Goal: Task Accomplishment & Management: Complete application form

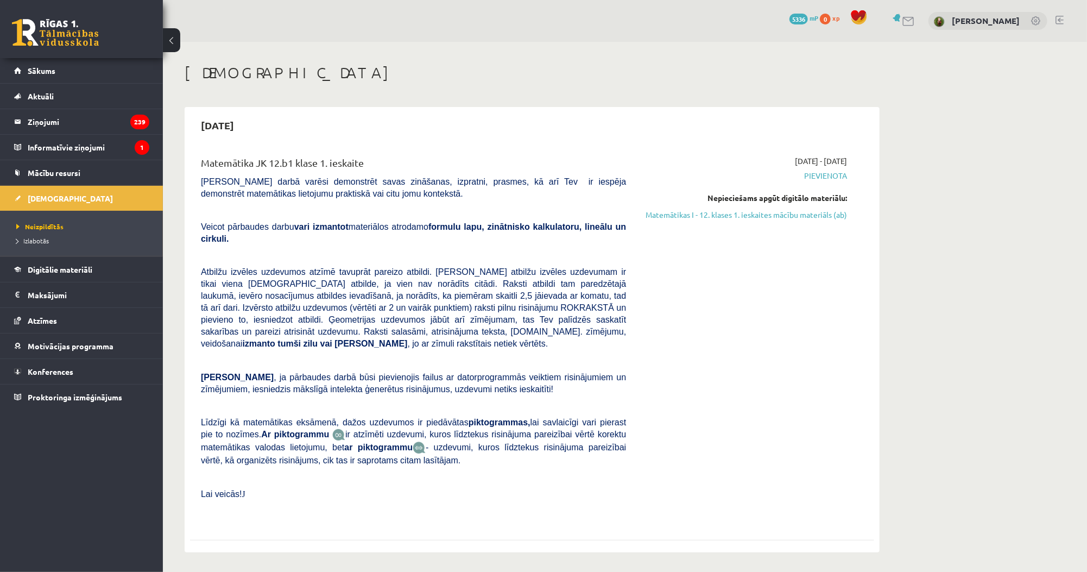
click at [426, 185] on span "Pārbaudes darbā varēsi demonstrēt savas zināšanas, izpratni, prasmes, kā arī Te…" at bounding box center [413, 187] width 425 height 21
click at [680, 213] on link "Matemātikas I - 12. klases 1. ieskaites mācību materiāls (ab)" at bounding box center [744, 214] width 205 height 11
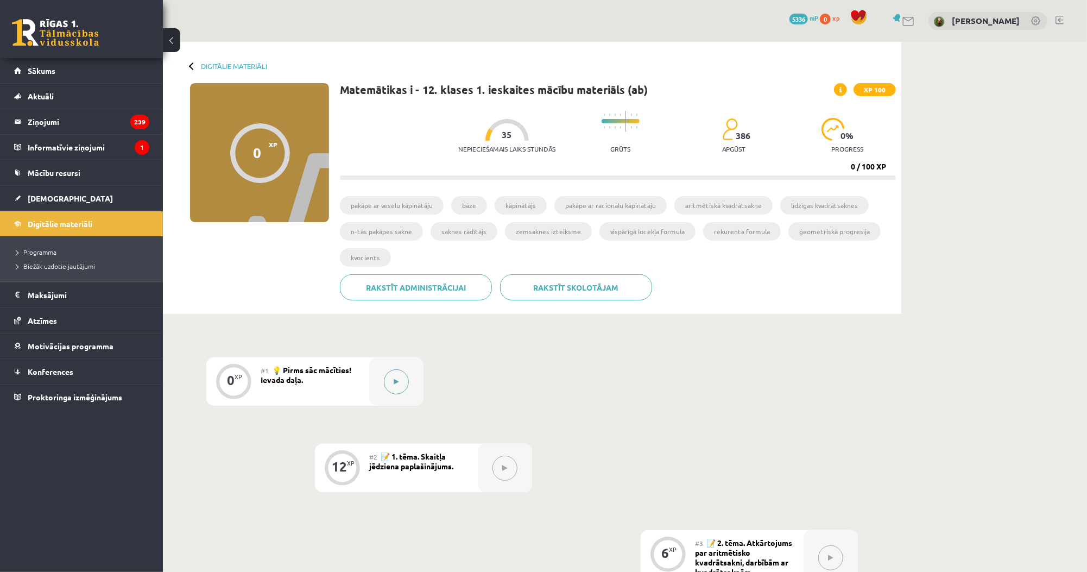
click at [394, 370] on button at bounding box center [396, 381] width 25 height 25
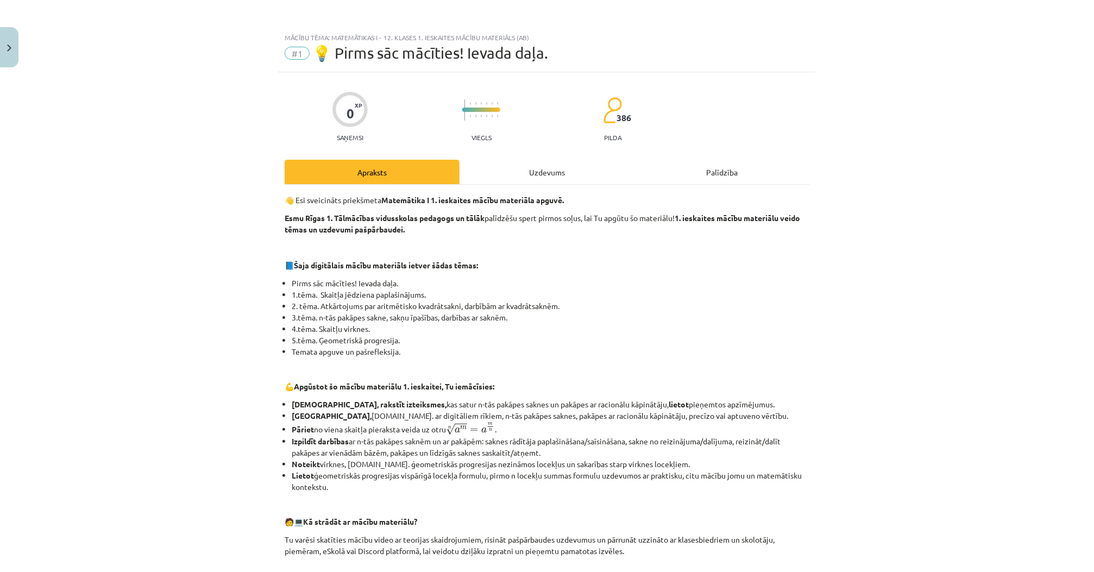
click at [524, 176] on div "Uzdevums" at bounding box center [546, 172] width 175 height 24
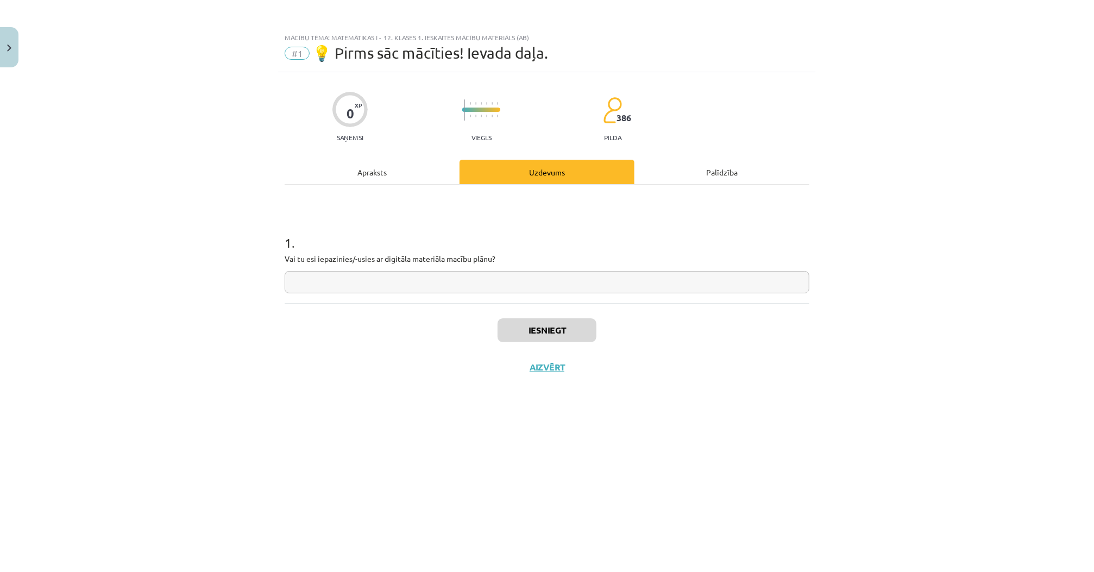
click at [381, 287] on input "text" at bounding box center [547, 282] width 525 height 22
type input "**"
click at [531, 330] on button "Iesniegt" at bounding box center [546, 330] width 99 height 24
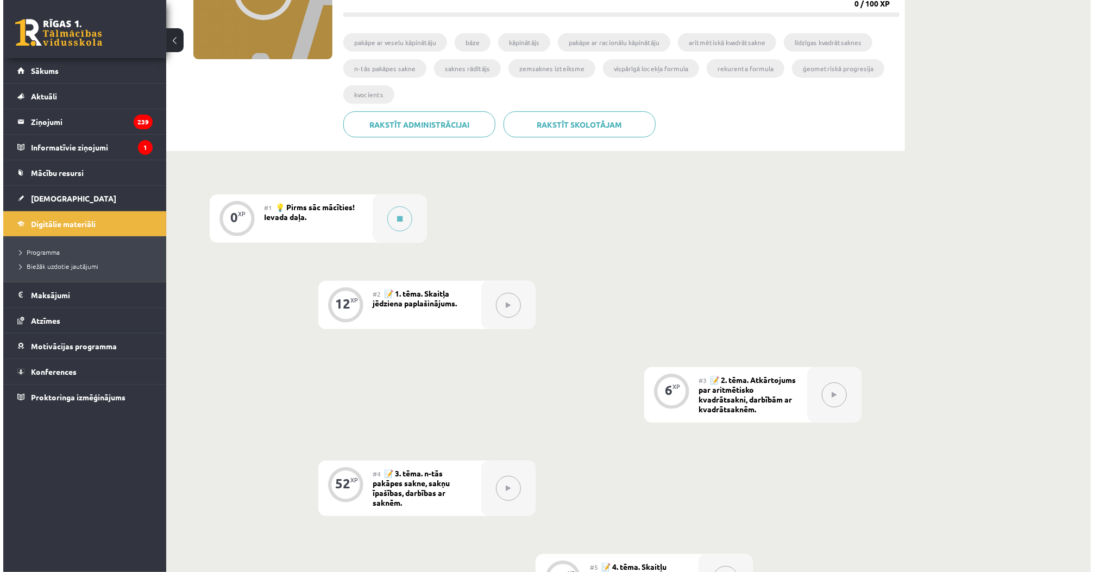
scroll to position [174, 0]
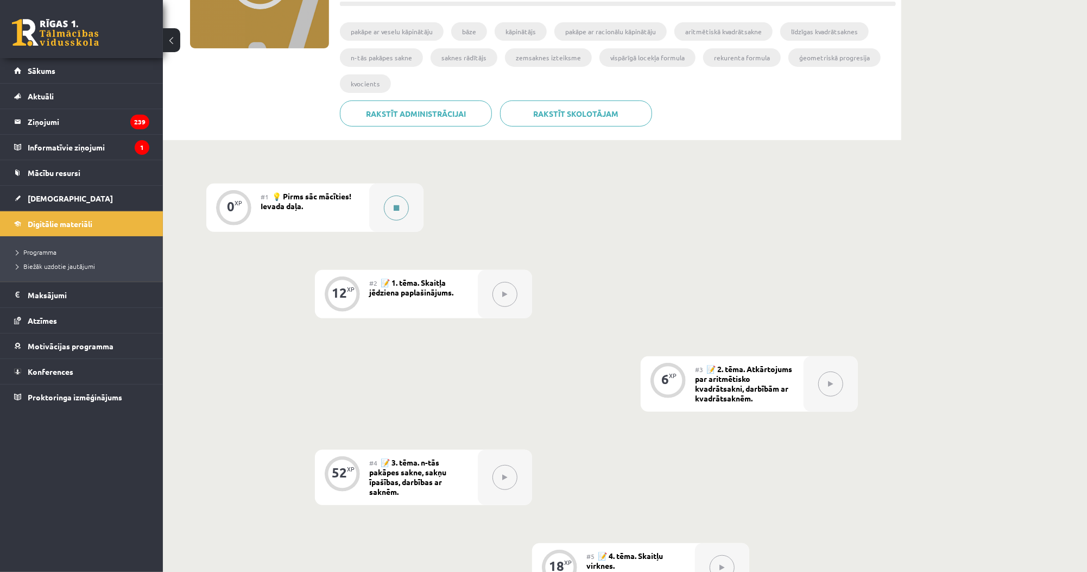
click at [398, 218] on button at bounding box center [396, 208] width 25 height 25
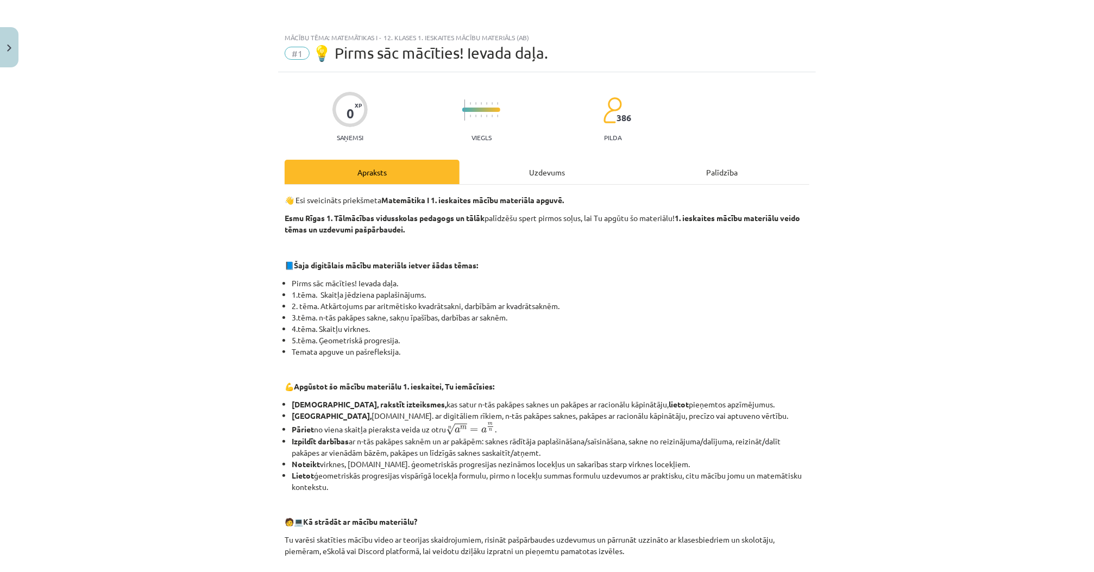
scroll to position [301, 0]
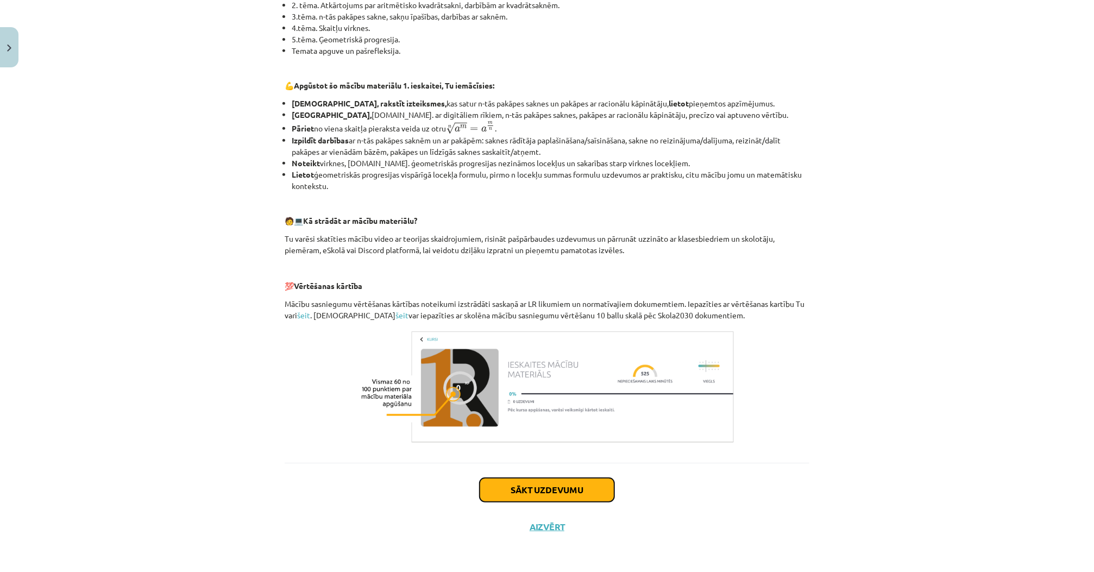
click at [553, 490] on button "Sākt uzdevumu" at bounding box center [547, 490] width 135 height 24
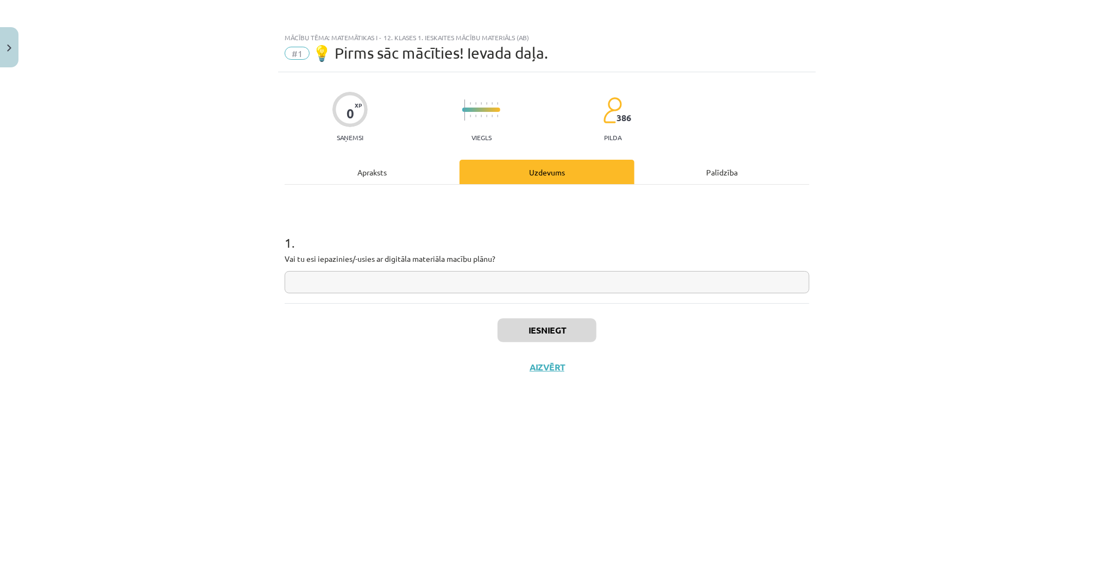
click at [421, 282] on input "text" at bounding box center [547, 282] width 525 height 22
type input "**"
click at [516, 328] on button "Iesniegt" at bounding box center [546, 330] width 99 height 24
click at [513, 311] on div "Iesniegts Nākamā nodarbība Aizvērt" at bounding box center [547, 358] width 525 height 111
click at [529, 367] on button "Nākamā nodarbība" at bounding box center [547, 374] width 106 height 25
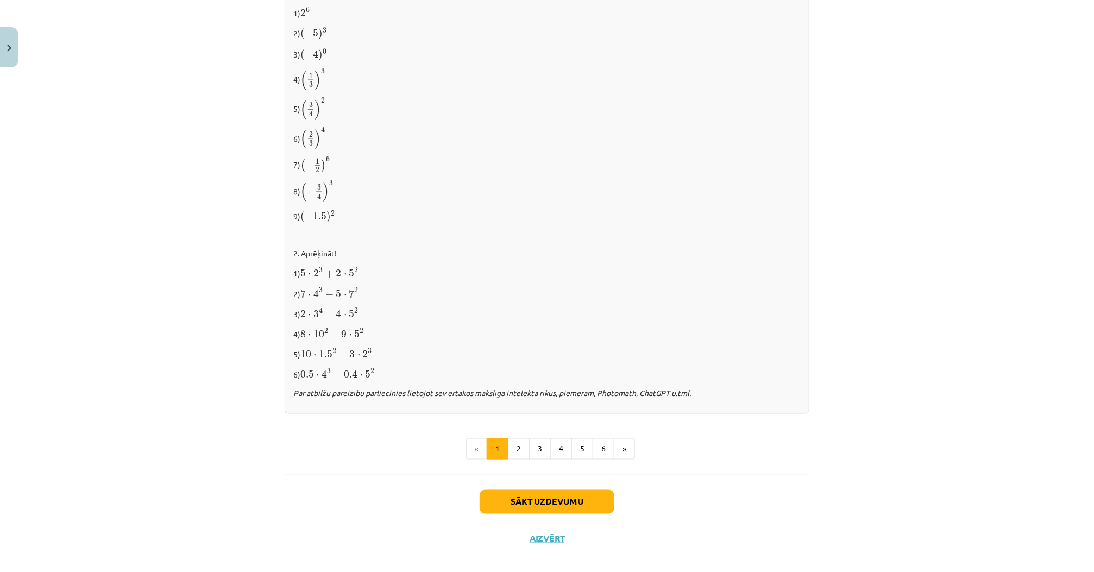
scroll to position [970, 0]
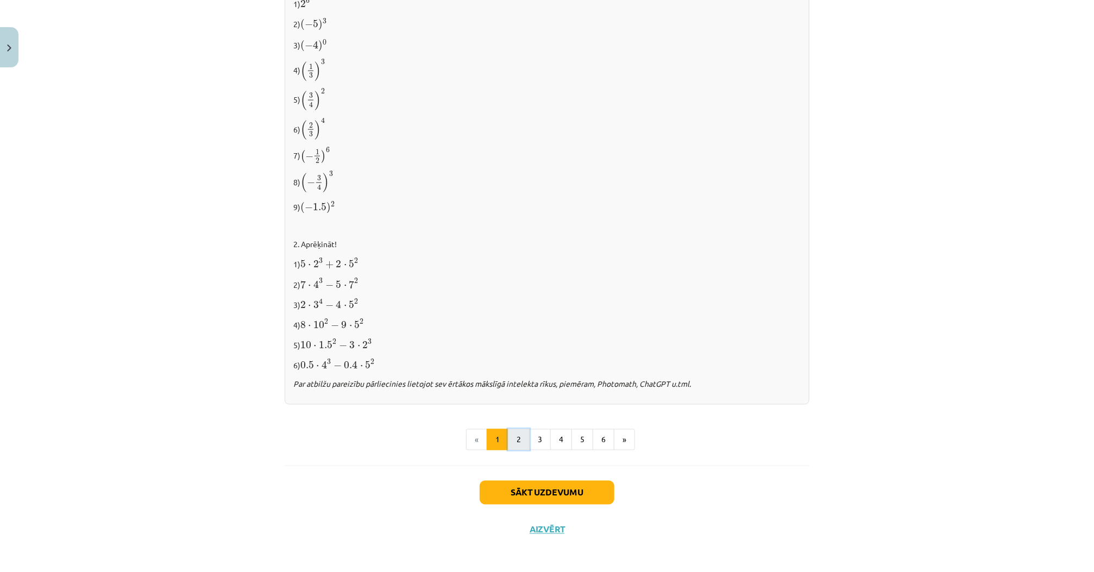
click at [509, 439] on button "2" at bounding box center [519, 440] width 22 height 22
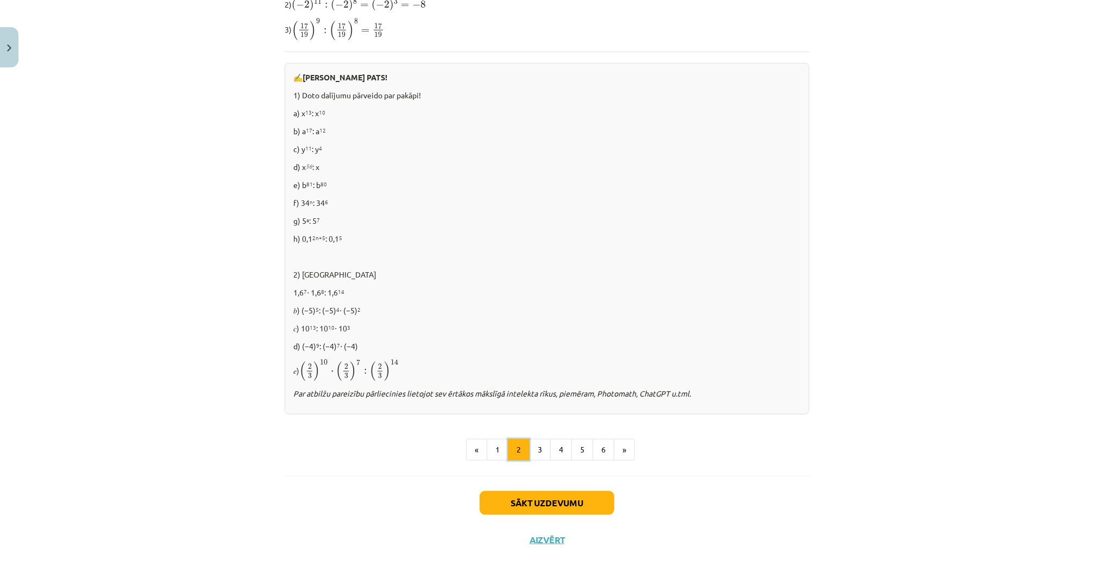
scroll to position [580, 0]
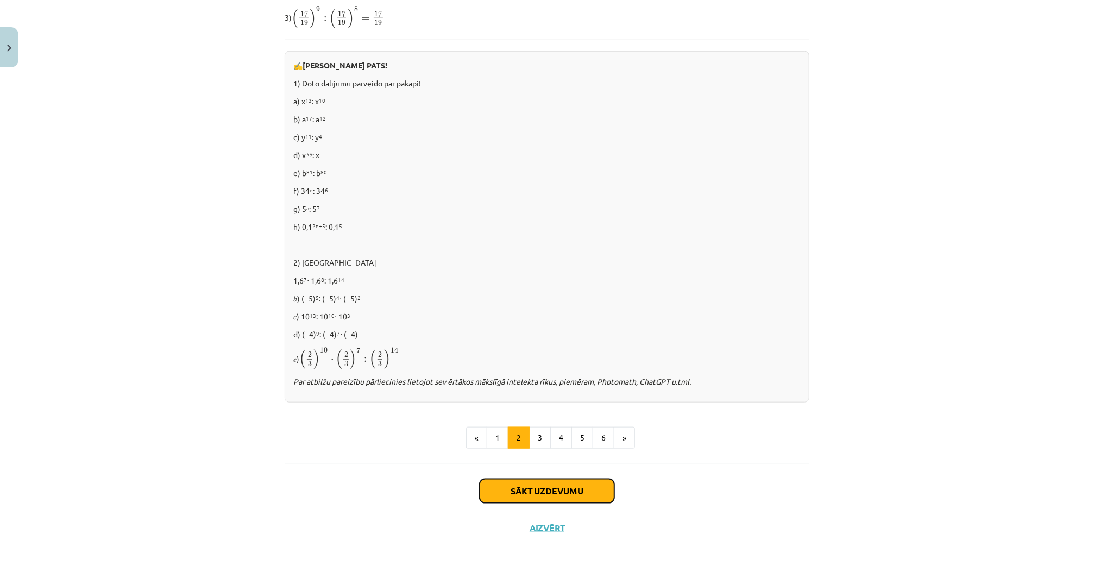
click at [568, 495] on button "Sākt uzdevumu" at bounding box center [547, 491] width 135 height 24
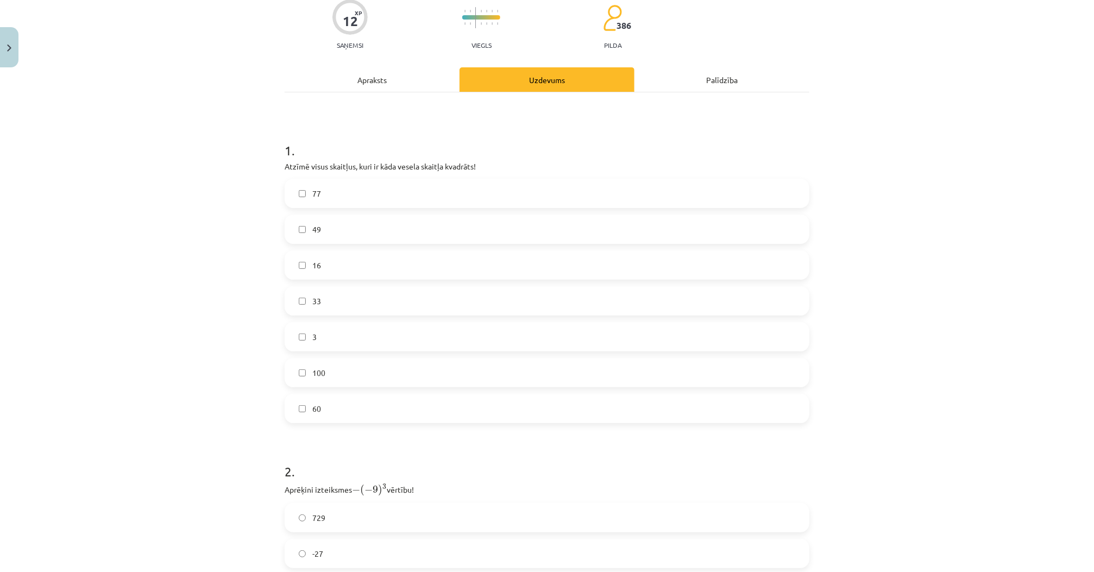
scroll to position [27, 0]
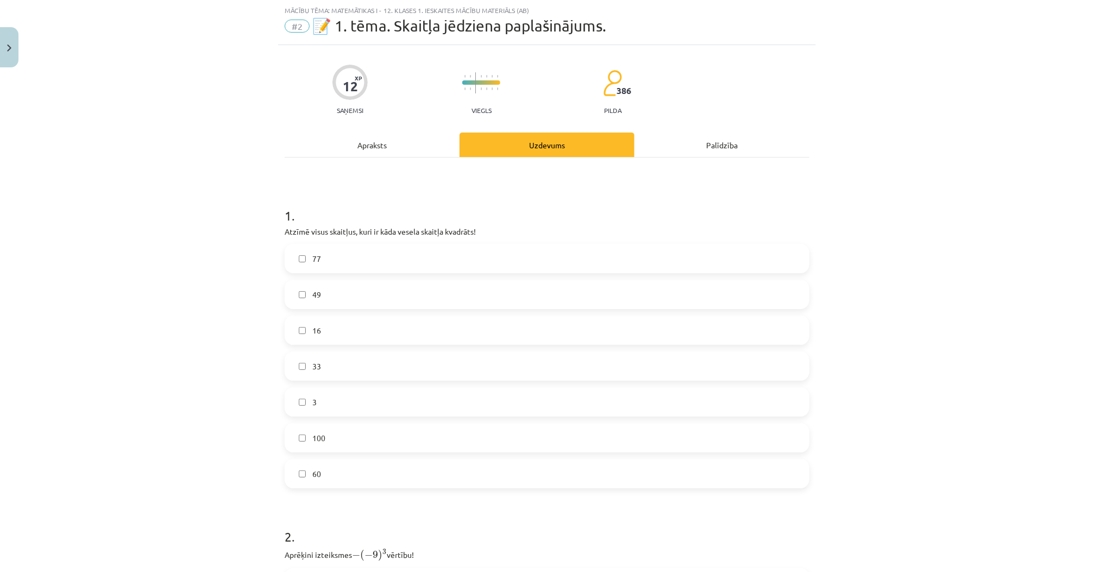
click at [402, 232] on p "Atzīmē visus skaitļus, kuri ir kāda vesela skaitļa kvadrāts!" at bounding box center [547, 231] width 525 height 11
drag, startPoint x: 402, startPoint y: 232, endPoint x: 416, endPoint y: 231, distance: 14.2
click at [416, 231] on p "Atzīmē visus skaitļus, kuri ir kāda vesela skaitļa kvadrāts!" at bounding box center [547, 231] width 525 height 11
click at [406, 232] on p "Atzīmē visus skaitļus, kuri ir kāda vesela skaitļa kvadrāts!" at bounding box center [547, 231] width 525 height 11
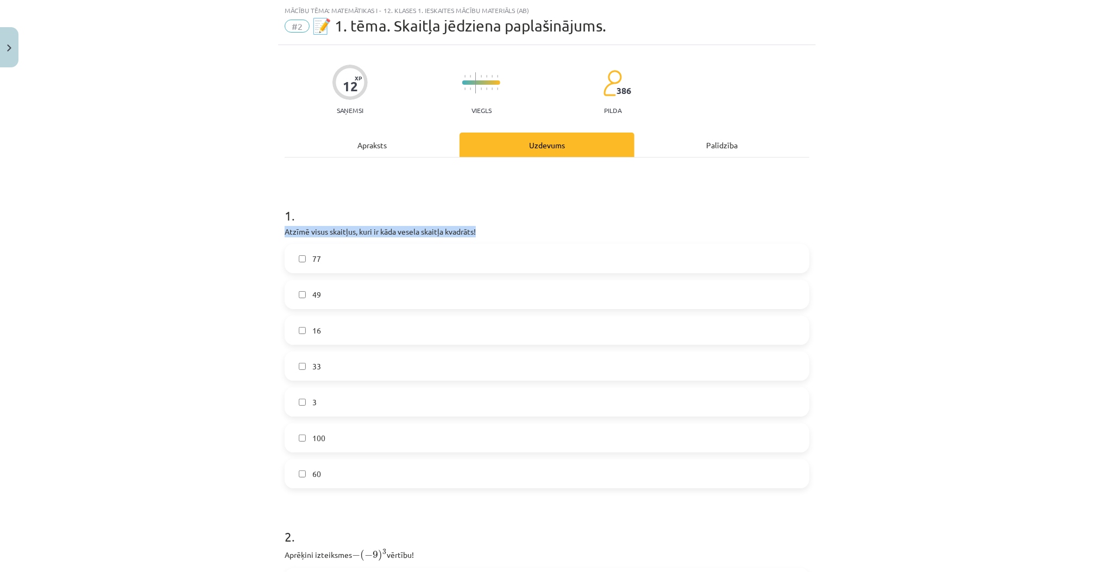
drag, startPoint x: 406, startPoint y: 232, endPoint x: 424, endPoint y: 231, distance: 18.5
click at [424, 231] on p "Atzīmē visus skaitļus, kuri ir kāda vesela skaitļa kvadrāts!" at bounding box center [547, 231] width 525 height 11
click at [424, 232] on p "Atzīmē visus skaitļus, kuri ir kāda vesela skaitļa kvadrāts!" at bounding box center [547, 231] width 525 height 11
click at [409, 232] on p "Atzīmē visus skaitļus, kuri ir kāda vesela skaitļa kvadrāts!" at bounding box center [547, 231] width 525 height 11
drag, startPoint x: 409, startPoint y: 232, endPoint x: 424, endPoint y: 232, distance: 14.7
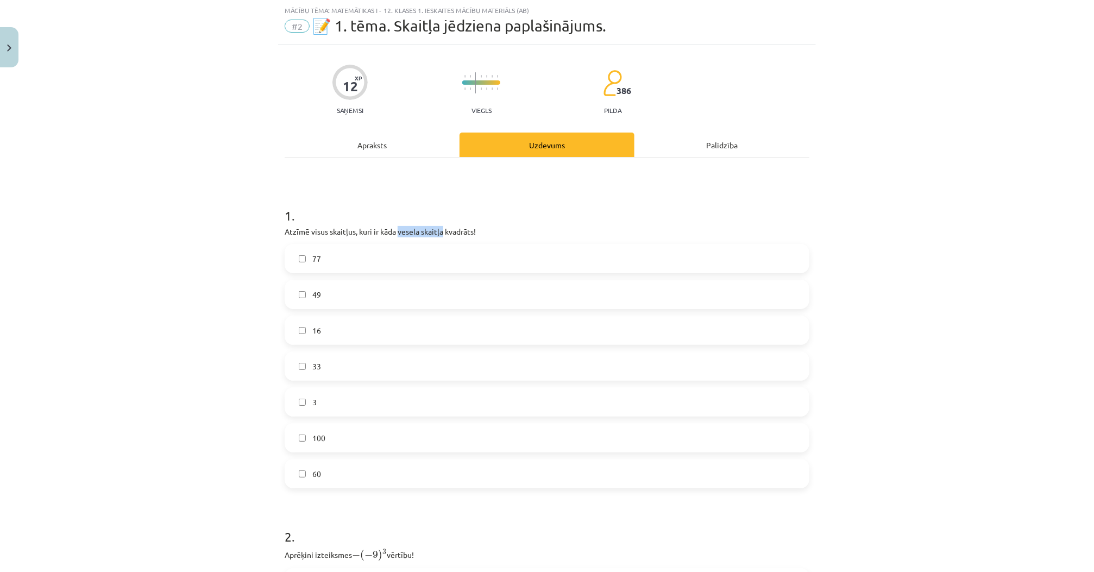
click at [424, 232] on p "Atzīmē visus skaitļus, kuri ir kāda vesela skaitļa kvadrāts!" at bounding box center [547, 231] width 525 height 11
copy p "vesela skaitļa"
click at [412, 206] on h1 "1 ." at bounding box center [547, 206] width 525 height 34
click at [224, 488] on div "Mācību tēma: Matemātikas i - 12. klases 1. ieskaites mācību materiāls (ab) #2 📝…" at bounding box center [547, 286] width 1094 height 572
click at [314, 437] on span "100" at bounding box center [318, 437] width 13 height 11
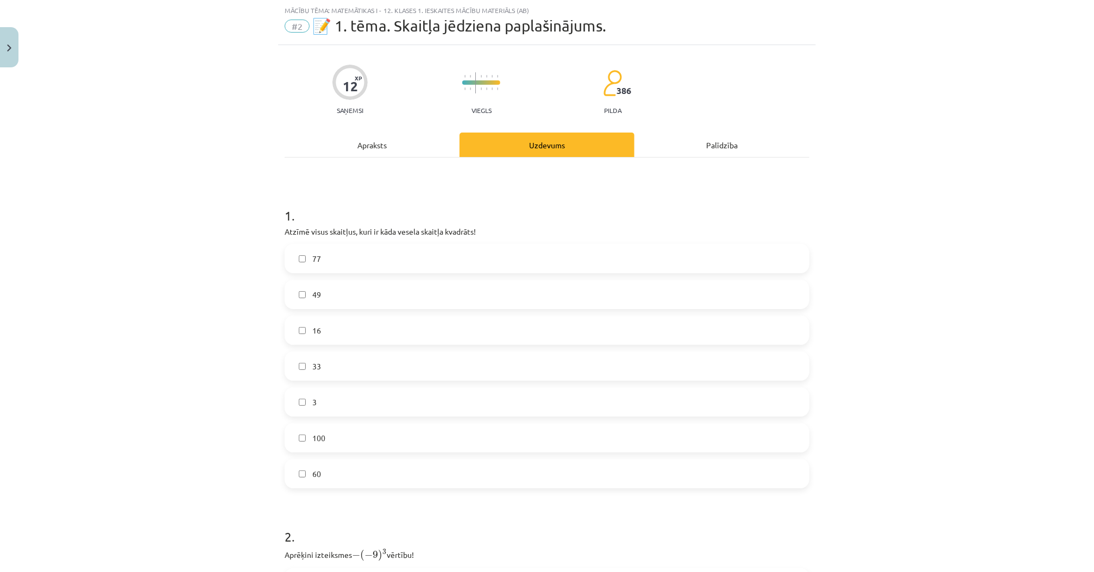
click at [323, 234] on p "Atzīmē visus skaitļus, kuri ir kāda vesela skaitļa kvadrāts!" at bounding box center [547, 231] width 525 height 11
drag, startPoint x: 276, startPoint y: 215, endPoint x: 394, endPoint y: 474, distance: 284.6
click at [394, 474] on div "12 XP Saņemsi Viegls 386 pilda Apraksts Uzdevums Palīdzība 1 . Atzīmē visus ska…" at bounding box center [547, 516] width 538 height 942
copy div "1 . Atzīmē visus skaitļus, kuri ir kāda vesela skaitļa kvadrāts! 77 49 16 33 3 …"
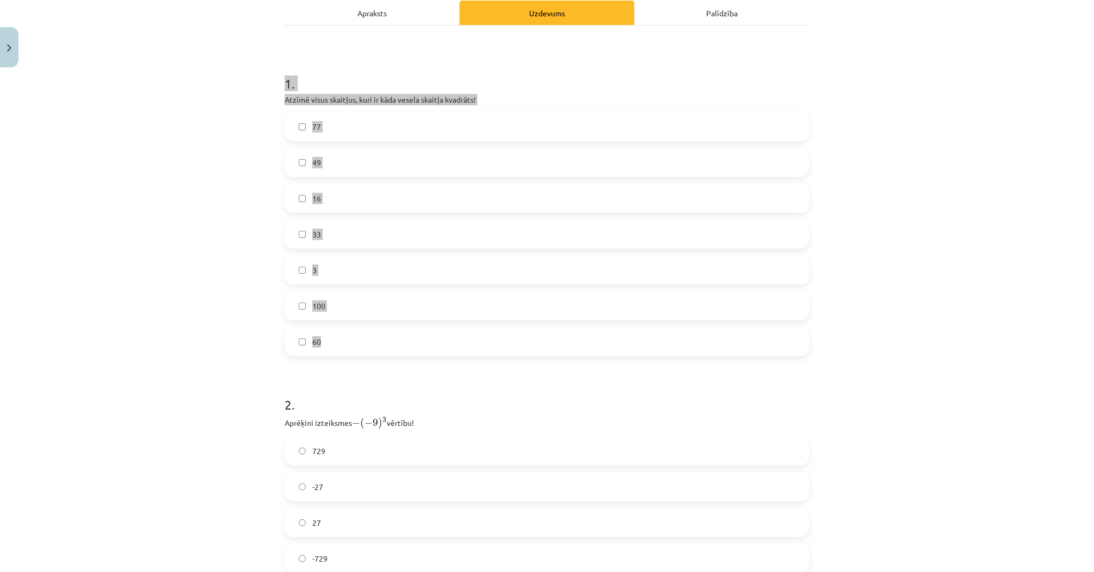
scroll to position [201, 0]
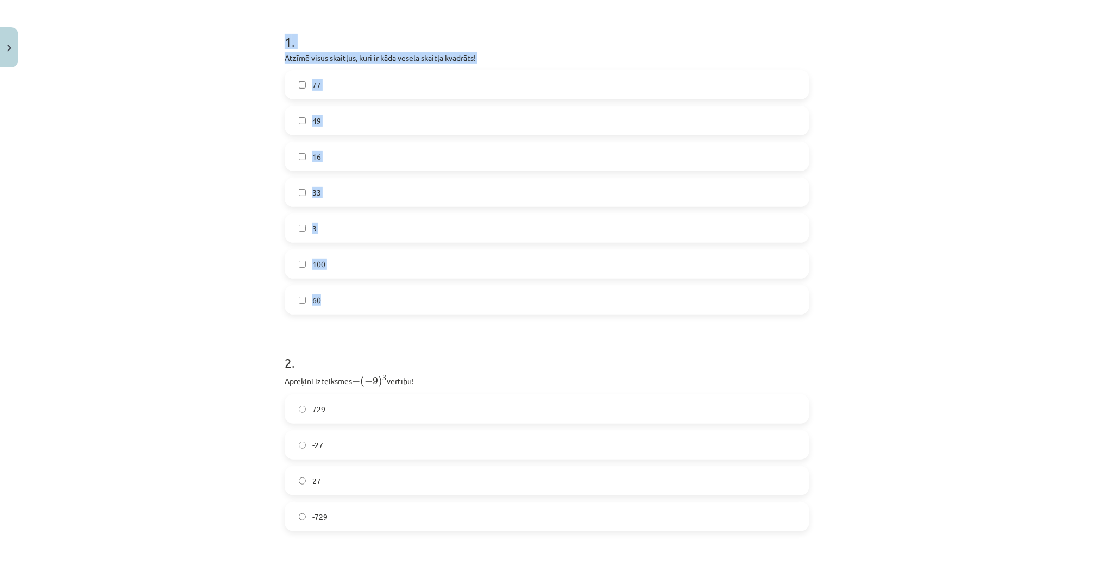
click at [193, 235] on div "Mācību tēma: Matemātikas i - 12. klases 1. ieskaites mācību materiāls (ab) #2 📝…" at bounding box center [547, 286] width 1094 height 572
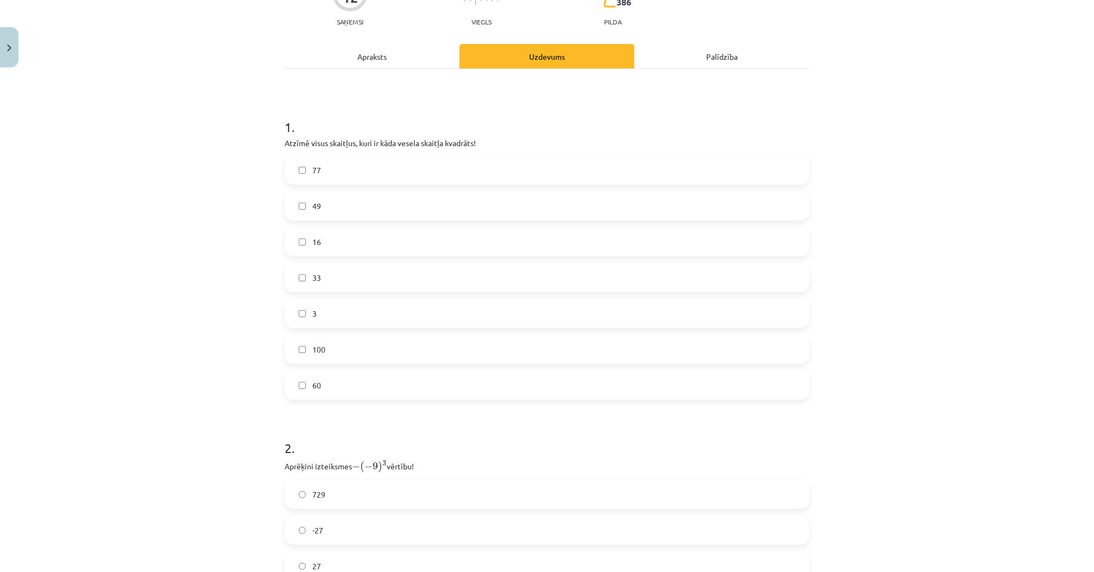
scroll to position [114, 0]
click at [334, 201] on label "49" at bounding box center [547, 207] width 522 height 27
click at [332, 245] on label "16" at bounding box center [547, 243] width 522 height 27
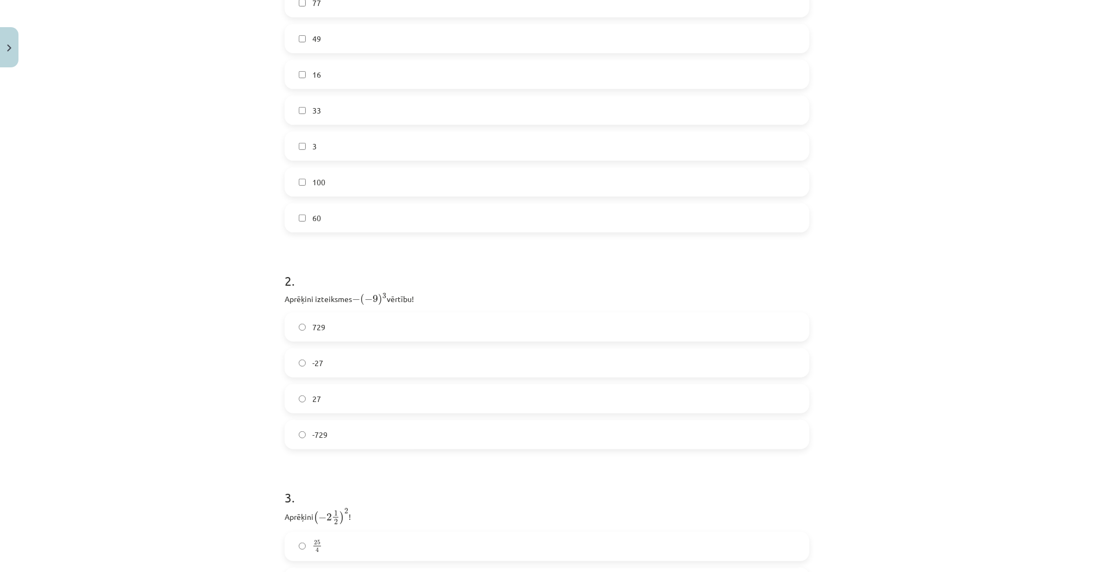
scroll to position [288, 0]
click at [358, 426] on label "-729" at bounding box center [547, 429] width 522 height 27
drag, startPoint x: 282, startPoint y: 285, endPoint x: 429, endPoint y: 424, distance: 202.1
click at [429, 424] on div "Mācību tēma: Matemātikas i - 12. klases 1. ieskaites mācību materiāls (ab) #2 📝…" at bounding box center [547, 286] width 1094 height 572
copy div "2 . Aprēķini izteiksmes − ( − 9 ) 3 − ( − 9 ) 3 vērtību! 729 -27 27 -729"
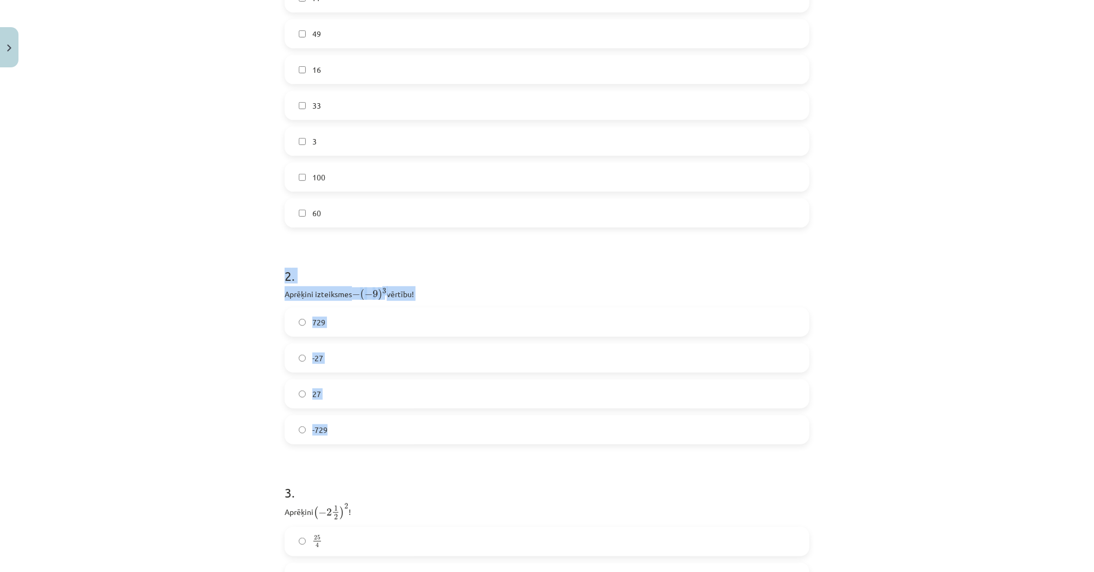
click at [382, 288] on span "3" at bounding box center [384, 290] width 4 height 5
drag, startPoint x: 350, startPoint y: 291, endPoint x: 356, endPoint y: 293, distance: 6.4
click at [356, 293] on span "−" at bounding box center [356, 295] width 8 height 8
click at [367, 295] on span "−" at bounding box center [368, 295] width 8 height 8
drag, startPoint x: 358, startPoint y: 292, endPoint x: 374, endPoint y: 298, distance: 16.3
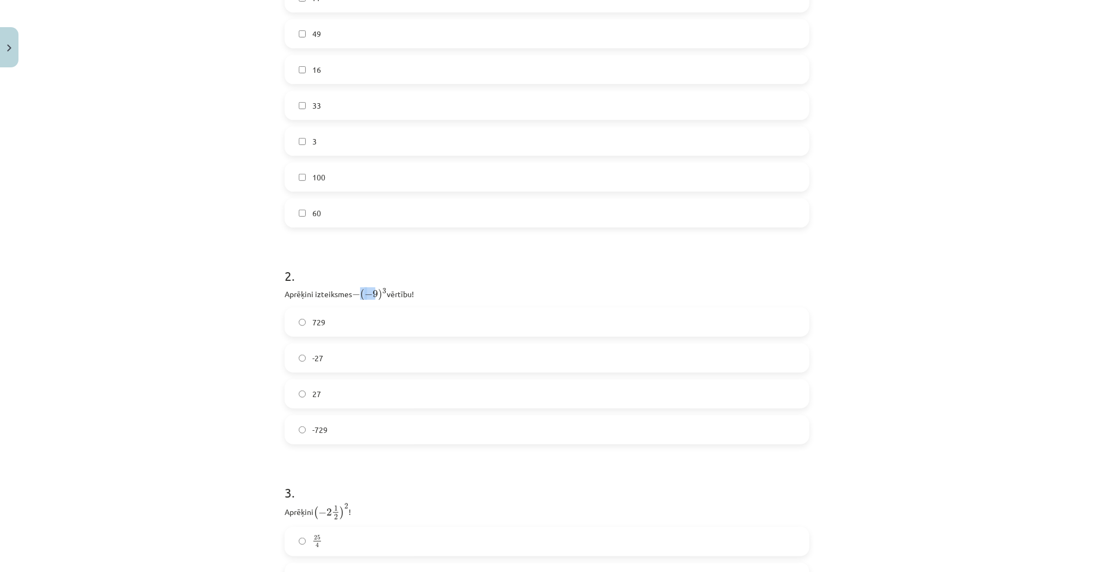
click at [373, 298] on span "− ( − 9 ) 3" at bounding box center [369, 294] width 35 height 12
click at [423, 289] on p "Aprēķini izteiksmes − ( − 9 ) 3 − ( − 9 ) 3 vērtību!" at bounding box center [547, 293] width 525 height 15
click at [345, 326] on label "729" at bounding box center [547, 321] width 522 height 27
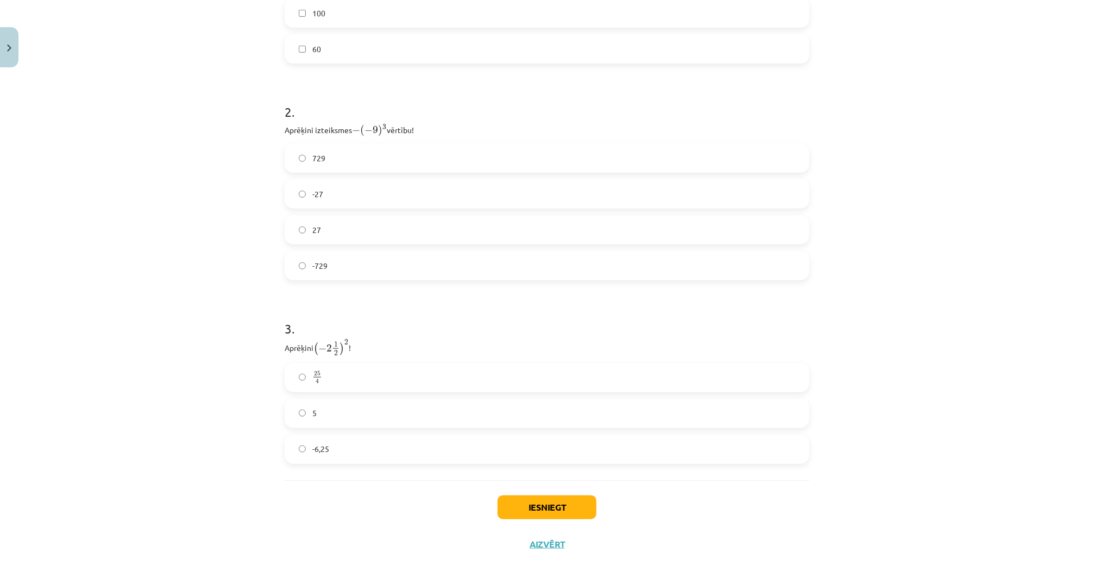
scroll to position [469, 0]
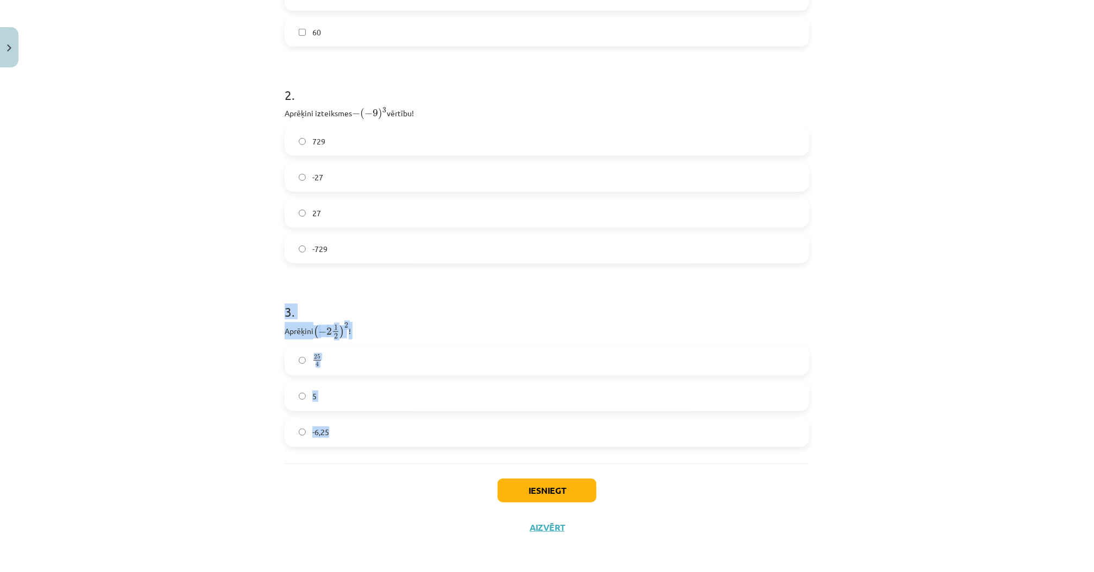
drag, startPoint x: 273, startPoint y: 315, endPoint x: 356, endPoint y: 435, distance: 146.0
click at [356, 435] on div "Mācību tēma: Matemātikas i - 12. klases 1. ieskaites mācību materiāls (ab) #2 📝…" at bounding box center [547, 286] width 1094 height 572
copy div "3 . Aprēķini ( − 2 1 2 ) 2 ( − 2 1 2 ) 2 ! 25 4 25 4 5 -6,25"
click at [452, 300] on h1 "3 ." at bounding box center [547, 302] width 525 height 34
drag, startPoint x: 426, startPoint y: 311, endPoint x: 404, endPoint y: 307, distance: 22.6
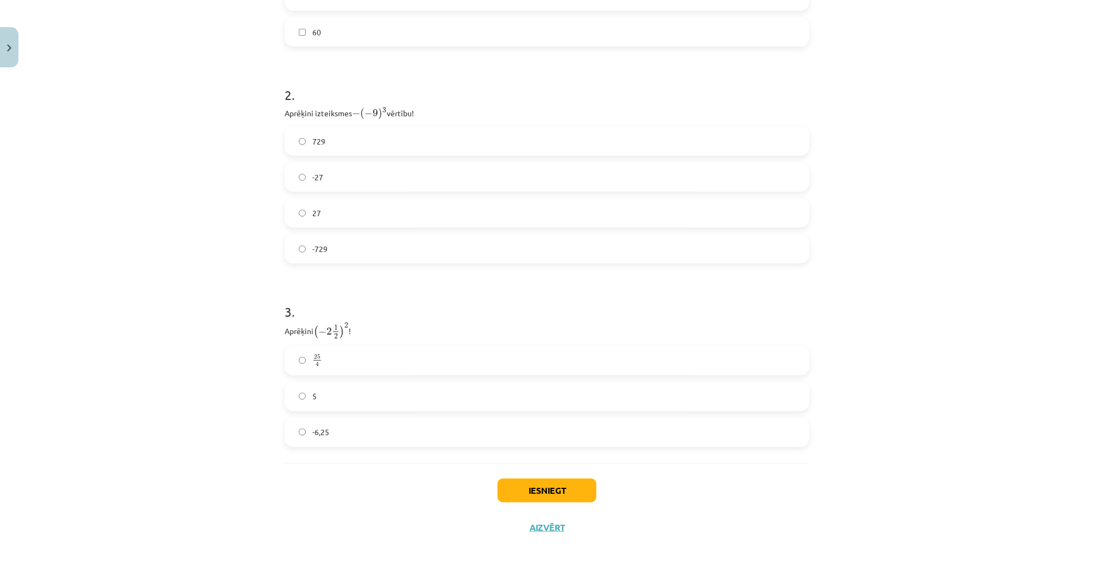
click at [404, 307] on h1 "3 ." at bounding box center [547, 302] width 525 height 34
drag, startPoint x: 387, startPoint y: 318, endPoint x: 366, endPoint y: 320, distance: 21.2
click at [366, 320] on div "3 . Aprēķini ( − 2 1 2 ) 2 ( − 2 1 2 ) 2 ! 25 4 25 4 5 -6,25" at bounding box center [547, 366] width 525 height 162
drag, startPoint x: 508, startPoint y: 298, endPoint x: 459, endPoint y: 306, distance: 49.5
click at [459, 306] on h1 "3 ." at bounding box center [547, 302] width 525 height 34
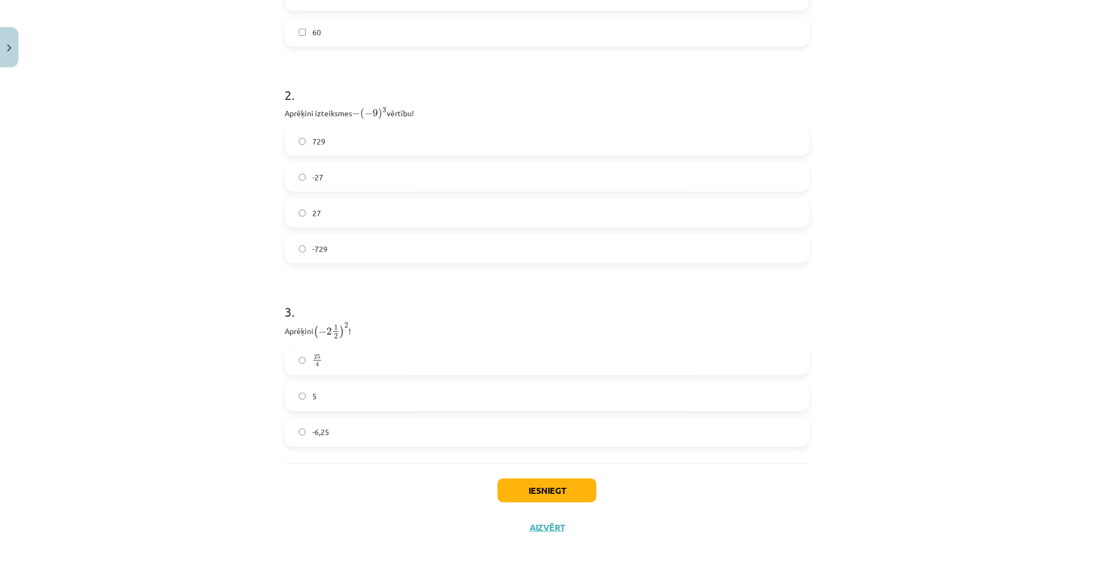
click at [348, 392] on label "5" at bounding box center [547, 396] width 522 height 27
click at [365, 366] on label "25 4 25 4" at bounding box center [547, 360] width 522 height 27
drag, startPoint x: 361, startPoint y: 402, endPoint x: 232, endPoint y: 382, distance: 129.7
click at [232, 382] on div "Mācību tēma: Matemātikas i - 12. klases 1. ieskaites mācību materiāls (ab) #2 📝…" at bounding box center [547, 286] width 1094 height 572
click at [533, 487] on button "Iesniegt" at bounding box center [546, 490] width 99 height 24
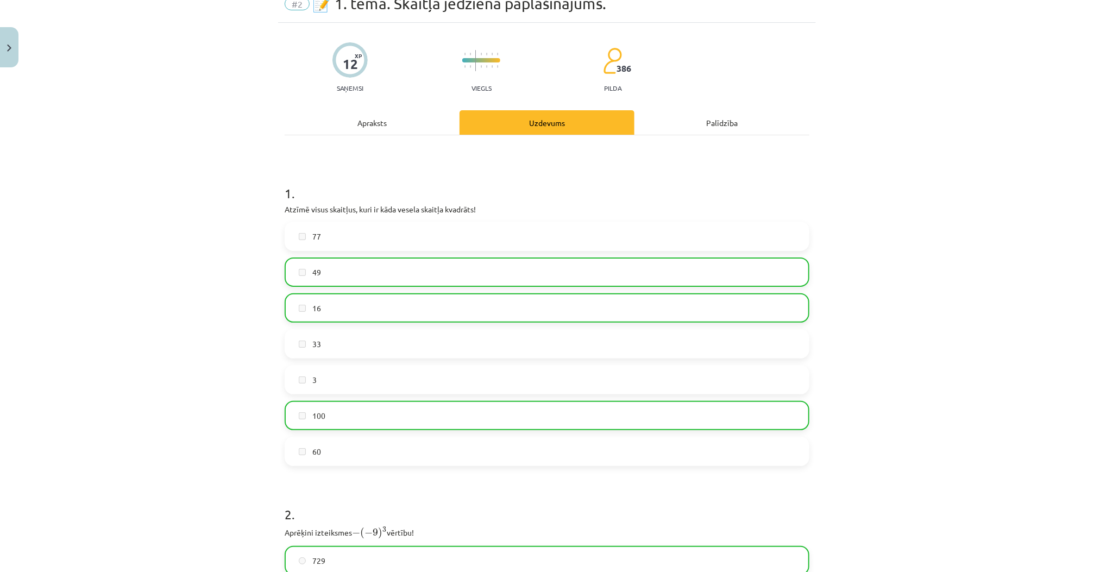
scroll to position [0, 0]
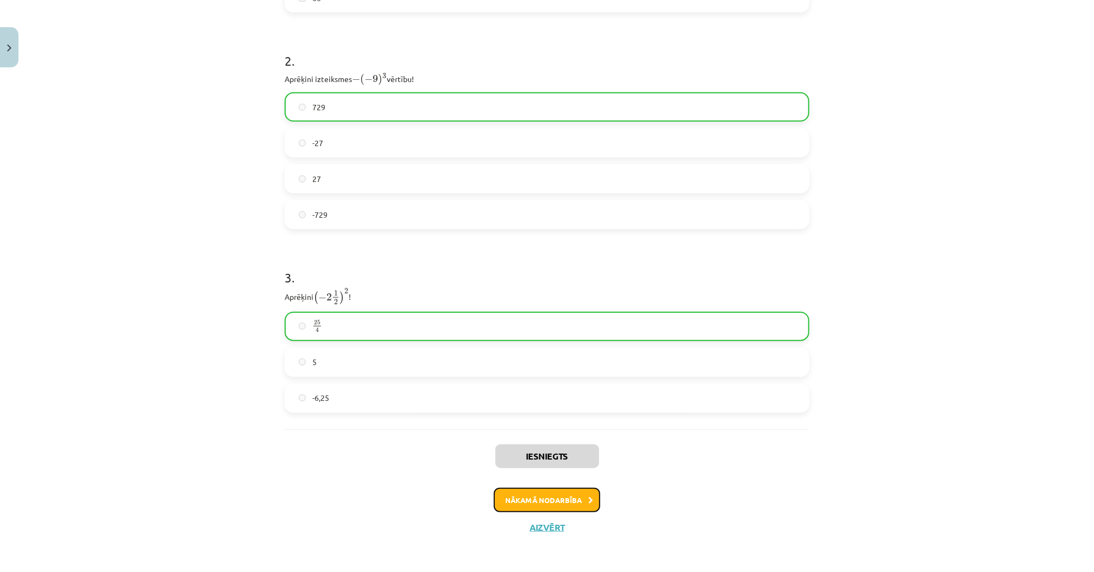
click at [554, 495] on button "Nākamā nodarbība" at bounding box center [547, 500] width 106 height 25
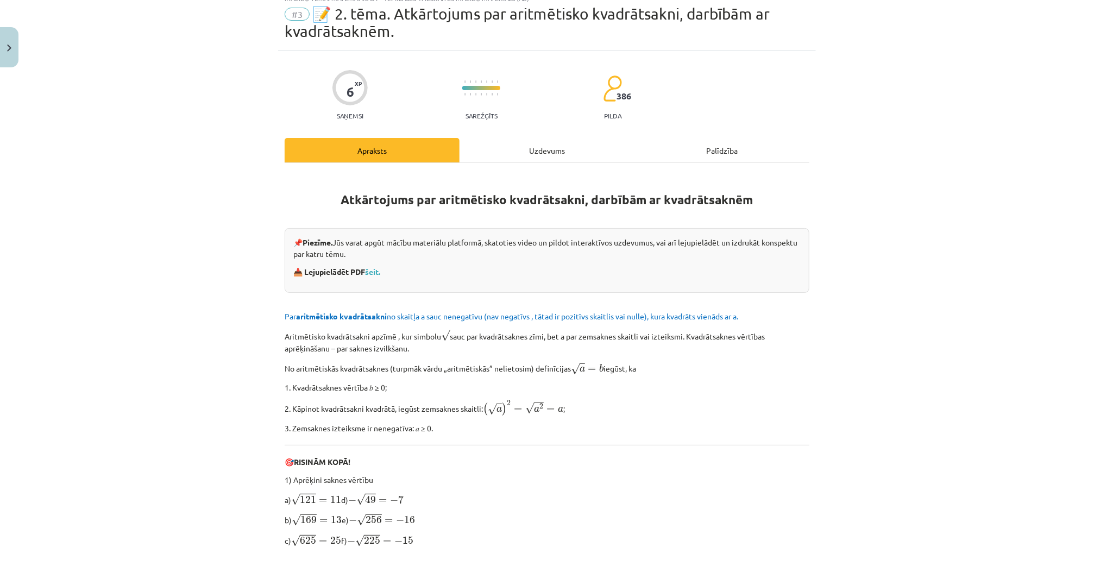
scroll to position [27, 0]
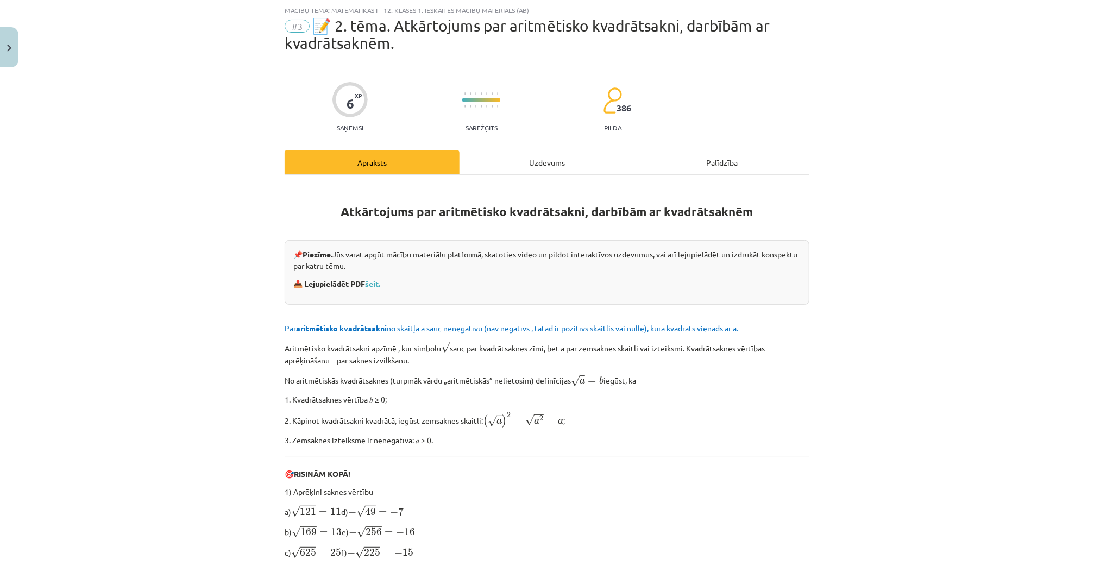
click at [172, 307] on div "Mācību tēma: Matemātikas i - 12. klases 1. ieskaites mācību materiāls (ab) #3 📝…" at bounding box center [547, 286] width 1094 height 572
click at [521, 168] on div "Uzdevums" at bounding box center [546, 162] width 175 height 24
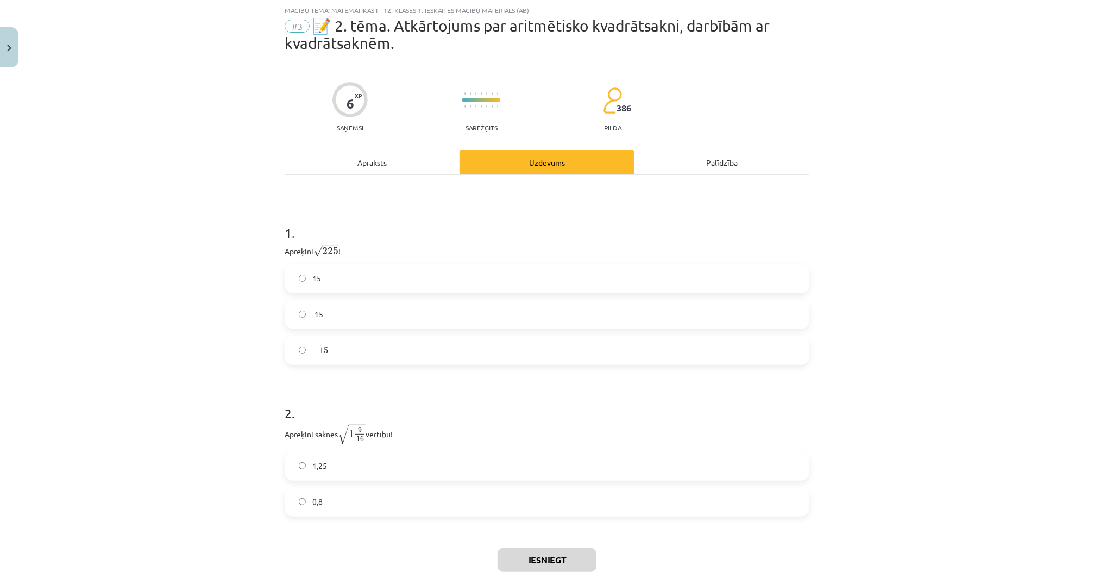
click at [258, 216] on div "Mācību tēma: Matemātikas i - 12. klases 1. ieskaites mācību materiāls (ab) #3 📝…" at bounding box center [547, 286] width 1094 height 572
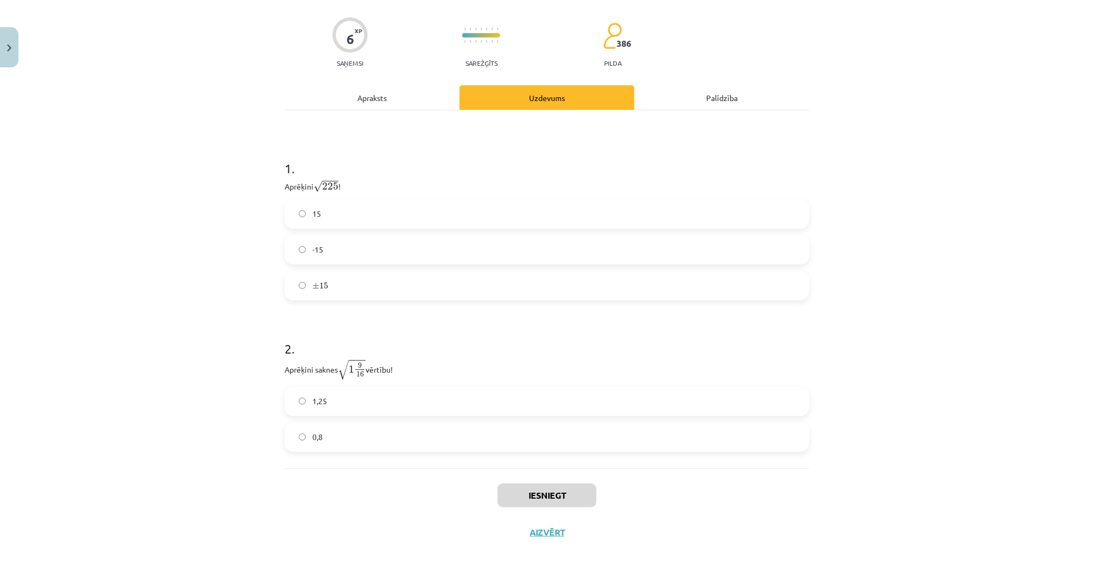
scroll to position [97, 0]
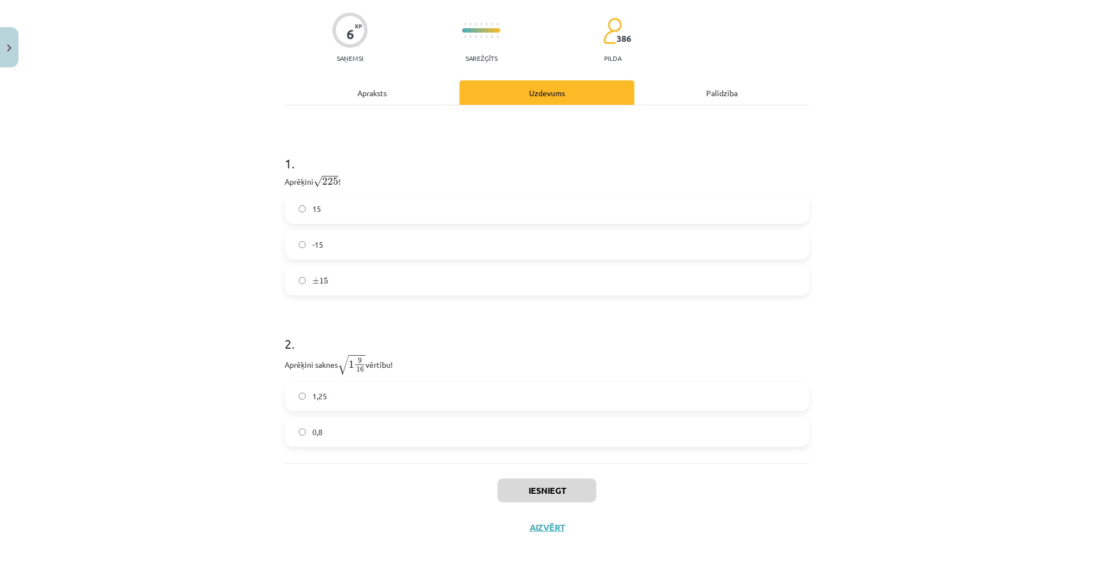
click at [383, 180] on p "Aprēķini √ 225 225 !" at bounding box center [547, 181] width 525 height 14
click at [369, 204] on label "15" at bounding box center [547, 209] width 522 height 27
click at [420, 337] on h1 "2 ." at bounding box center [547, 334] width 525 height 34
click at [295, 513] on div "Iesniegt Aizvērt" at bounding box center [547, 501] width 525 height 76
drag, startPoint x: 411, startPoint y: 368, endPoint x: 279, endPoint y: 371, distance: 131.5
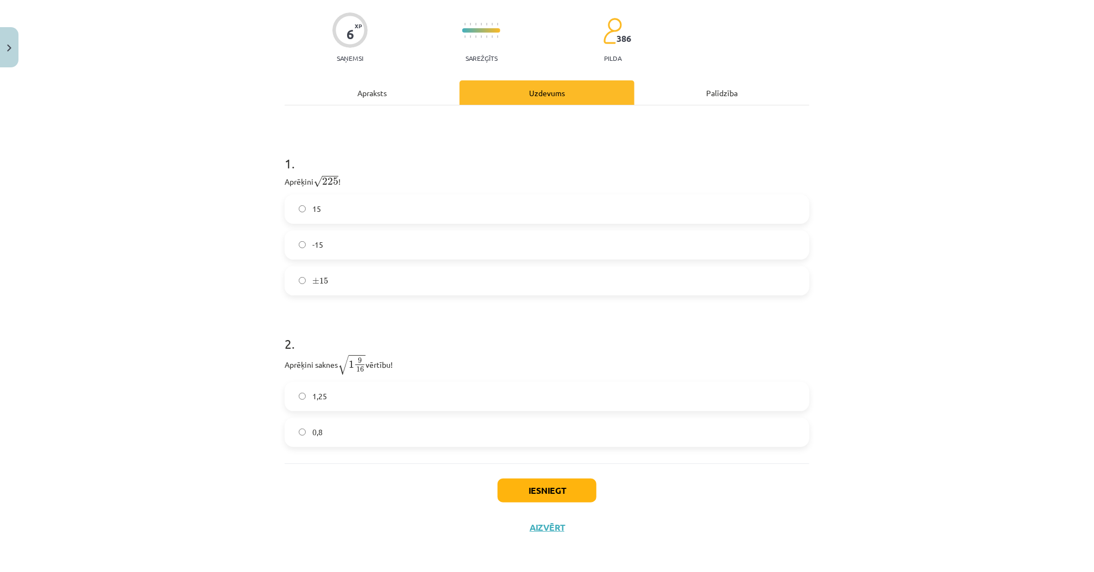
click at [279, 371] on div "6 XP Saņemsi Sarežģīts 386 pilda Apraksts Uzdevums Palīdzība 1 . Aprēķini √ 225…" at bounding box center [547, 269] width 538 height 553
copy p "Aprēķini saknes √ 1 9 16 1 9 16 vērtību!"
click at [345, 402] on label "1,25" at bounding box center [547, 396] width 522 height 27
click at [526, 479] on button "Iesniegt" at bounding box center [546, 490] width 99 height 24
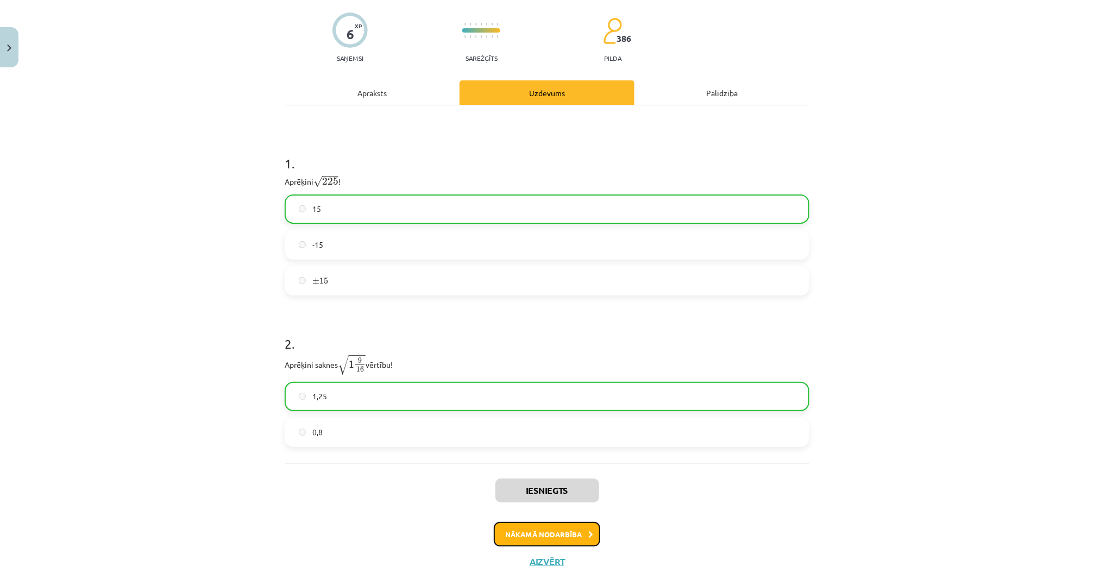
click at [539, 537] on button "Nākamā nodarbība" at bounding box center [547, 534] width 106 height 25
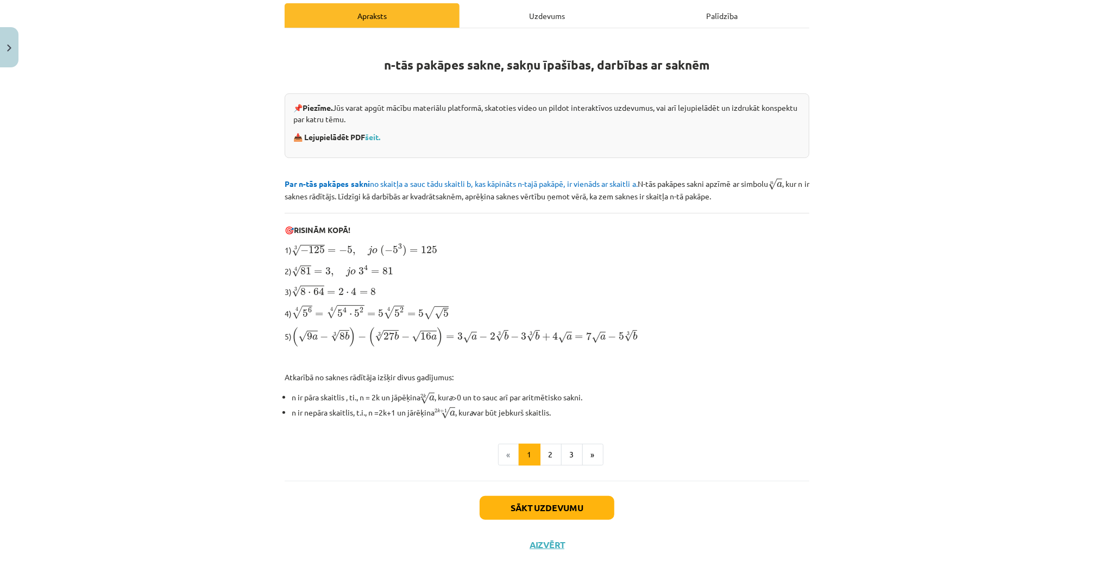
scroll to position [171, 0]
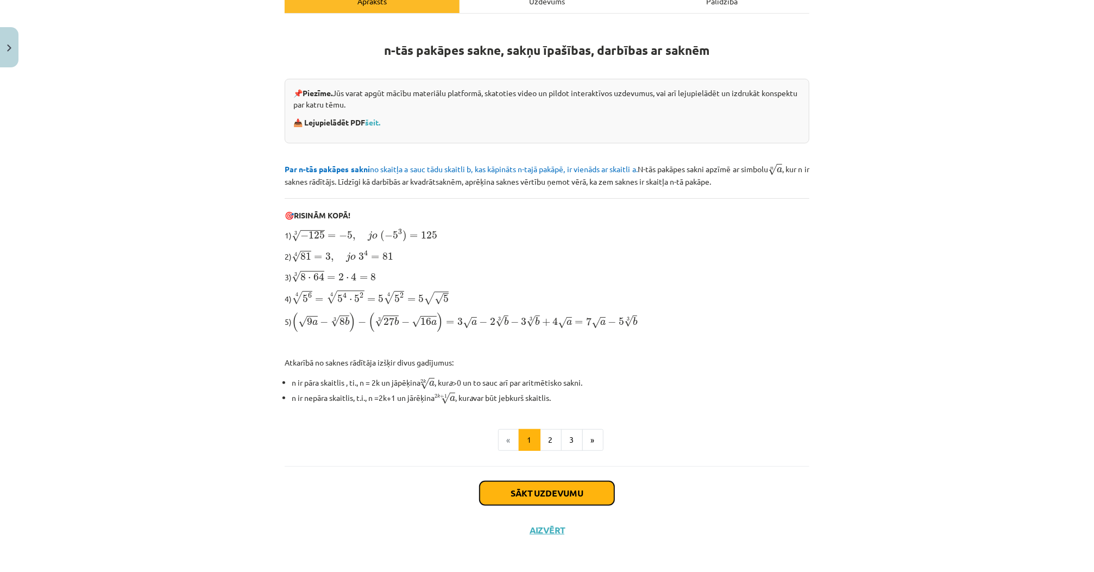
click at [532, 489] on button "Sākt uzdevumu" at bounding box center [547, 493] width 135 height 24
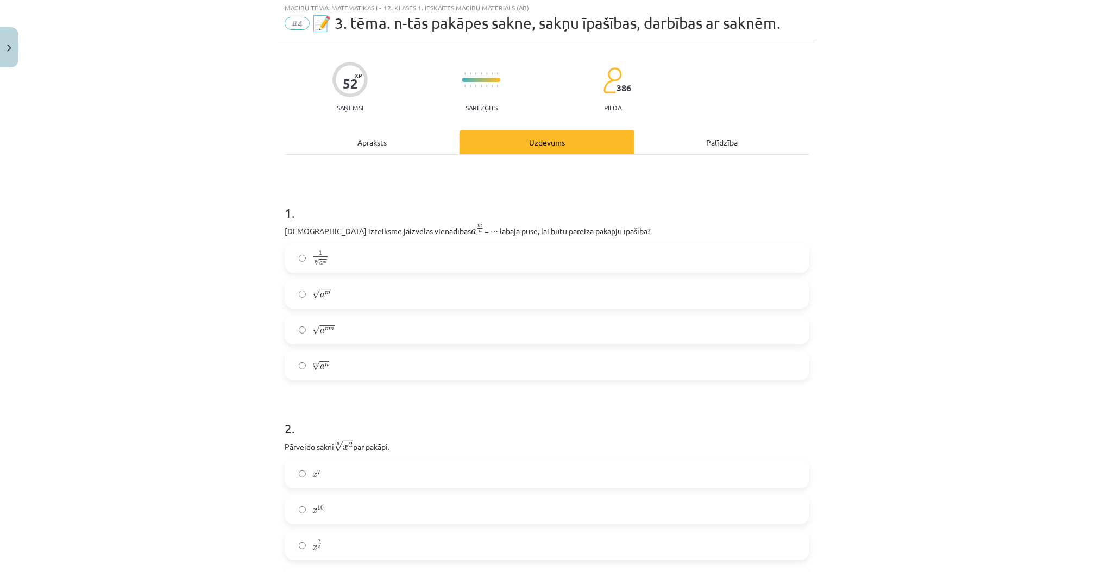
scroll to position [27, 0]
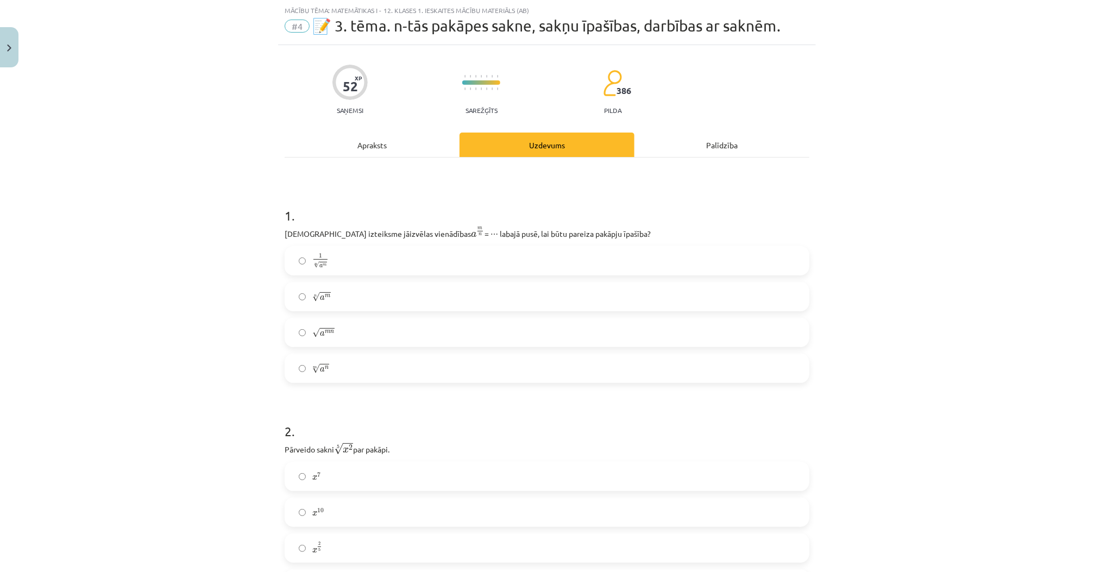
click at [368, 226] on p "Kura izteiksme jāizvēlas vienādības a m n a m n = ⋯ labajā pusē, lai būtu parei…" at bounding box center [547, 233] width 525 height 14
click at [305, 363] on label "m √ a n a n m" at bounding box center [547, 368] width 522 height 27
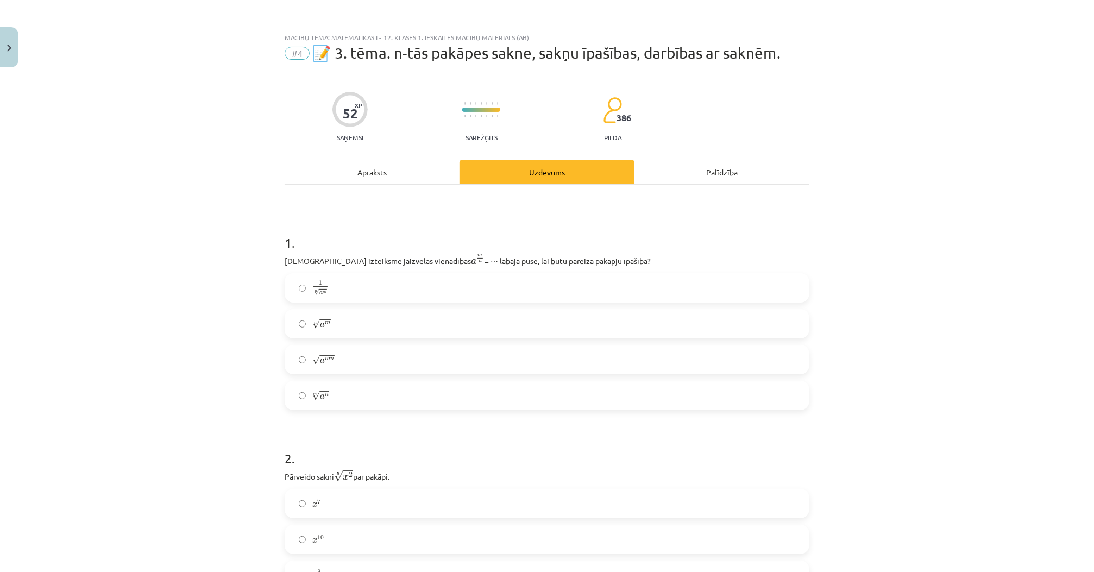
click at [364, 168] on div "Apraksts" at bounding box center [372, 172] width 175 height 24
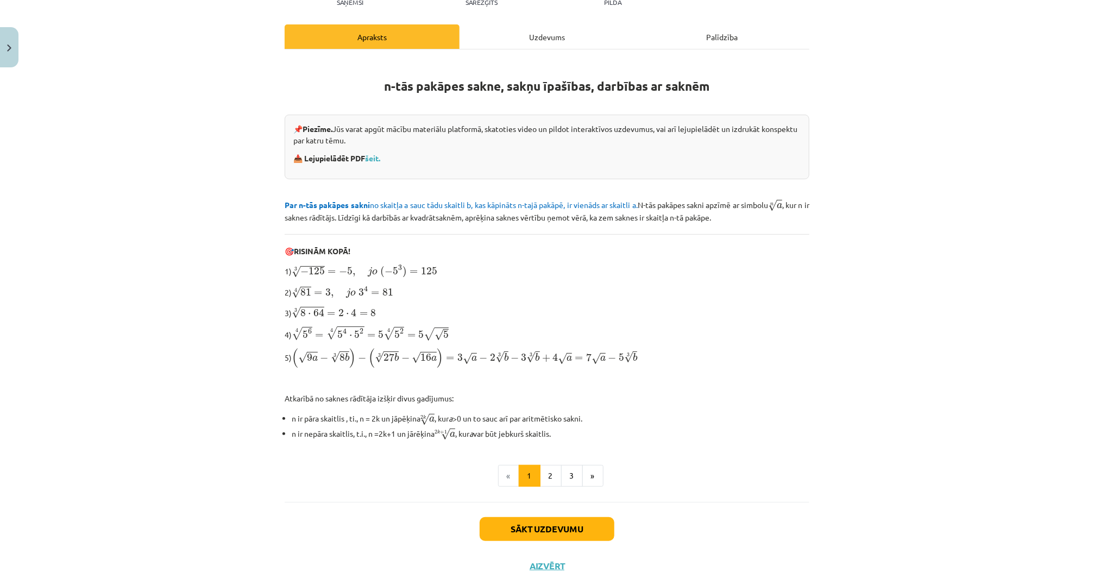
scroll to position [128, 0]
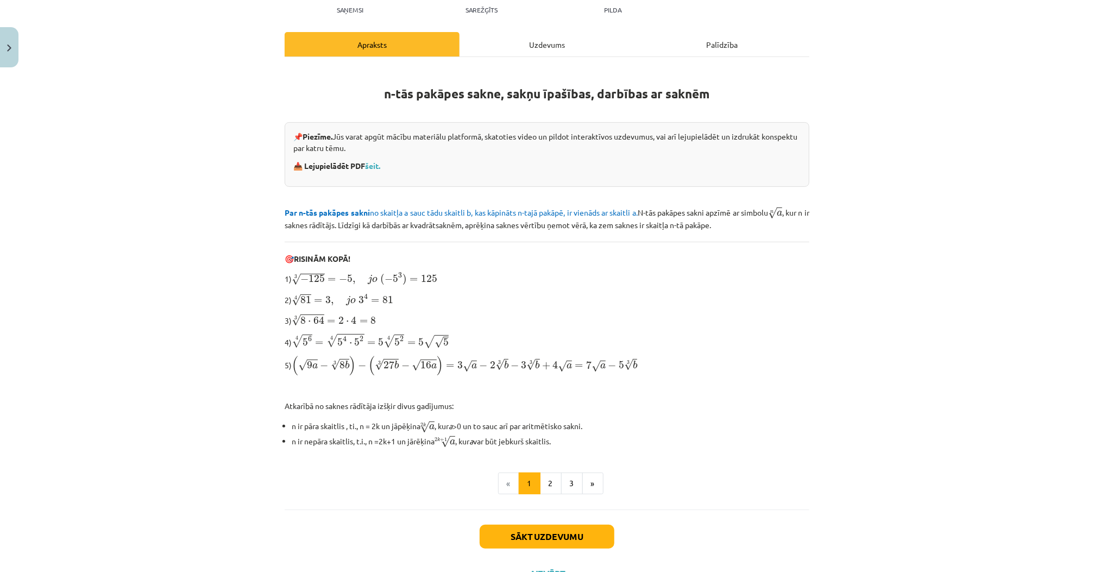
click at [493, 47] on div "Uzdevums" at bounding box center [546, 44] width 175 height 24
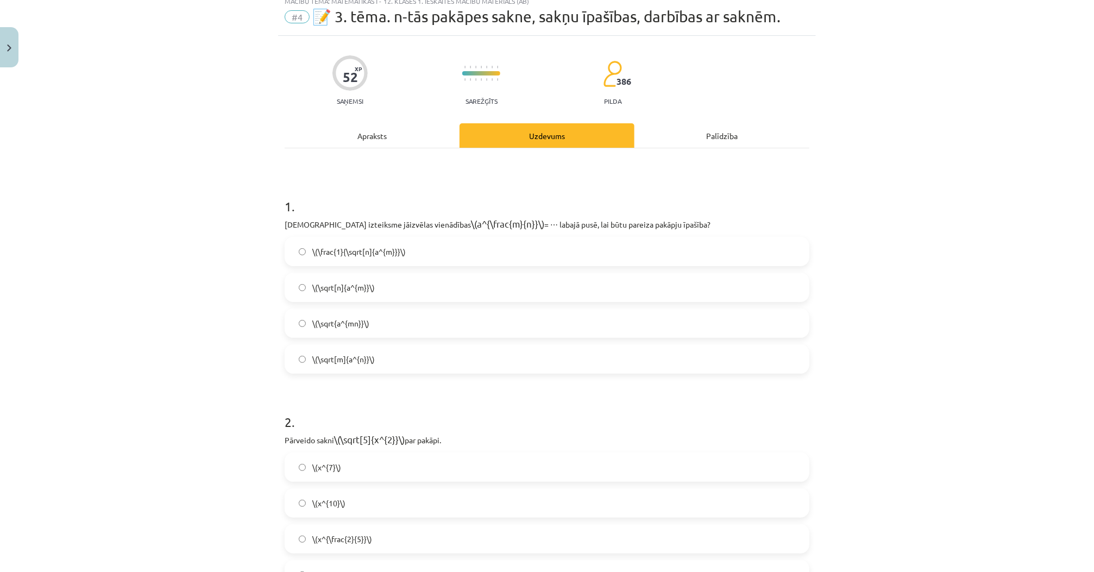
scroll to position [27, 0]
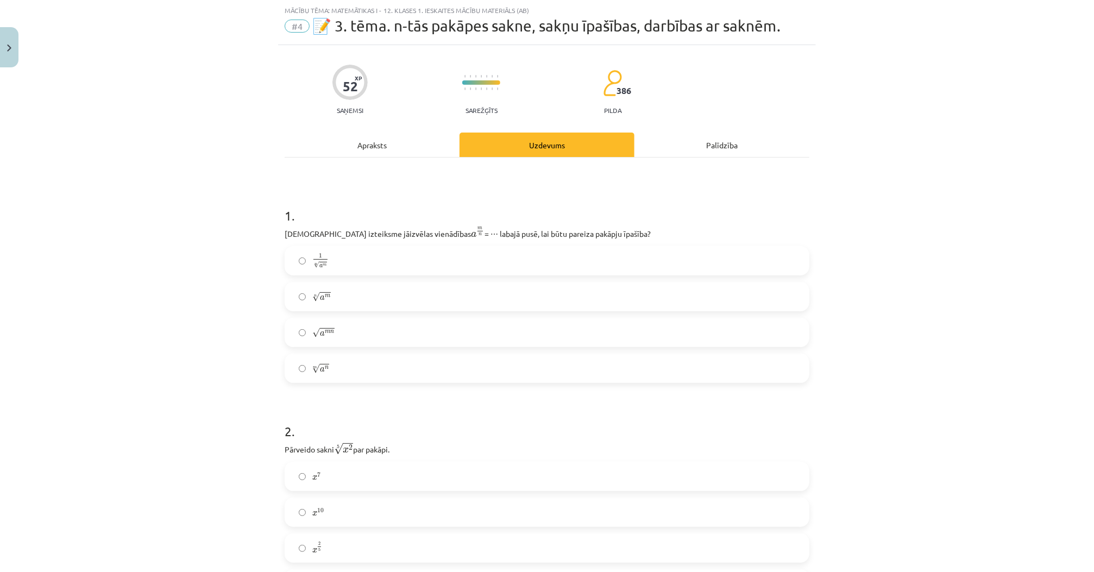
click at [344, 293] on label "n √ a m a m n" at bounding box center [547, 296] width 522 height 27
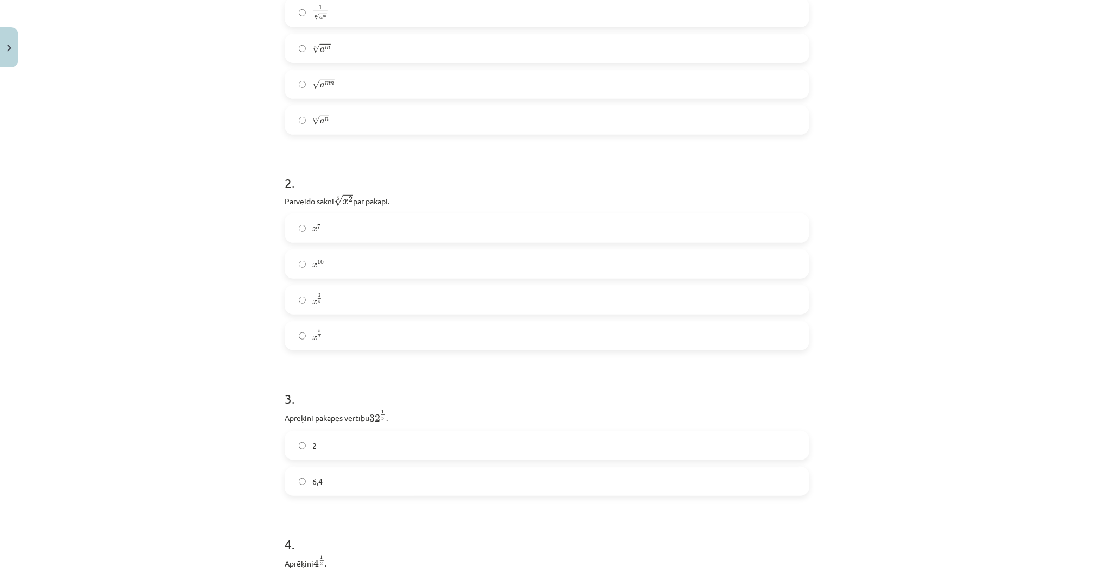
scroll to position [244, 0]
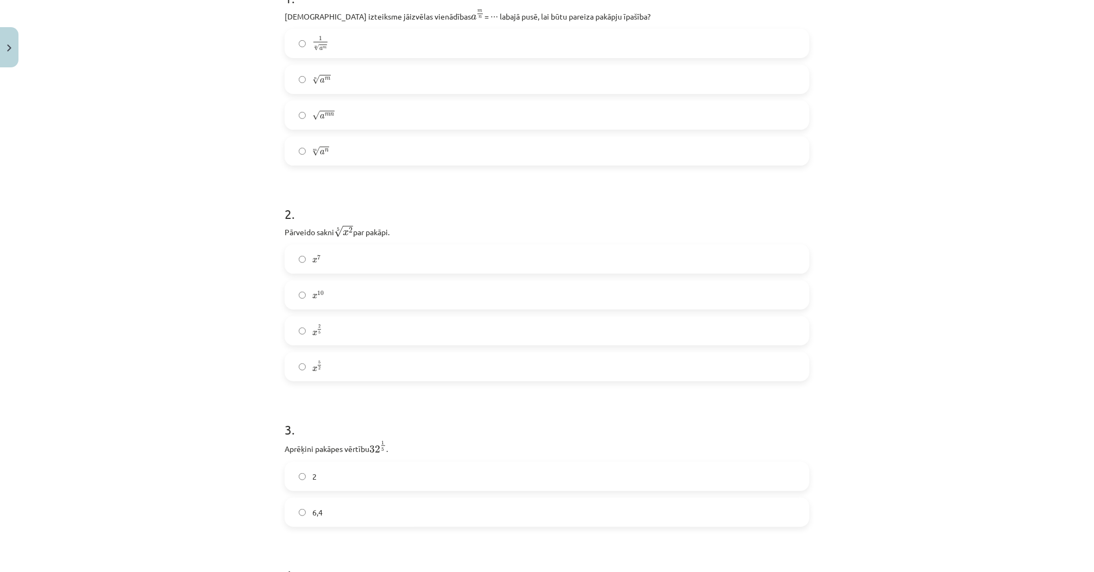
click at [318, 331] on span "5" at bounding box center [319, 332] width 2 height 3
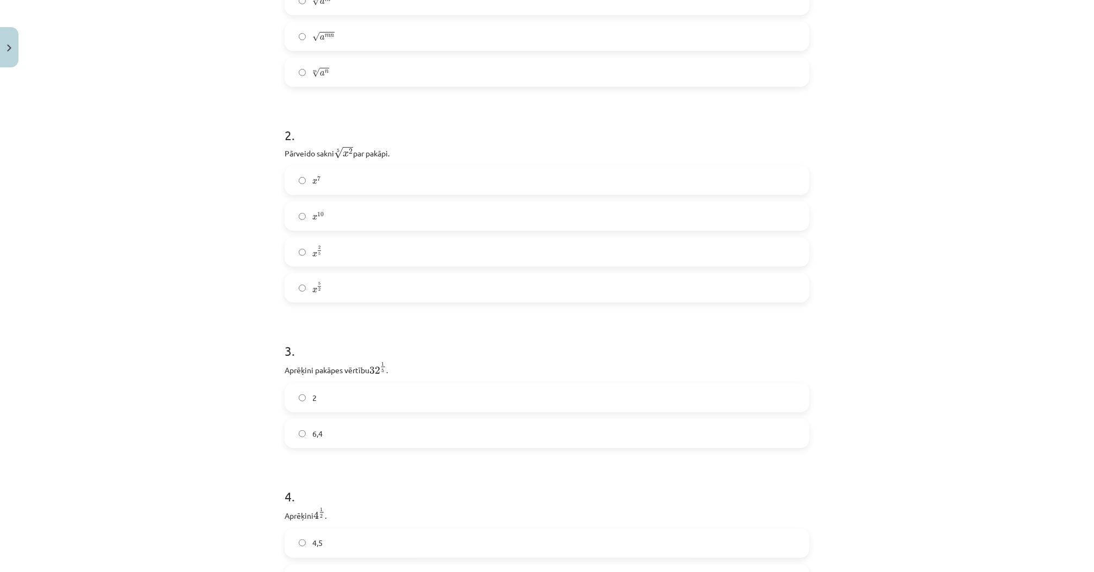
scroll to position [331, 0]
click at [567, 327] on h1 "3 ." at bounding box center [547, 333] width 525 height 34
drag, startPoint x: 273, startPoint y: 364, endPoint x: 409, endPoint y: 361, distance: 135.8
click at [409, 361] on div "Mācību tēma: Matemātikas i - 12. klases 1. ieskaites mācību materiāls (ab) #4 📝…" at bounding box center [547, 286] width 1094 height 572
copy p "Aprēķini pakāpes vērtību 32 1 5 32 1 5 ."
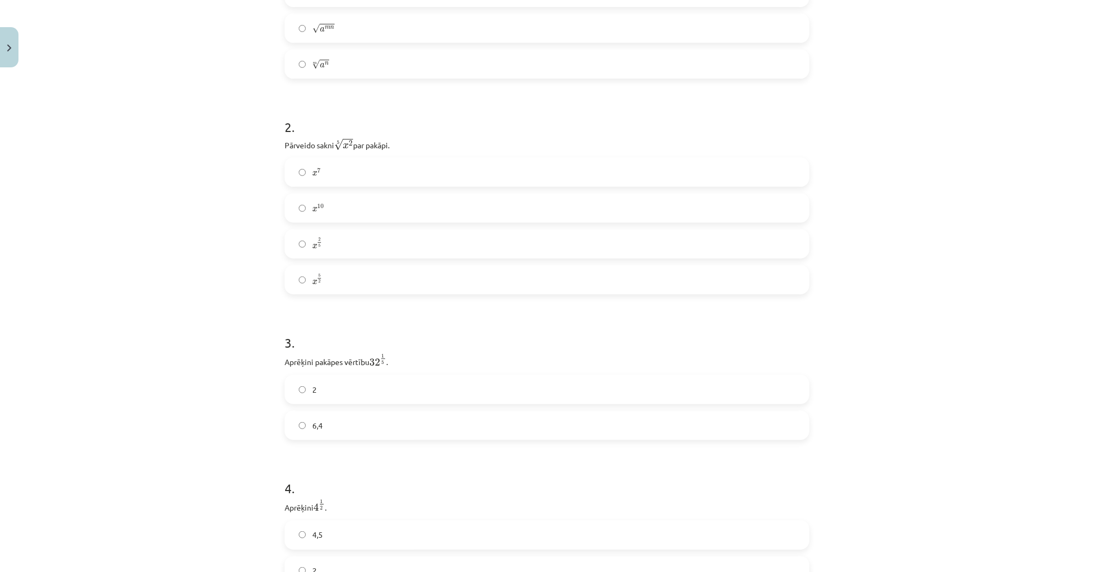
click at [334, 394] on label "2" at bounding box center [547, 389] width 522 height 27
click at [404, 361] on p "Aprēķini pakāpes vērtību 32 1 5 32 1 5 ." at bounding box center [547, 360] width 525 height 15
click at [154, 317] on div "Mācību tēma: Matemātikas i - 12. klases 1. ieskaites mācību materiāls (ab) #4 📝…" at bounding box center [547, 286] width 1094 height 572
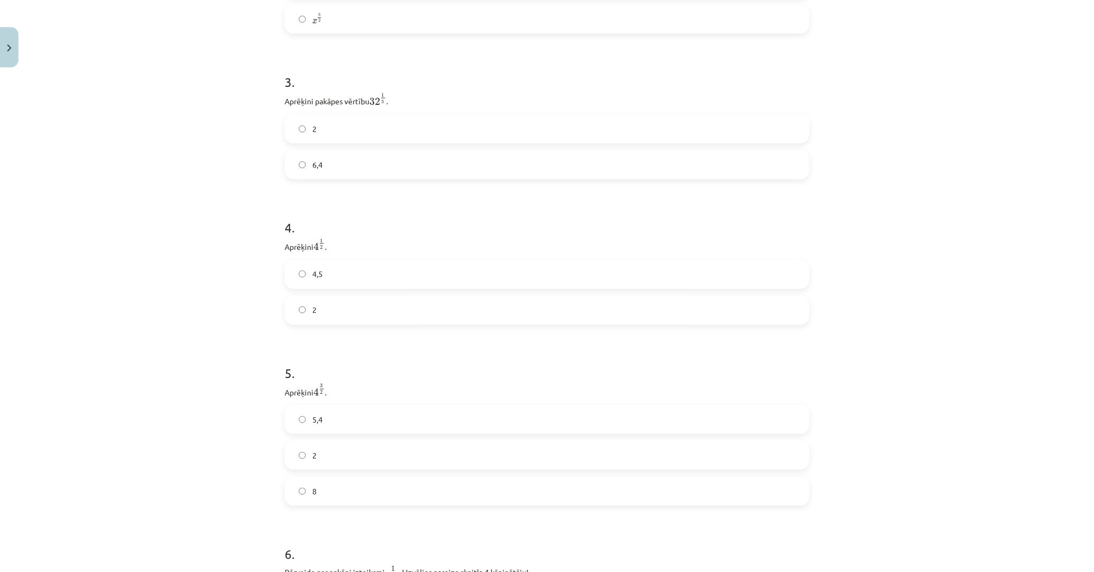
click at [336, 317] on label "2" at bounding box center [547, 310] width 522 height 27
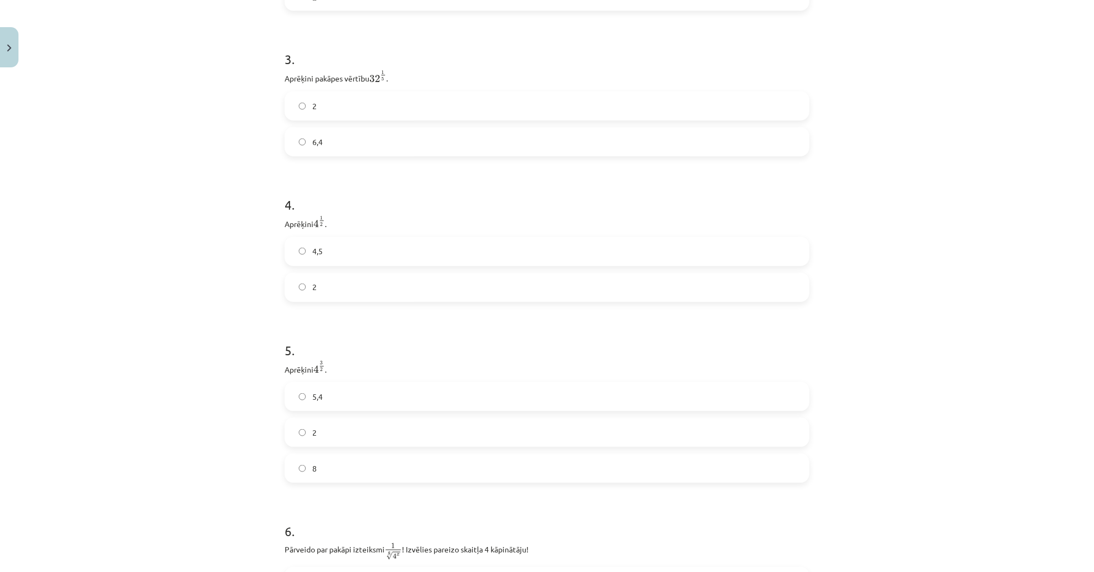
scroll to position [809, 0]
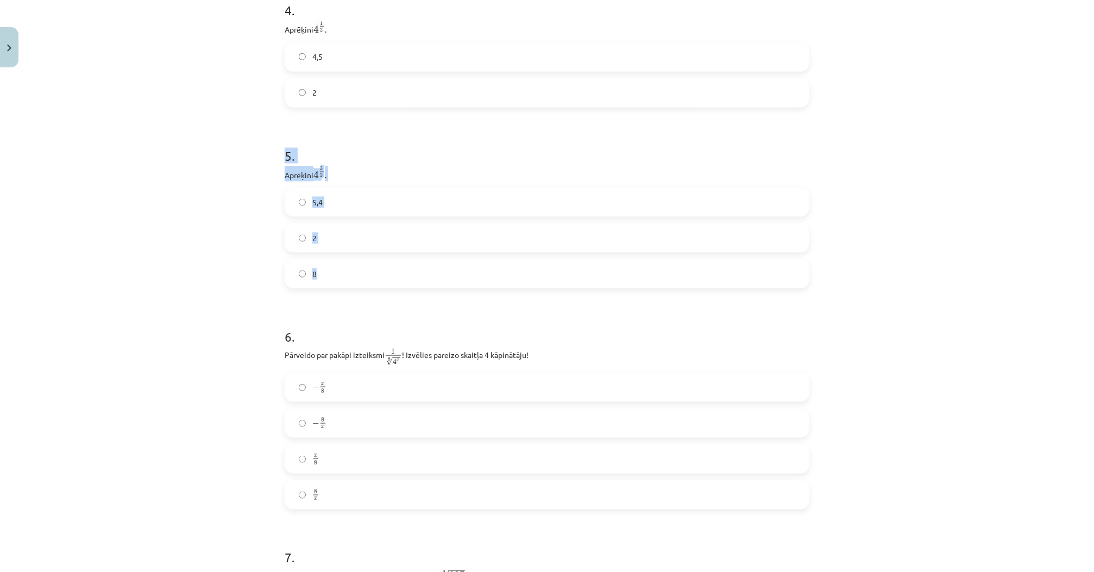
drag, startPoint x: 279, startPoint y: 156, endPoint x: 327, endPoint y: 277, distance: 129.9
copy div "5 . Aprēķini 4 3 2 4 3 2 . 5,4 2 8"
drag, startPoint x: 258, startPoint y: 328, endPoint x: 285, endPoint y: 312, distance: 30.5
click at [259, 328] on div "Mācību tēma: Matemātikas i - 12. klases 1. ieskaites mācību materiāls (ab) #4 📝…" at bounding box center [547, 286] width 1094 height 572
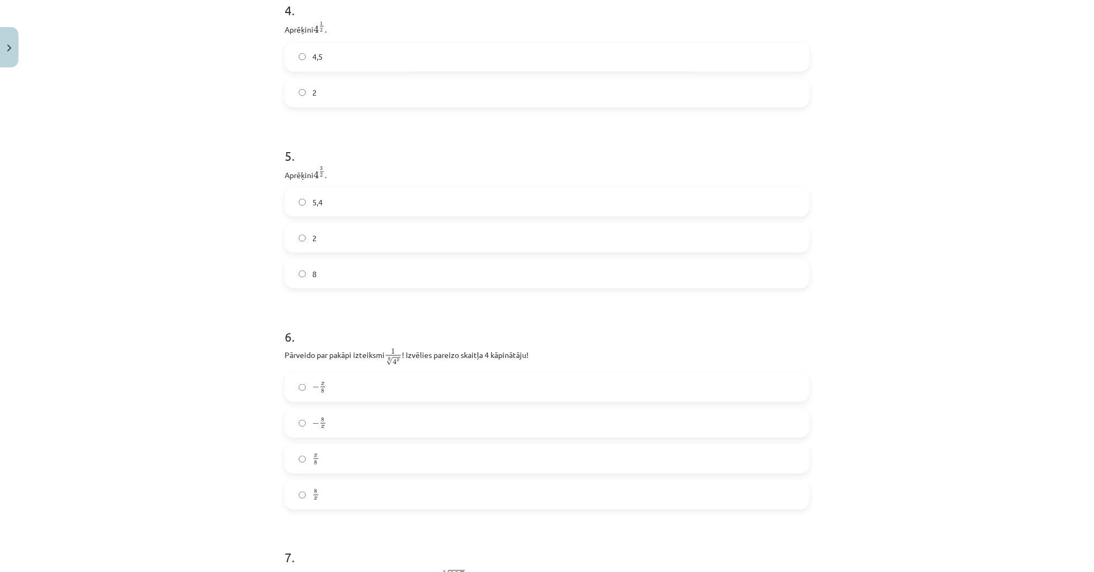
click at [317, 279] on label "8" at bounding box center [547, 273] width 522 height 27
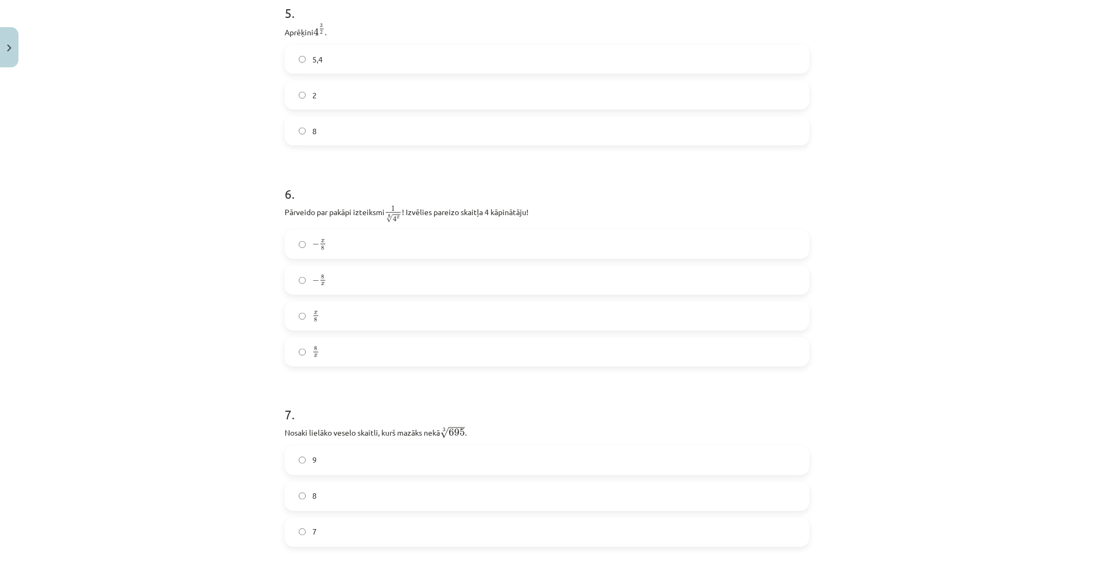
scroll to position [983, 0]
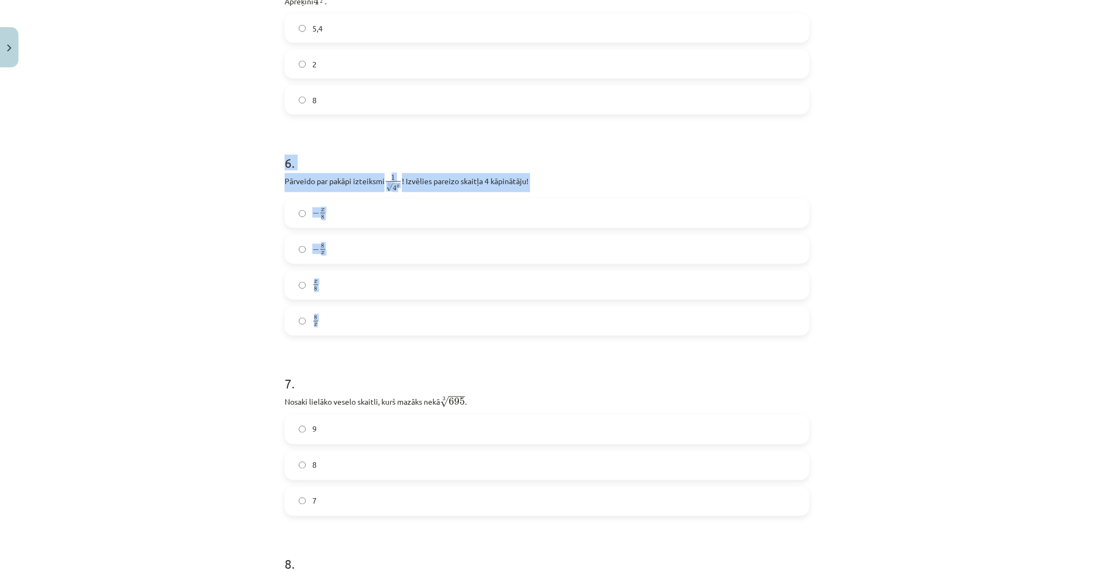
drag, startPoint x: 274, startPoint y: 161, endPoint x: 417, endPoint y: 334, distance: 224.5
click at [417, 334] on div "Mācību tēma: Matemātikas i - 12. klases 1. ieskaites mācību materiāls (ab) #4 📝…" at bounding box center [547, 286] width 1094 height 572
copy div "6 . Pārveido par pakāpi izteiksmi 1 8 √ 4 x 1 4 x 8 ! Izvēlies pareizo skaitļa …"
click at [199, 234] on div "Mācību tēma: Matemātikas i - 12. klases 1. ieskaites mācību materiāls (ab) #4 📝…" at bounding box center [547, 286] width 1094 height 572
click at [353, 217] on label "− x 8 − x 8" at bounding box center [547, 213] width 522 height 27
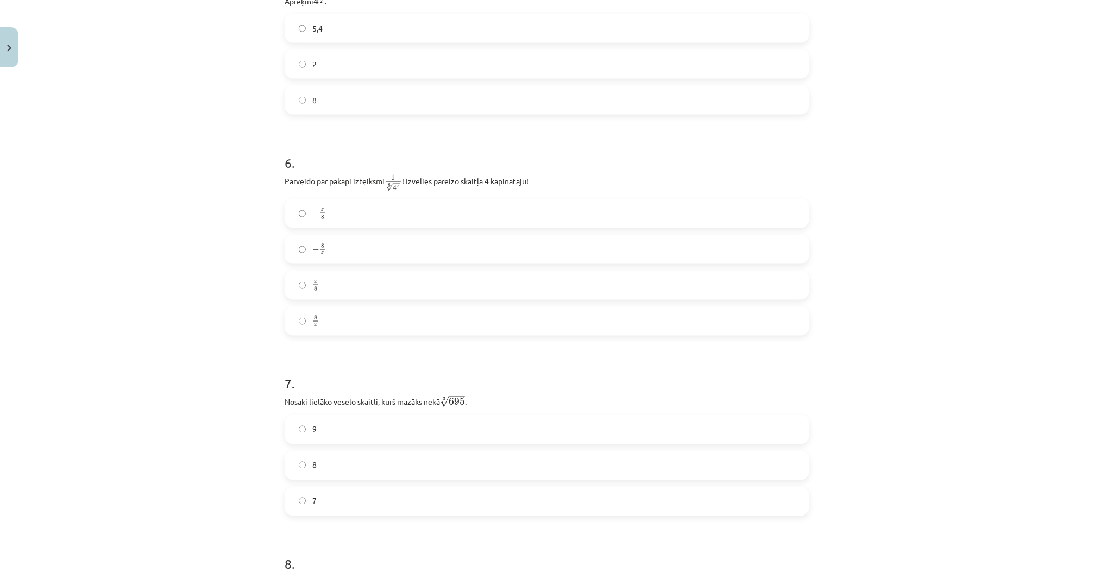
click at [209, 244] on div "Mācību tēma: Matemātikas i - 12. klases 1. ieskaites mācību materiāls (ab) #4 📝…" at bounding box center [547, 286] width 1094 height 572
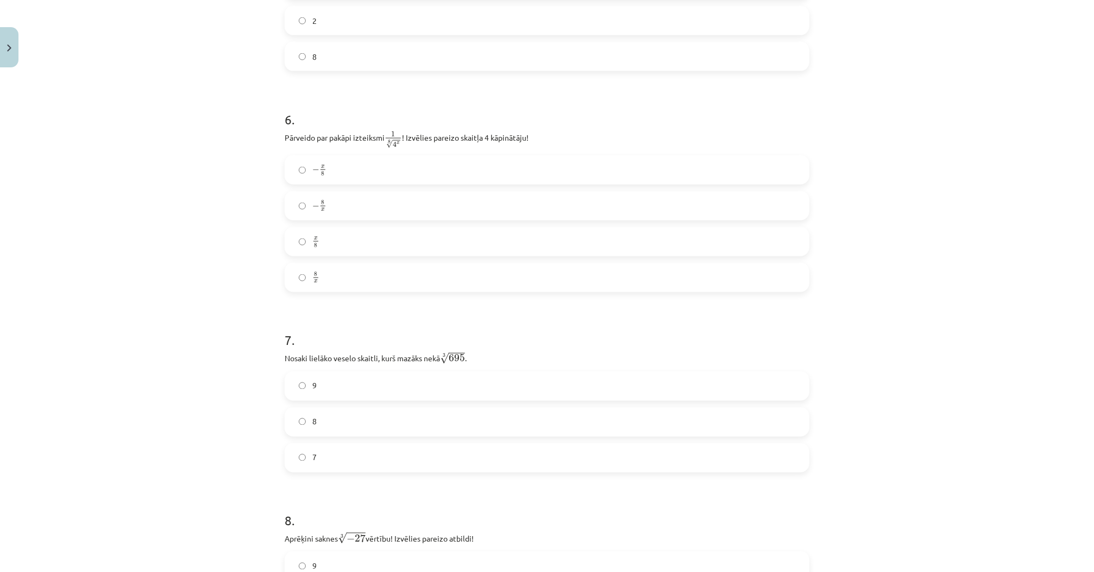
scroll to position [1070, 0]
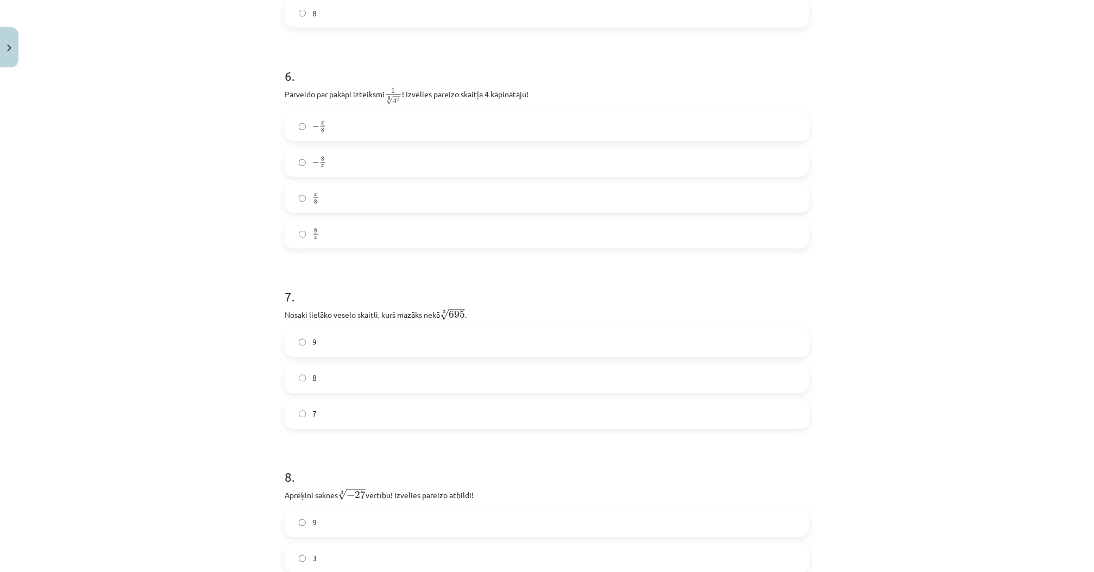
drag, startPoint x: 312, startPoint y: 336, endPoint x: 306, endPoint y: 332, distance: 6.8
click at [312, 335] on label "9" at bounding box center [547, 342] width 522 height 27
click at [300, 327] on div "7 . Nosaki lielāko veselo skaitli, kurš mazāks nekā 3 √ 695 695 3 . 9 8 7" at bounding box center [547, 349] width 525 height 159
click at [285, 319] on p "Nosaki lielāko veselo skaitli, kurš mazāks nekā 3 √ 695 695 3 ." at bounding box center [547, 314] width 525 height 14
click at [285, 318] on p "Nosaki lielāko veselo skaitli, kurš mazāks nekā 3 √ 695 695 3 ." at bounding box center [547, 314] width 525 height 14
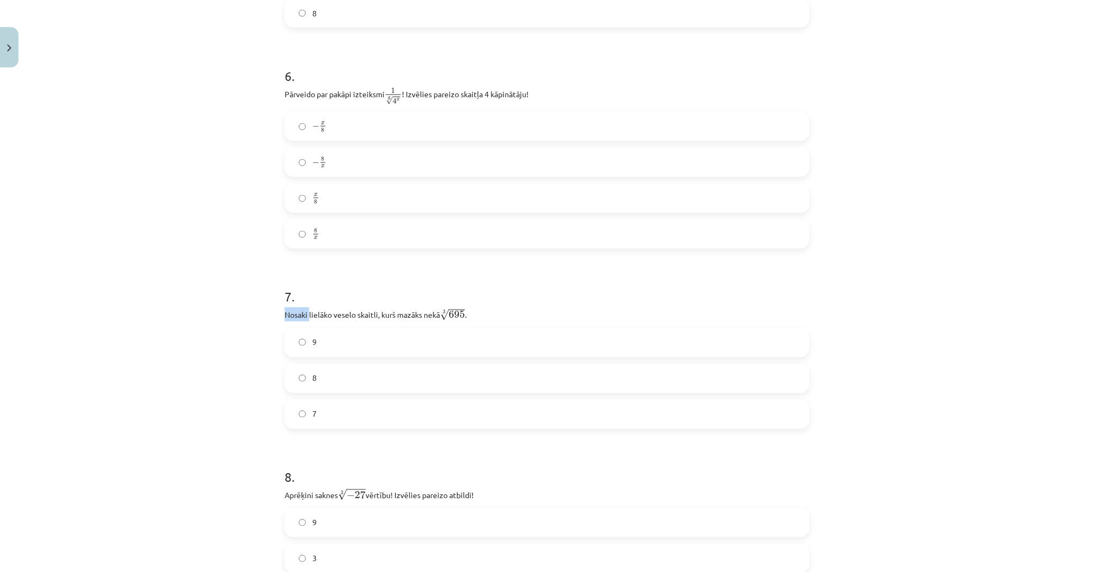
click at [302, 320] on p "Nosaki lielāko veselo skaitli, kurš mazāks nekā 3 √ 695 695 3 ." at bounding box center [547, 314] width 525 height 14
click at [310, 330] on div "9" at bounding box center [547, 342] width 525 height 29
click at [411, 414] on label "7" at bounding box center [547, 414] width 522 height 27
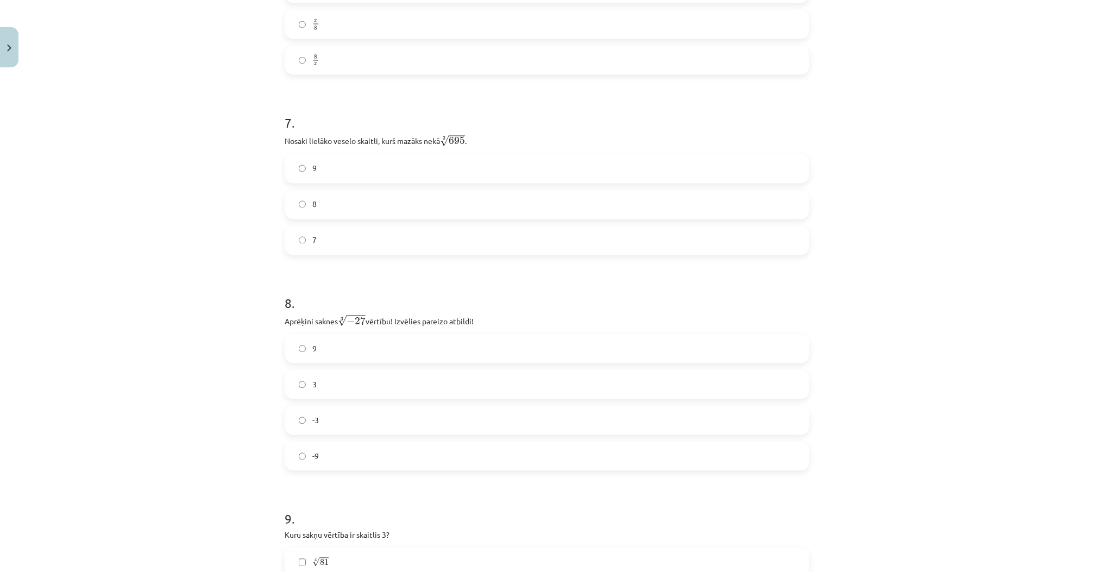
scroll to position [1287, 0]
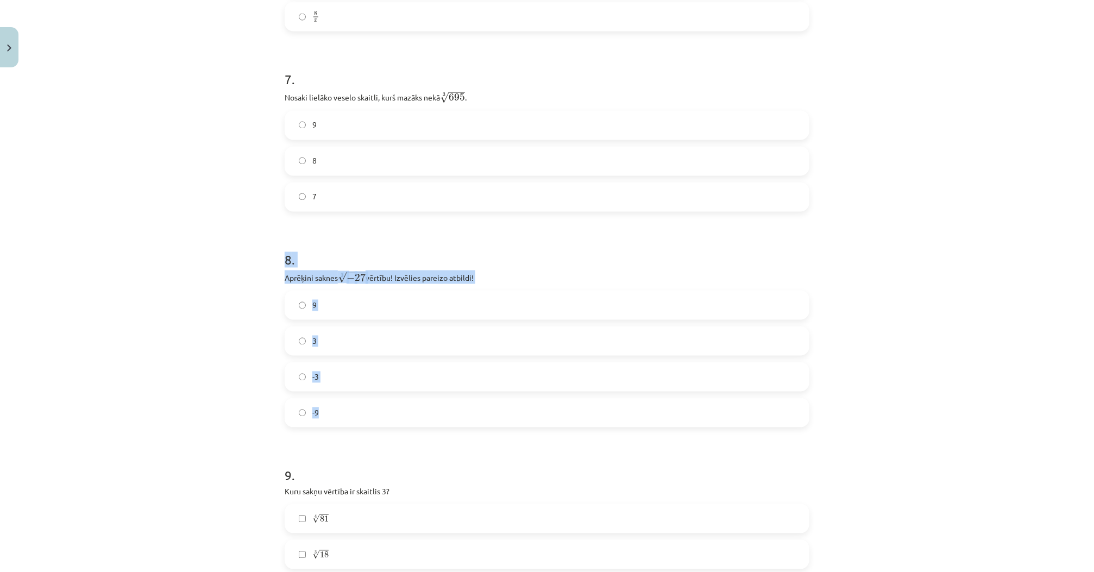
drag, startPoint x: 277, startPoint y: 258, endPoint x: 337, endPoint y: 398, distance: 151.8
click at [337, 398] on div "52 XP Saņemsi Sarežģīts 386 pilda Apraksts Uzdevums Palīdzība 1 . Kura izteiksm…" at bounding box center [547, 148] width 538 height 2726
click at [250, 382] on div "Mācību tēma: Matemātikas i - 12. klases 1. ieskaites mācību materiāls (ab) #4 📝…" at bounding box center [547, 286] width 1094 height 572
click at [235, 343] on div "Mācību tēma: Matemātikas i - 12. klases 1. ieskaites mācību materiāls (ab) #4 📝…" at bounding box center [547, 286] width 1094 height 572
click at [354, 383] on label "-3" at bounding box center [547, 376] width 522 height 27
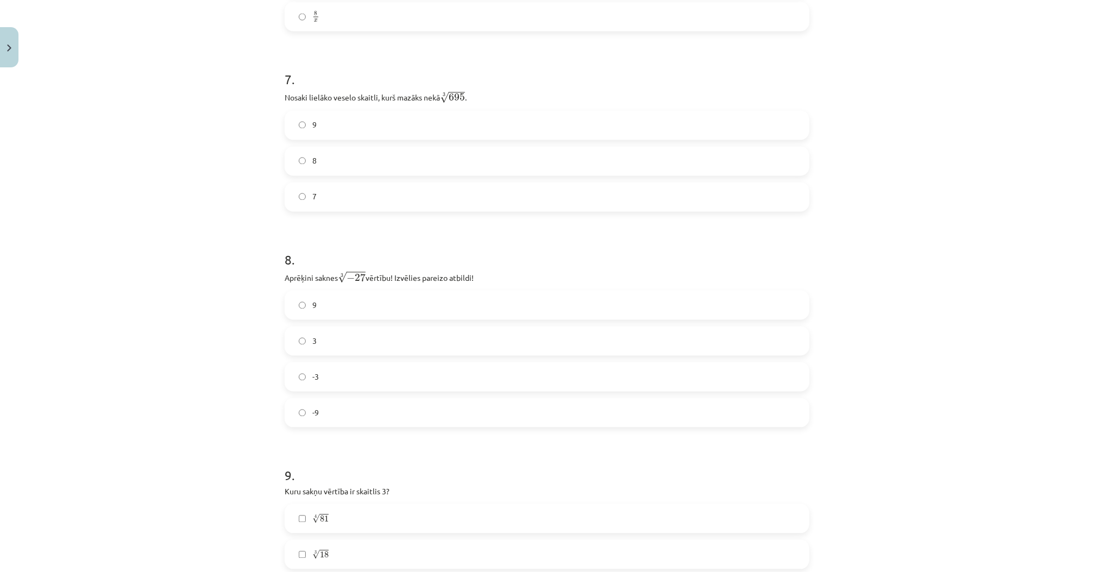
click at [193, 366] on div "Mācību tēma: Matemātikas i - 12. klases 1. ieskaites mācību materiāls (ab) #4 📝…" at bounding box center [547, 286] width 1094 height 572
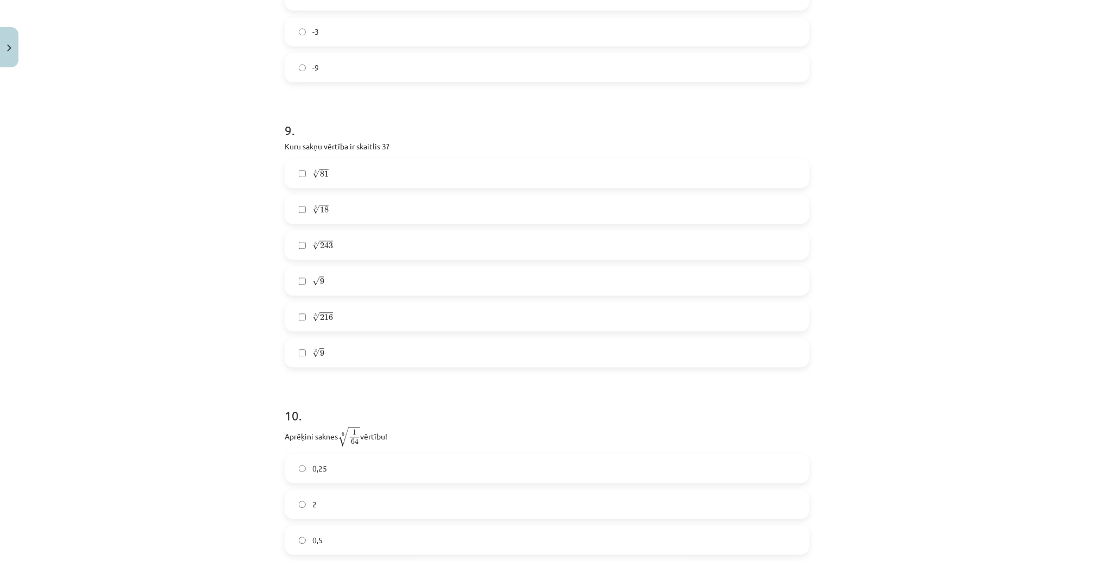
scroll to position [1635, 0]
click at [332, 283] on label "√ 9 9" at bounding box center [547, 278] width 522 height 27
click at [108, 271] on div "Mācību tēma: Matemātikas i - 12. klases 1. ieskaites mācību materiāls (ab) #4 📝…" at bounding box center [547, 286] width 1094 height 572
drag, startPoint x: 273, startPoint y: 147, endPoint x: 399, endPoint y: 344, distance: 234.1
click at [399, 344] on div "Mācību tēma: Matemātikas i - 12. klases 1. ieskaites mācību materiāls (ab) #4 📝…" at bounding box center [547, 286] width 1094 height 572
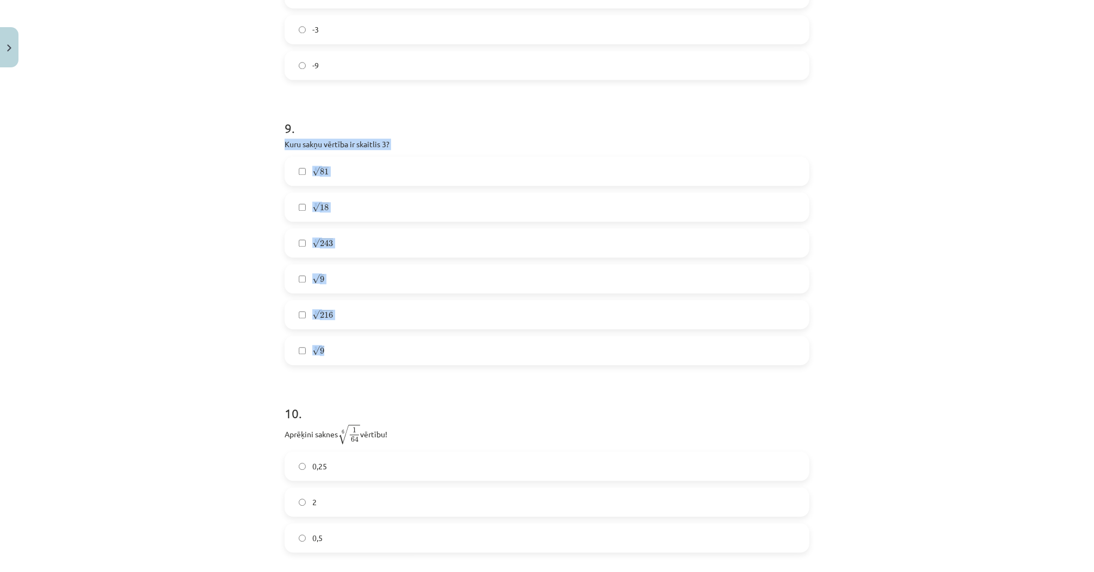
copy div "Kuru sakņu vērtība ir skaitlis 3? 4 √ 81 81 4 3 √ 18 18 3 5 √ 243 243 5 √ 9 9 5…"
click at [153, 272] on div "Mācību tēma: Matemātikas i - 12. klases 1. ieskaites mācību materiāls (ab) #4 📝…" at bounding box center [547, 286] width 1094 height 572
click at [336, 172] on label "4 √ 81 81 4" at bounding box center [547, 170] width 522 height 27
click at [346, 242] on label "5 √ 243 243 5" at bounding box center [547, 242] width 522 height 27
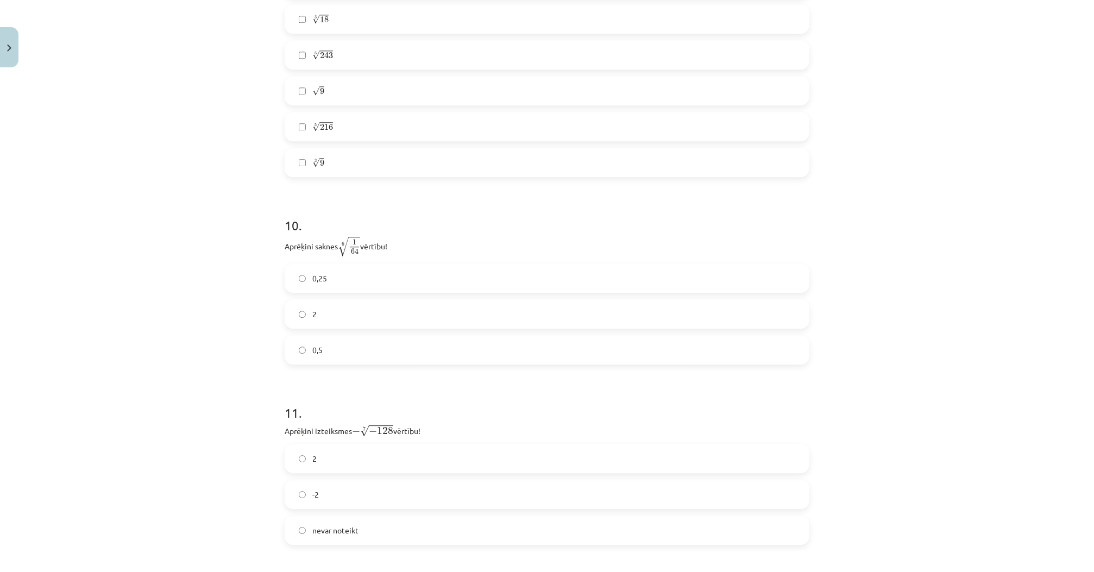
scroll to position [1852, 0]
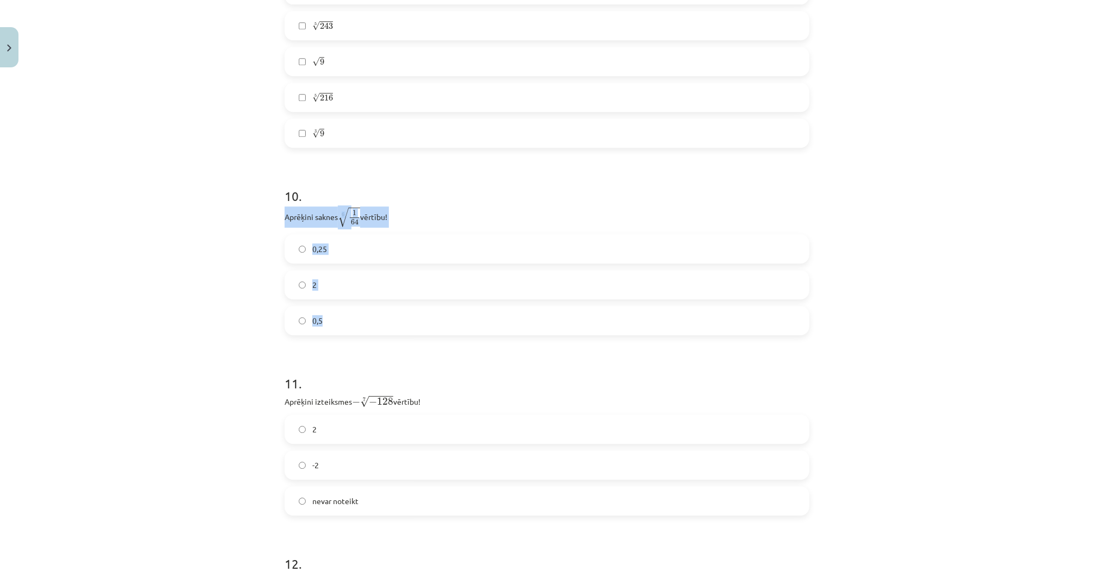
drag, startPoint x: 264, startPoint y: 215, endPoint x: 408, endPoint y: 332, distance: 185.6
click at [408, 332] on div "Mācību tēma: Matemātikas i - 12. klases 1. ieskaites mācību materiāls (ab) #4 📝…" at bounding box center [547, 286] width 1094 height 572
copy div "Aprēķini saknes 6 √ 1 64 1 64 6 vērtību! 0,25 2 0,5"
click at [195, 295] on div "Mācību tēma: Matemātikas i - 12. klases 1. ieskaites mācību materiāls (ab) #4 📝…" at bounding box center [547, 286] width 1094 height 572
click at [337, 315] on label "0,5" at bounding box center [547, 320] width 522 height 27
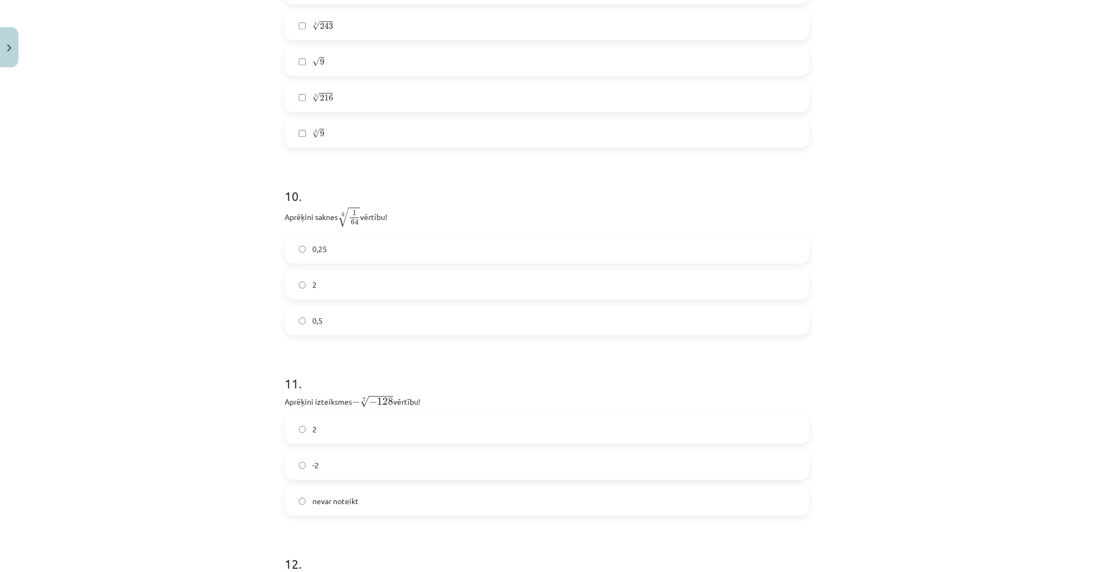
click at [237, 262] on div "Mācību tēma: Matemātikas i - 12. klases 1. ieskaites mācību materiāls (ab) #4 📝…" at bounding box center [547, 286] width 1094 height 572
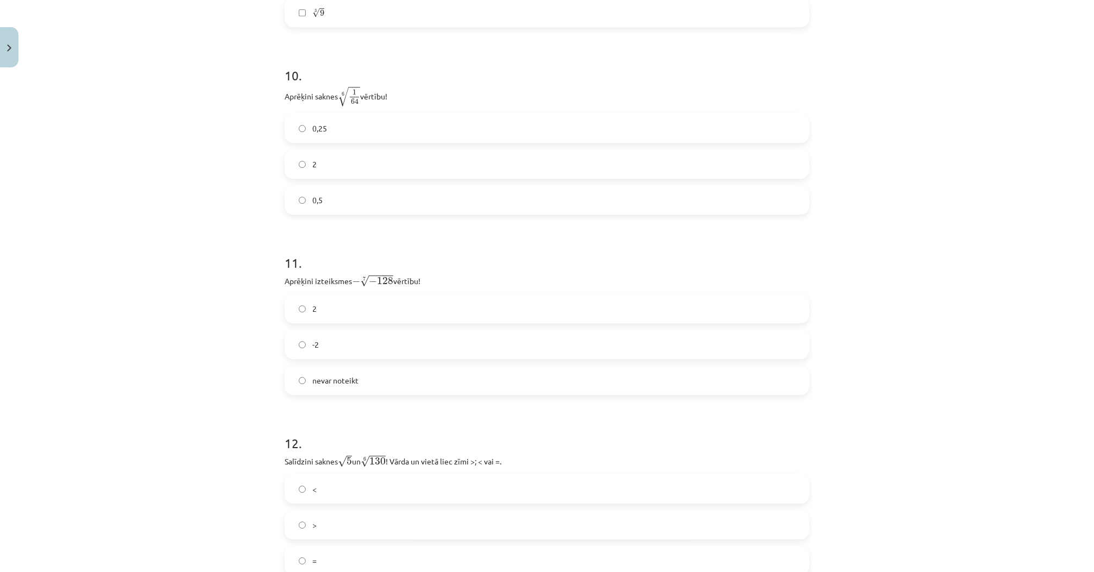
scroll to position [1982, 0]
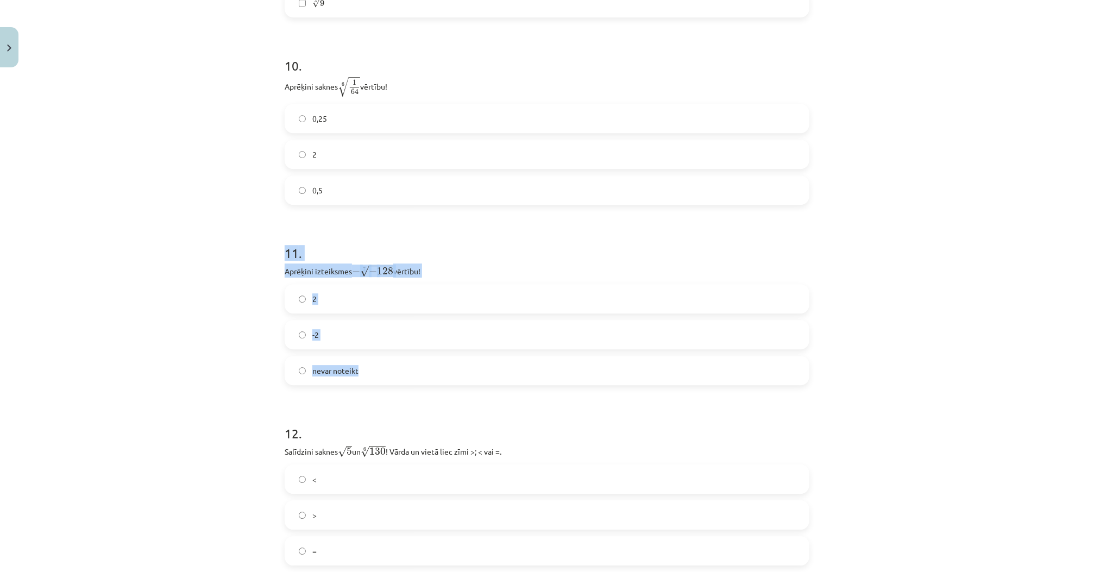
drag, startPoint x: 273, startPoint y: 252, endPoint x: 382, endPoint y: 371, distance: 161.4
click at [382, 371] on div "Mācību tēma: Matemātikas i - 12. klases 1. ieskaites mācību materiāls (ab) #4 📝…" at bounding box center [547, 286] width 1094 height 572
click at [220, 329] on div "Mācību tēma: Matemātikas i - 12. klases 1. ieskaites mācību materiāls (ab) #4 📝…" at bounding box center [547, 286] width 1094 height 572
click at [337, 293] on label "2" at bounding box center [547, 298] width 522 height 27
click at [313, 378] on label "nevar noteikt" at bounding box center [547, 370] width 522 height 27
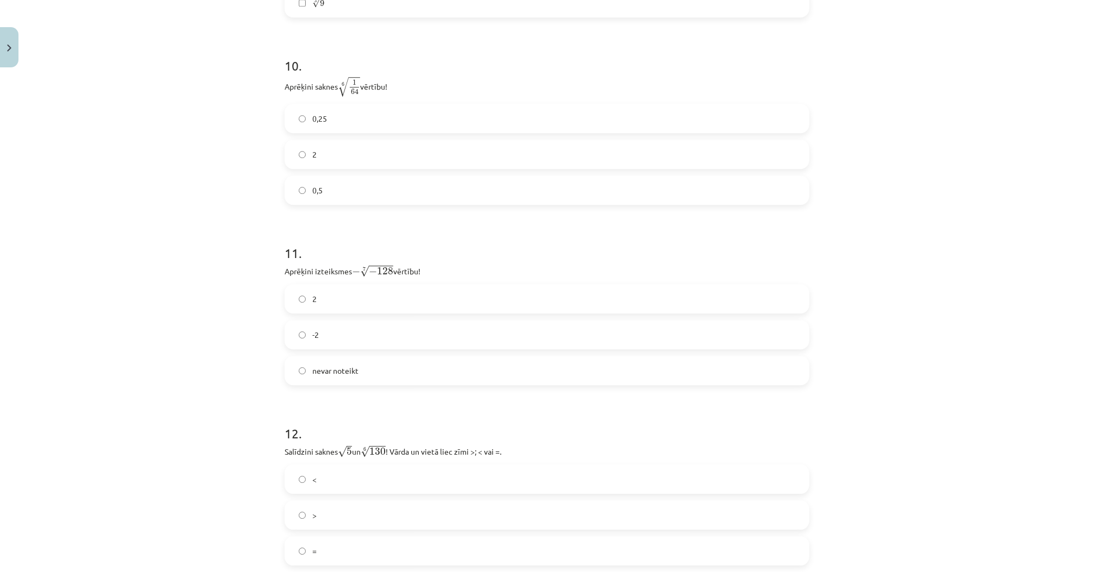
drag, startPoint x: 273, startPoint y: 270, endPoint x: 460, endPoint y: 274, distance: 186.9
click at [460, 274] on div "Mācību tēma: Matemātikas i - 12. klases 1. ieskaites mācību materiāls (ab) #4 📝…" at bounding box center [547, 286] width 1094 height 572
click at [249, 335] on div "Mācību tēma: Matemātikas i - 12. klases 1. ieskaites mācību materiāls (ab) #4 📝…" at bounding box center [547, 286] width 1094 height 572
click at [330, 304] on label "2" at bounding box center [547, 298] width 522 height 27
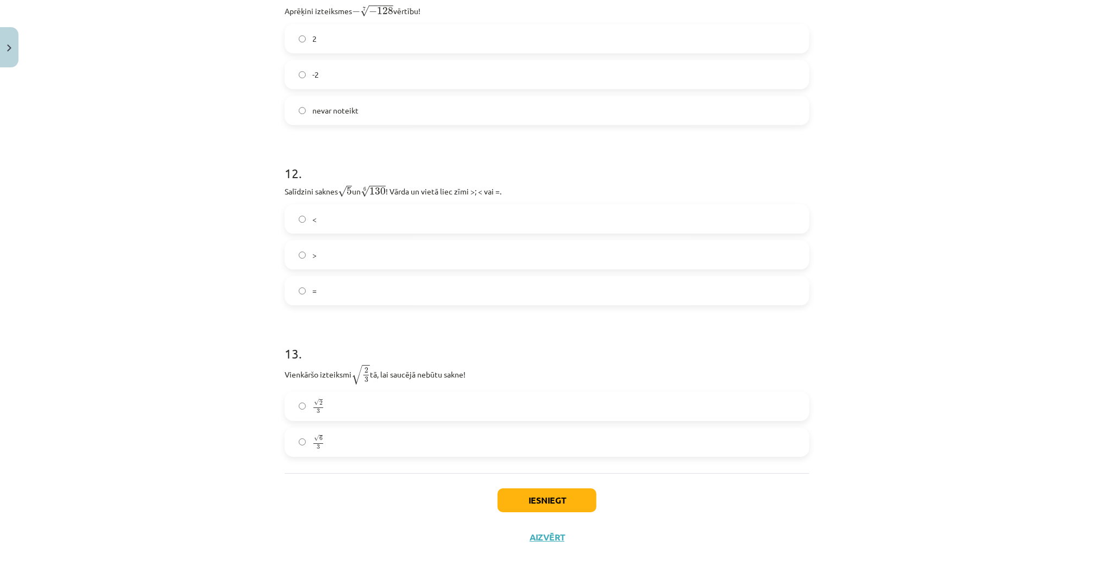
scroll to position [2243, 0]
drag, startPoint x: 278, startPoint y: 192, endPoint x: 377, endPoint y: 286, distance: 136.4
click at [324, 251] on label ">" at bounding box center [547, 254] width 522 height 27
click at [272, 326] on div "Mācību tēma: Matemātikas i - 12. klases 1. ieskaites mācību materiāls (ab) #4 📝…" at bounding box center [547, 286] width 1094 height 572
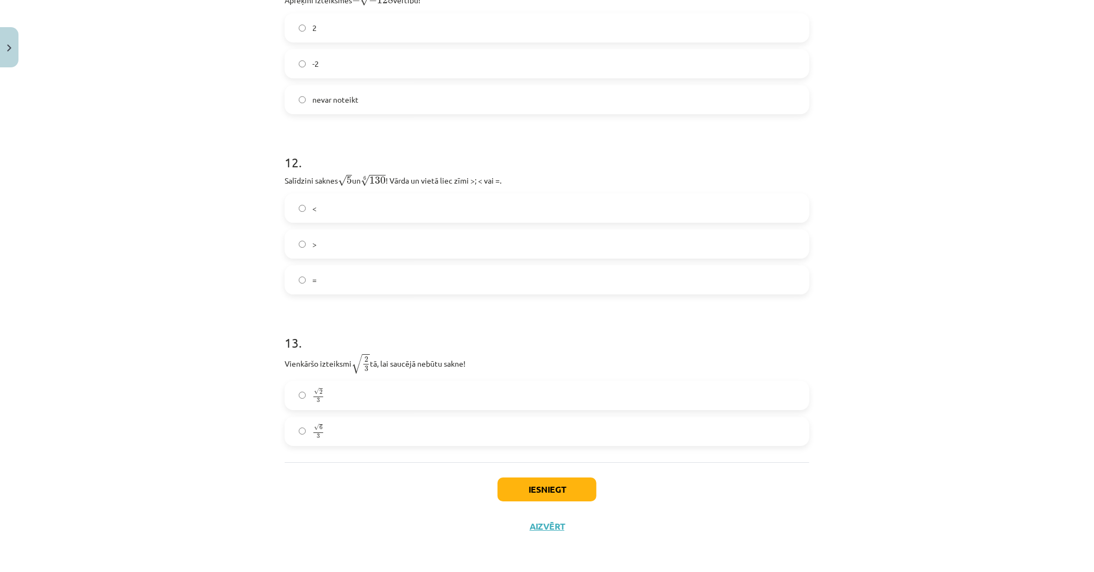
scroll to position [2255, 0]
drag, startPoint x: 276, startPoint y: 361, endPoint x: 337, endPoint y: 428, distance: 90.8
click at [370, 425] on label "√ 6 3 6 3" at bounding box center [547, 431] width 522 height 27
click at [520, 489] on button "Iesniegt" at bounding box center [546, 489] width 99 height 24
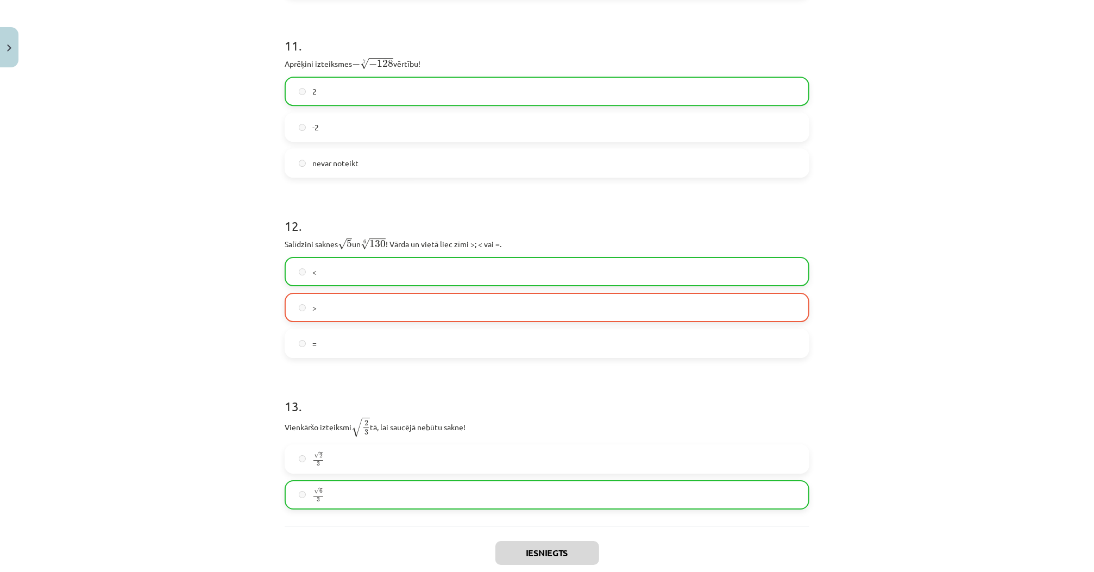
scroll to position [2288, 0]
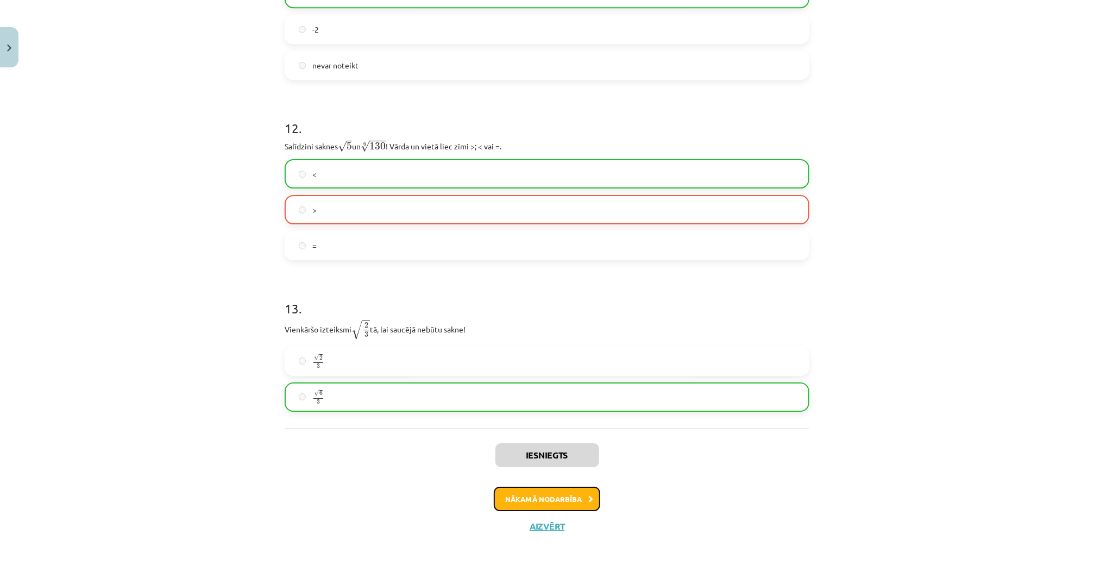
click at [547, 497] on button "Nākamā nodarbība" at bounding box center [547, 499] width 106 height 25
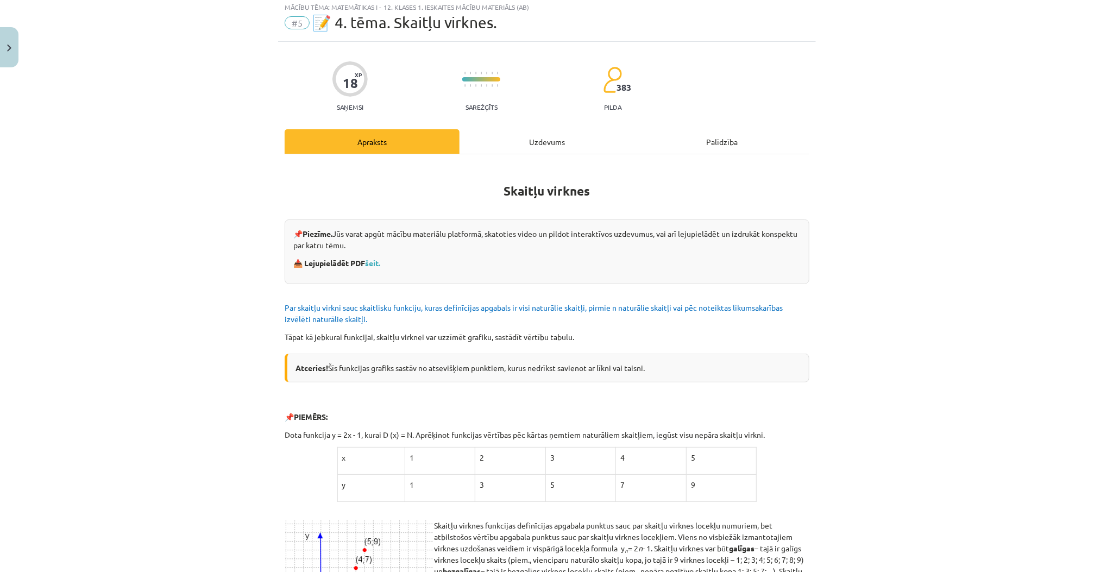
scroll to position [27, 0]
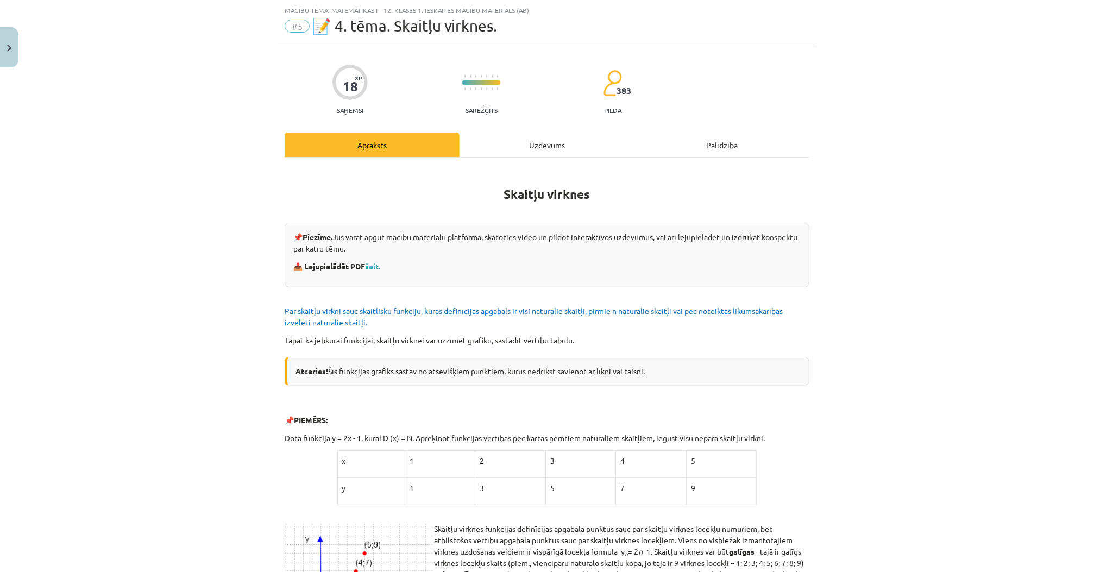
click at [519, 150] on div "Uzdevums" at bounding box center [546, 145] width 175 height 24
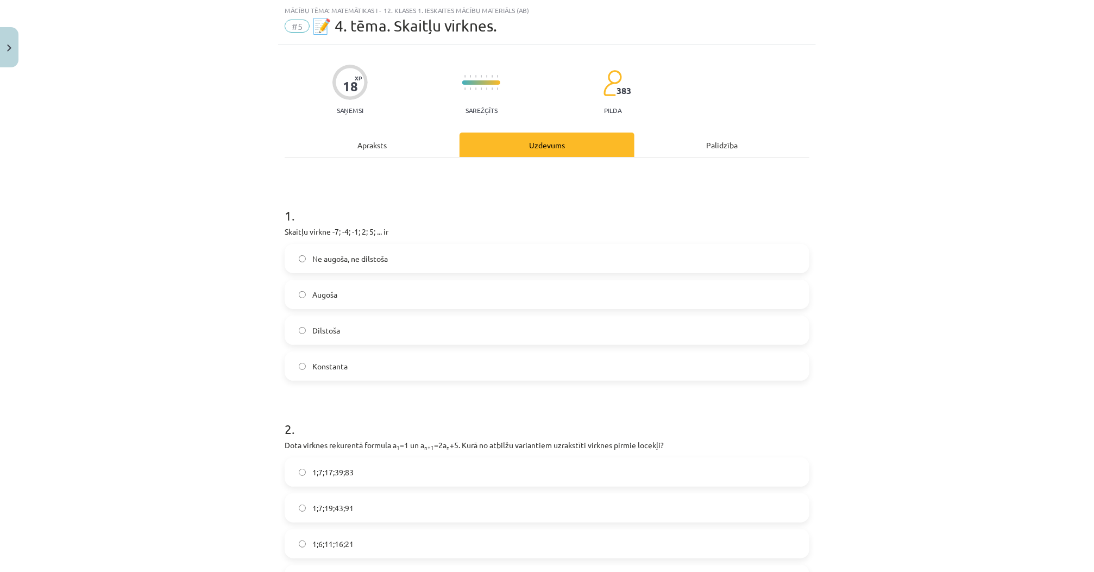
click at [409, 289] on label "Augoša" at bounding box center [547, 294] width 522 height 27
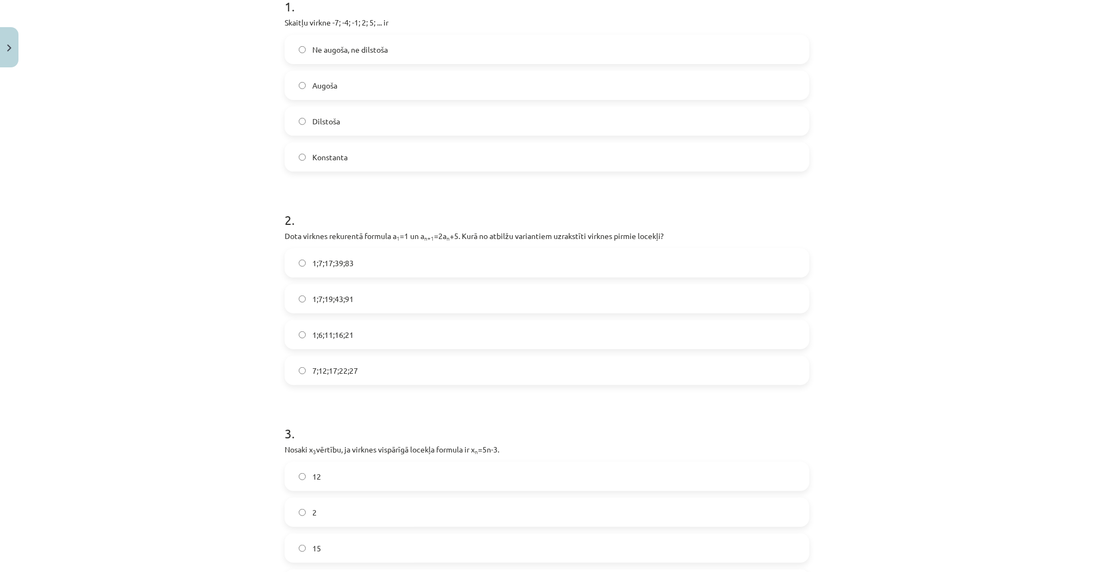
scroll to position [244, 0]
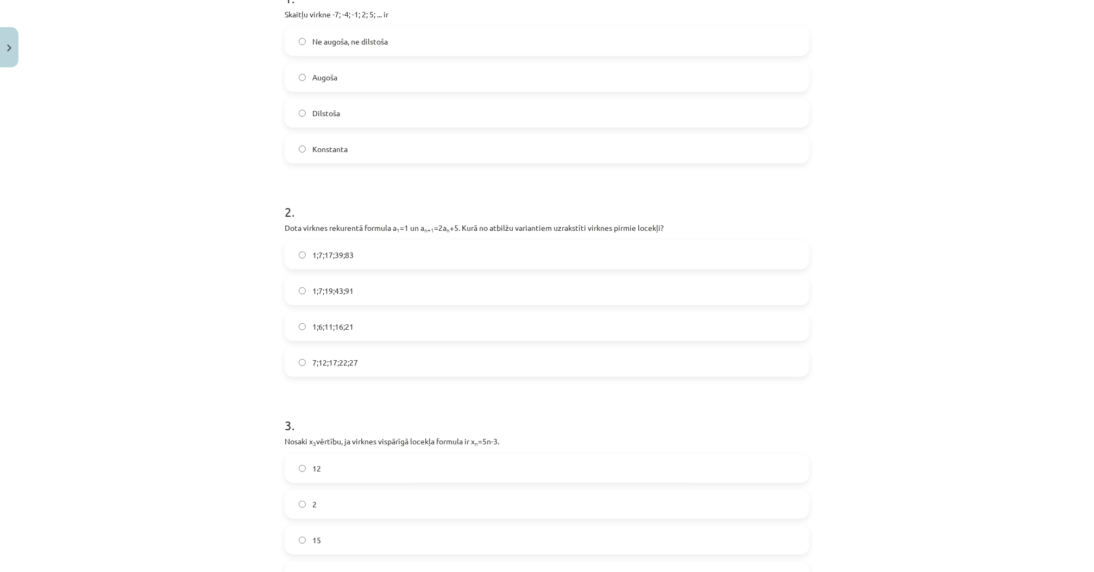
click at [400, 256] on label "1;7;17;39;83" at bounding box center [547, 254] width 522 height 27
click at [350, 300] on label "1;7;19;43;91" at bounding box center [547, 290] width 522 height 27
click at [433, 226] on p "Dota virknes rekurentā formula a 1 =1 un a n+1 =2a n +5. Kurā no atbilžu varian…" at bounding box center [547, 227] width 525 height 11
click at [429, 234] on div "2 . Dota virknes rekurentā formula a 1 =1 un a n+1 =2a n +5. Kurā no atbilžu va…" at bounding box center [547, 281] width 525 height 192
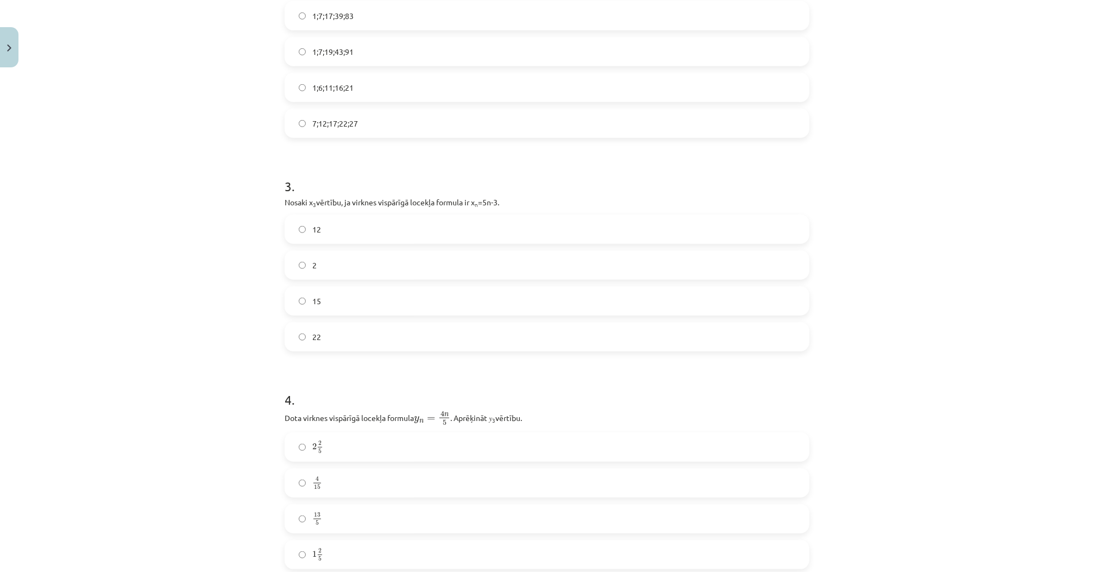
scroll to position [505, 0]
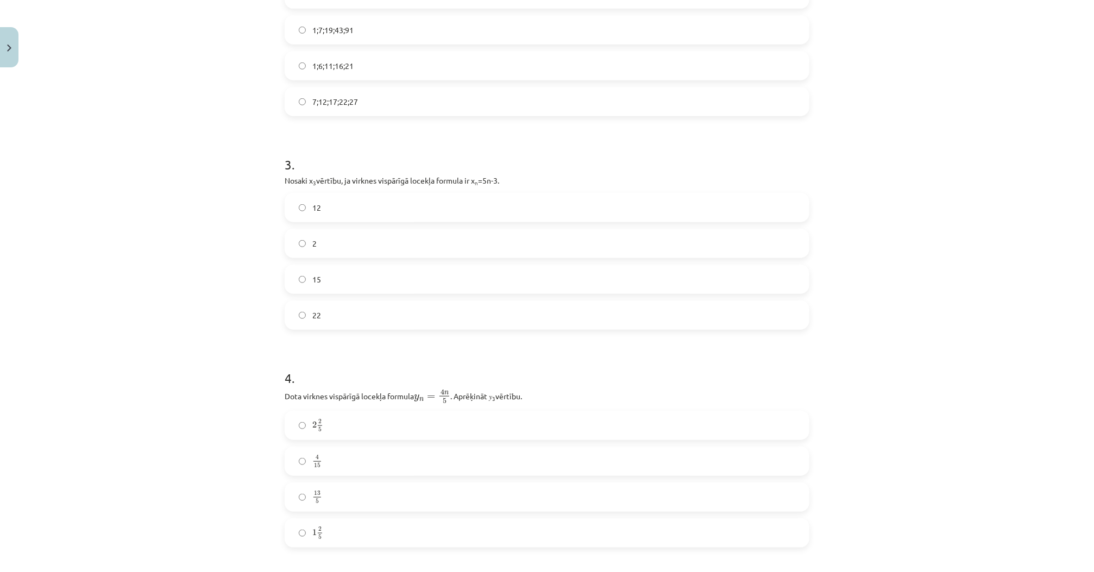
click at [235, 289] on div "Mācību tēma: Matemātikas i - 12. klases 1. ieskaites mācību materiāls (ab) #5 📝…" at bounding box center [547, 286] width 1094 height 572
drag, startPoint x: 272, startPoint y: 163, endPoint x: 370, endPoint y: 313, distance: 179.7
click at [370, 313] on div "Mācību tēma: Matemātikas i - 12. klases 1. ieskaites mācību materiāls (ab) #5 📝…" at bounding box center [547, 286] width 1094 height 572
click at [286, 249] on label "2" at bounding box center [547, 243] width 522 height 27
click at [312, 210] on span "12" at bounding box center [316, 207] width 9 height 11
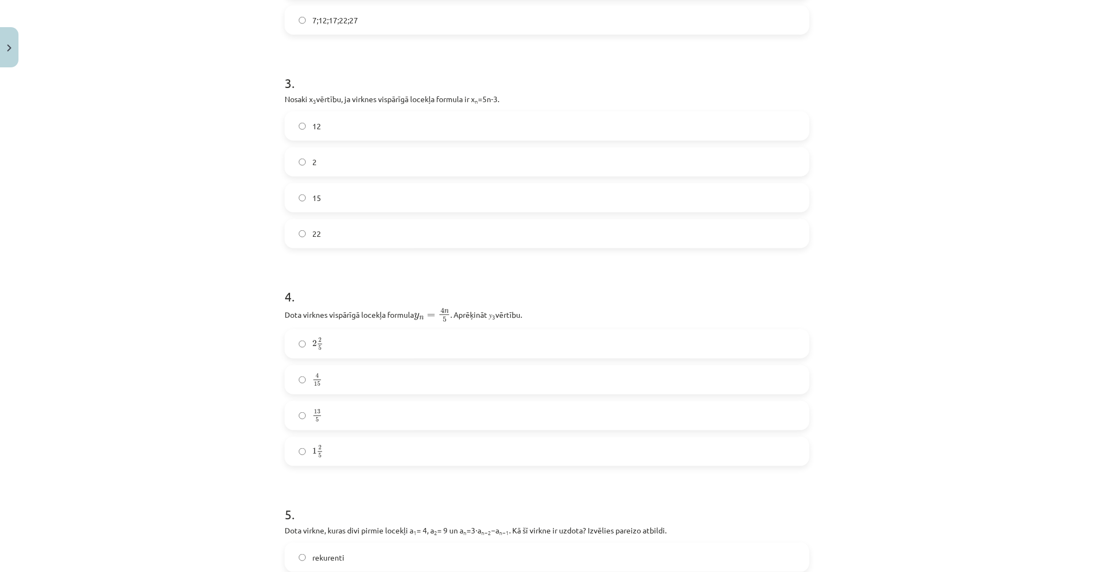
scroll to position [592, 0]
drag, startPoint x: 258, startPoint y: 289, endPoint x: 204, endPoint y: 295, distance: 54.7
click at [204, 295] on div "Mācību tēma: Matemātikas i - 12. klases 1. ieskaites mācību materiāls (ab) #5 📝…" at bounding box center [547, 286] width 1094 height 572
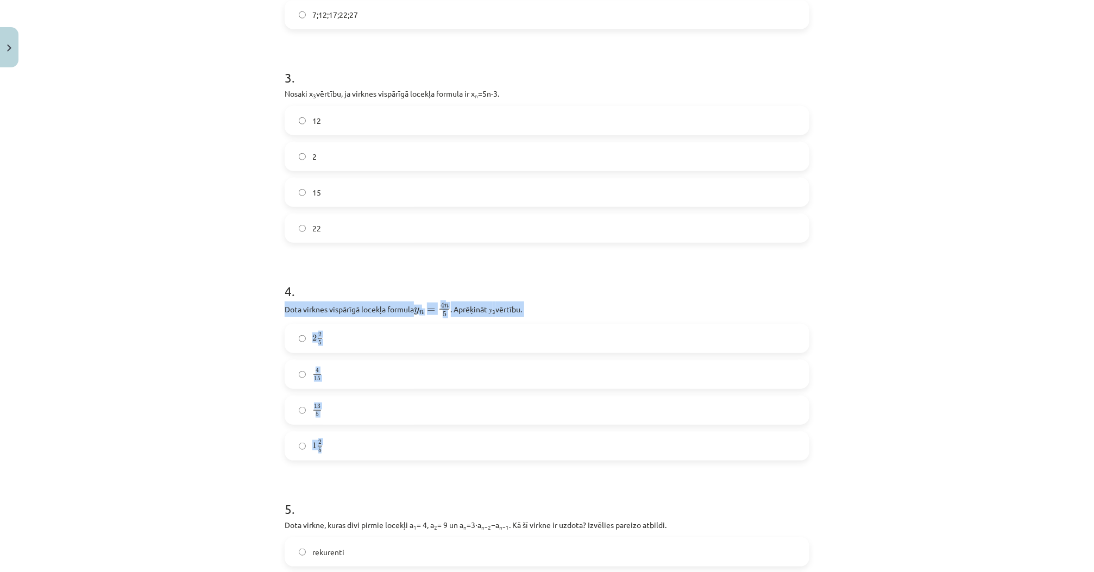
drag, startPoint x: 279, startPoint y: 307, endPoint x: 375, endPoint y: 437, distance: 161.5
click at [375, 437] on div "18 XP Saņemsi Sarežģīts 383 pilda Apraksts Uzdevums Palīdzība 1 . Skaitļu virkn…" at bounding box center [547, 233] width 538 height 1506
click at [163, 367] on div "Mācību tēma: Matemātikas i - 12. klases 1. ieskaites mācību materiāls (ab) #5 📝…" at bounding box center [547, 286] width 1094 height 572
click at [337, 338] on label "2 2 5 2 2 5" at bounding box center [547, 338] width 522 height 27
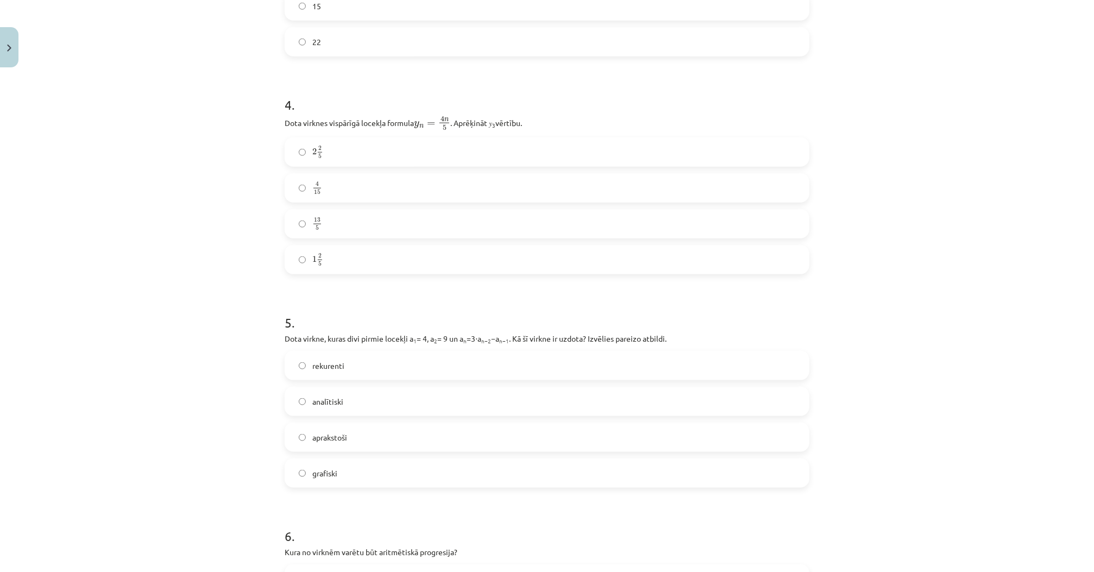
scroll to position [809, 0]
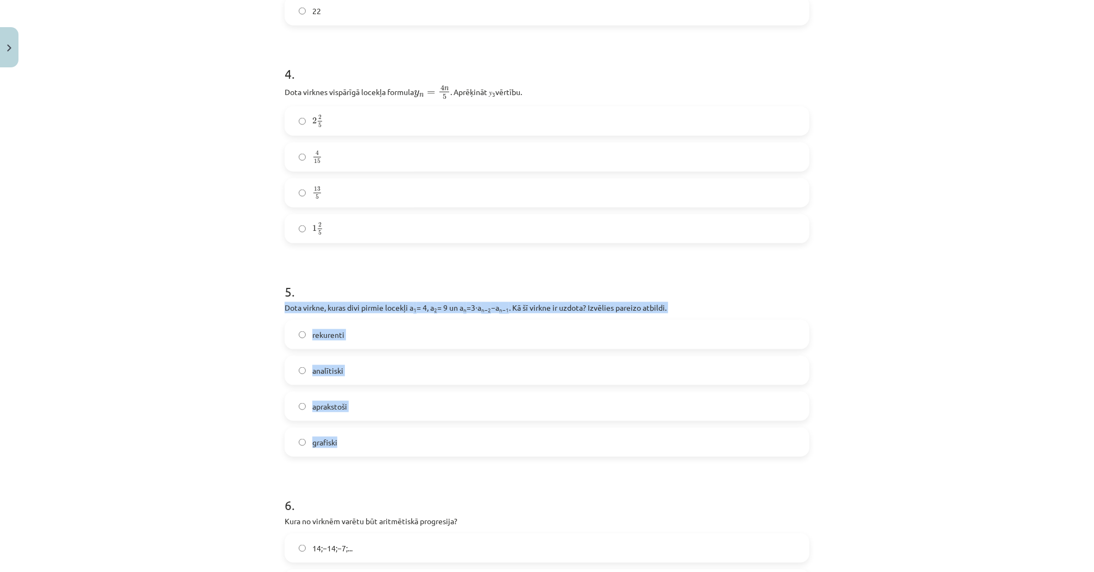
drag, startPoint x: 280, startPoint y: 308, endPoint x: 378, endPoint y: 443, distance: 166.9
click at [378, 443] on div "18 XP Saņemsi Sarežģīts 383 pilda Apraksts Uzdevums Palīdzība 1 . Skaitļu virkn…" at bounding box center [547, 16] width 538 height 1506
click at [260, 428] on div "Mācību tēma: Matemātikas i - 12. klases 1. ieskaites mācību materiāls (ab) #5 📝…" at bounding box center [547, 286] width 1094 height 572
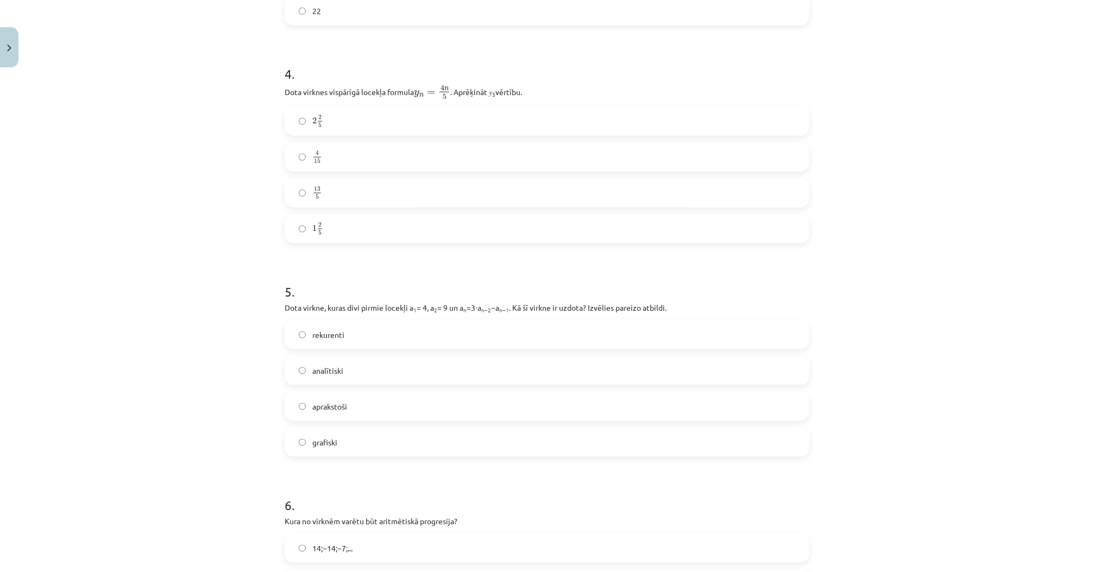
click at [315, 375] on span "analītiski" at bounding box center [327, 370] width 31 height 11
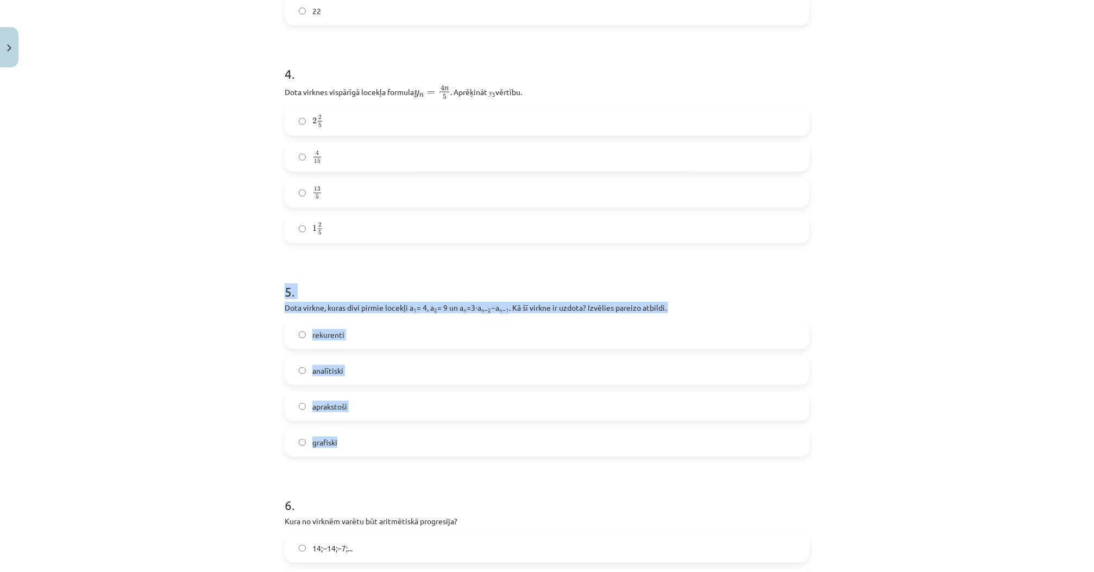
drag, startPoint x: 266, startPoint y: 289, endPoint x: 365, endPoint y: 444, distance: 184.4
click at [365, 444] on div "Mācību tēma: Matemātikas i - 12. klases 1. ieskaites mācību materiāls (ab) #5 📝…" at bounding box center [547, 286] width 1094 height 572
click at [154, 302] on div "Mācību tēma: Matemātikas i - 12. klases 1. ieskaites mācību materiāls (ab) #5 📝…" at bounding box center [547, 286] width 1094 height 572
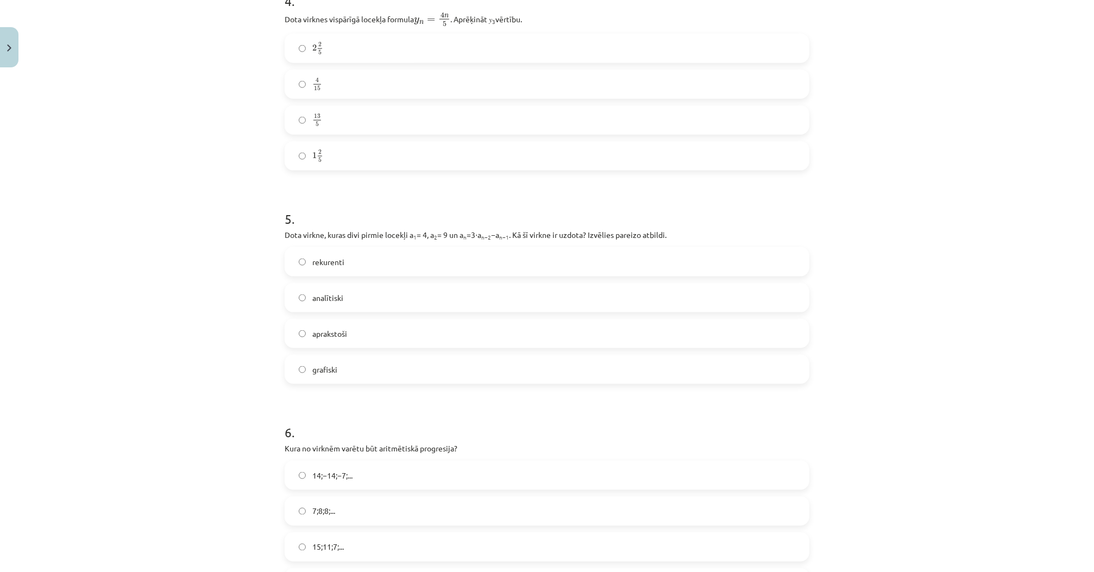
scroll to position [896, 0]
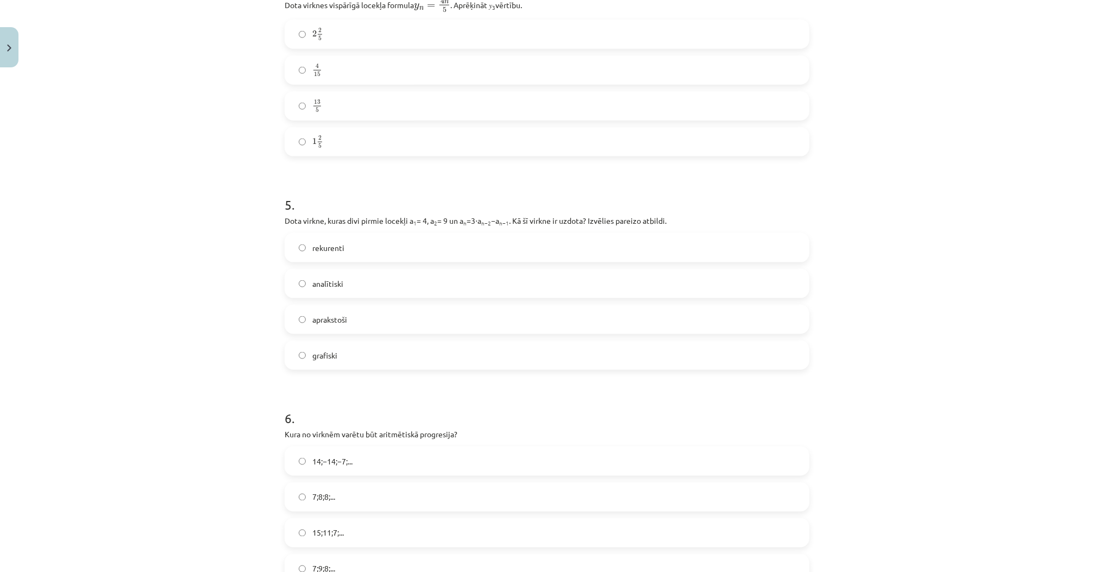
click at [416, 254] on label "rekurenti" at bounding box center [547, 247] width 522 height 27
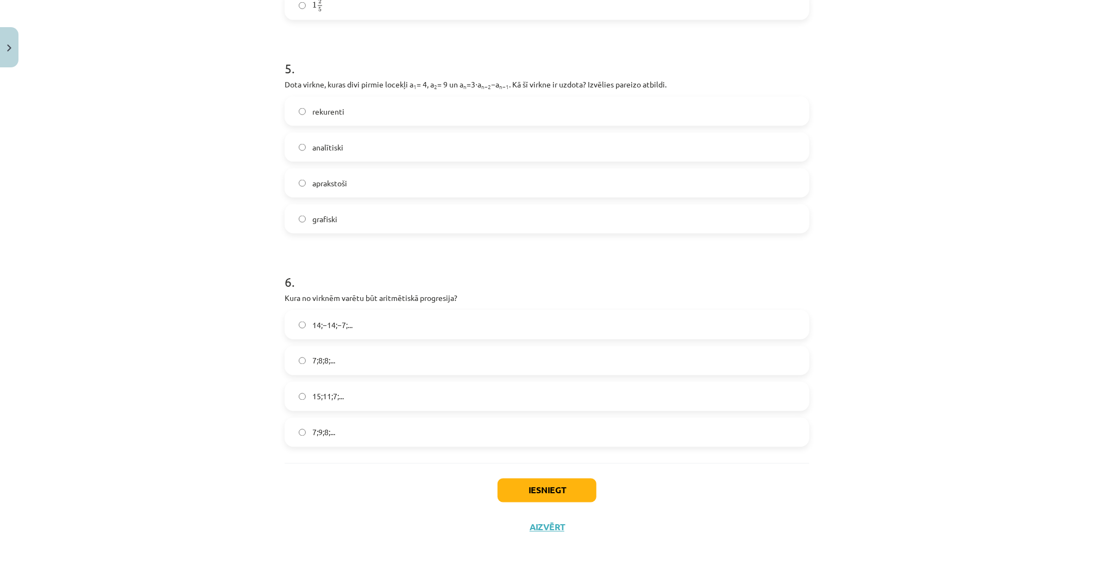
scroll to position [1033, 0]
drag, startPoint x: 278, startPoint y: 285, endPoint x: 361, endPoint y: 441, distance: 176.8
click at [153, 363] on div "Mācību tēma: Matemātikas i - 12. klases 1. ieskaites mācību materiāls (ab) #5 📝…" at bounding box center [547, 286] width 1094 height 572
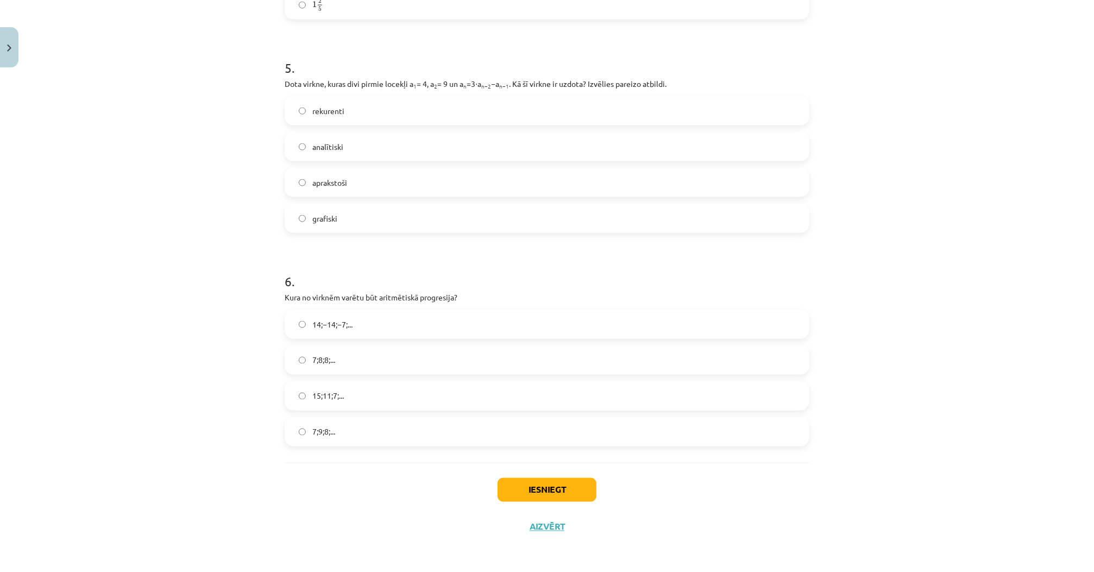
click at [370, 382] on label "15;11;7;..." at bounding box center [547, 395] width 522 height 27
click at [560, 488] on button "Iesniegt" at bounding box center [546, 490] width 99 height 24
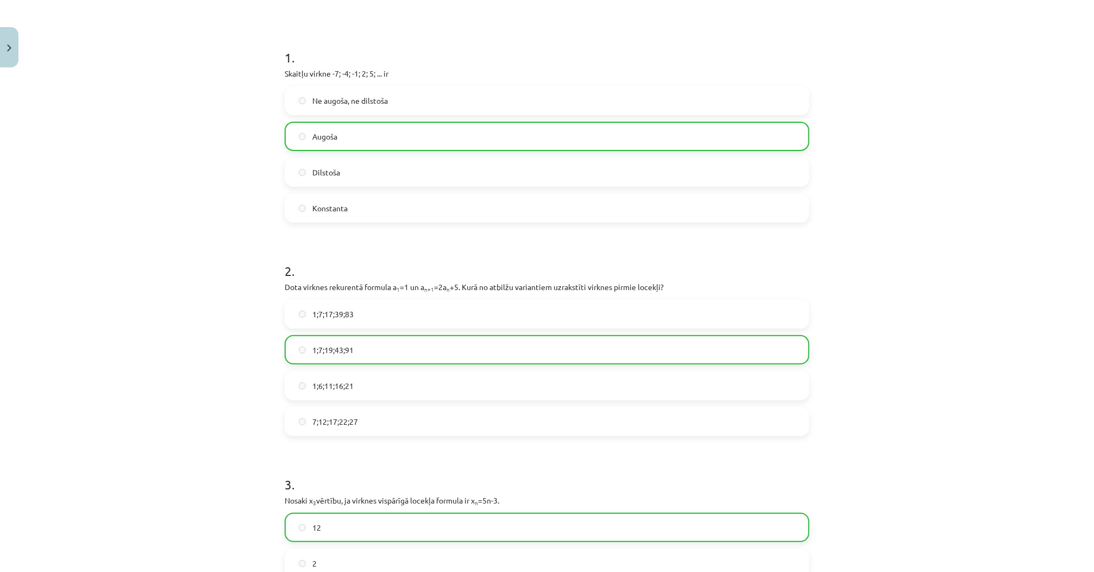
scroll to position [0, 0]
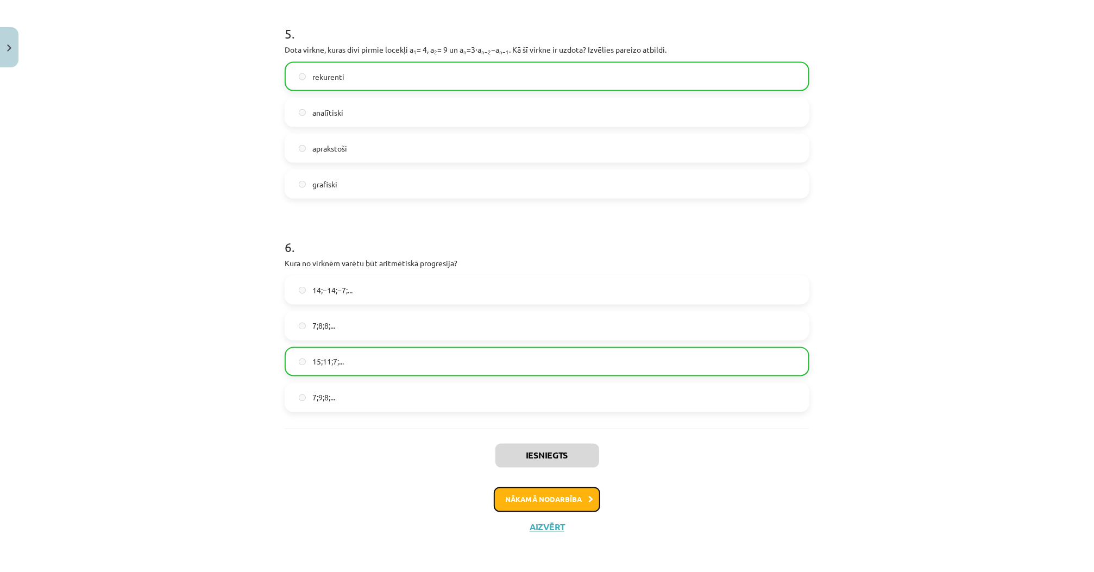
click at [536, 499] on button "Nākamā nodarbība" at bounding box center [547, 499] width 106 height 25
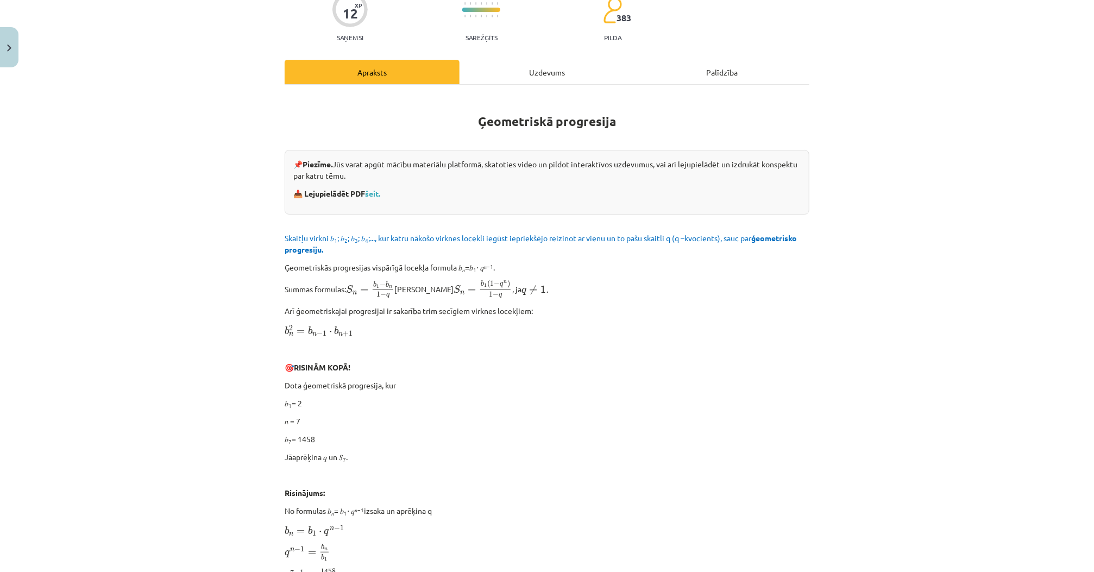
scroll to position [27, 0]
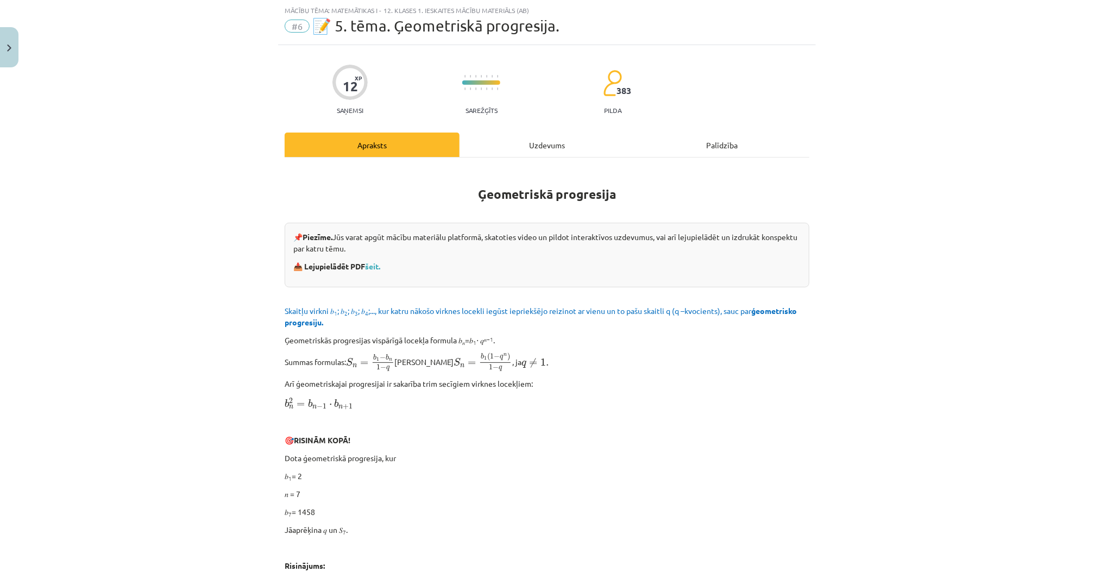
click at [516, 153] on div "Uzdevums" at bounding box center [546, 145] width 175 height 24
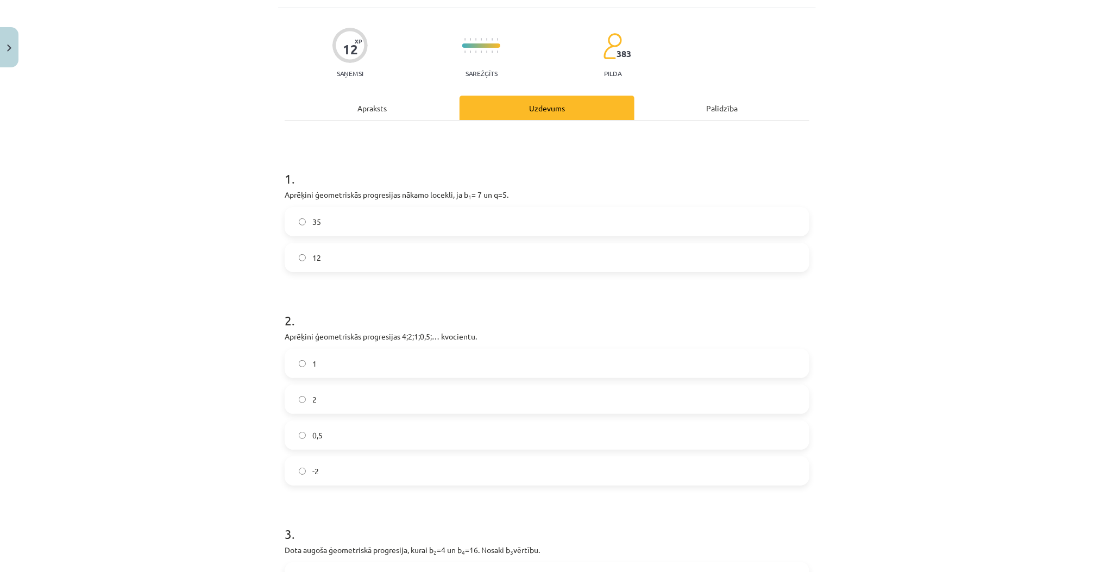
scroll to position [71, 0]
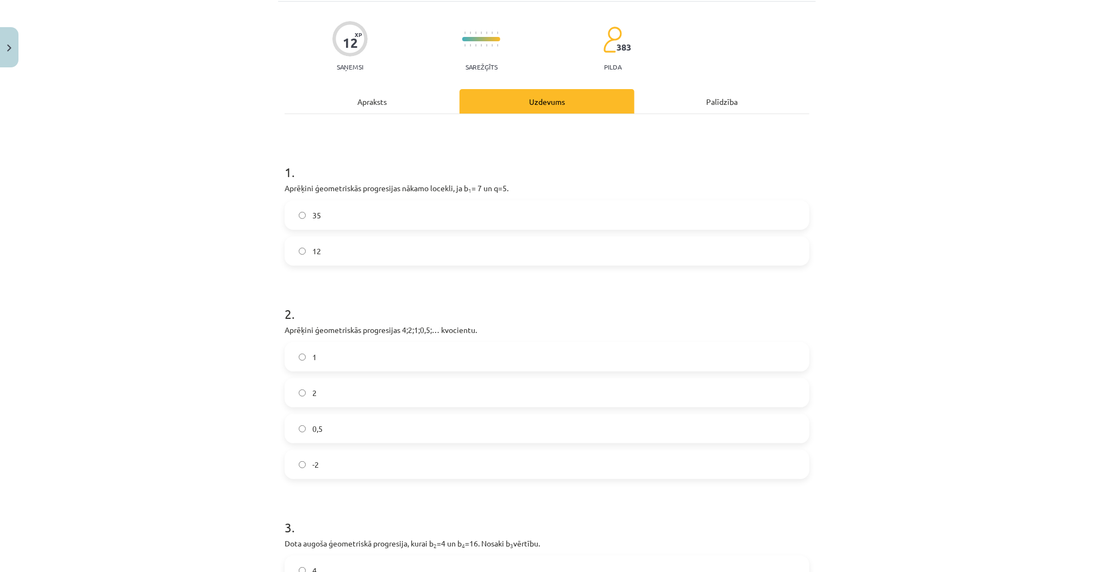
click at [302, 241] on label "12" at bounding box center [547, 250] width 522 height 27
drag, startPoint x: 269, startPoint y: 166, endPoint x: 358, endPoint y: 252, distance: 124.4
click at [358, 252] on div "Mācību tēma: Matemātikas i - 12. klases 1. ieskaites mācību materiāls (ab) #6 📝…" at bounding box center [547, 286] width 1094 height 572
click at [323, 217] on label "35" at bounding box center [547, 214] width 522 height 27
click at [210, 226] on div "Mācību tēma: Matemātikas i - 12. klases 1. ieskaites mācību materiāls (ab) #6 📝…" at bounding box center [547, 286] width 1094 height 572
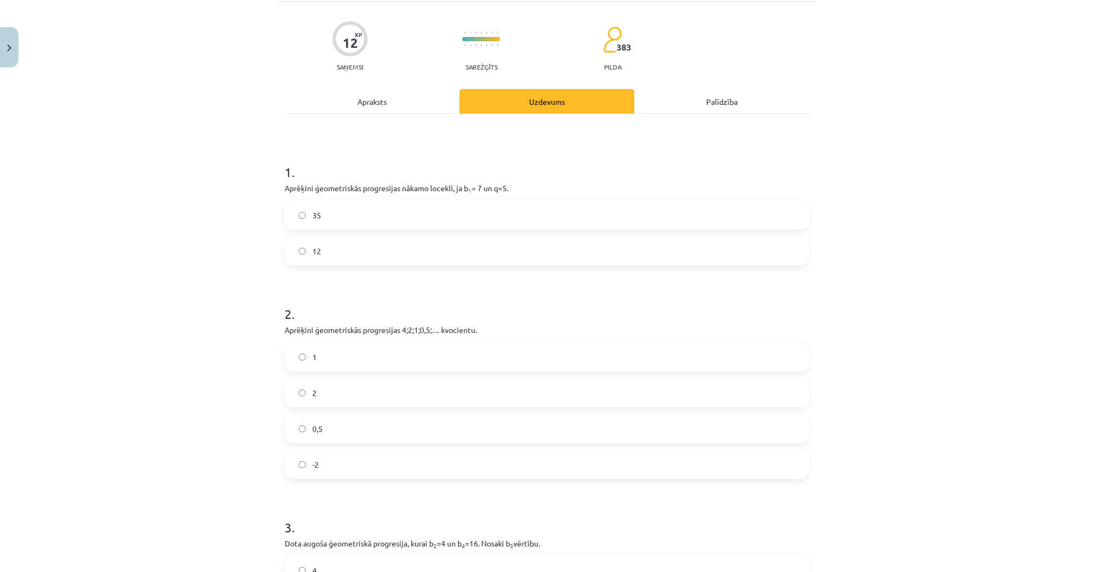
click at [351, 417] on label "0,5" at bounding box center [547, 428] width 522 height 27
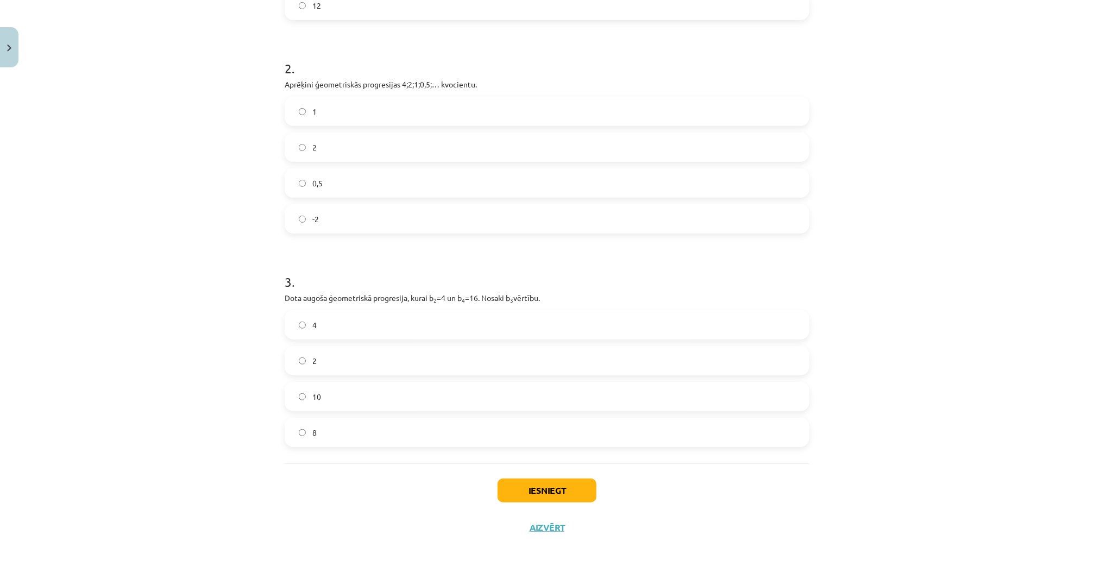
scroll to position [317, 0]
click at [433, 249] on form "1 . Aprēķini ģeometriskās progresijas nākamo locekli, ja b 1 = 7 un q=5. 35 12 …" at bounding box center [547, 172] width 525 height 547
click at [435, 289] on div "3 . Dota augoša ģeometriskā progresija, kurai b 2 =4 un b 4 =16. Nosaki b 3 vēr…" at bounding box center [547, 350] width 525 height 192
click at [358, 424] on label "8" at bounding box center [547, 431] width 522 height 27
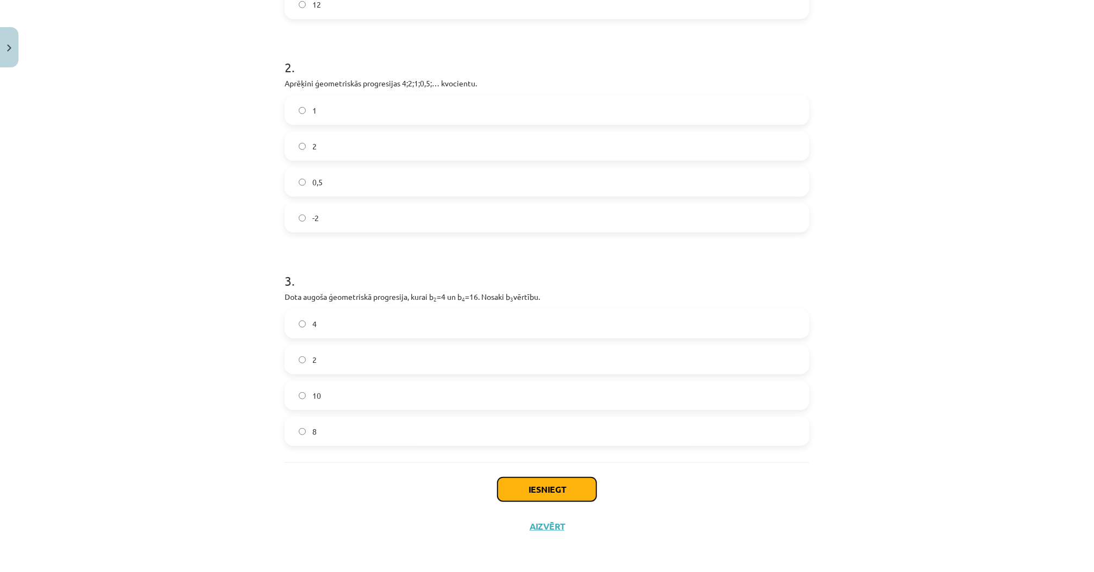
click at [579, 490] on button "Iesniegt" at bounding box center [546, 489] width 99 height 24
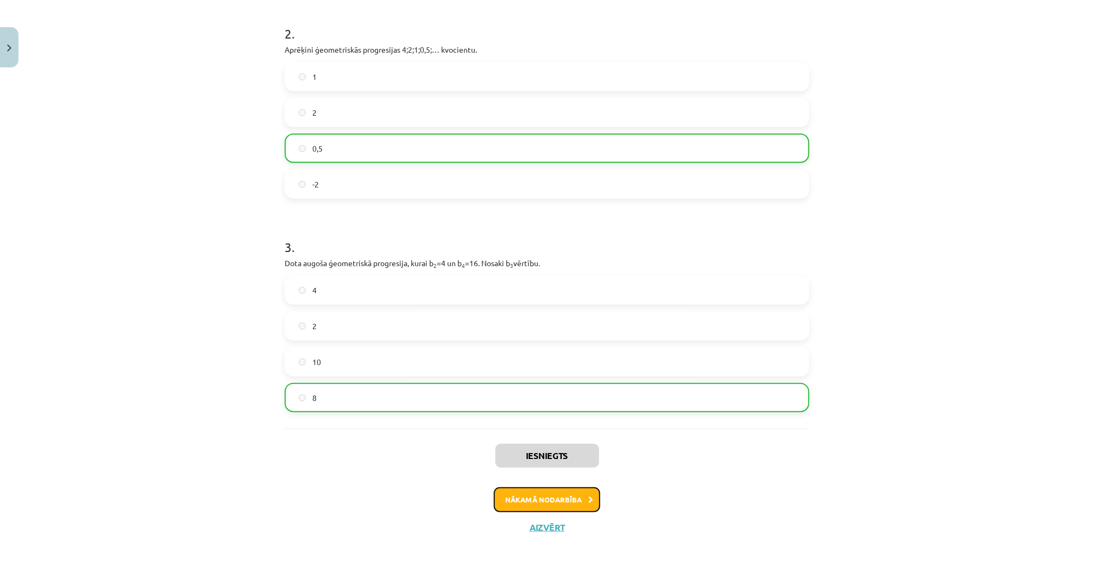
click at [563, 503] on button "Nākamā nodarbība" at bounding box center [547, 499] width 106 height 25
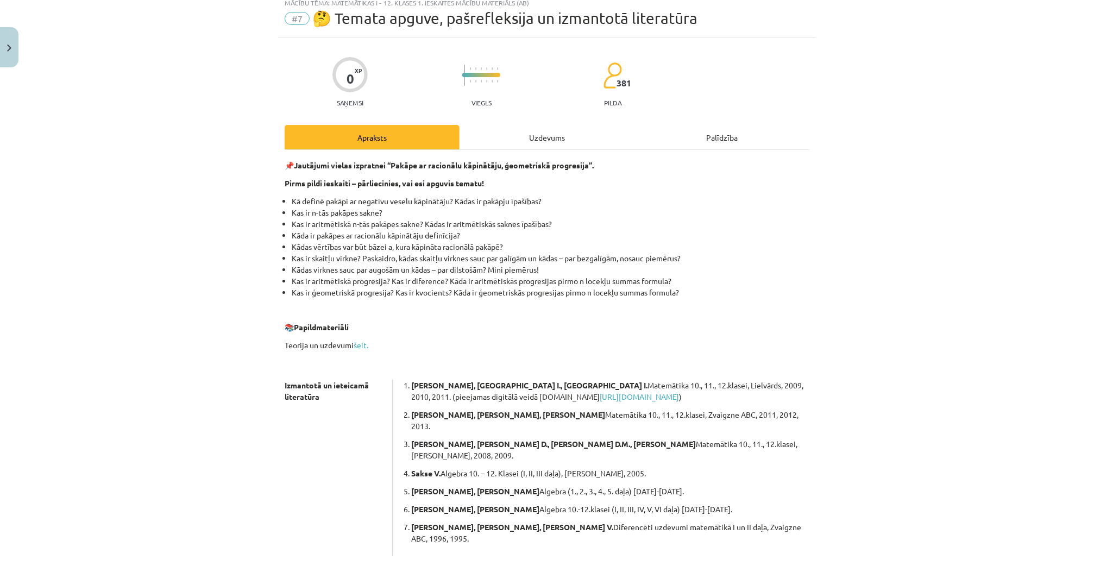
scroll to position [27, 0]
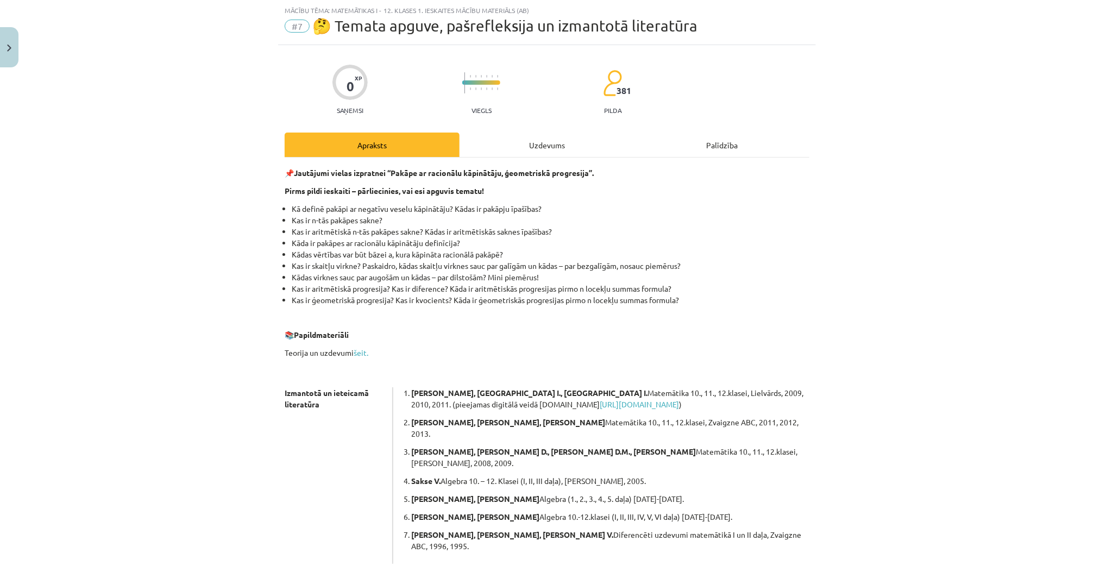
click at [526, 148] on div "Uzdevums" at bounding box center [546, 145] width 175 height 24
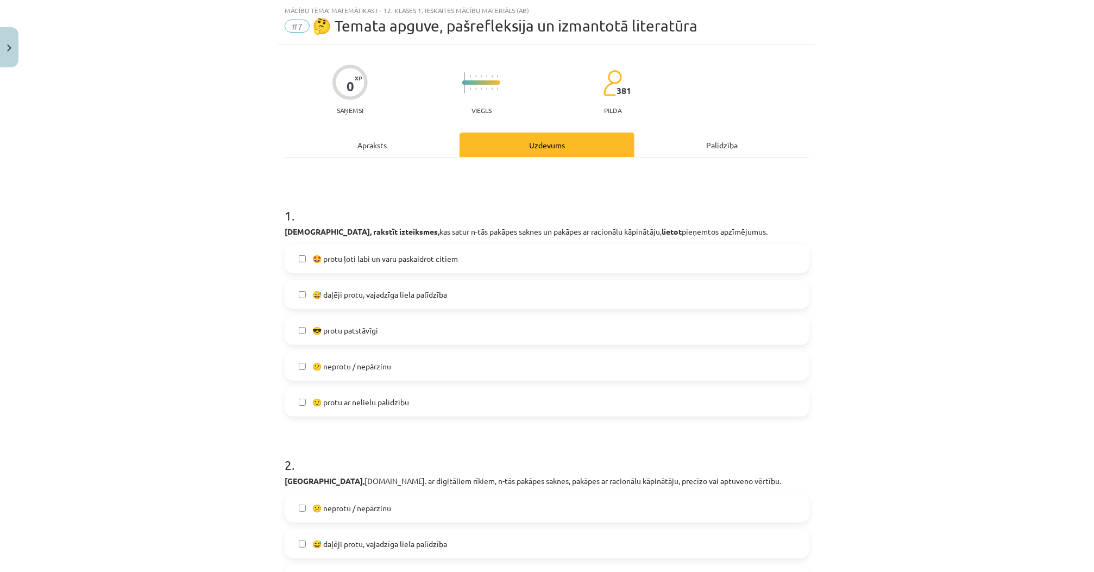
click at [341, 332] on span "😎 protu patstāvīgi" at bounding box center [345, 330] width 66 height 11
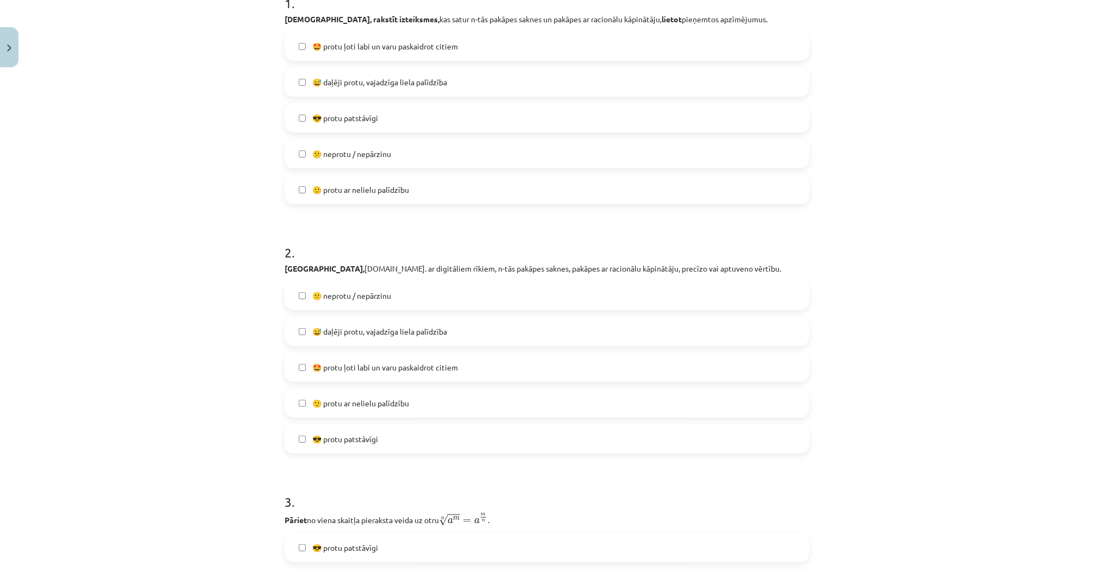
scroll to position [244, 0]
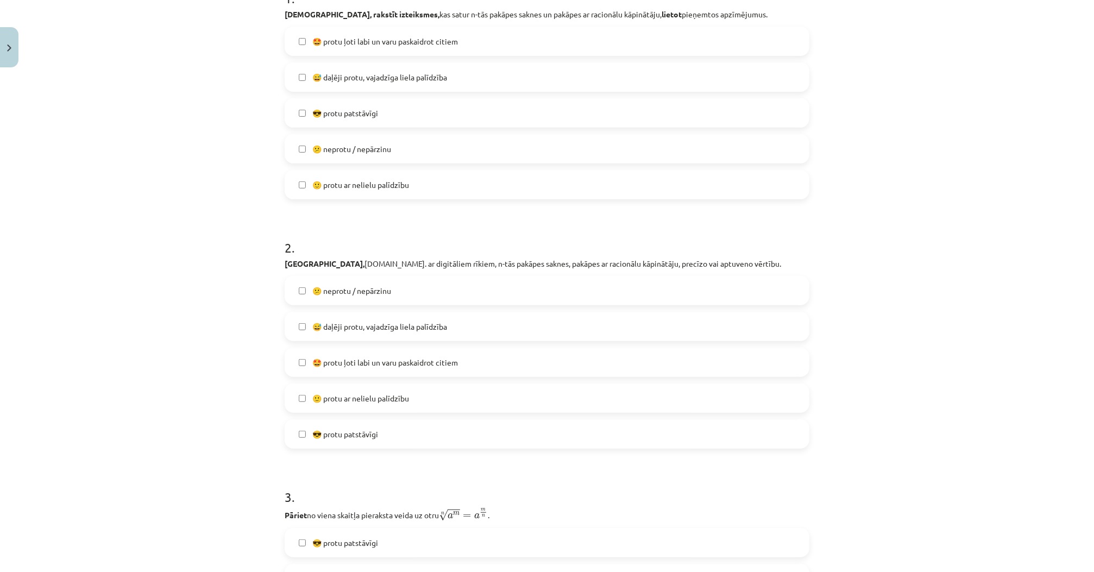
click at [349, 439] on label "😎 protu patstāvīgi" at bounding box center [547, 433] width 522 height 27
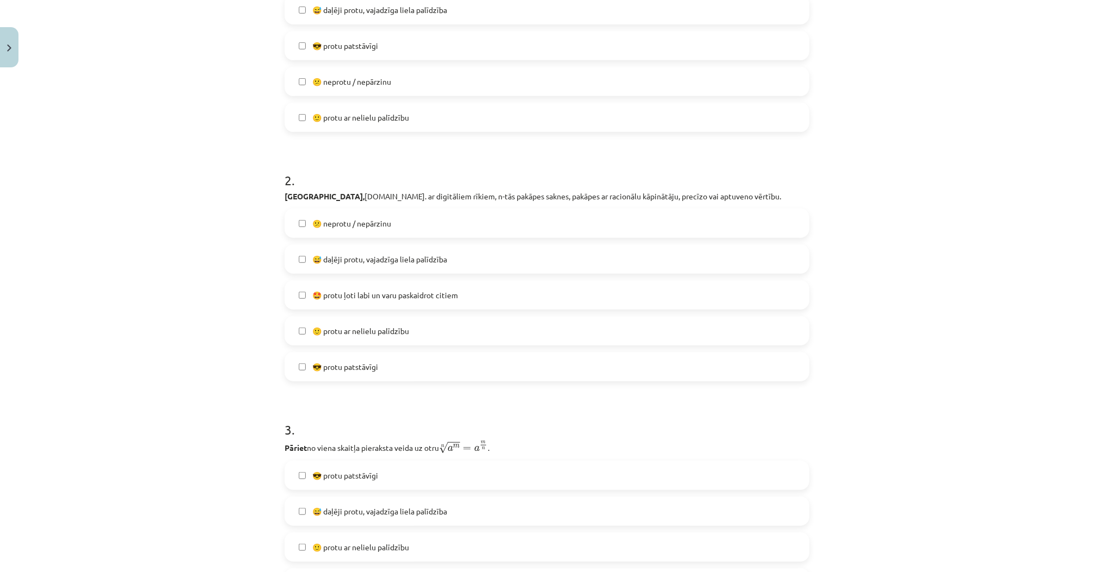
scroll to position [375, 0]
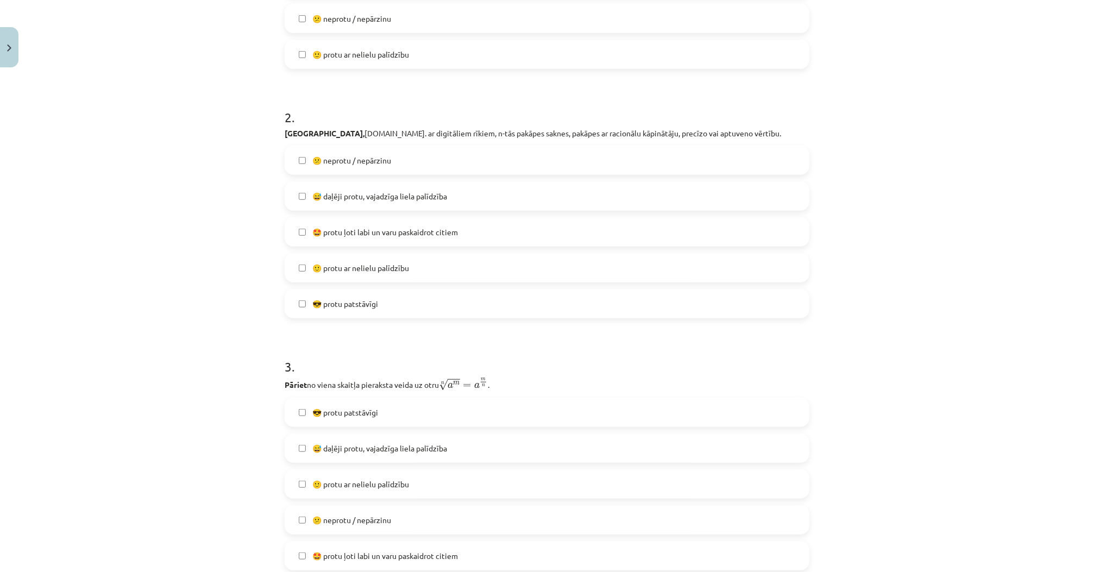
click at [343, 274] on label "🙂 protu ar nelielu palīdzību" at bounding box center [547, 267] width 522 height 27
click at [332, 305] on span "😎 protu patstāvīgi" at bounding box center [345, 303] width 66 height 11
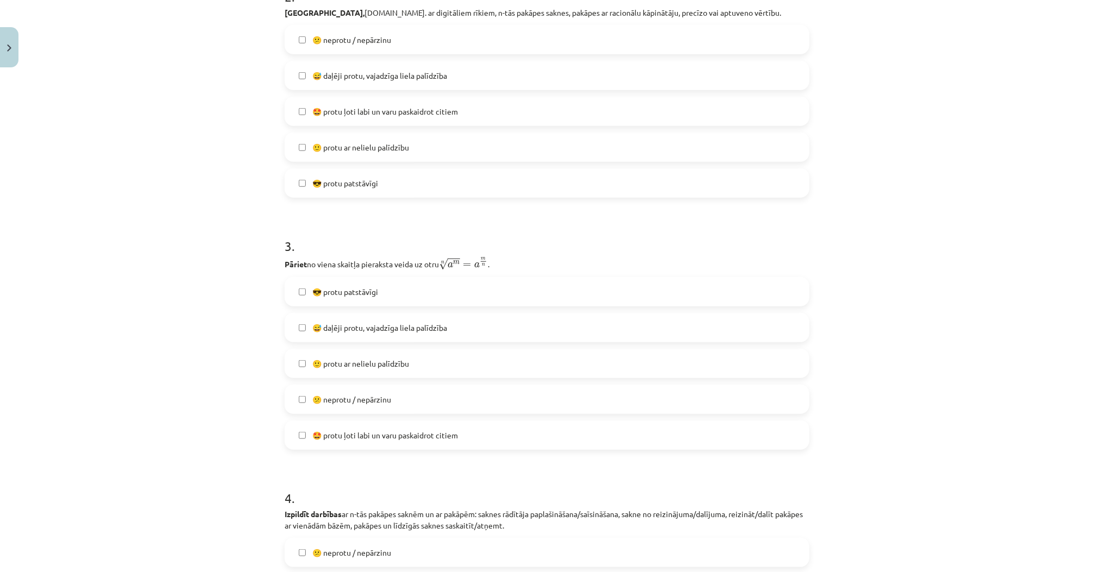
scroll to position [505, 0]
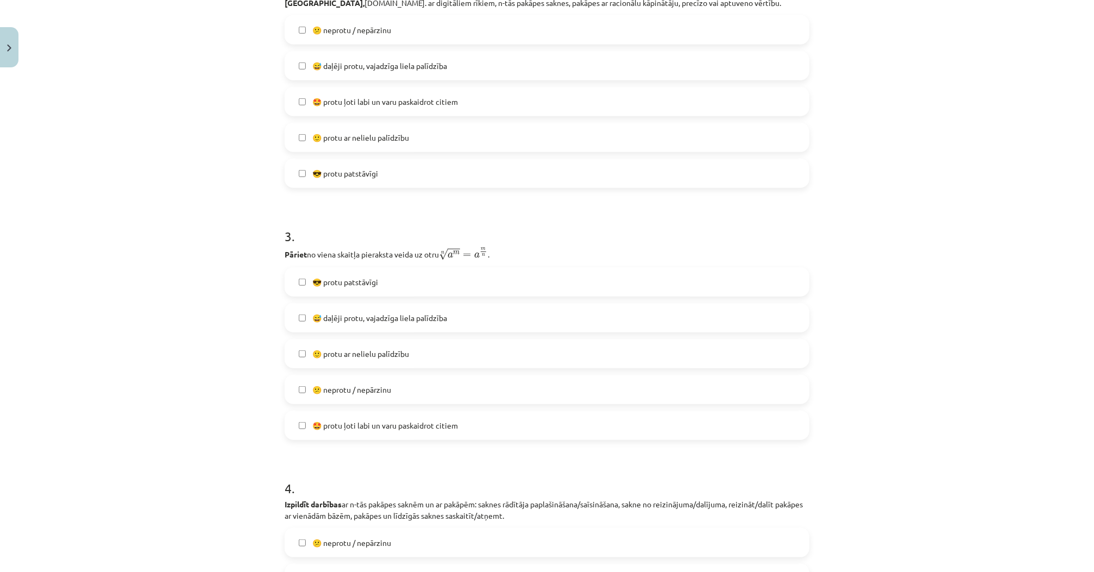
click at [343, 285] on span "😎 protu patstāvīgi" at bounding box center [345, 281] width 66 height 11
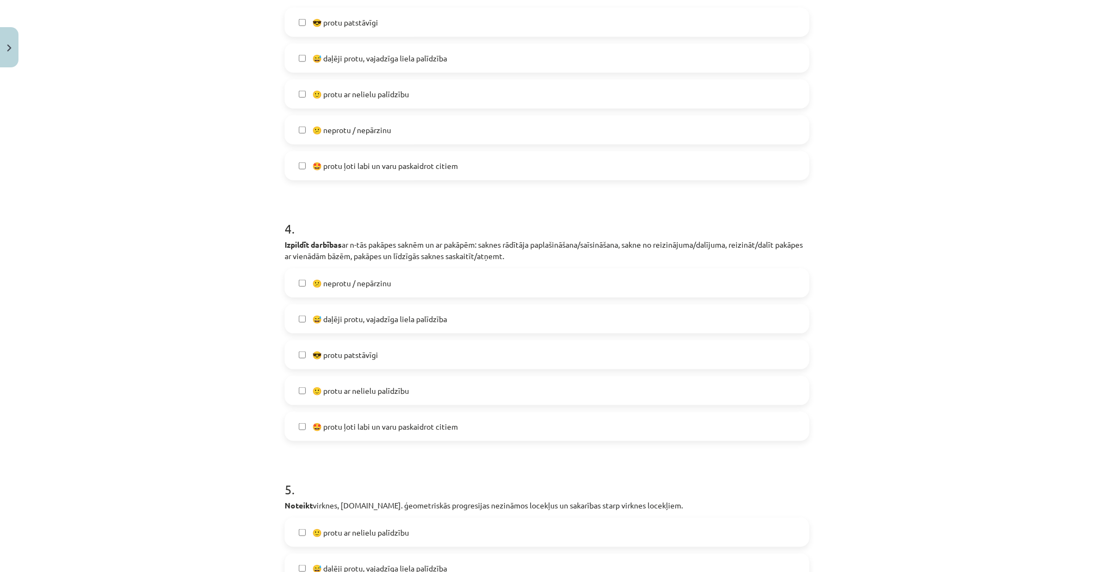
scroll to position [766, 0]
click at [365, 357] on span "😎 protu patstāvīgi" at bounding box center [345, 353] width 66 height 11
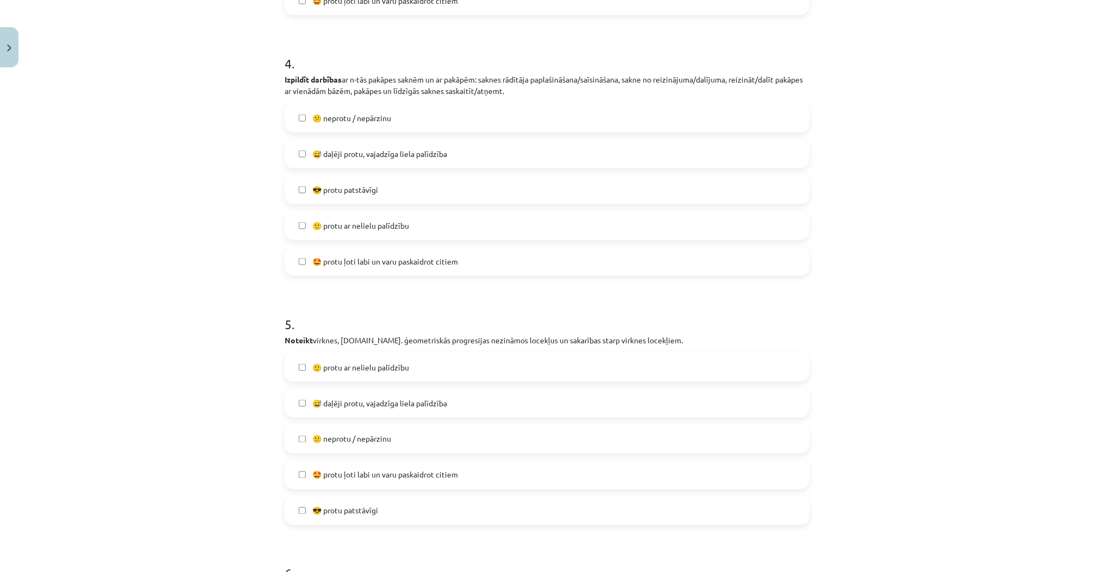
scroll to position [939, 0]
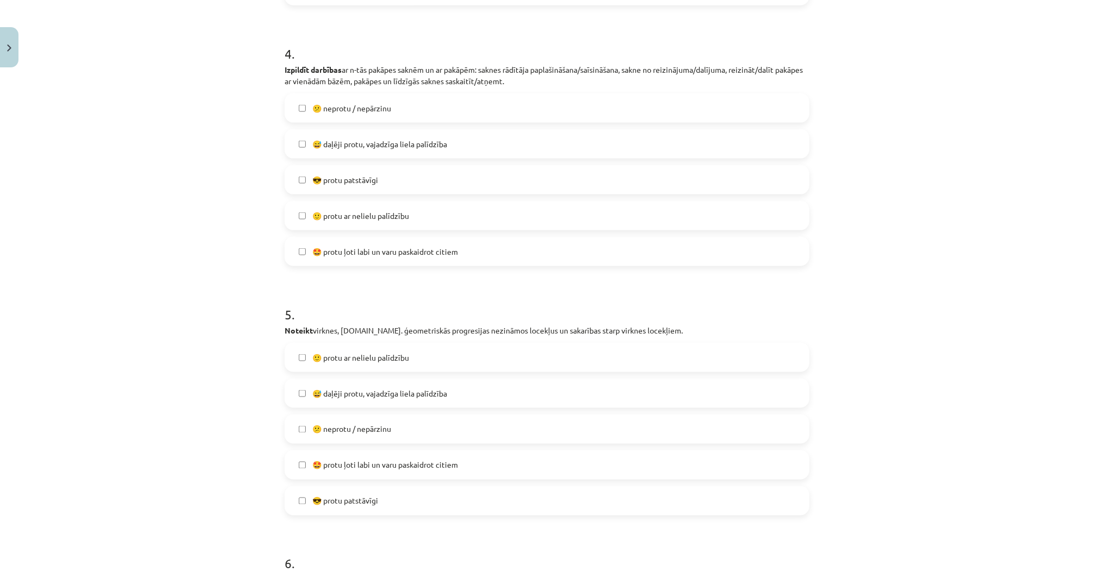
click at [352, 500] on span "😎 protu patstāvīgi" at bounding box center [345, 500] width 66 height 11
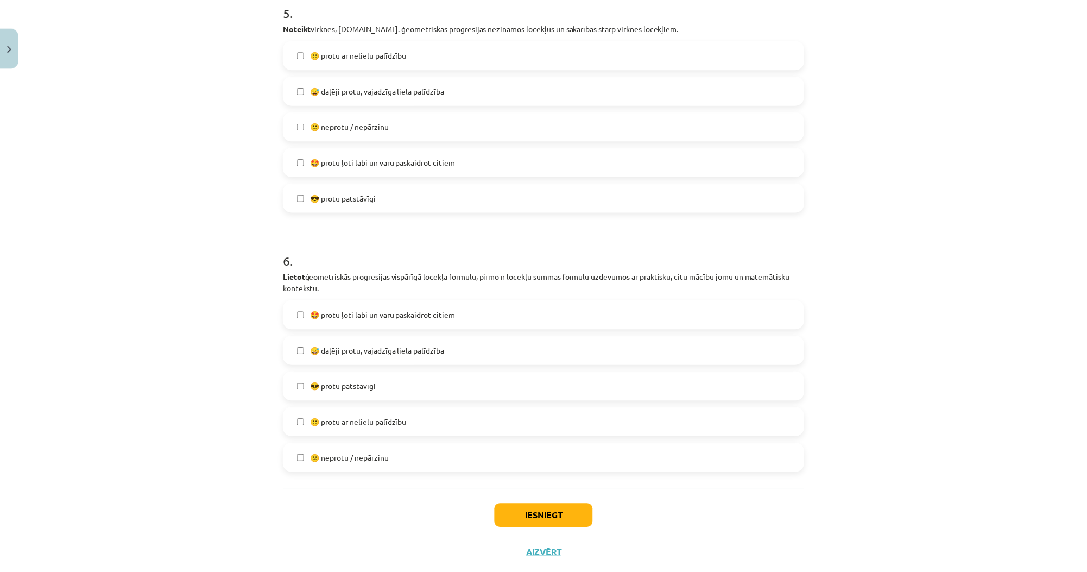
scroll to position [1269, 0]
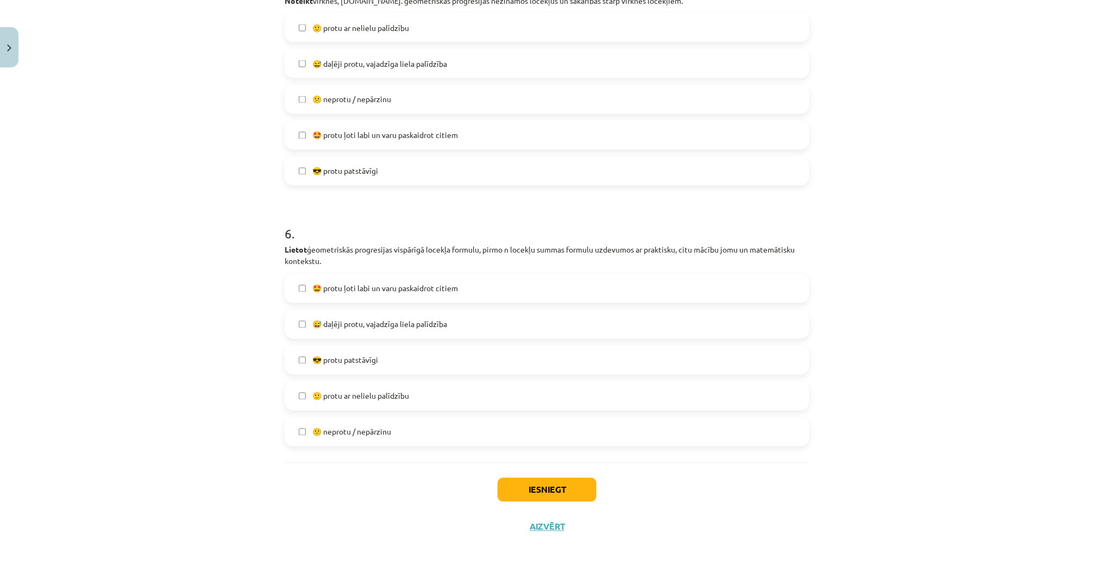
click at [367, 367] on label "😎 protu patstāvīgi" at bounding box center [547, 359] width 522 height 27
click at [539, 485] on button "Iesniegt" at bounding box center [546, 490] width 99 height 24
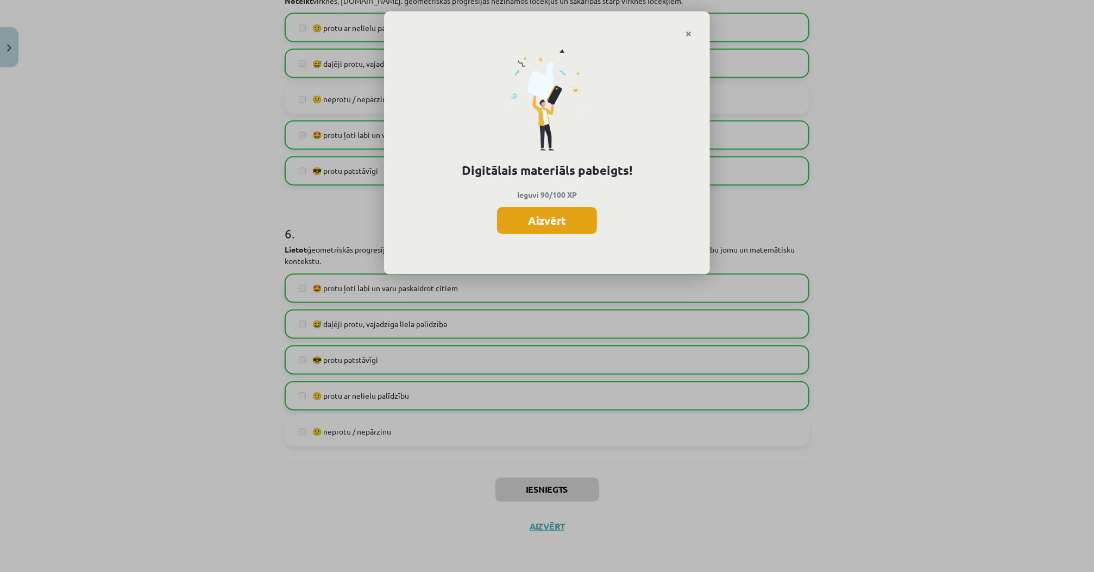
click at [558, 220] on button "Aizvērt" at bounding box center [547, 220] width 100 height 27
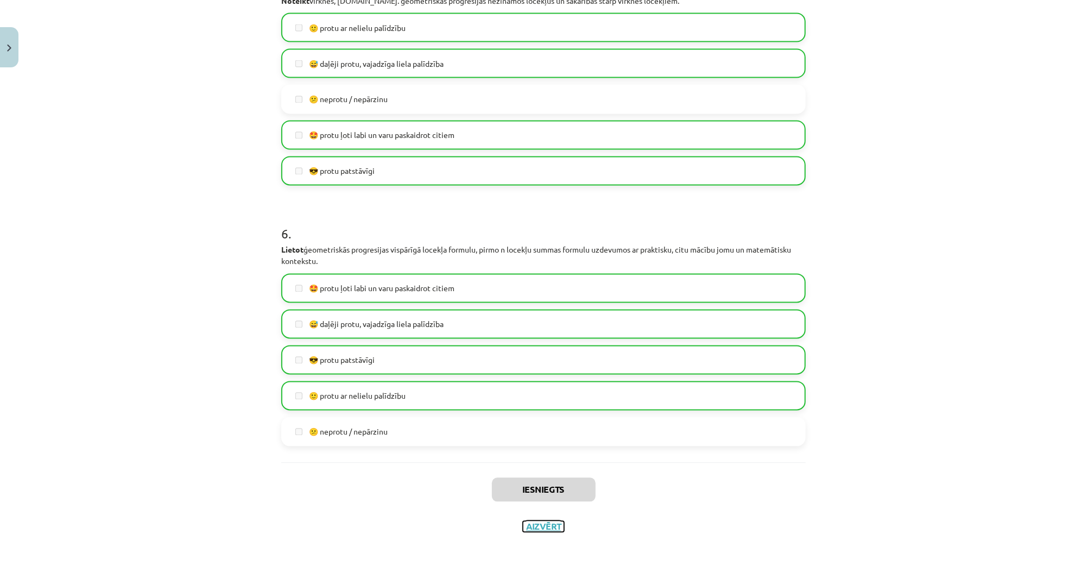
click at [541, 526] on button "Aizvērt" at bounding box center [543, 526] width 41 height 11
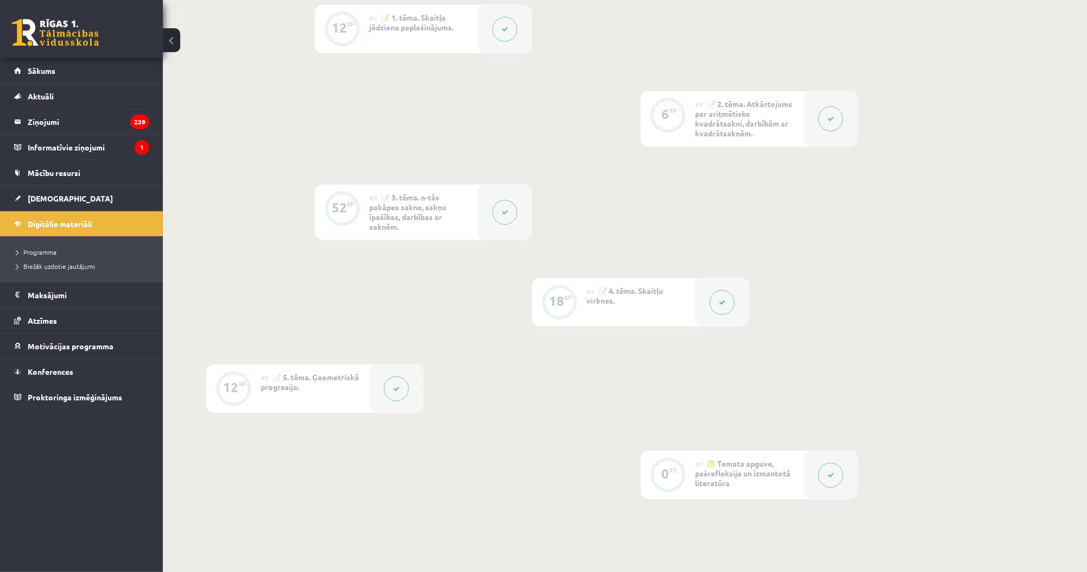
scroll to position [521, 0]
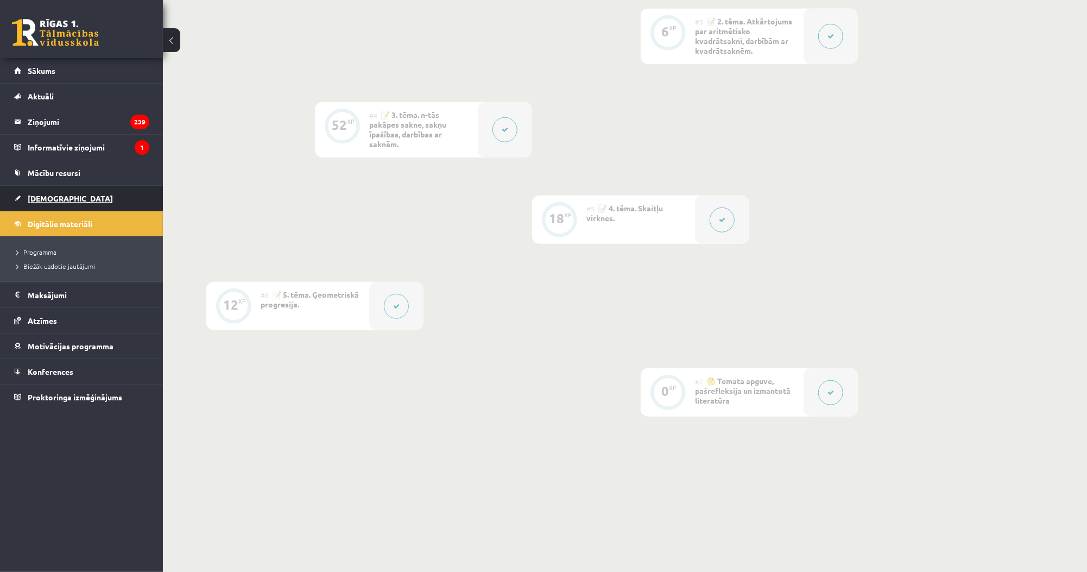
click at [56, 204] on link "[DEMOGRAPHIC_DATA]" at bounding box center [81, 198] width 135 height 25
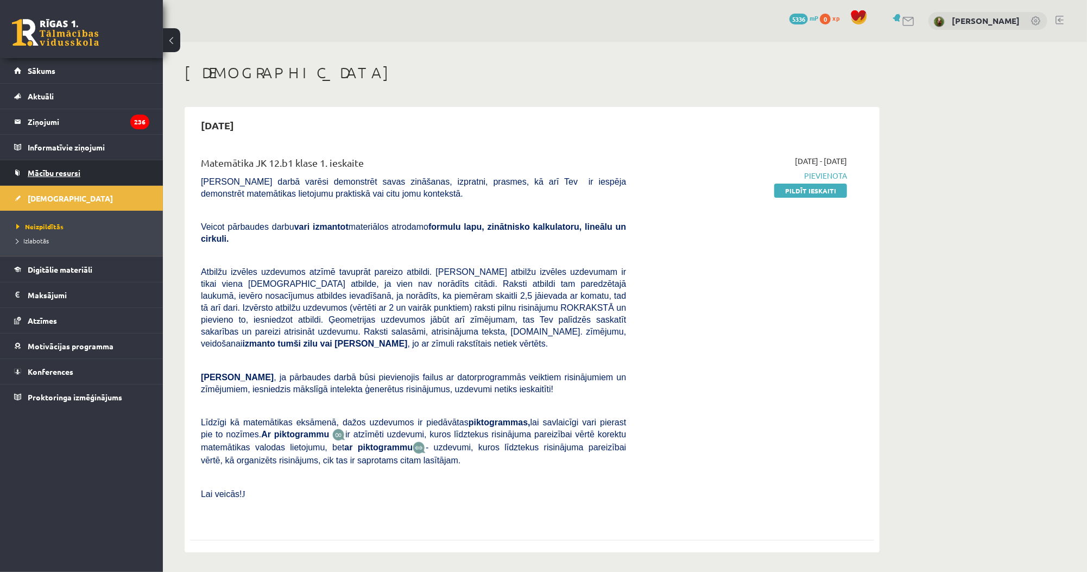
click at [73, 176] on span "Mācību resursi" at bounding box center [54, 173] width 53 height 10
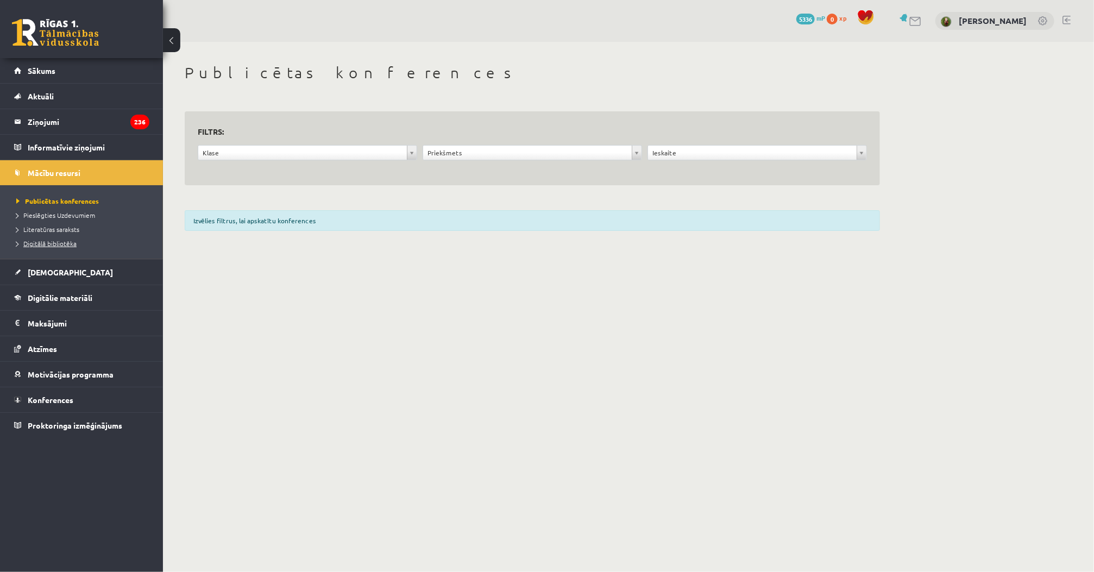
click at [74, 241] on span "Digitālā bibliotēka" at bounding box center [46, 243] width 60 height 9
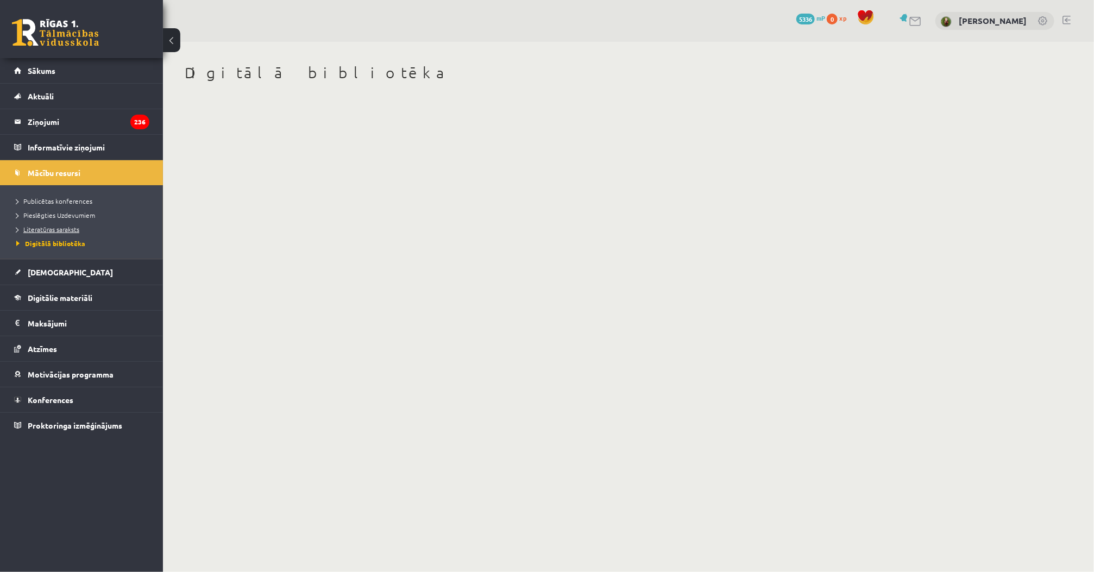
click at [78, 230] on span "Literatūras saraksts" at bounding box center [47, 229] width 63 height 9
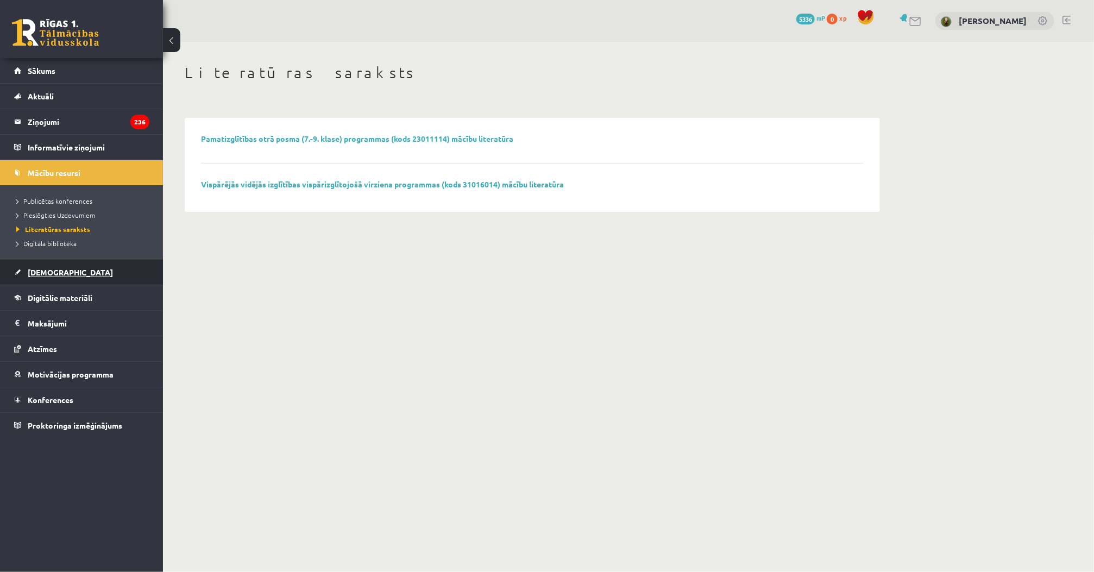
click at [57, 273] on span "[DEMOGRAPHIC_DATA]" at bounding box center [70, 272] width 85 height 10
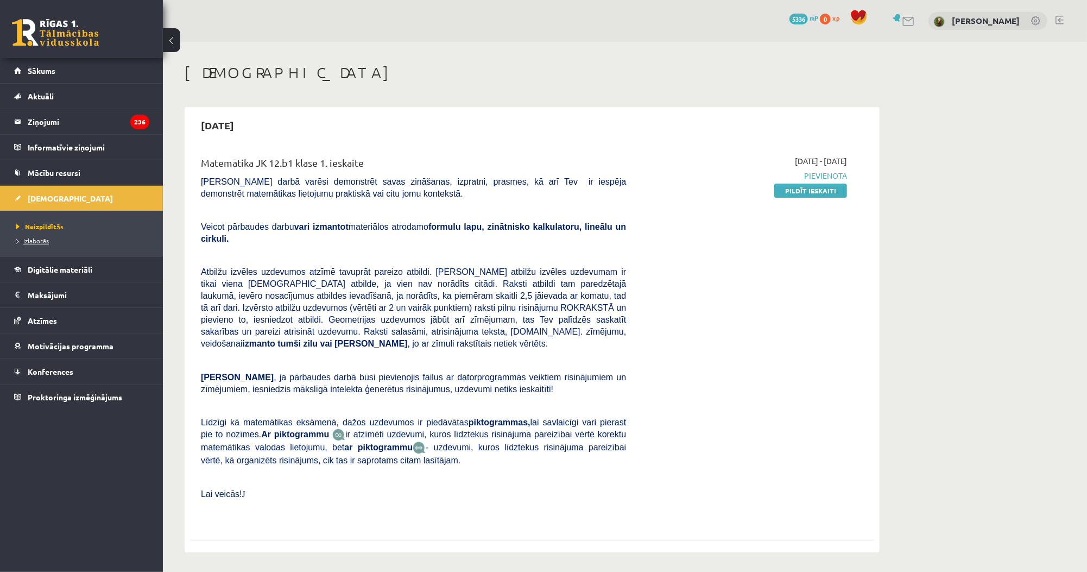
click at [50, 239] on link "Izlabotās" at bounding box center [84, 241] width 136 height 10
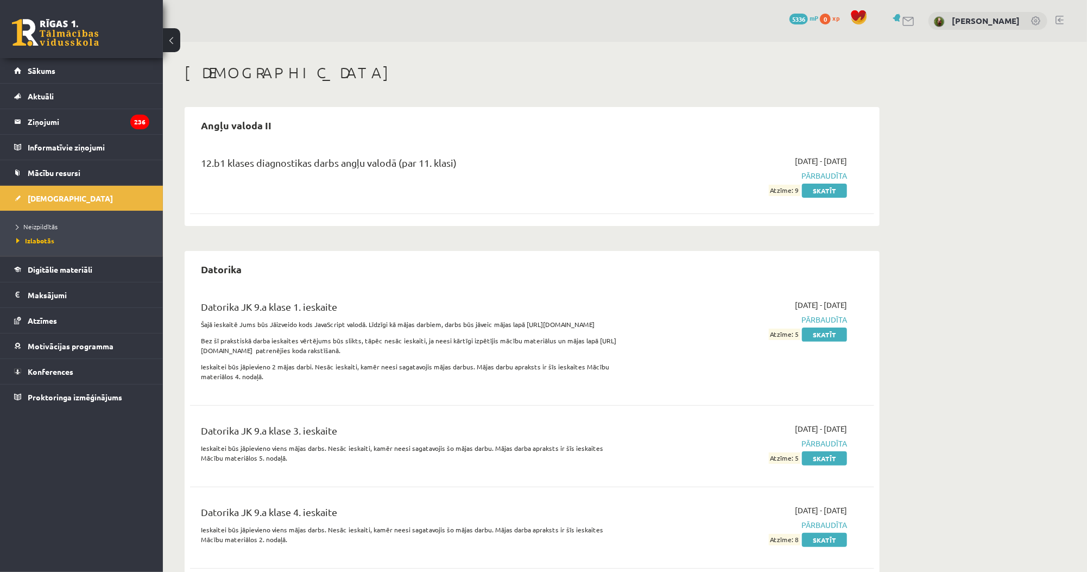
click at [329, 214] on div "12.b1 klases diagnostikas darbs angļu valodā (par 11. klasi) 2025-09-01 - 2025-…" at bounding box center [532, 182] width 684 height 76
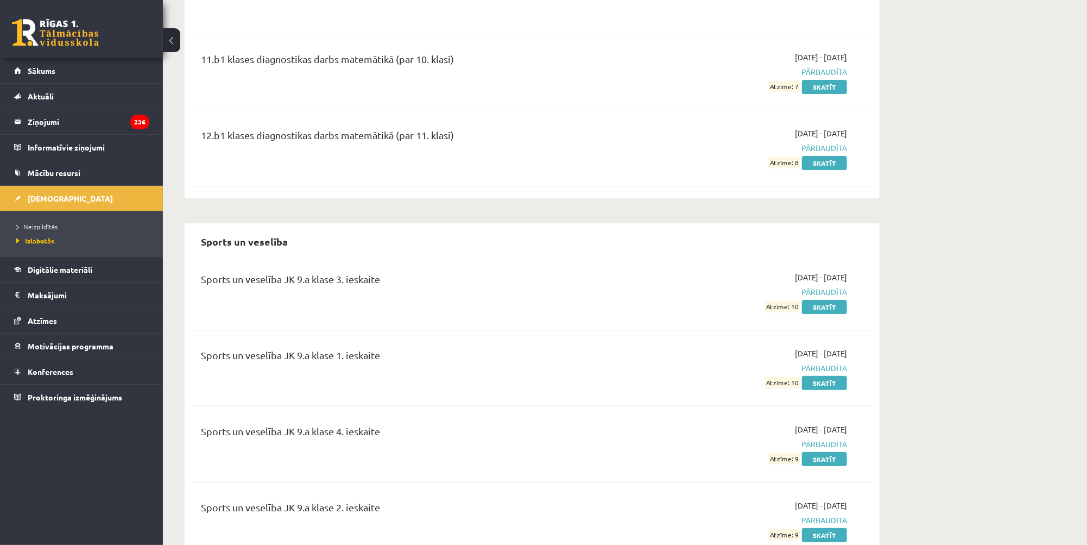
scroll to position [5096, 0]
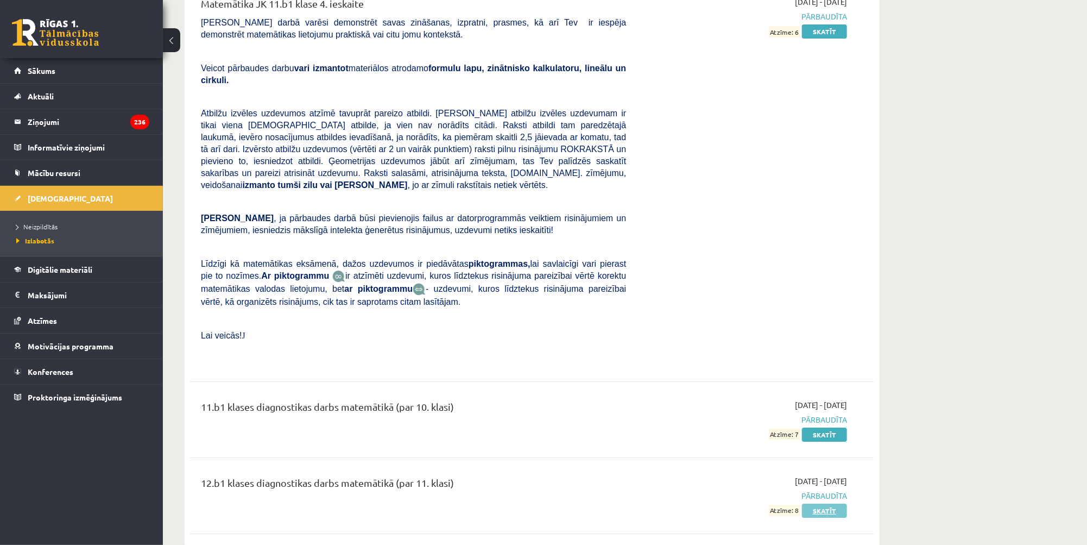
click at [819, 503] on link "Skatīt" at bounding box center [824, 510] width 45 height 14
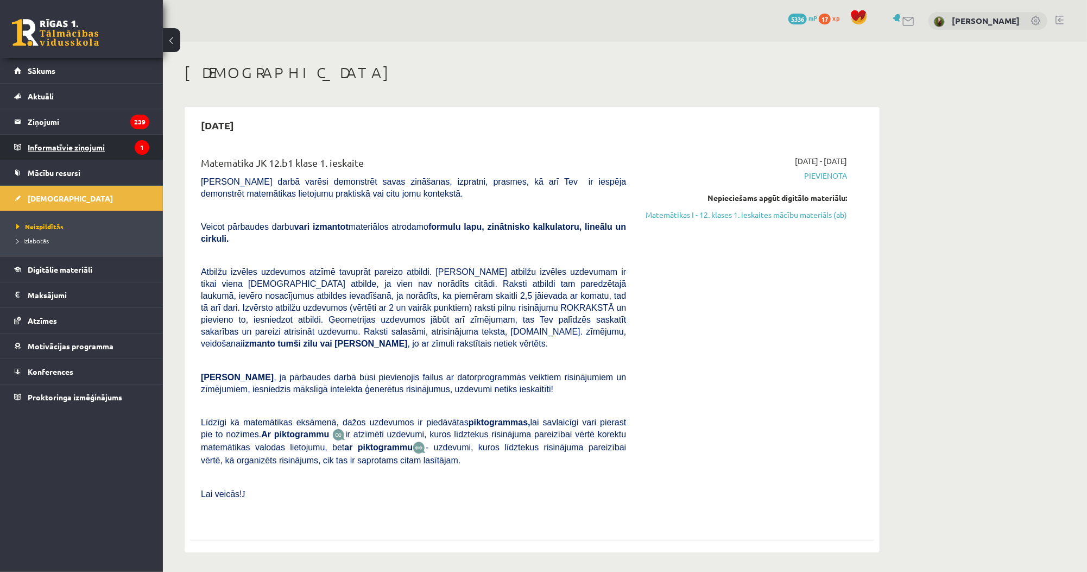
click at [65, 153] on legend "Informatīvie ziņojumi 1" at bounding box center [89, 147] width 122 height 25
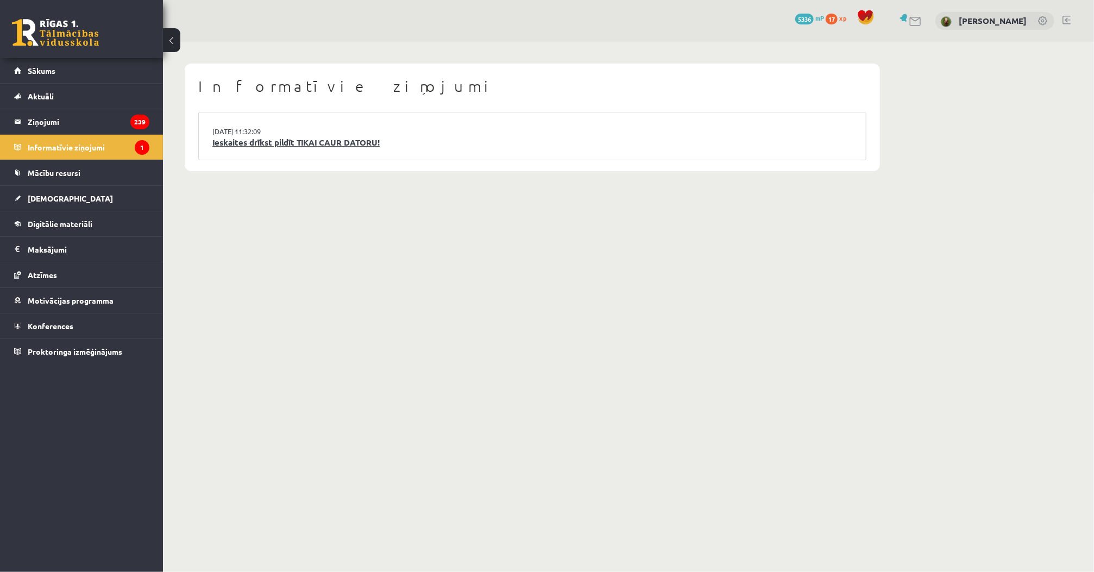
click at [249, 144] on link "Ieskaites drīkst pildīt TIKAI CAUR DATORU!" at bounding box center [532, 142] width 640 height 12
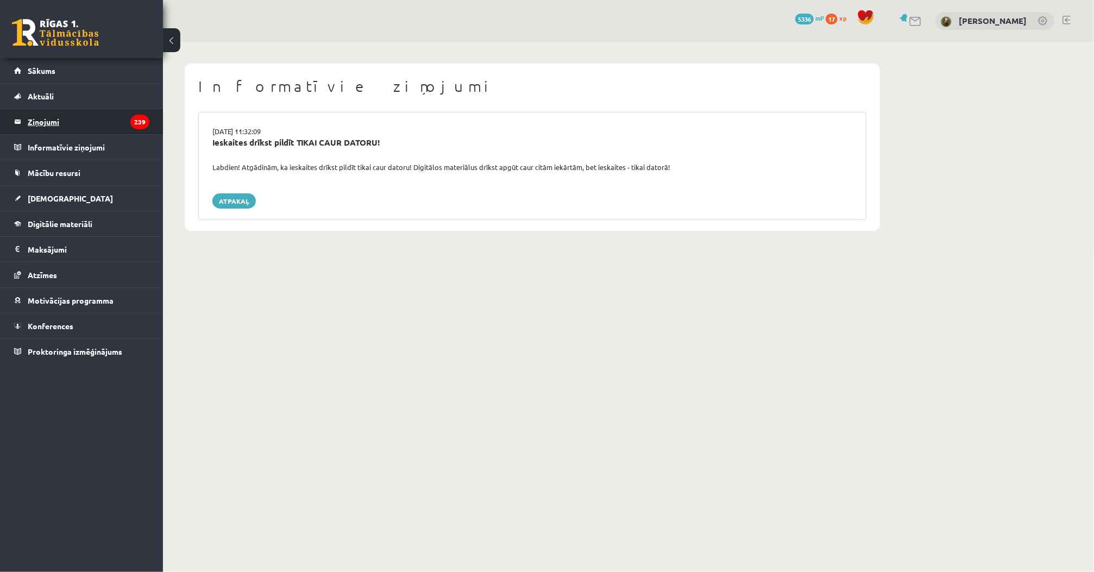
click at [89, 128] on legend "Ziņojumi 239" at bounding box center [89, 121] width 122 height 25
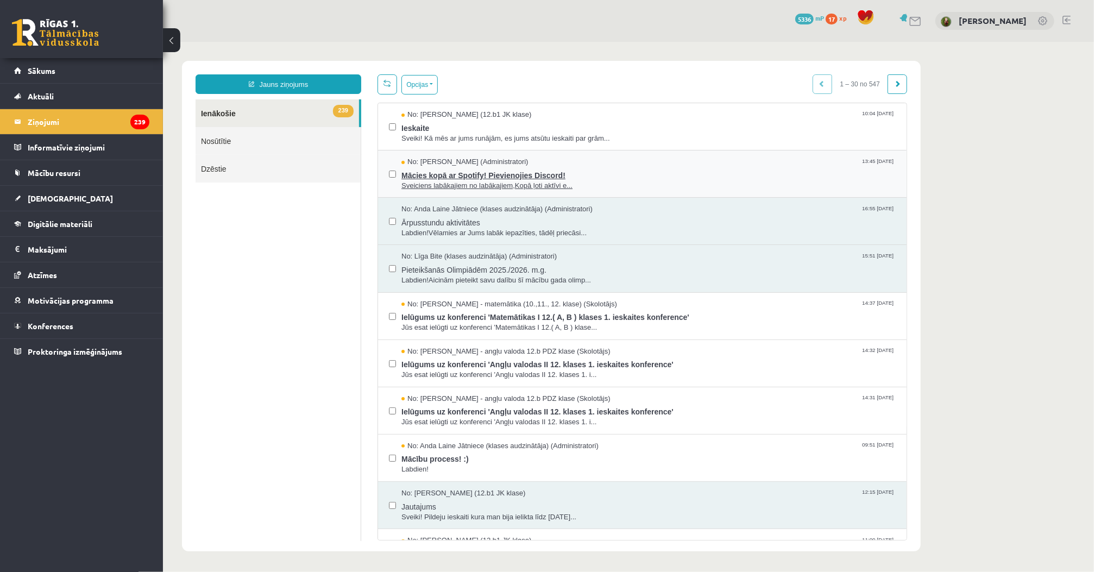
click at [436, 185] on span "Sveiciens labākajiem no labākajiem,Kopā ļoti aktīvi e..." at bounding box center [648, 185] width 494 height 10
click at [416, 140] on span "Sveiki! Kā mēs ar jums runājām, es jums atsūtu ieskaiti par grām..." at bounding box center [648, 138] width 494 height 10
click at [439, 464] on span "Labdien!" at bounding box center [648, 469] width 494 height 10
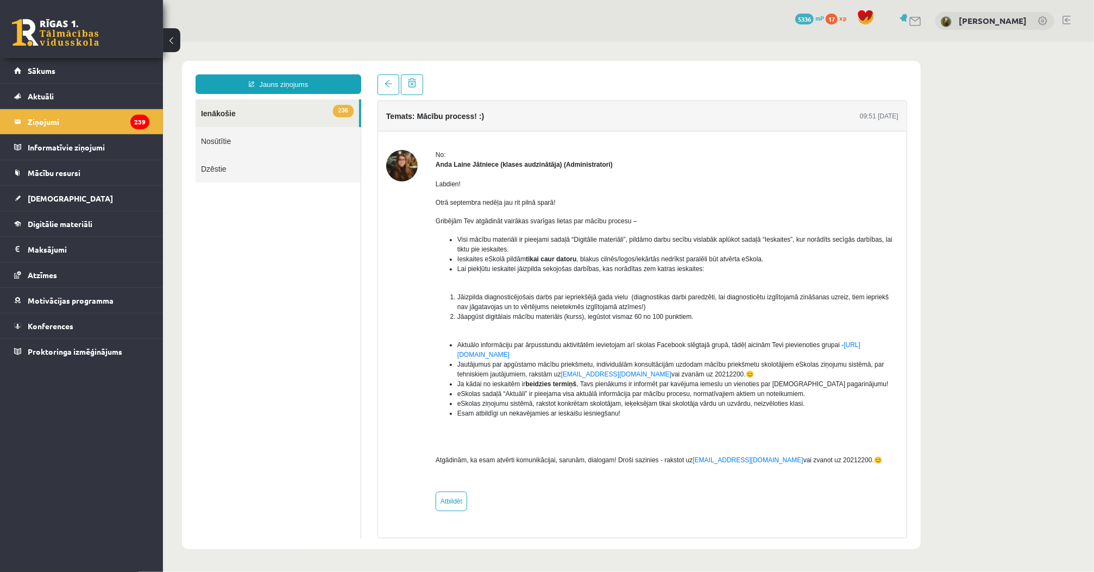
click at [435, 296] on ol "Jāizpilda diagnosticējošais darbs par iepriekšējā gada vielu (diagnostikas darb…" at bounding box center [666, 311] width 463 height 39
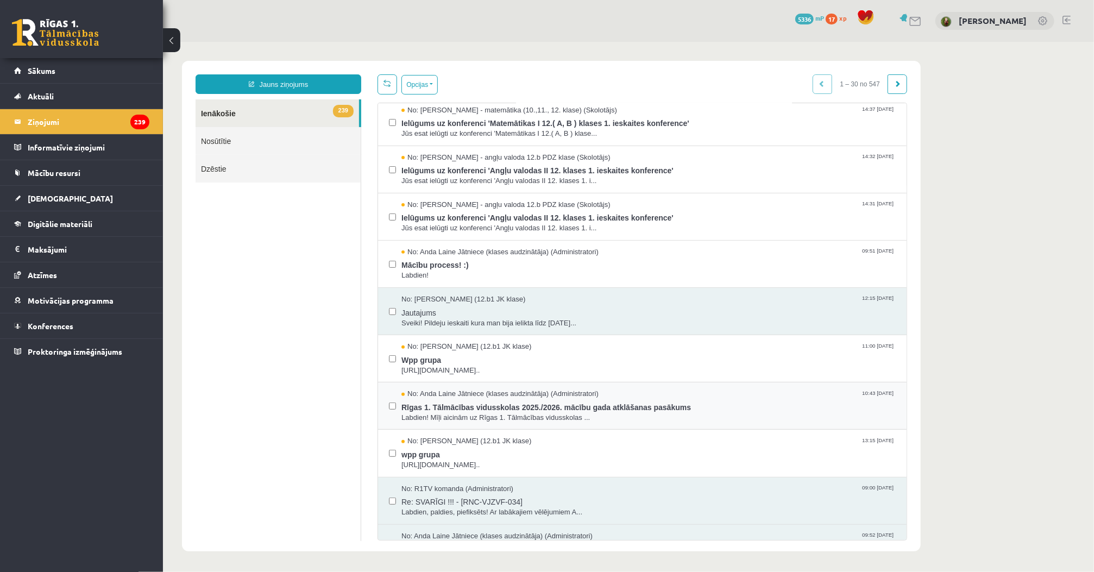
scroll to position [348, 0]
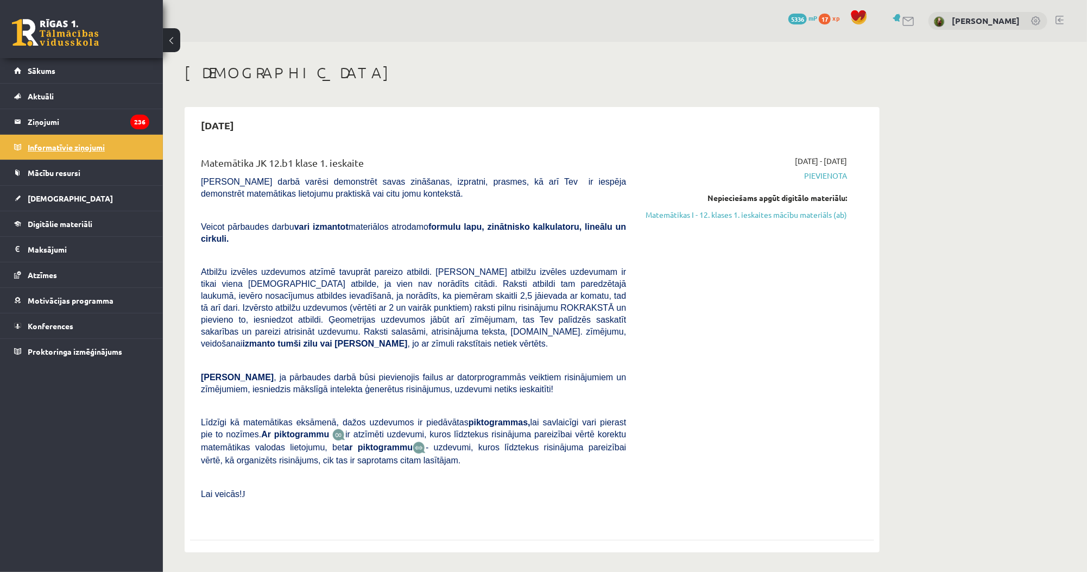
click at [129, 159] on legend "Informatīvie ziņojumi 1" at bounding box center [89, 147] width 122 height 25
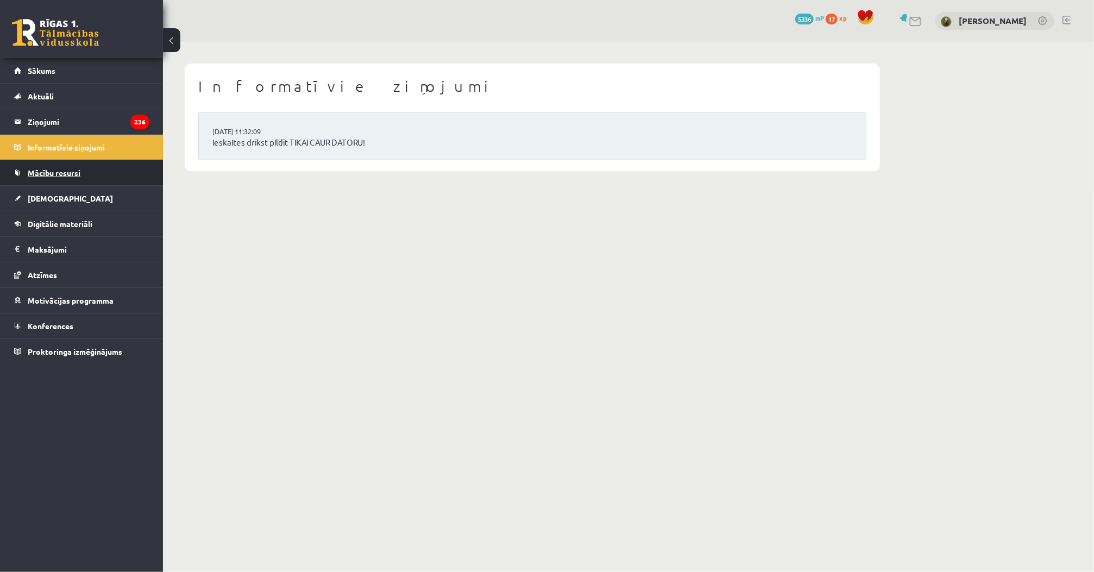
click at [108, 175] on link "Mācību resursi" at bounding box center [81, 172] width 135 height 25
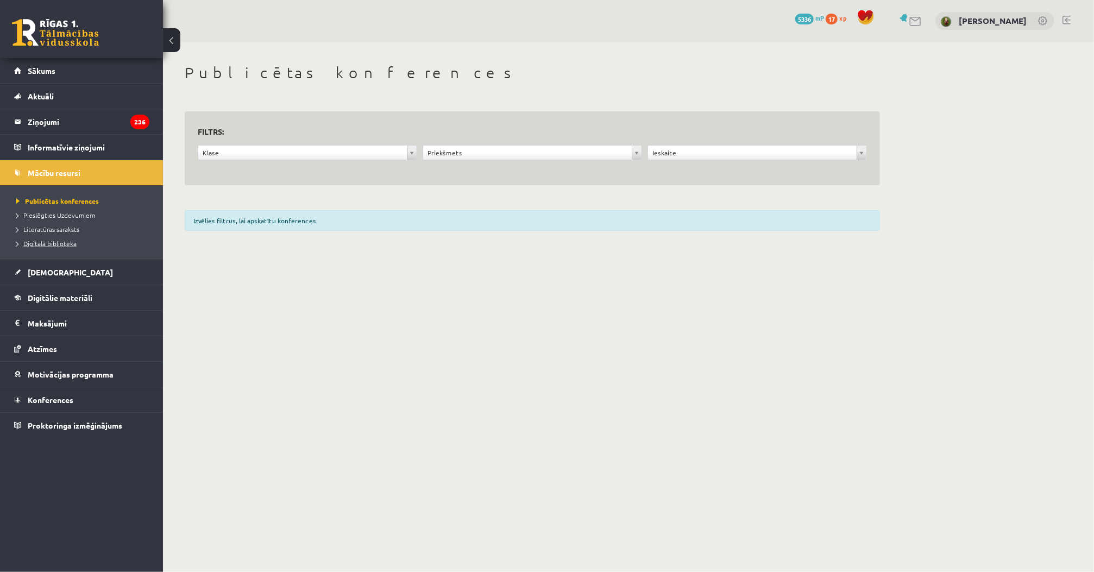
click at [68, 243] on span "Digitālā bibliotēka" at bounding box center [46, 243] width 60 height 9
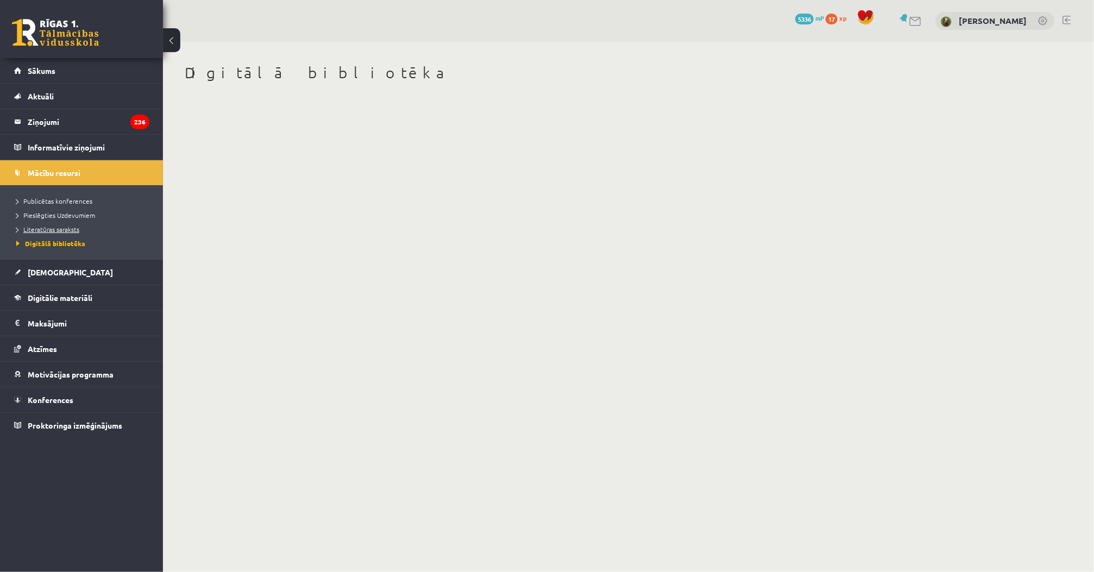
click at [63, 231] on span "Literatūras saraksts" at bounding box center [47, 229] width 63 height 9
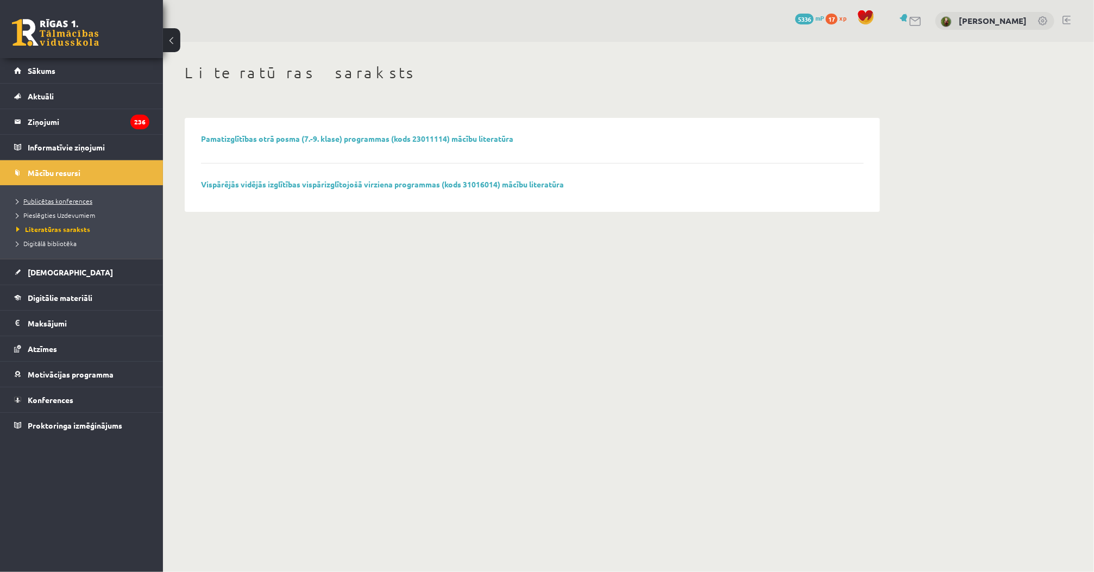
click at [69, 201] on span "Publicētas konferences" at bounding box center [54, 201] width 76 height 9
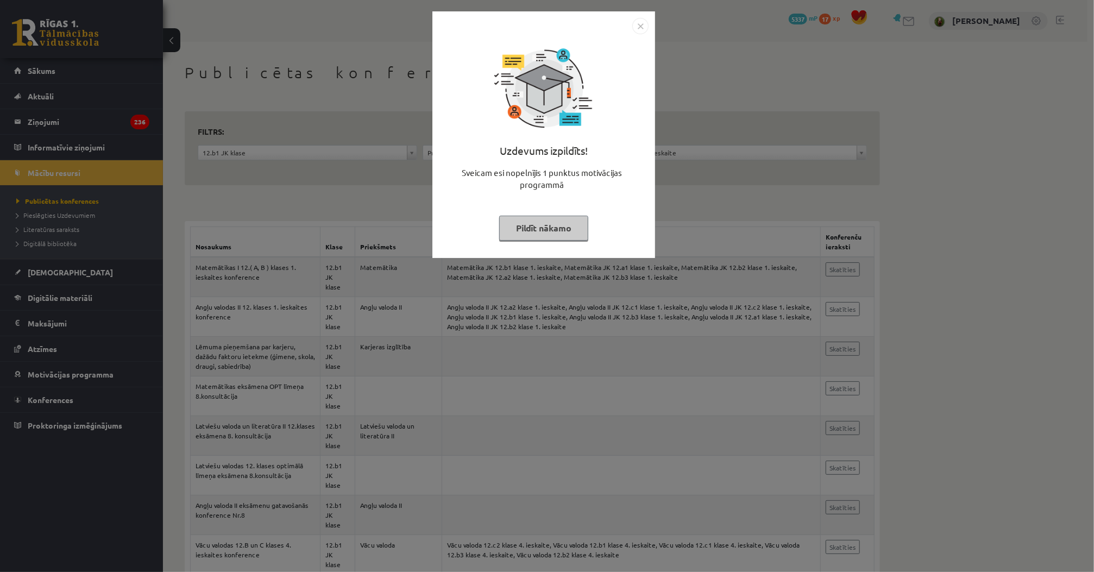
click at [406, 188] on div "Uzdevums izpildīts! Sveicam esi nopelnījis 1 punktus motivācijas programmā Pild…" at bounding box center [547, 286] width 1094 height 572
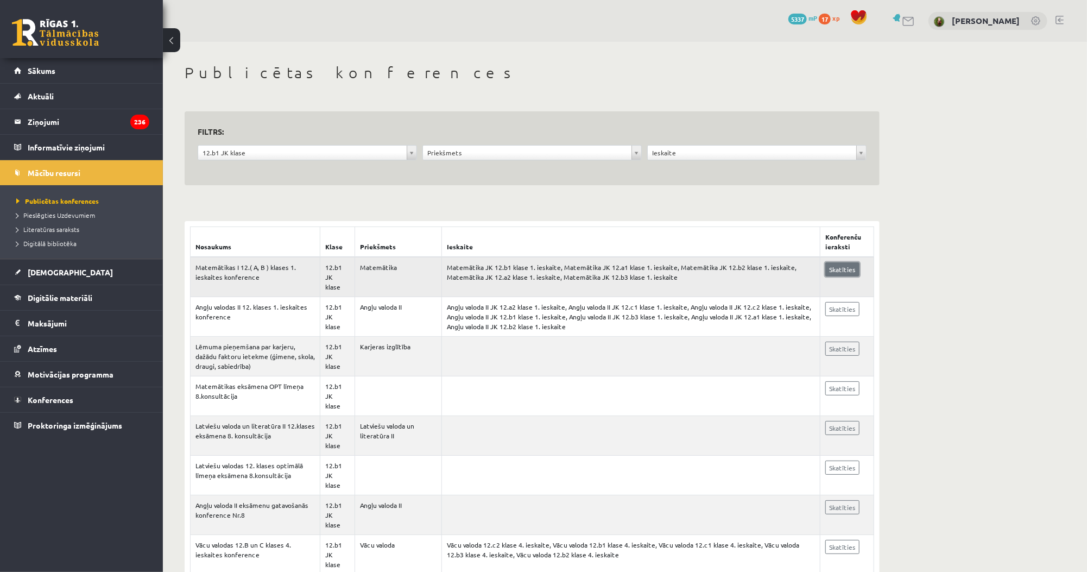
click at [838, 271] on link "Skatīties" at bounding box center [842, 269] width 34 height 14
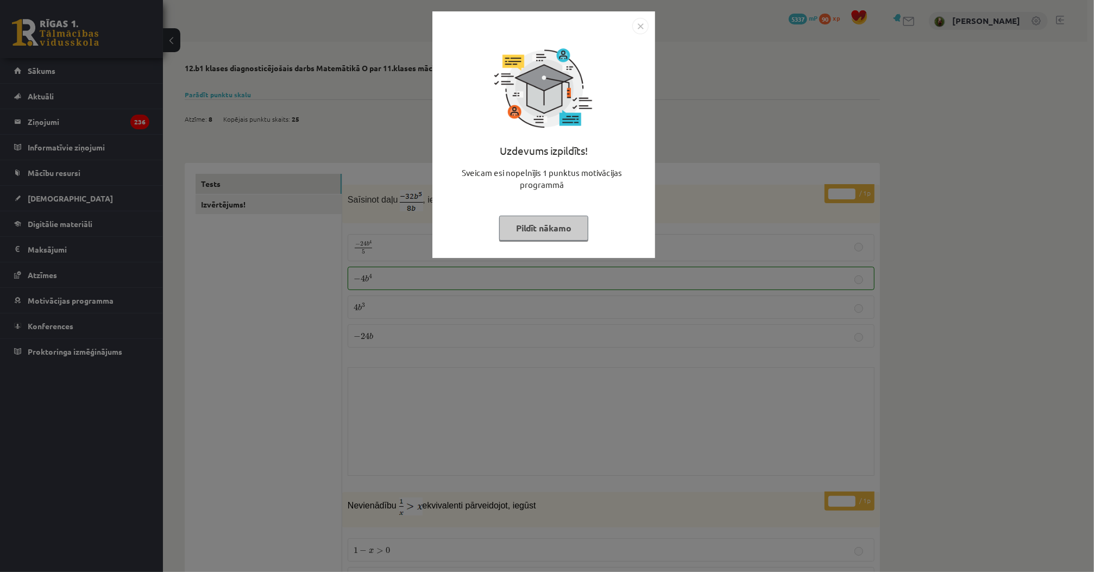
click at [535, 226] on button "Pildīt nākamo" at bounding box center [543, 228] width 89 height 25
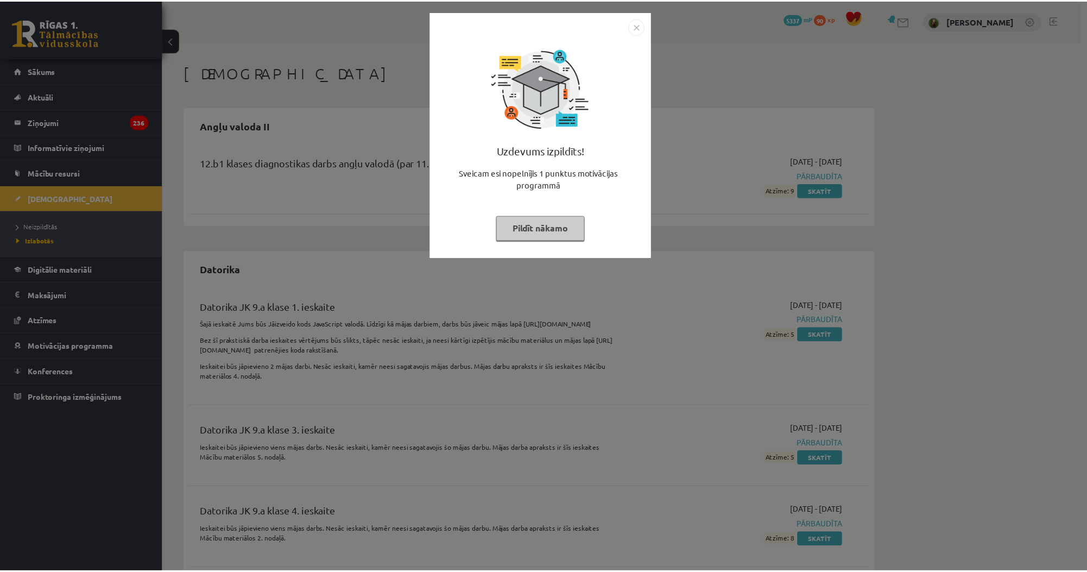
scroll to position [5096, 0]
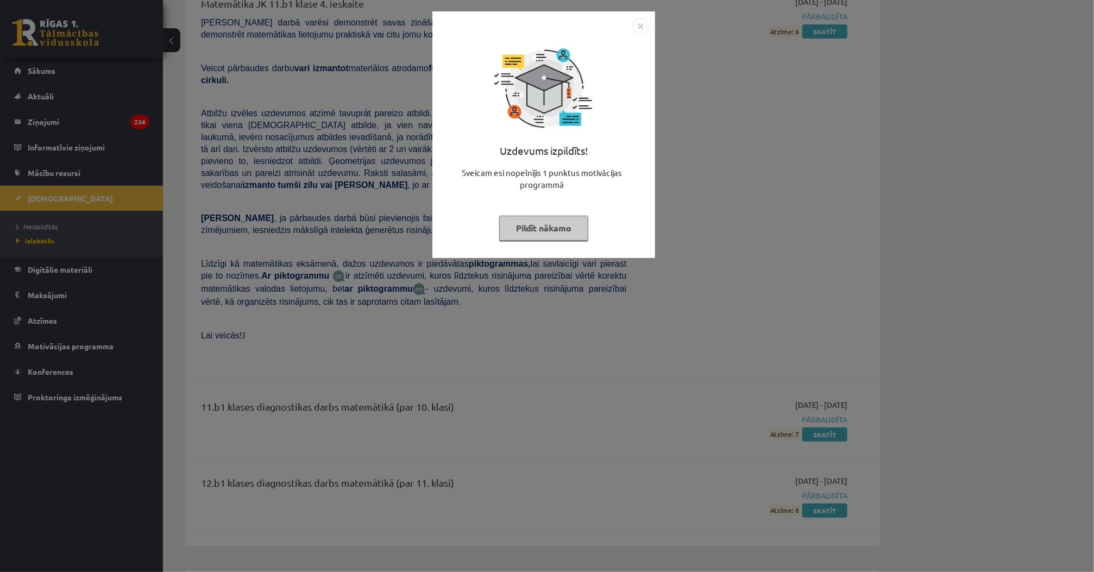
click at [554, 230] on button "Pildīt nākamo" at bounding box center [543, 228] width 89 height 25
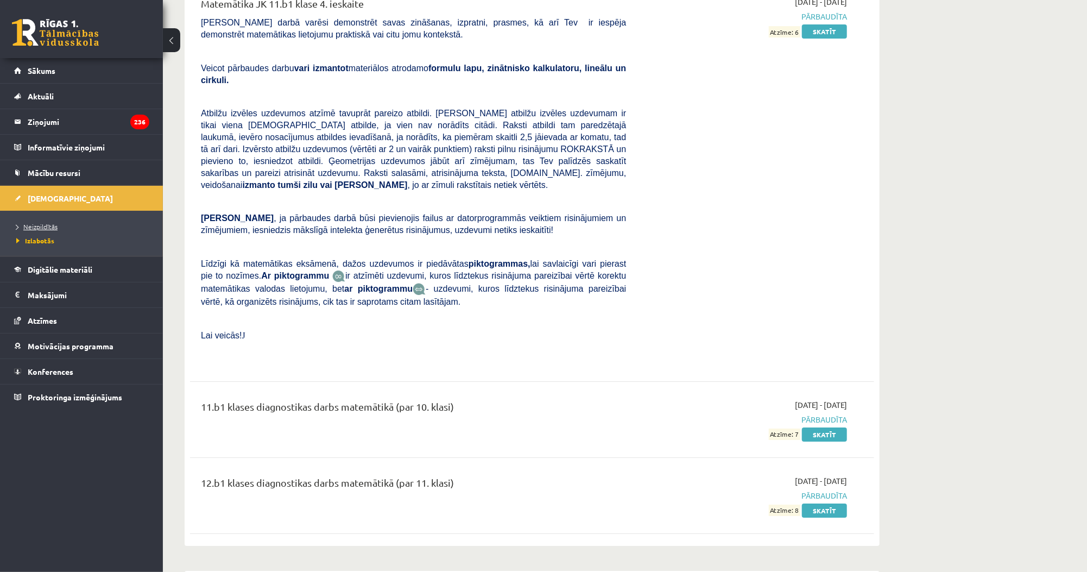
click at [41, 228] on span "Neizpildītās" at bounding box center [36, 226] width 41 height 9
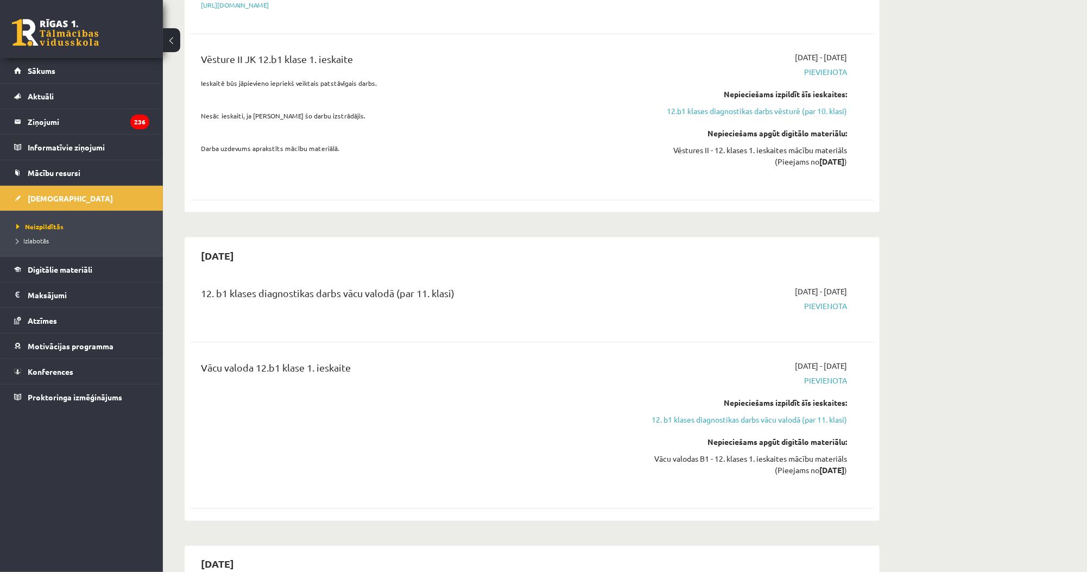
scroll to position [1043, 0]
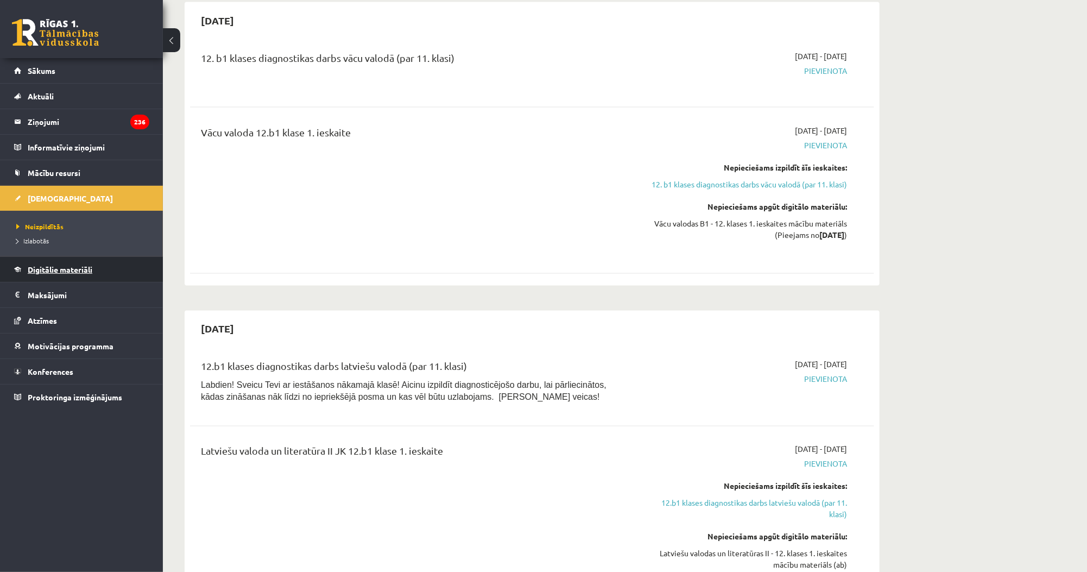
click at [56, 269] on span "Digitālie materiāli" at bounding box center [60, 269] width 65 height 10
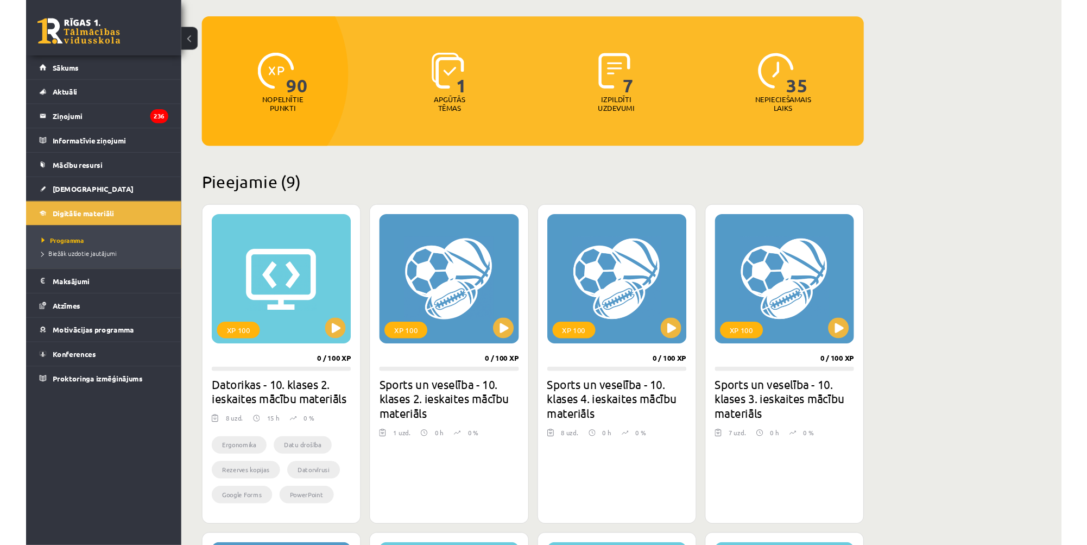
scroll to position [87, 0]
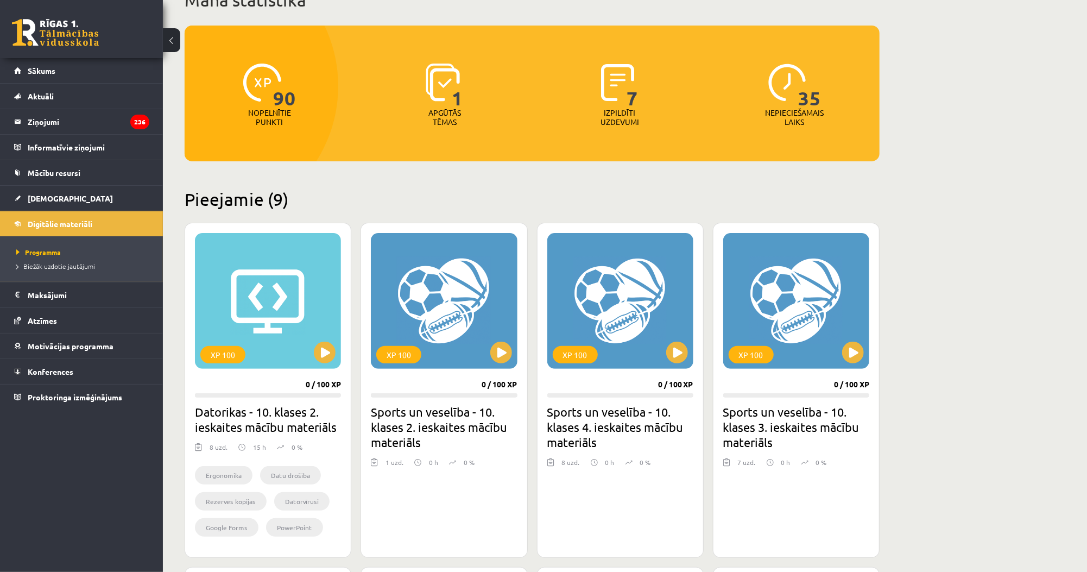
click at [455, 205] on h2 "Pieejamie (9)" at bounding box center [532, 198] width 695 height 21
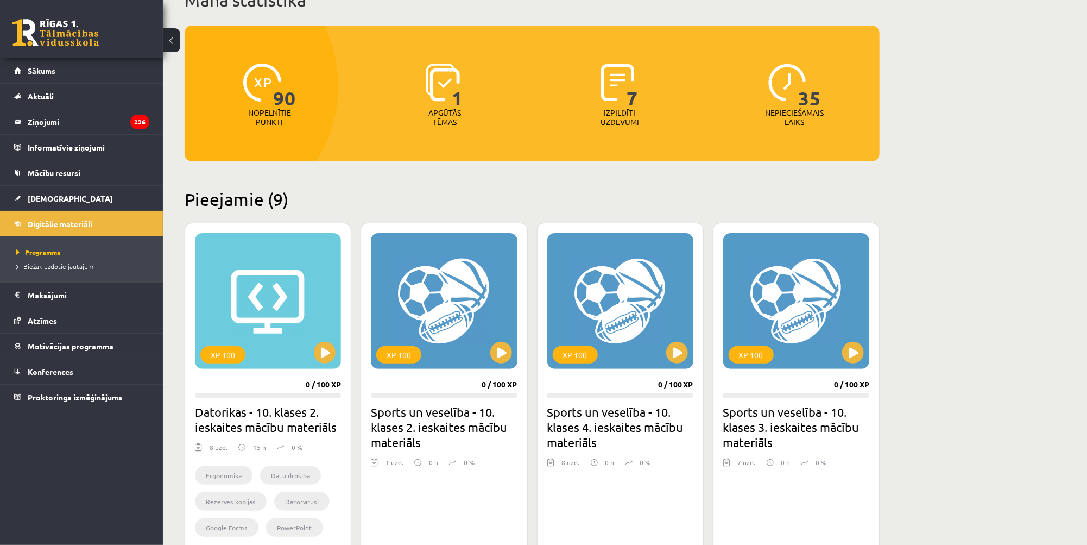
scroll to position [1236, 0]
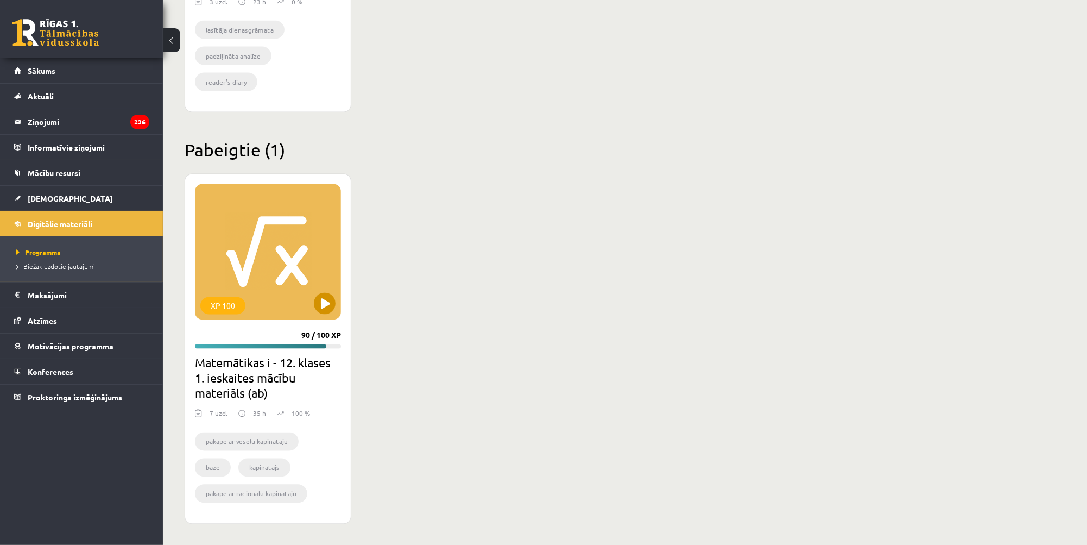
click at [262, 316] on div "XP 100" at bounding box center [268, 252] width 146 height 136
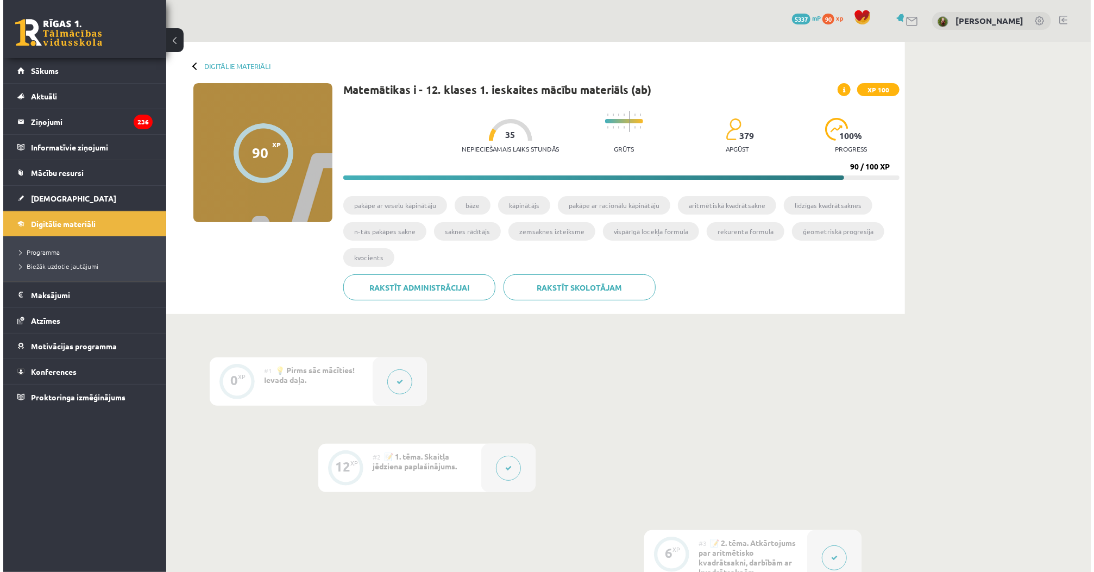
scroll to position [217, 0]
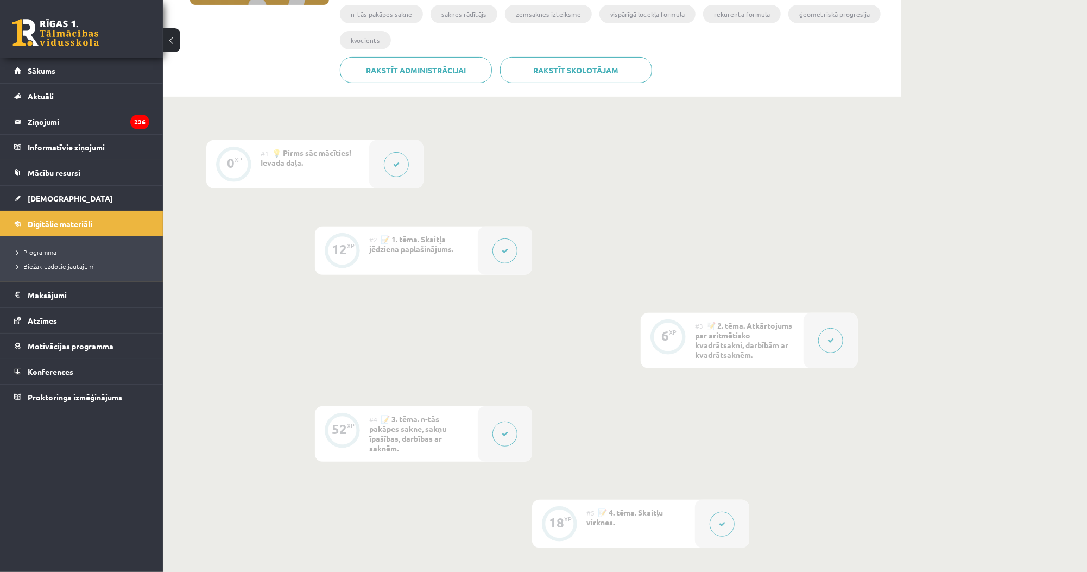
click at [395, 170] on button at bounding box center [396, 164] width 25 height 25
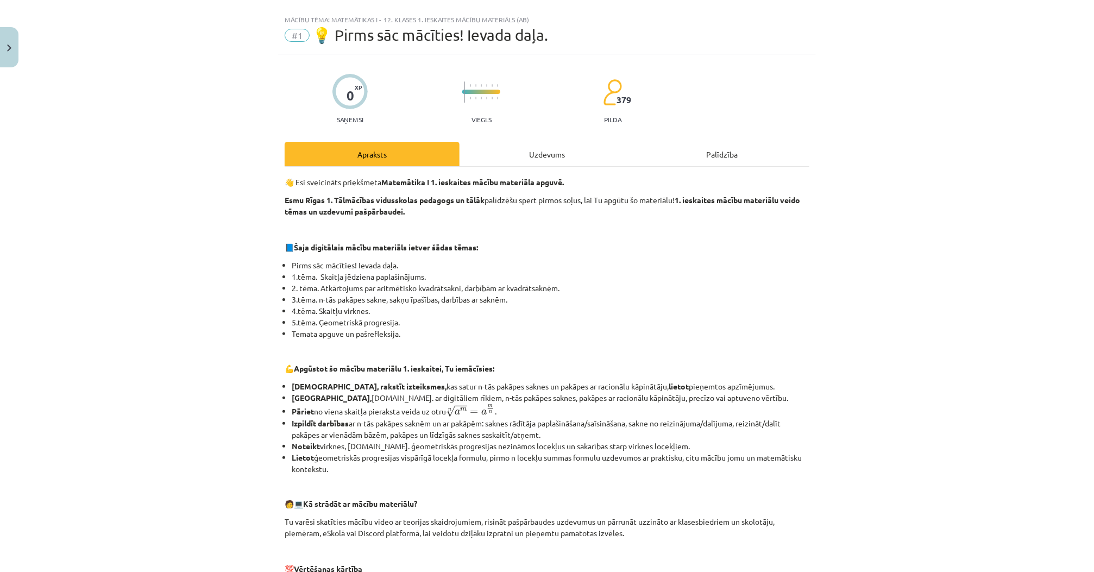
scroll to position [0, 0]
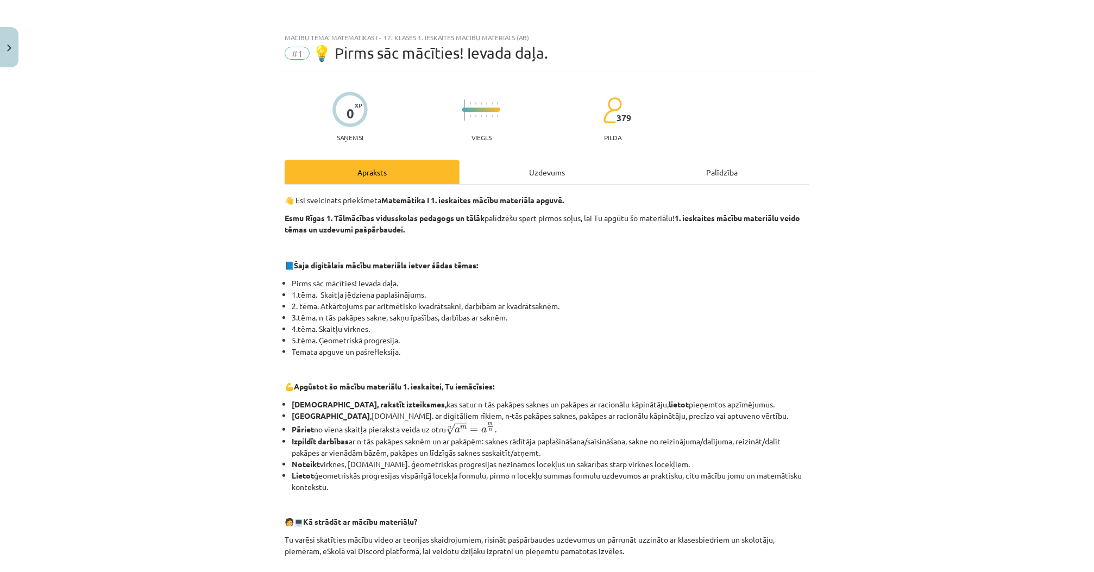
click at [505, 175] on div "Uzdevums" at bounding box center [546, 172] width 175 height 24
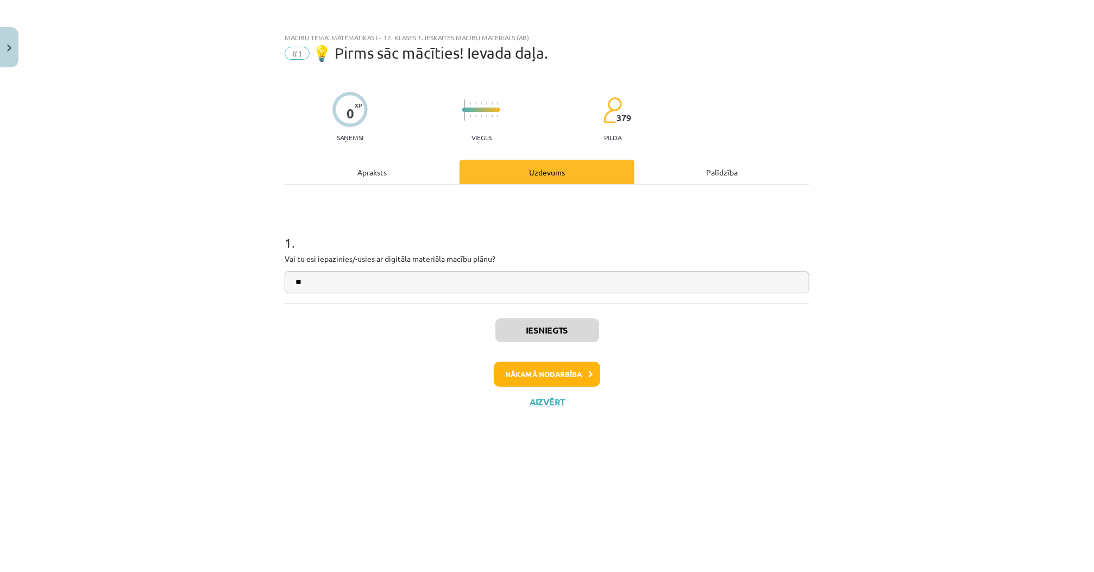
click at [683, 174] on div "Palīdzība" at bounding box center [721, 172] width 175 height 24
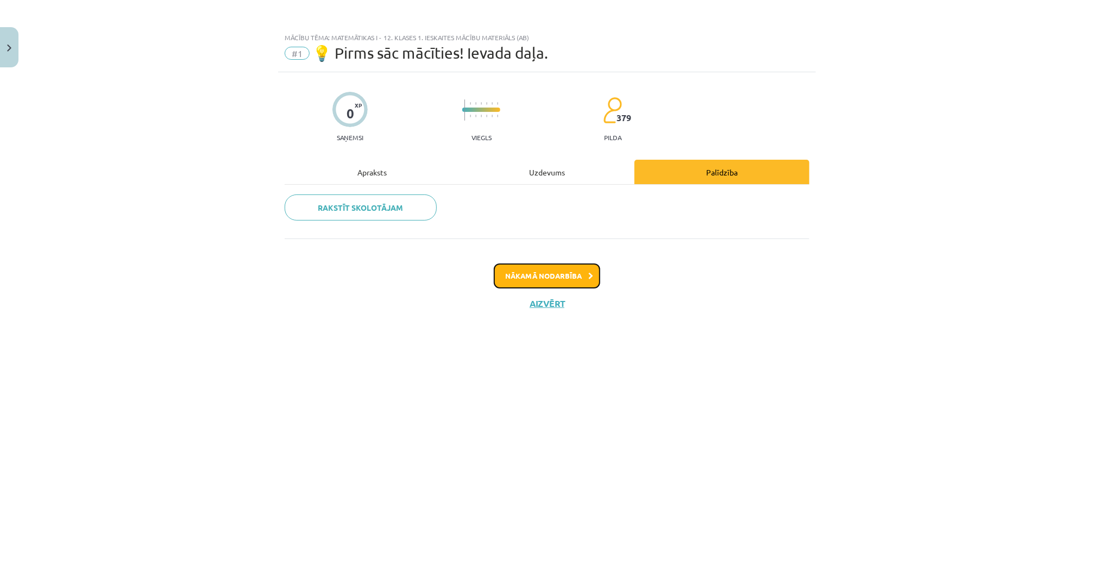
click at [552, 270] on button "Nākamā nodarbība" at bounding box center [547, 275] width 106 height 25
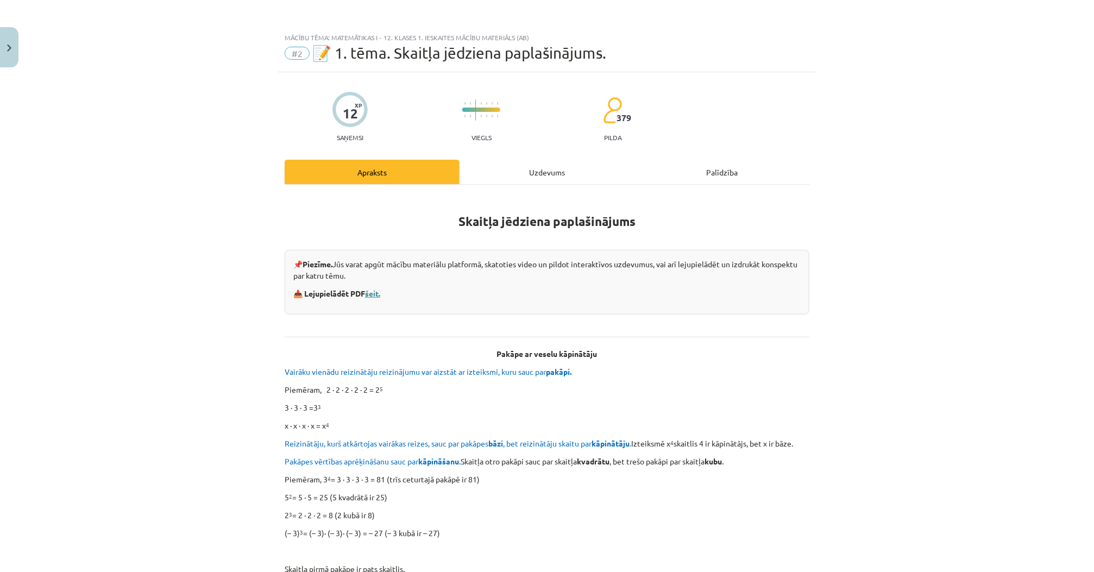
click at [374, 293] on link "šeit." at bounding box center [372, 293] width 15 height 10
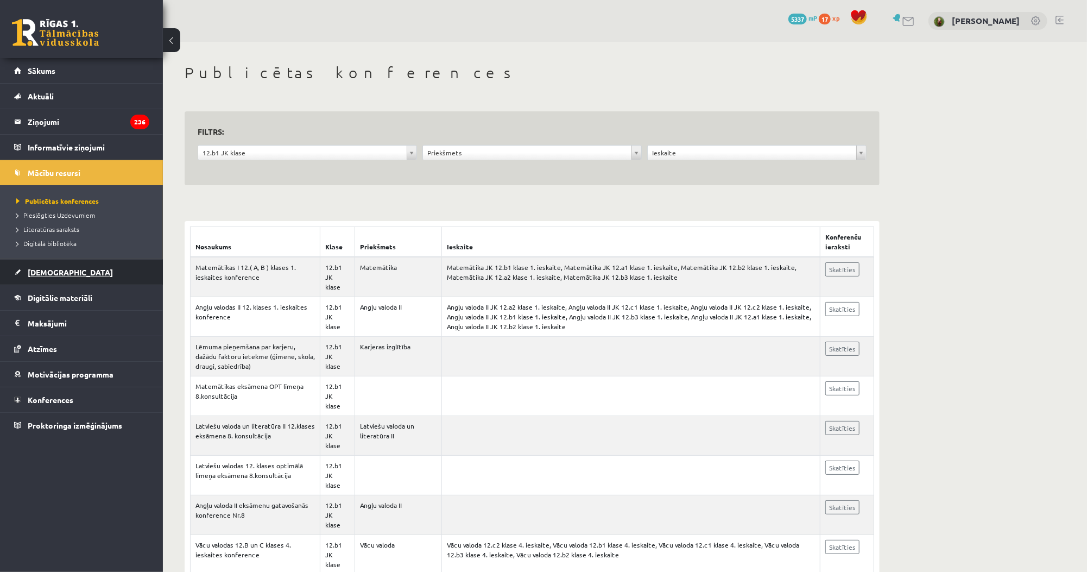
click at [59, 275] on span "[DEMOGRAPHIC_DATA]" at bounding box center [70, 272] width 85 height 10
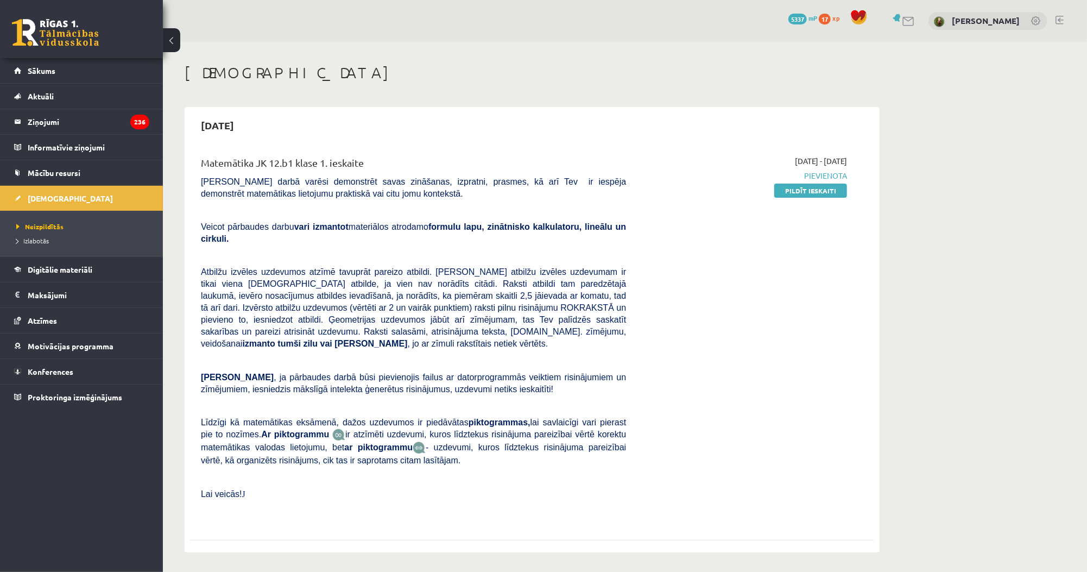
click at [430, 226] on b "formulu lapu, zinātnisko kalkulatoru, lineālu un cirkuli." at bounding box center [413, 232] width 425 height 21
drag, startPoint x: 430, startPoint y: 226, endPoint x: 448, endPoint y: 230, distance: 18.9
click at [448, 230] on b "formulu lapu, zinātnisko kalkulatoru, lineālu un cirkuli." at bounding box center [413, 232] width 425 height 21
copy b "formulu lapu"
click at [257, 70] on h1 "[DEMOGRAPHIC_DATA]" at bounding box center [532, 73] width 695 height 18
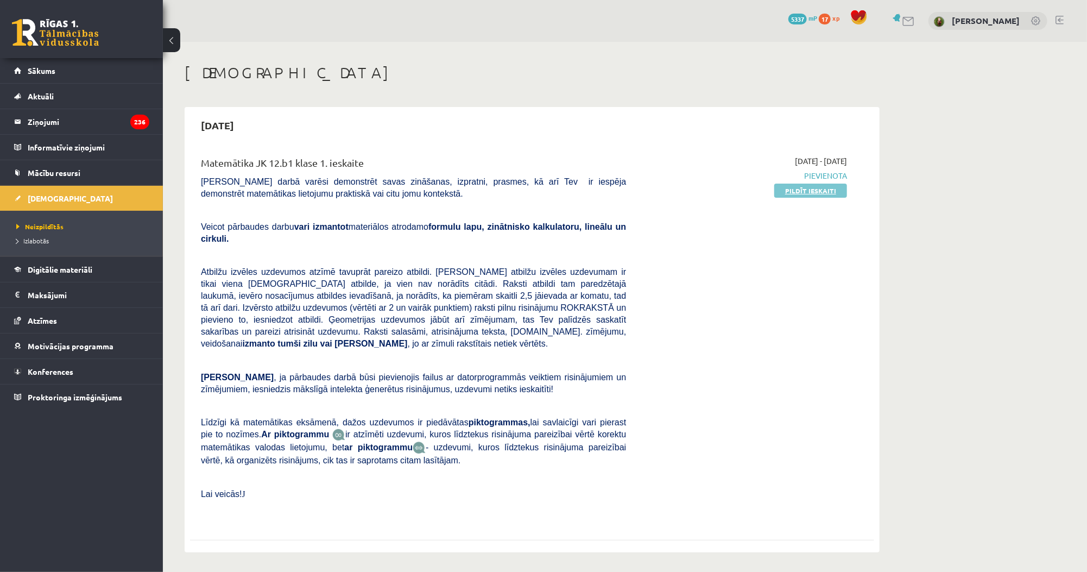
click at [791, 191] on link "Pildīt ieskaiti" at bounding box center [810, 191] width 73 height 14
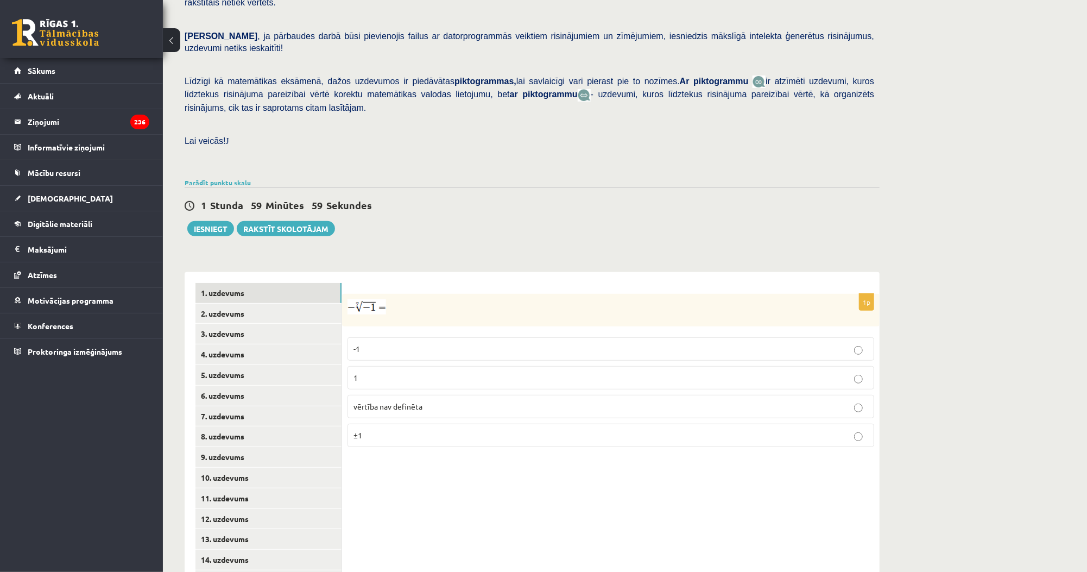
scroll to position [226, 0]
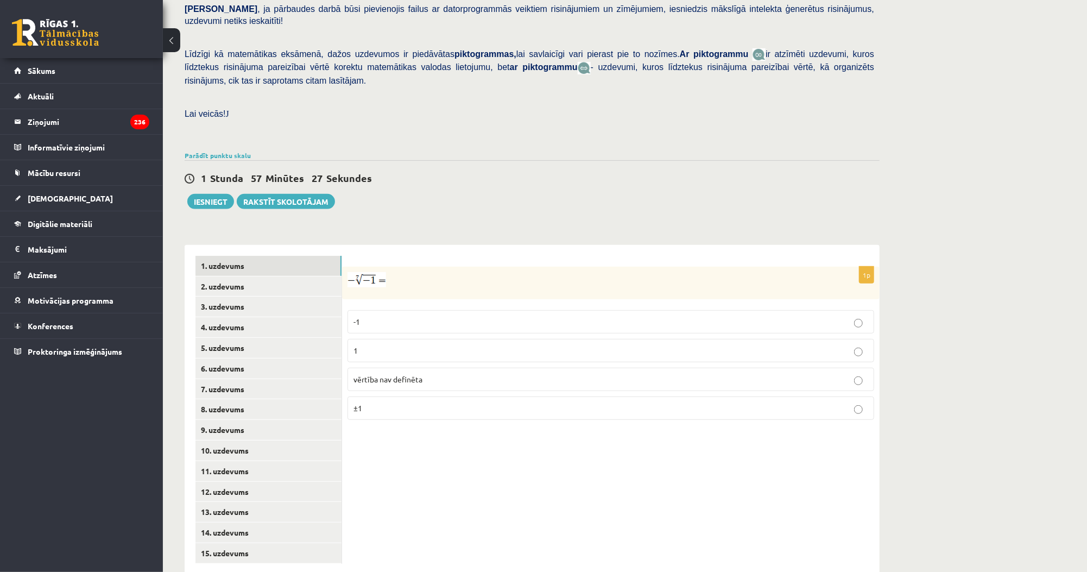
click at [373, 339] on label "1" at bounding box center [611, 350] width 527 height 23
drag, startPoint x: 373, startPoint y: 332, endPoint x: 355, endPoint y: 204, distance: 129.3
click at [355, 204] on div "Matemātika JK 12.b1 klase 1. ieskaite , Lauris Daniels Jakovļevs (12.b1 JK klas…" at bounding box center [532, 205] width 739 height 781
click at [285, 276] on link "2. uzdevums" at bounding box center [269, 286] width 146 height 20
click at [200, 151] on link "Parādīt punktu skalu" at bounding box center [218, 155] width 66 height 9
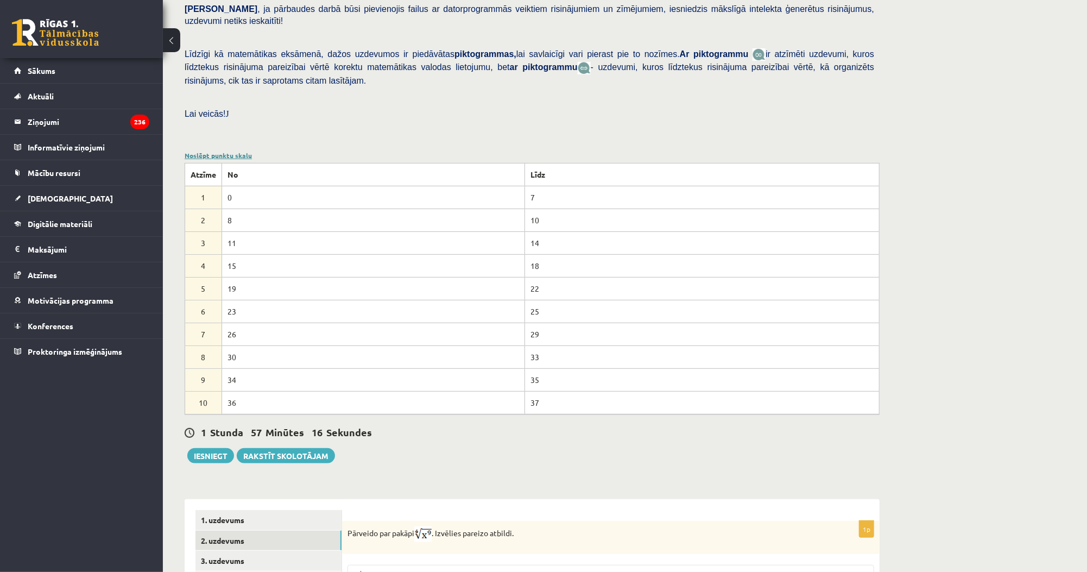
click at [204, 151] on link "Noslēpt punktu skalu" at bounding box center [218, 155] width 67 height 9
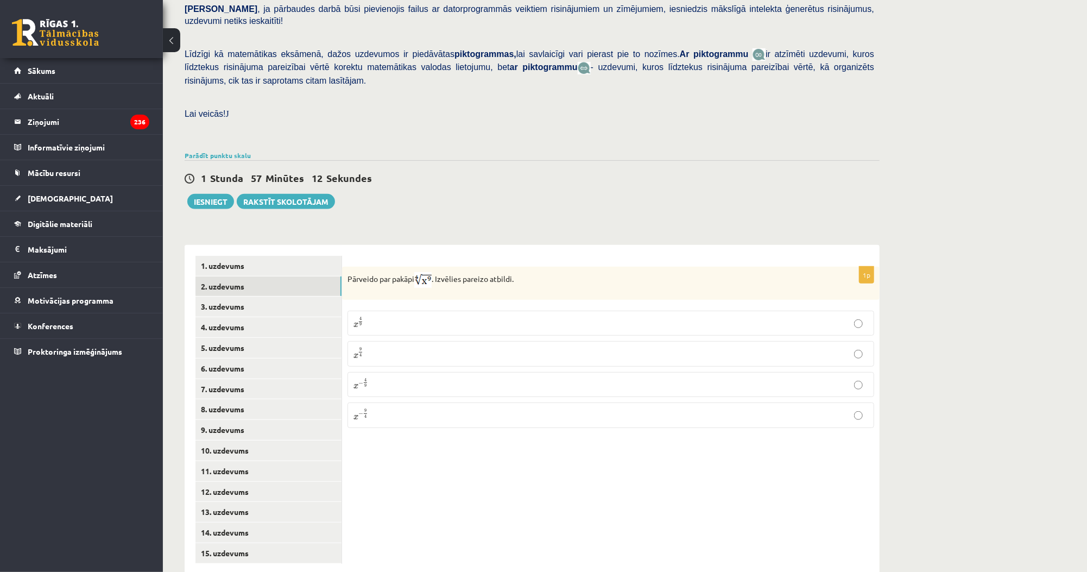
click at [345, 267] on div "Pārveido par pakāpi . Izvēlies pareizo atbildi." at bounding box center [611, 283] width 538 height 33
click at [424, 341] on label "x 9 4 x 9 4" at bounding box center [611, 353] width 527 height 25
click at [222, 297] on link "3. uzdevums" at bounding box center [269, 307] width 146 height 20
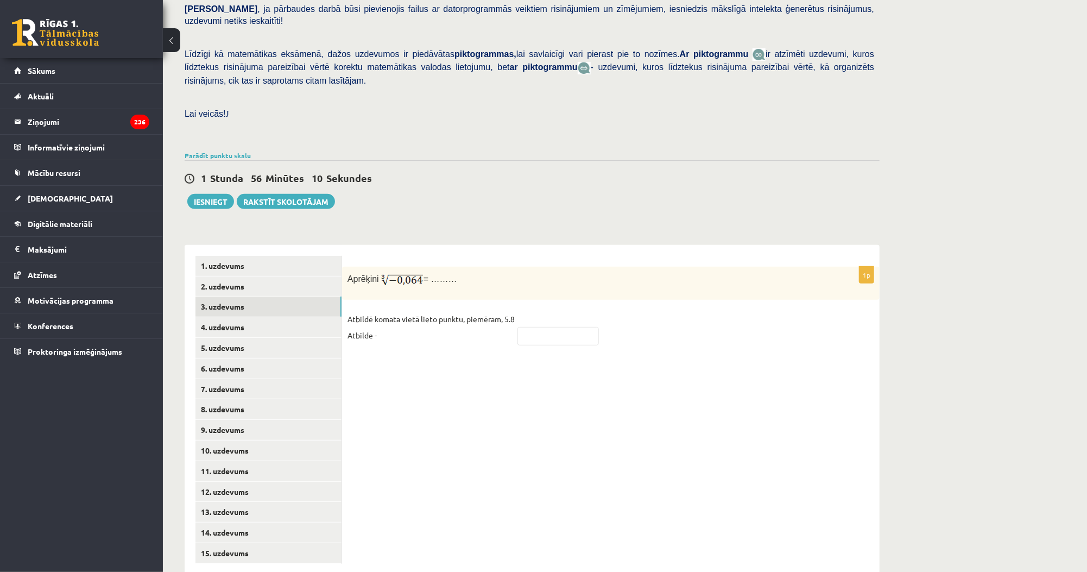
click at [389, 311] on p "Atbildē komata vietā lieto punktu, piemēram, 5.8 Atbilde -" at bounding box center [431, 327] width 167 height 33
click at [575, 327] on input "text" at bounding box center [558, 336] width 81 height 18
click at [522, 327] on input "***" at bounding box center [558, 336] width 81 height 18
type input "****"
click at [283, 317] on link "4. uzdevums" at bounding box center [269, 327] width 146 height 20
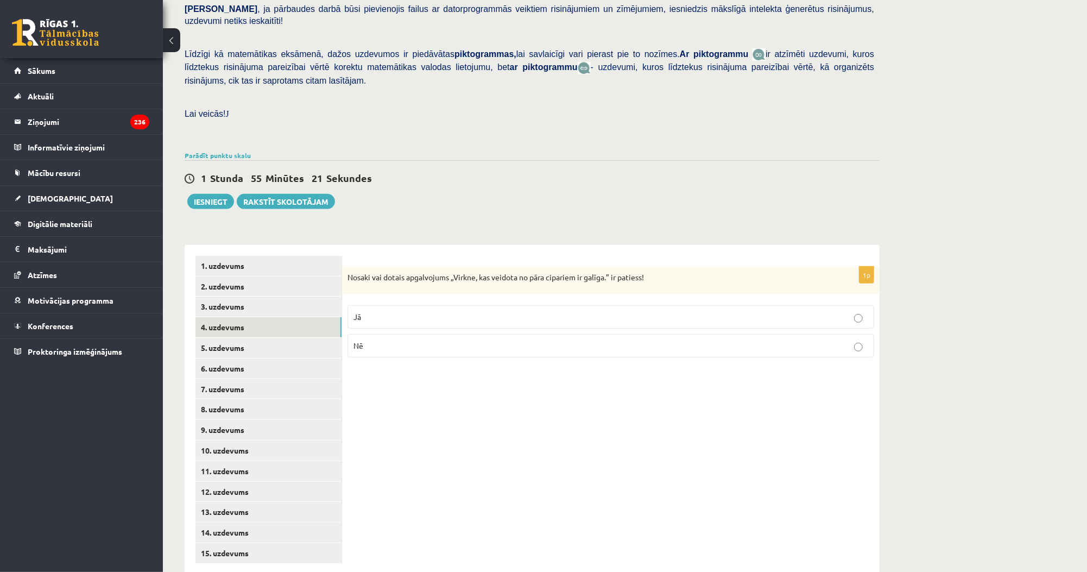
click at [459, 272] on p "Nosaki vai dotais apgalvojums „Virkne, kas veidota no pāra cipariem ir galīga.”…" at bounding box center [584, 277] width 472 height 11
click at [356, 272] on p "Nosaki vai dotais apgalvojums „Virkne, kas veidota no pāra cipariem ir galīga.”…" at bounding box center [584, 277] width 472 height 11
drag, startPoint x: 356, startPoint y: 253, endPoint x: 670, endPoint y: 261, distance: 313.4
click at [670, 267] on div "Nosaki vai dotais apgalvojums „Virkne, kas veidota no pāra cipariem ir galīga.”…" at bounding box center [611, 281] width 538 height 28
copy div "Nosaki vai dotais apgalvojums „Virkne, kas veidota no pāra cipariem ir galīga.”…"
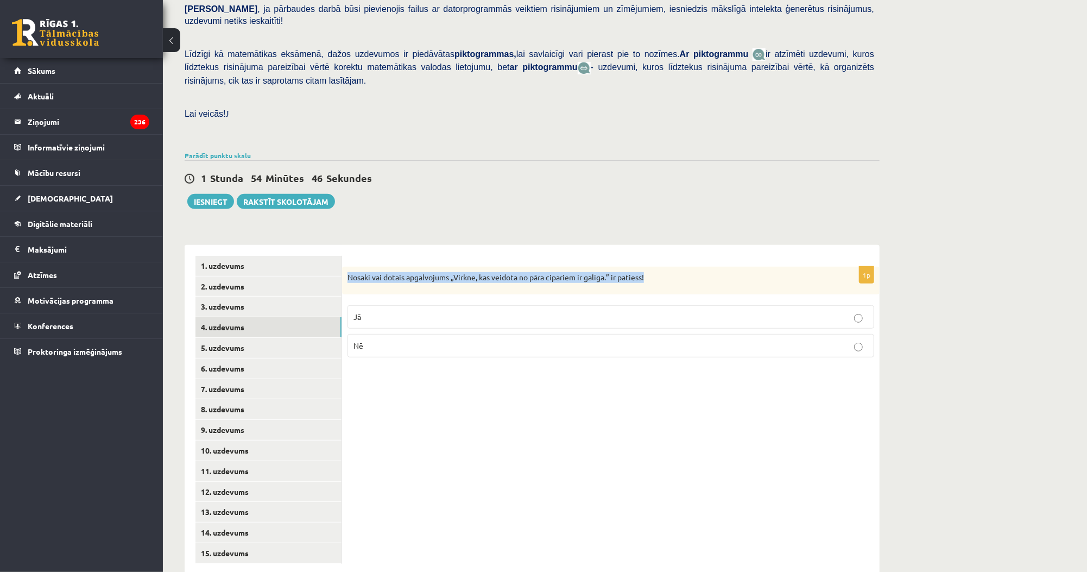
click at [871, 245] on div "1p Nosaki vai dotais apgalvojums „Virkne, kas veidota no pāra cipariem ir galīg…" at bounding box center [611, 410] width 538 height 330
click at [573, 334] on label "Nē" at bounding box center [611, 345] width 527 height 23
click at [533, 198] on div "Matemātika JK 12.b1 klase 1. ieskaite , Lauris Daniels Jakovļevs (12.b1 JK klas…" at bounding box center [532, 205] width 739 height 781
click at [266, 338] on link "5. uzdevums" at bounding box center [269, 348] width 146 height 20
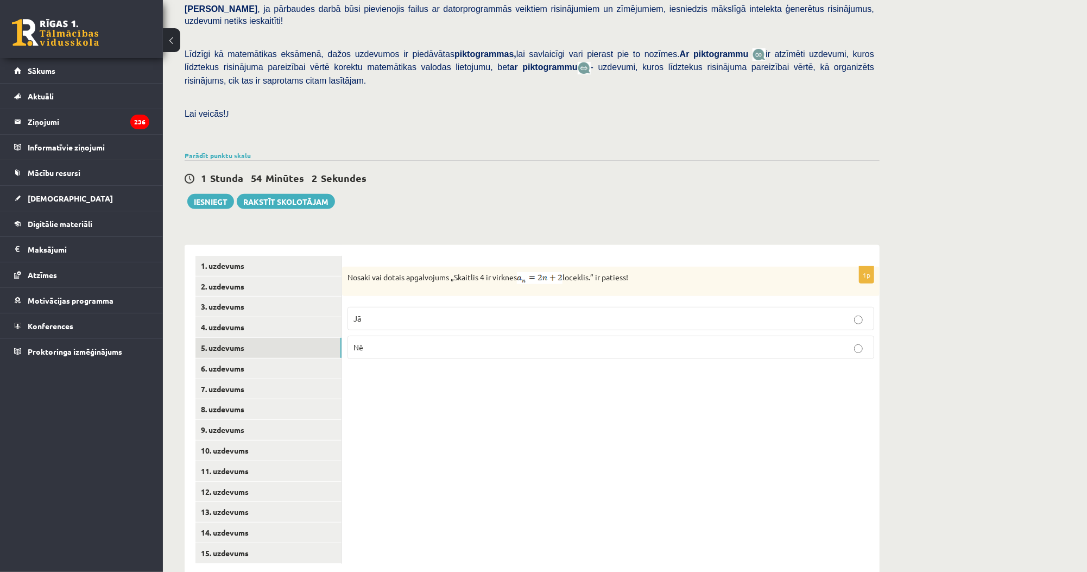
click at [365, 369] on div "1p Nosaki vai dotais apgalvojums „Skaitlis 4 ir virknes loceklis.” ir patiess! …" at bounding box center [611, 410] width 538 height 330
drag, startPoint x: 674, startPoint y: 254, endPoint x: 336, endPoint y: 249, distance: 337.8
click at [336, 249] on div "**********" at bounding box center [532, 410] width 695 height 330
click at [343, 267] on div "Nosaki vai dotais apgalvojums „Skaitlis 4 ir virknes loceklis.” ir patiess!" at bounding box center [611, 281] width 538 height 29
drag, startPoint x: 345, startPoint y: 254, endPoint x: 659, endPoint y: 256, distance: 313.9
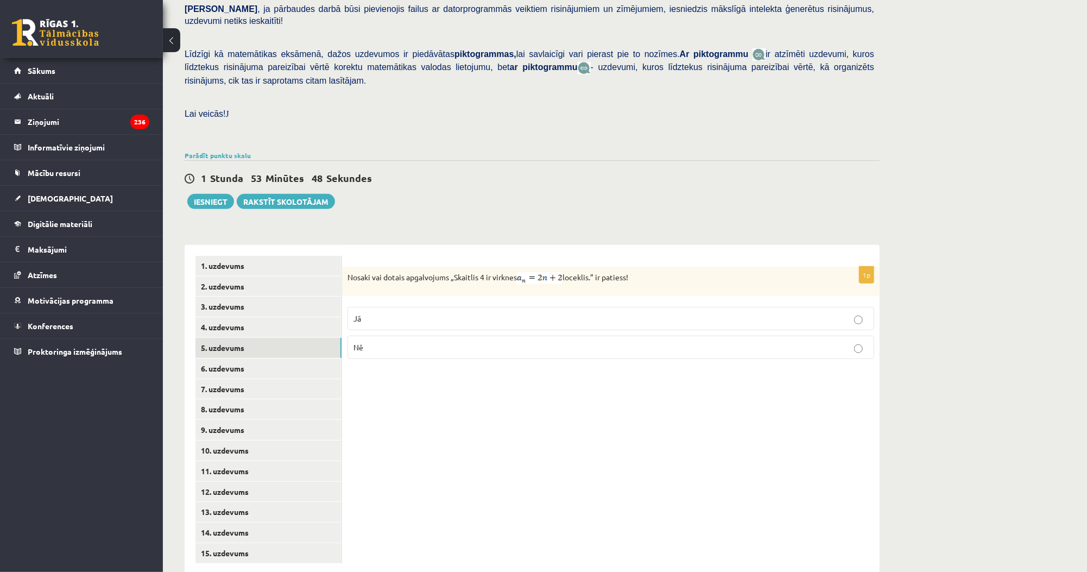
click at [659, 267] on div "Nosaki vai dotais apgalvojums „Skaitlis 4 ir virknes loceklis.” ir patiess!" at bounding box center [611, 281] width 538 height 29
copy p "Nosaki vai dotais apgalvojums „Skaitlis 4 ir virknes loceklis.” ir patiess!"
click at [502, 393] on div "1p Nosaki vai dotais apgalvojums „Skaitlis 4 ir virknes loceklis.” ir patiess! …" at bounding box center [611, 410] width 538 height 330
click at [384, 313] on p "Jā" at bounding box center [611, 318] width 515 height 11
click at [235, 358] on link "6. uzdevums" at bounding box center [269, 368] width 146 height 20
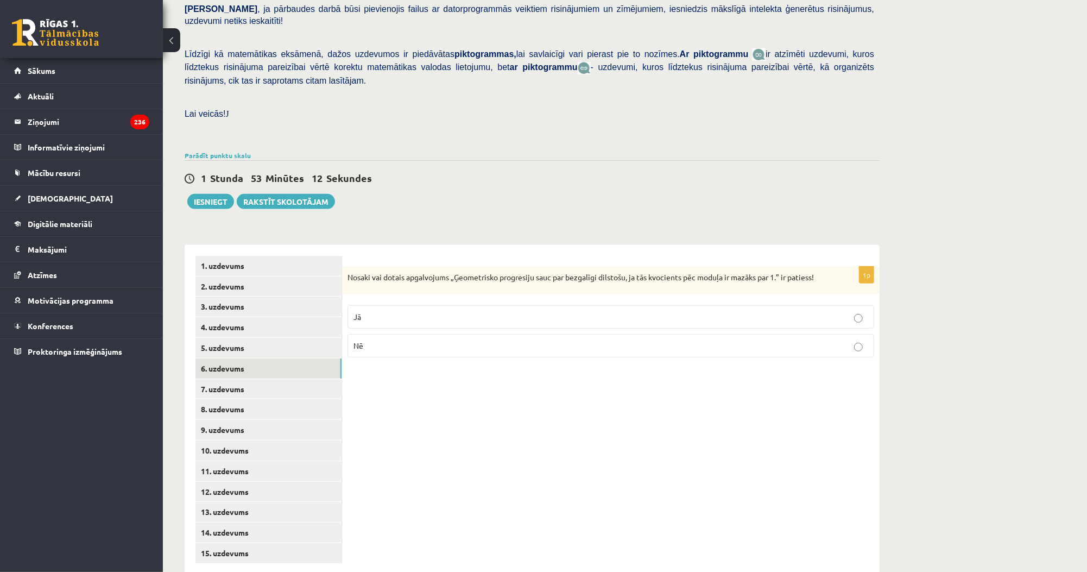
click at [345, 267] on div "Nosaki vai dotais apgalvojums „Ģeometrisko progresiju sauc par bezgalīgi dilsto…" at bounding box center [611, 281] width 538 height 28
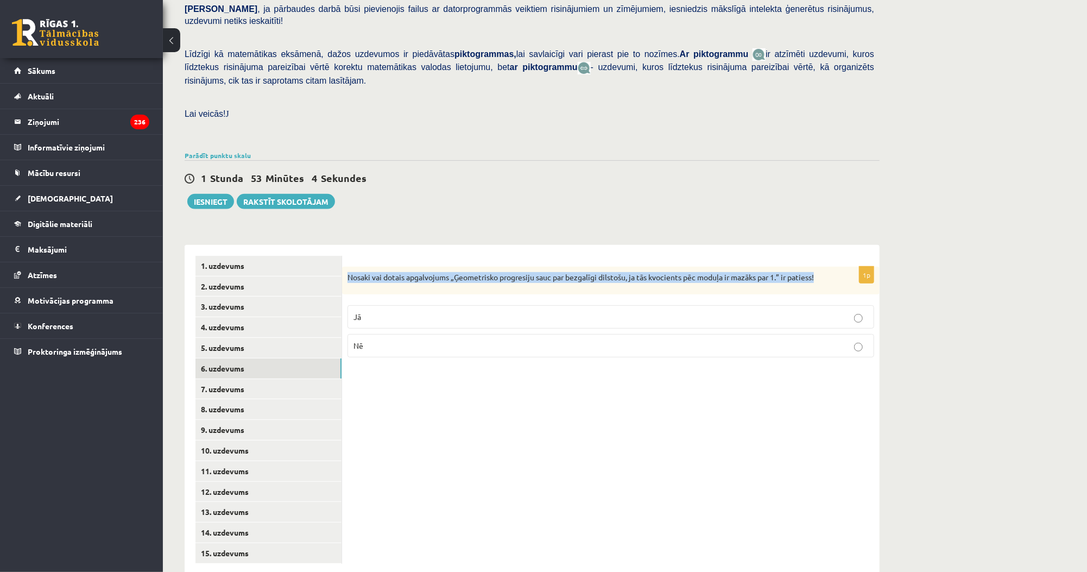
drag, startPoint x: 345, startPoint y: 250, endPoint x: 832, endPoint y: 247, distance: 487.1
click at [832, 267] on div "Nosaki vai dotais apgalvojums „Ģeometrisko progresiju sauc par bezgalīgi dilsto…" at bounding box center [611, 281] width 538 height 28
copy p "Nosaki vai dotais apgalvojums „Ģeometrisko progresiju sauc par bezgalīgi dilsto…"
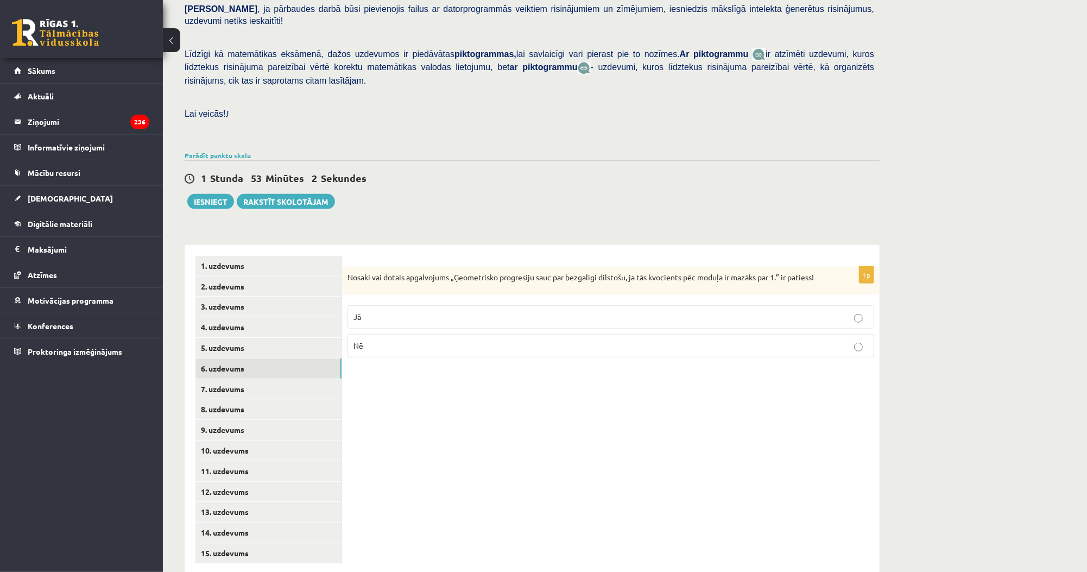
click at [394, 311] on p "Jā" at bounding box center [611, 316] width 515 height 11
click at [263, 379] on link "7. uzdevums" at bounding box center [269, 389] width 146 height 20
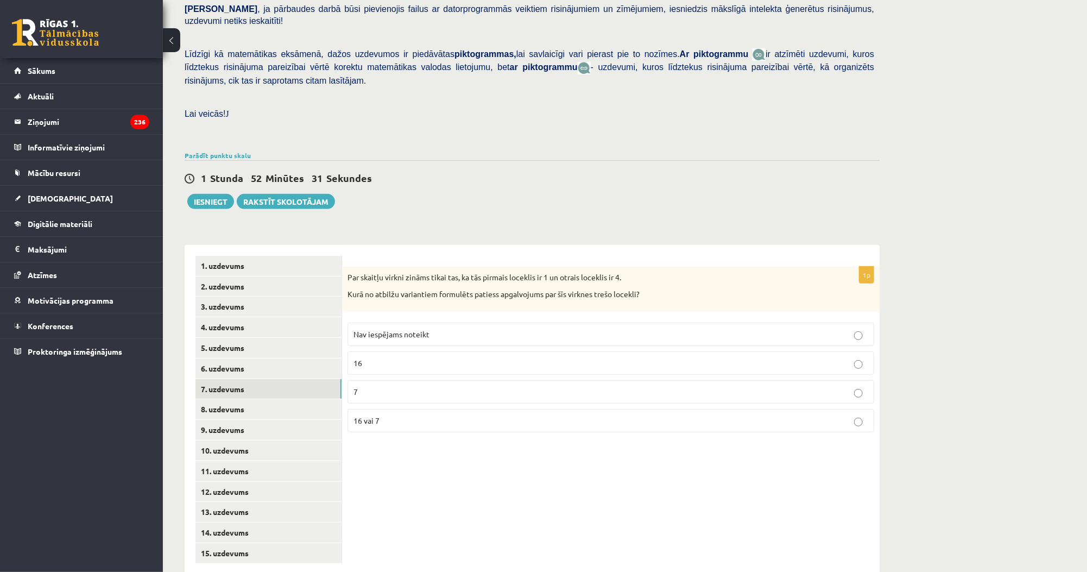
click at [602, 203] on div "Matemātika JK 12.b1 klase 1. ieskaite , Lauris Daniels Jakovļevs (12.b1 JK klas…" at bounding box center [532, 205] width 739 height 781
click at [344, 267] on div "Par skaitļu virkni zināms tikai tas, ka tās pirmais loceklis ir 1 un otrais loc…" at bounding box center [611, 289] width 538 height 45
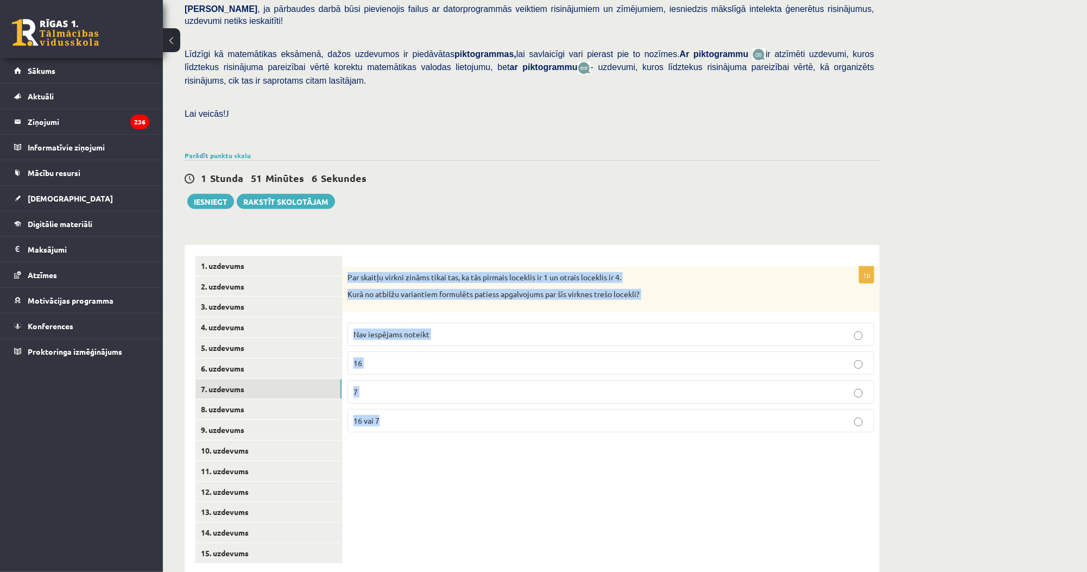
drag, startPoint x: 344, startPoint y: 252, endPoint x: 454, endPoint y: 403, distance: 187.4
click at [454, 403] on div "1p Par skaitļu virkni zināms tikai tas, ka tās pirmais loceklis ir 1 un otrais …" at bounding box center [611, 354] width 538 height 174
copy div "Par skaitļu virkni zināms tikai tas, ka tās pirmais loceklis ir 1 un otrais loc…"
click at [399, 201] on div "Matemātika JK 12.b1 klase 1. ieskaite , Lauris Daniels Jakovļevs (12.b1 JK klas…" at bounding box center [532, 205] width 739 height 781
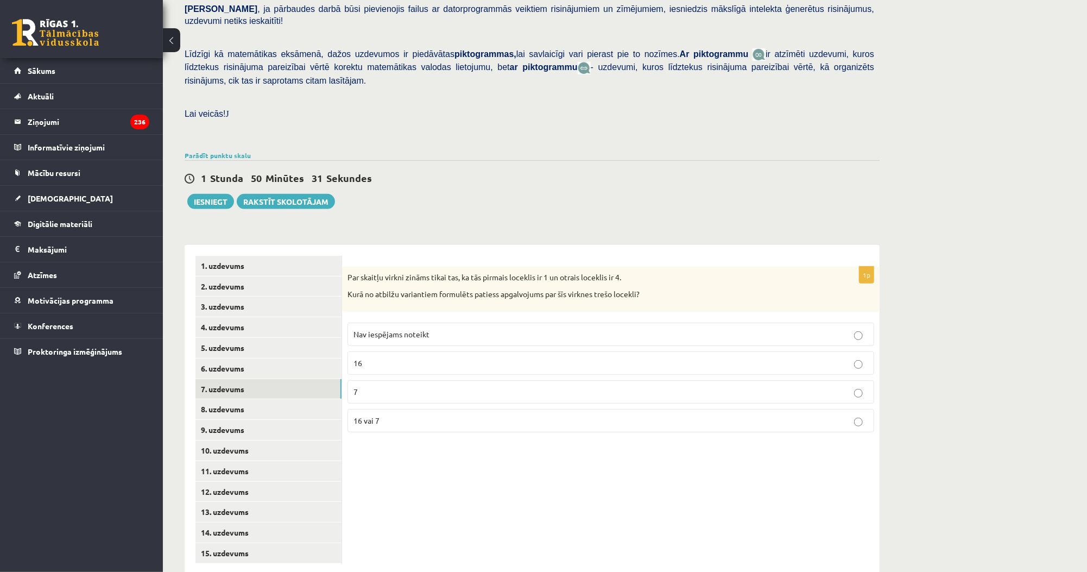
click at [411, 329] on span "Nav iespējams noteikt" at bounding box center [392, 334] width 76 height 10
click at [268, 399] on link "8. uzdevums" at bounding box center [269, 409] width 146 height 20
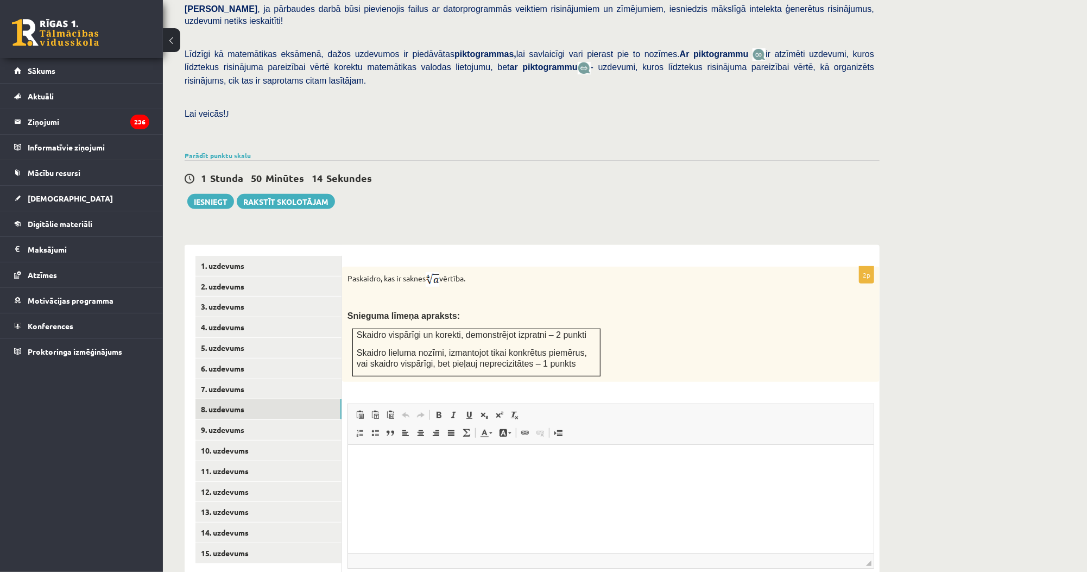
scroll to position [0, 0]
click at [608, 300] on div "Paskaidro, kas ir saknes vērtība. Snieguma līmeņa apraksts: Skaidro vispārīgi u…" at bounding box center [611, 324] width 538 height 115
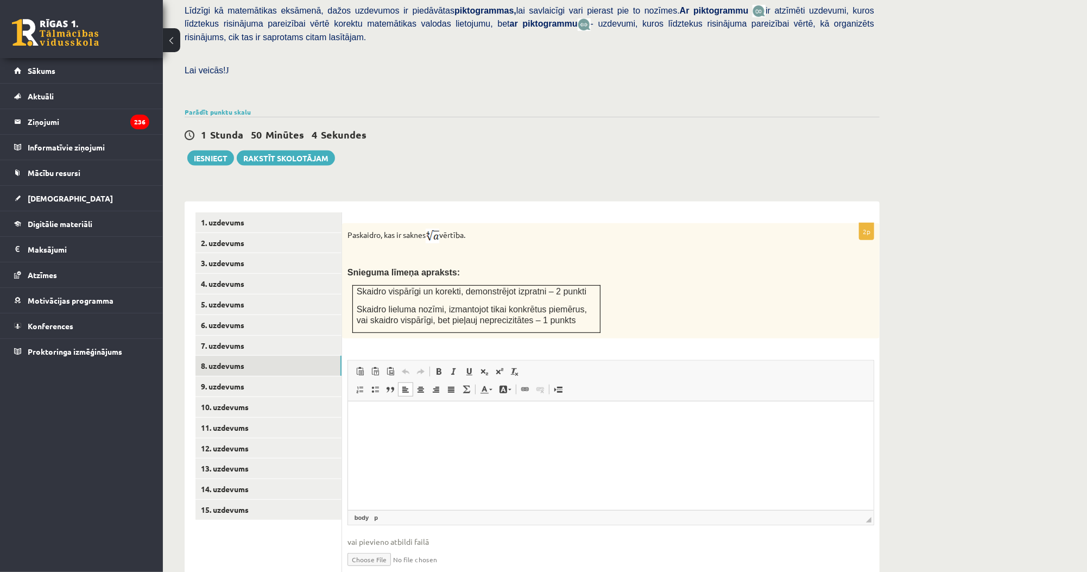
click at [502, 434] on html at bounding box center [611, 417] width 526 height 33
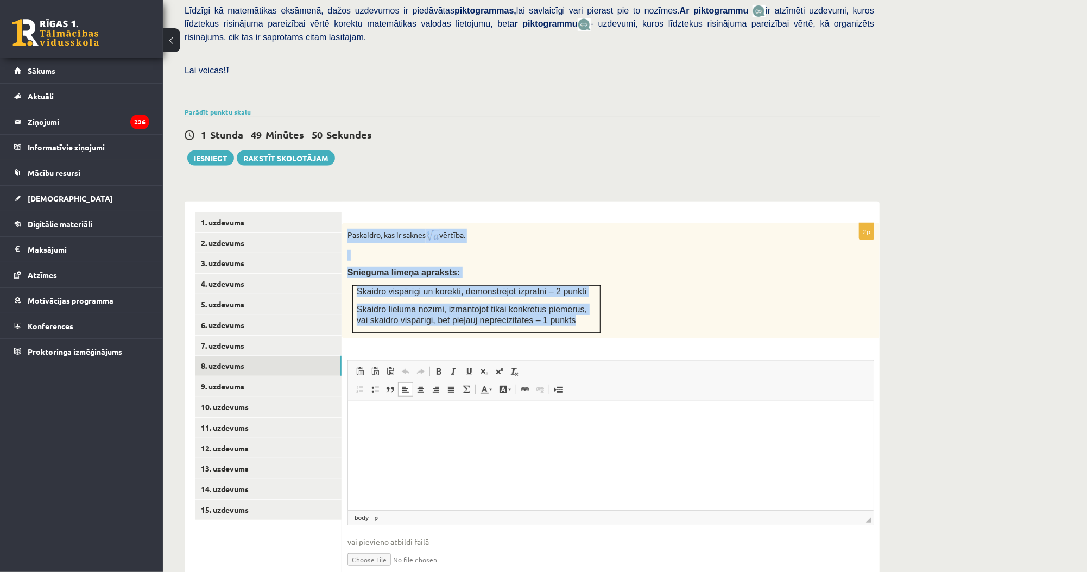
drag, startPoint x: 345, startPoint y: 210, endPoint x: 600, endPoint y: 302, distance: 271.4
click at [600, 302] on div "Paskaidro, kas ir saknes vērtība. Snieguma līmeņa apraksts: Skaidro vispārīgi u…" at bounding box center [611, 280] width 538 height 115
copy div "Paskaidro, kas ir saknes vērtība. Snieguma līmeņa apraksts: Skaidro vispārīgi u…"
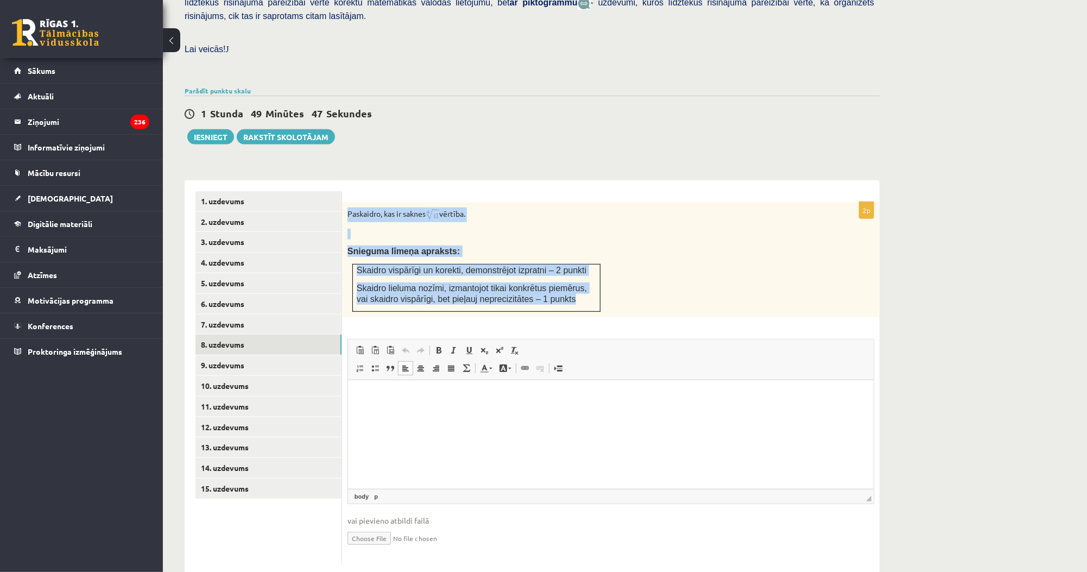
click at [489, 282] on td "Skaidro vispārīgi un korekti, demonstrējot izpratni – 2 punkti Skaidro lieluma …" at bounding box center [477, 287] width 248 height 47
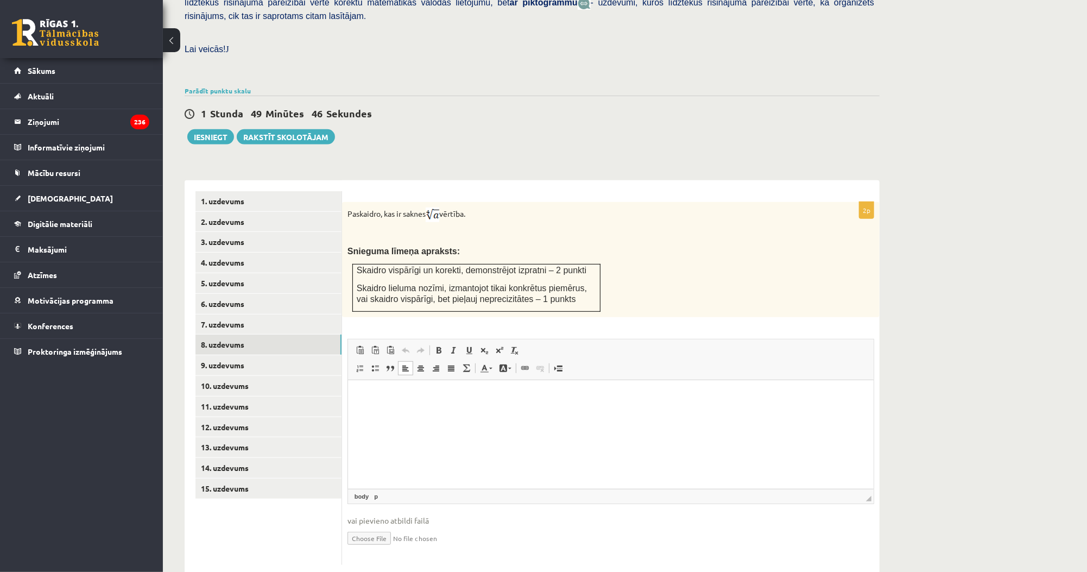
click at [489, 282] on td "Skaidro vispārīgi un korekti, demonstrējot izpratni – 2 punkti Skaidro lieluma …" at bounding box center [477, 287] width 248 height 47
click at [534, 116] on div "1 Stunda 49 Minūtes 36 Sekundes Ieskaite saglabāta! Iesniegt Rakstīt skolotājam" at bounding box center [532, 120] width 695 height 49
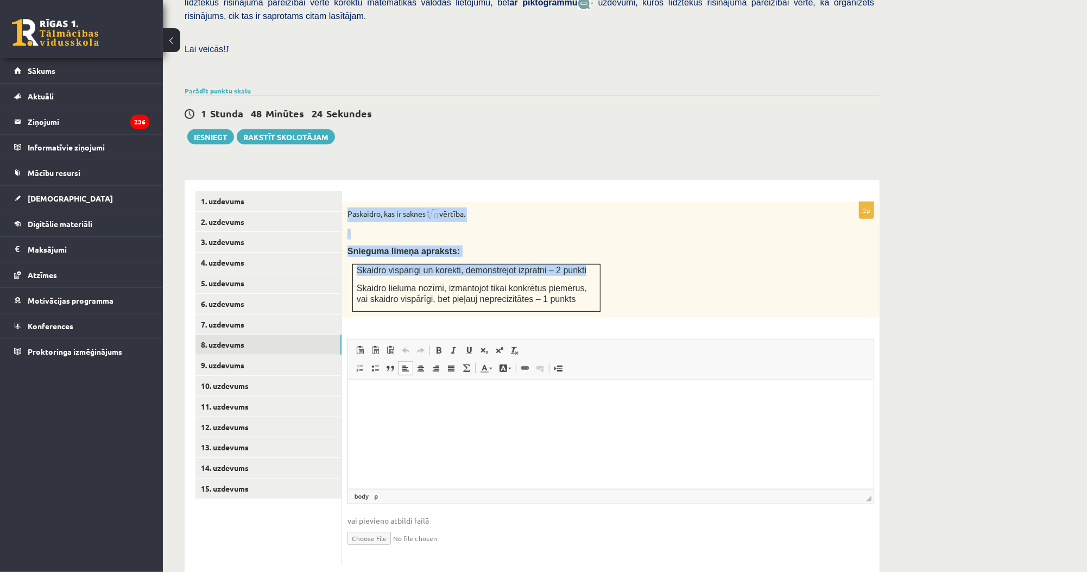
drag, startPoint x: 344, startPoint y: 186, endPoint x: 592, endPoint y: 245, distance: 255.1
click at [592, 245] on div "Paskaidro, kas ir saknes vērtība. Snieguma līmeņa apraksts: Skaidro vispārīgi u…" at bounding box center [611, 259] width 538 height 115
copy div "Paskaidro, kas ir saknes vērtība. Snieguma līmeņa apraksts: Skaidro vispārīgi u…"
click at [398, 169] on div "**********" at bounding box center [532, 372] width 695 height 406
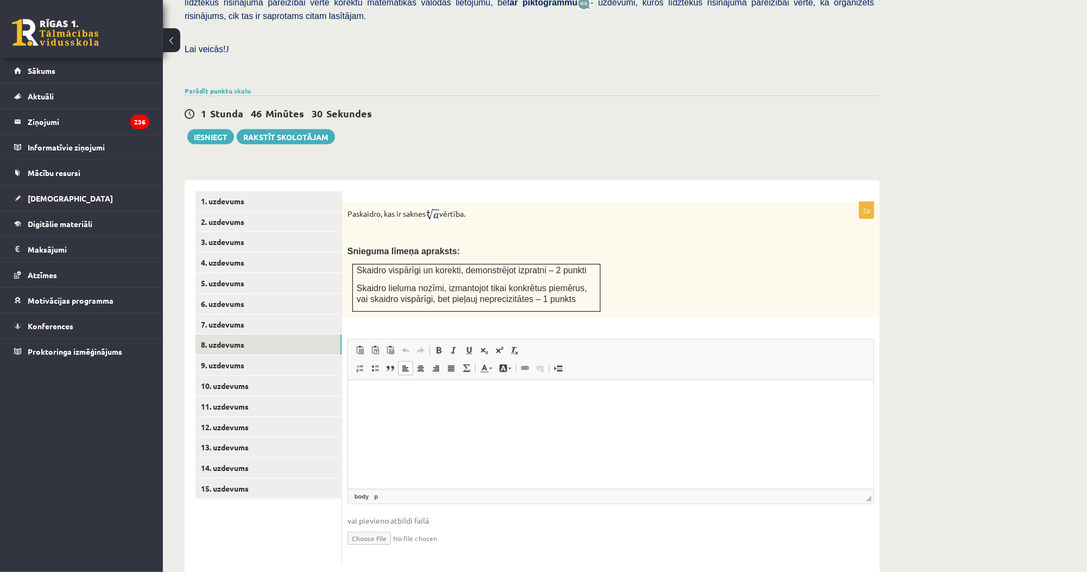
click at [382, 407] on html at bounding box center [611, 396] width 526 height 33
click at [431, 413] on html at bounding box center [611, 396] width 526 height 33
click at [411, 390] on p "********" at bounding box center [610, 395] width 504 height 11
click at [497, 343] on span "Bold Keyboard shortcut Ctrl+B Italic Keyboard shortcut Ctrl+I Underline Keyboar…" at bounding box center [478, 352] width 94 height 18
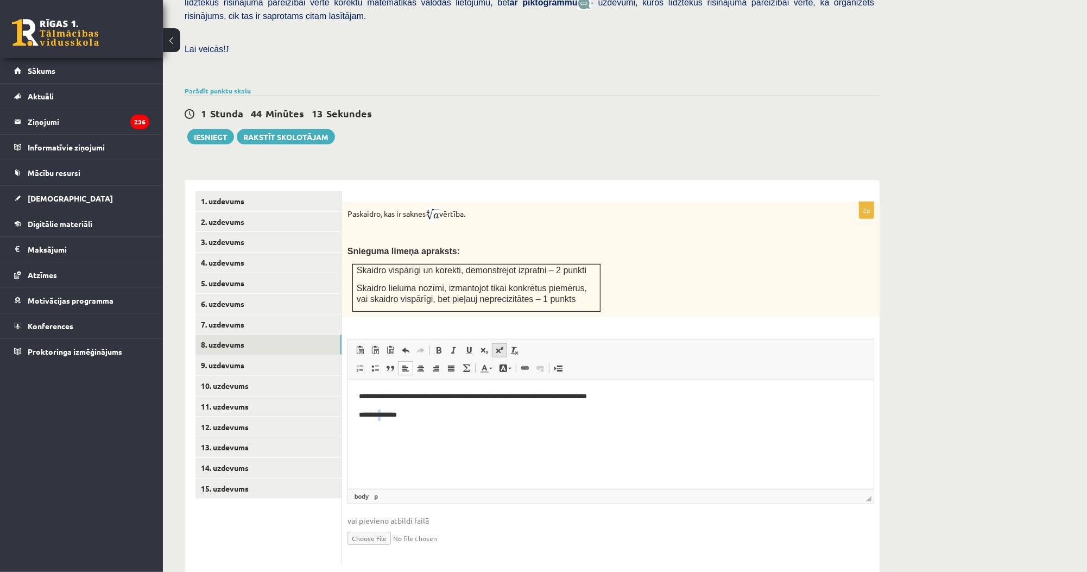
click at [497, 343] on link "Superscript" at bounding box center [499, 350] width 15 height 14
click at [443, 425] on body "**********" at bounding box center [610, 414] width 504 height 49
click at [434, 415] on p "****** * ******" at bounding box center [610, 415] width 504 height 12
drag, startPoint x: 370, startPoint y: 414, endPoint x: 357, endPoint y: 413, distance: 13.1
click at [354, 413] on html "**********" at bounding box center [611, 415] width 526 height 70
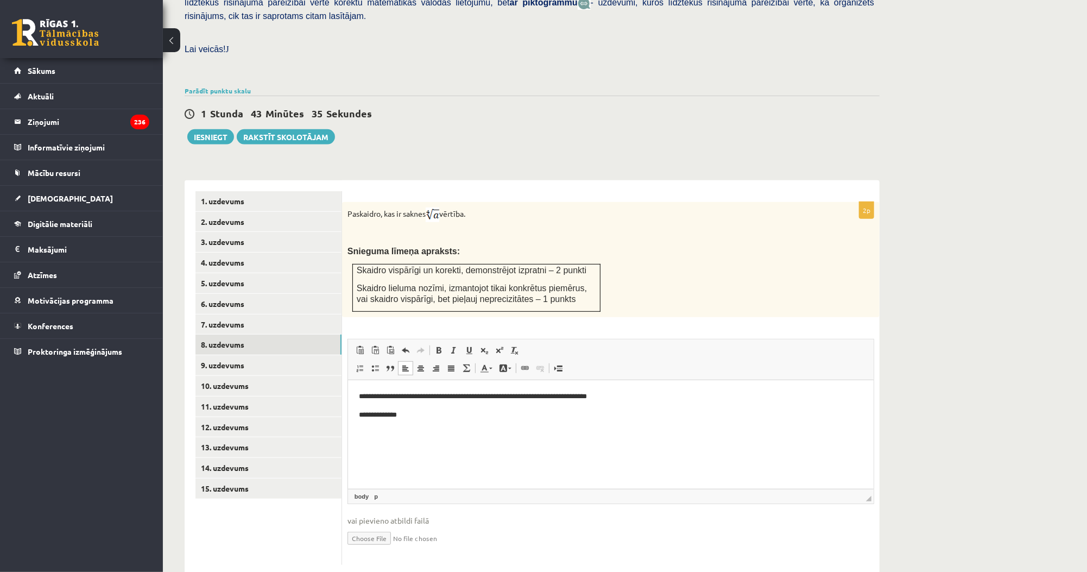
click at [370, 412] on p "**********" at bounding box center [610, 414] width 504 height 11
click at [421, 414] on p "**********" at bounding box center [610, 414] width 504 height 11
click at [400, 413] on p "**********" at bounding box center [610, 414] width 504 height 11
click at [497, 343] on link "Superscript" at bounding box center [499, 350] width 15 height 14
click at [362, 417] on html "**********" at bounding box center [611, 415] width 526 height 71
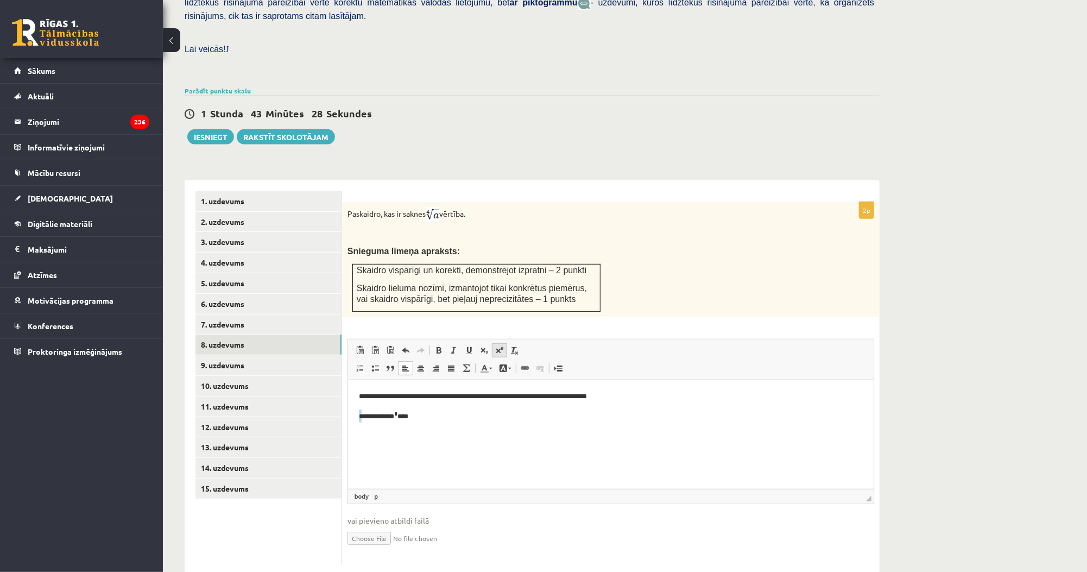
click at [500, 346] on span at bounding box center [499, 350] width 9 height 9
click at [450, 418] on p "**********" at bounding box center [610, 415] width 504 height 12
click at [440, 417] on p "**********" at bounding box center [610, 415] width 504 height 12
click at [450, 415] on p "**********" at bounding box center [610, 415] width 504 height 12
click at [278, 355] on link "9. uzdevums" at bounding box center [269, 365] width 146 height 20
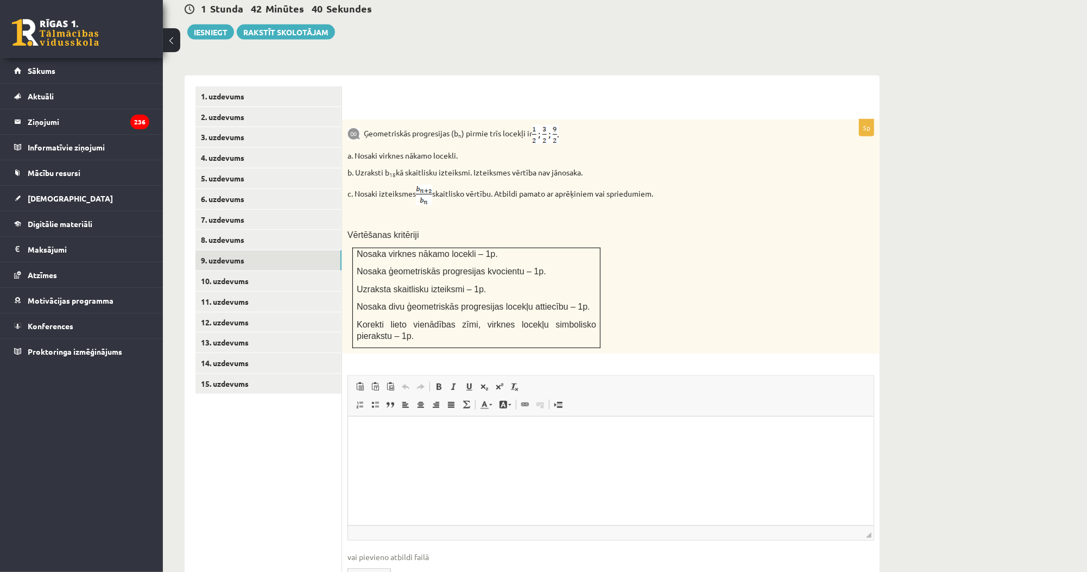
scroll to position [389, 0]
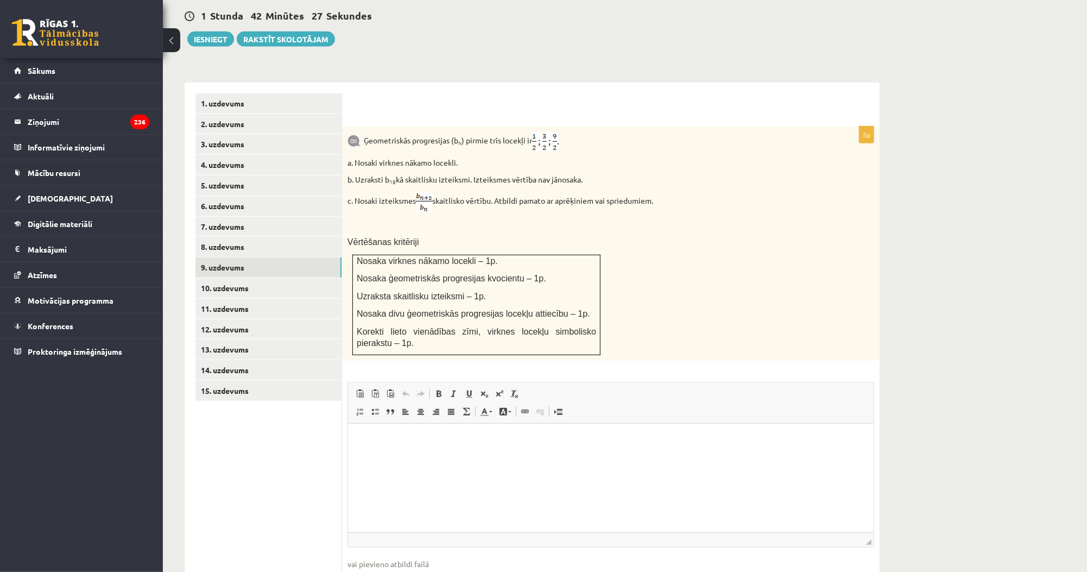
click at [395, 178] on sub "18" at bounding box center [392, 182] width 7 height 8
click at [411, 174] on p "b. Uzraksti b 18 kā skaitlisku izteiksmi. Izteiksmes vērtība nav jānosaka." at bounding box center [584, 179] width 472 height 11
click at [277, 237] on link "8. uzdevums" at bounding box center [269, 247] width 146 height 20
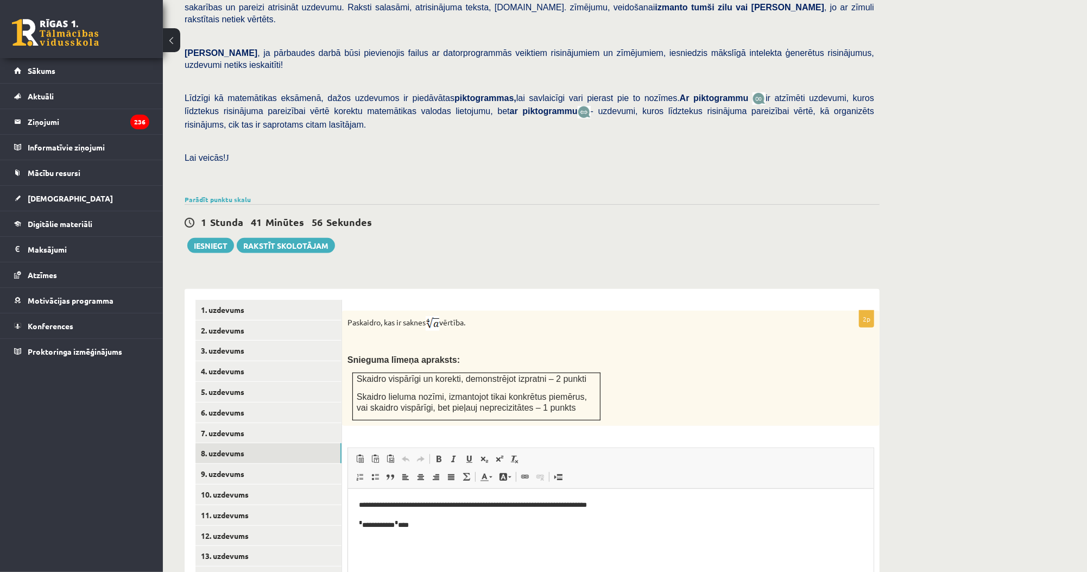
scroll to position [217, 0]
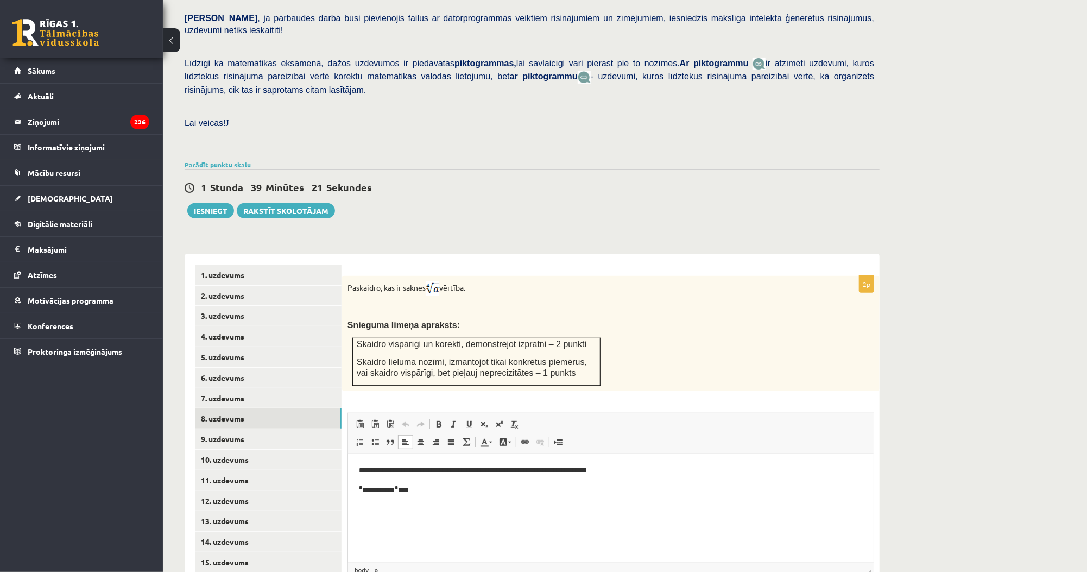
click at [441, 497] on body "**********" at bounding box center [610, 488] width 504 height 49
click at [281, 429] on link "9. uzdevums" at bounding box center [269, 439] width 146 height 20
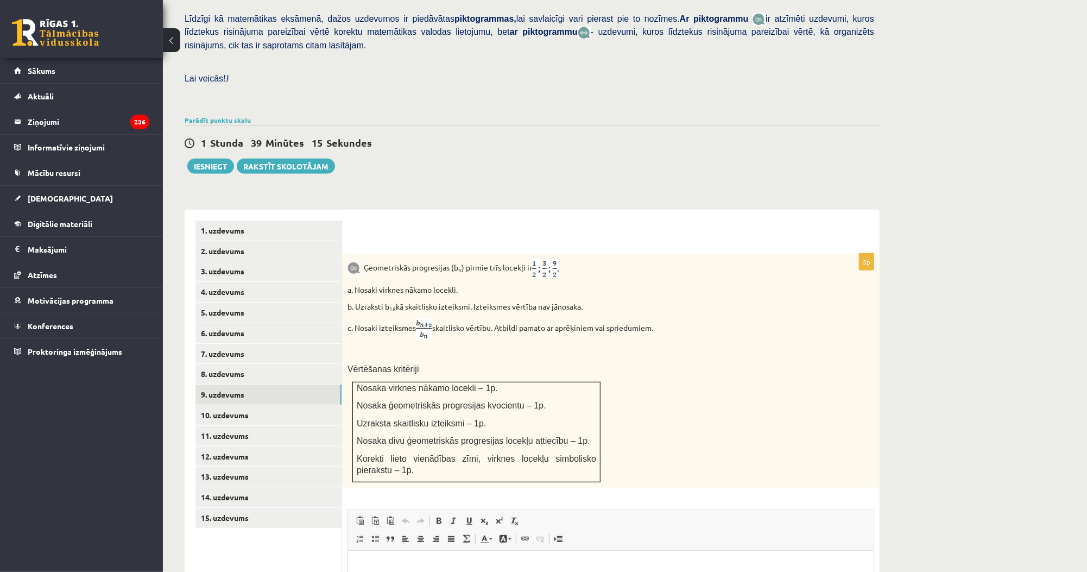
scroll to position [304, 0]
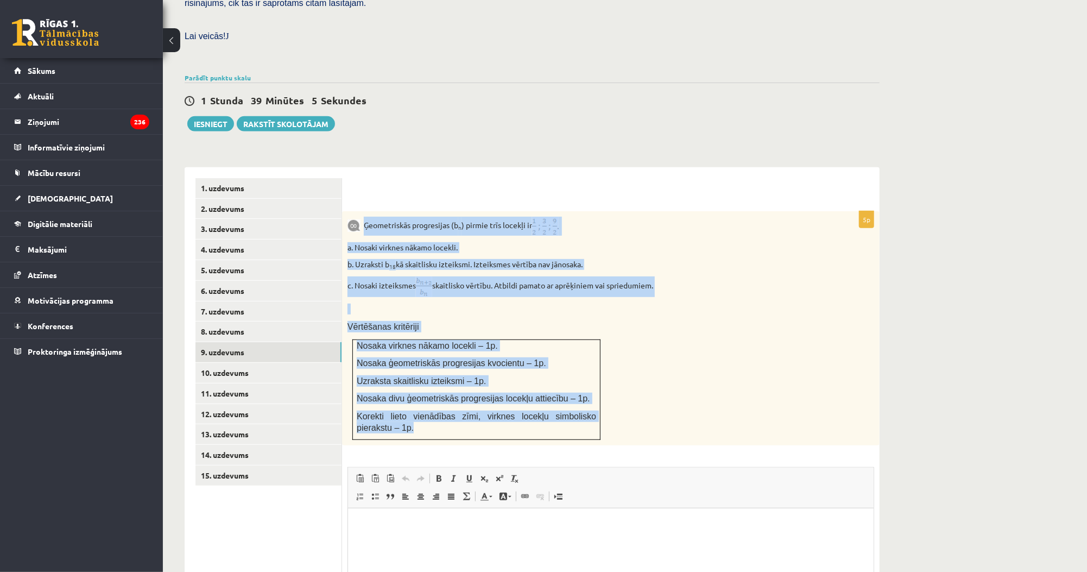
drag, startPoint x: 364, startPoint y: 200, endPoint x: 560, endPoint y: 405, distance: 283.5
click at [560, 405] on div "Ģeometriskās progresijas (b n ) pirmie trīs locekļi ir a. Nosaki virknes nākamo…" at bounding box center [611, 328] width 538 height 234
copy div "Ģeometriskās progresijas (b n ) pirmie trīs locekļi ir a. Nosaki virknes nākamo…"
click at [567, 276] on p "c. Nosaki izteiksmes skaitlisko vērtību. Atbildi pamato ar aprēķiniem vai sprie…" at bounding box center [584, 286] width 472 height 21
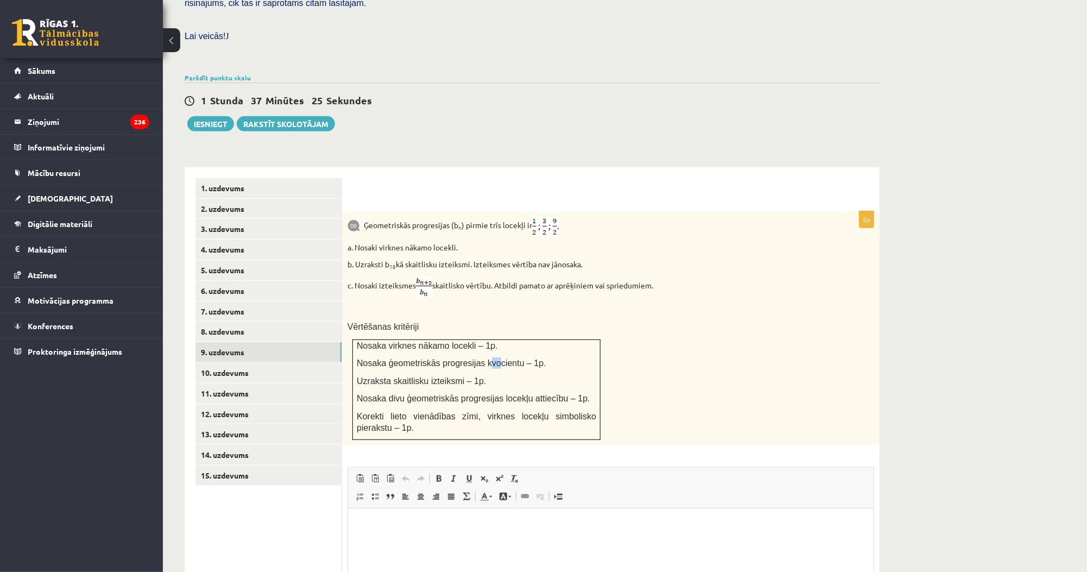
drag, startPoint x: 480, startPoint y: 337, endPoint x: 487, endPoint y: 339, distance: 7.4
click at [487, 358] on span "Nosaka ģeometriskās progresijas kvocientu – 1p." at bounding box center [452, 362] width 190 height 9
click at [381, 358] on span "Nosaka ģeometriskās progresijas kvocientu – 1p." at bounding box center [452, 362] width 190 height 9
click at [371, 358] on span "Nosaka ģeometriskās progresijas kvocientu – 1p." at bounding box center [452, 362] width 190 height 9
drag, startPoint x: 371, startPoint y: 340, endPoint x: 502, endPoint y: 343, distance: 130.4
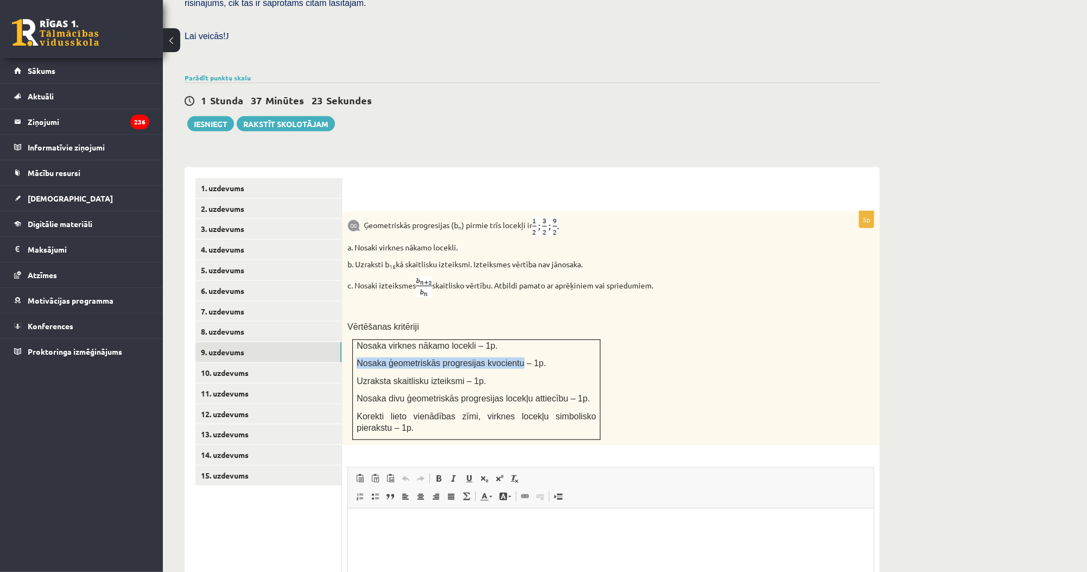
click at [502, 358] on span "Nosaka ģeometriskās progresijas kvocientu – 1p." at bounding box center [452, 362] width 190 height 9
copy span "Nosaka ģeometriskās progresijas kvocientu"
click at [396, 276] on p "c. Nosaki izteiksmes skaitlisko vērtību. Atbildi pamato ar aprēķiniem vai sprie…" at bounding box center [584, 286] width 472 height 21
drag, startPoint x: 345, startPoint y: 263, endPoint x: 691, endPoint y: 256, distance: 346.0
click at [691, 256] on div "Ģeometriskās progresijas (b n ) pirmie trīs locekļi ir a. Nosaki virknes nākamo…" at bounding box center [611, 328] width 538 height 234
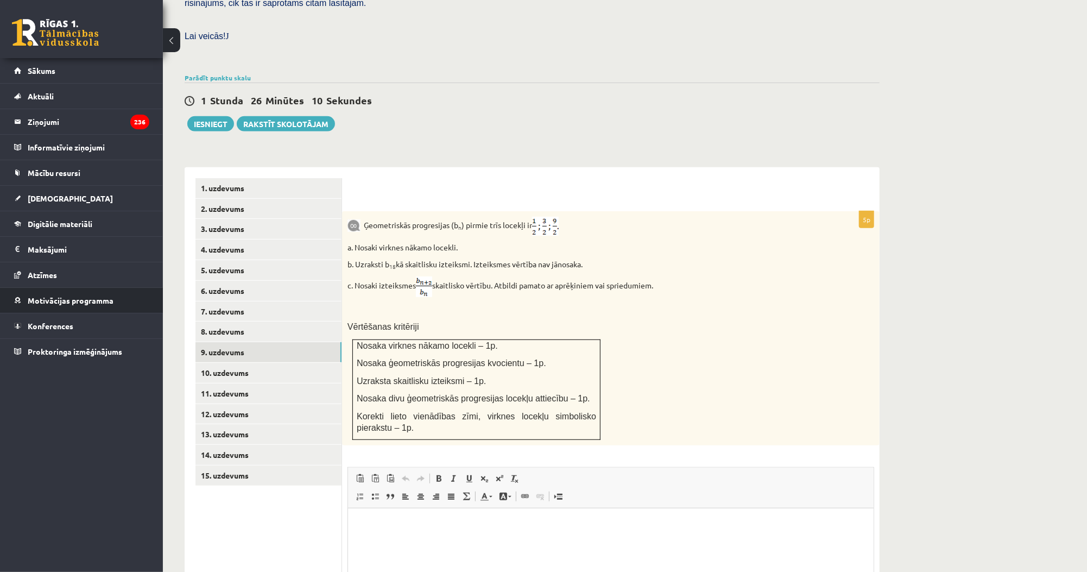
copy p "c. Nosaki izteiksmes skaitlisko vērtību. Atbildi pamato ar aprēķiniem vai sprie…"
click at [484, 242] on p "a. Nosaki virknes nākamo locekli." at bounding box center [584, 247] width 472 height 11
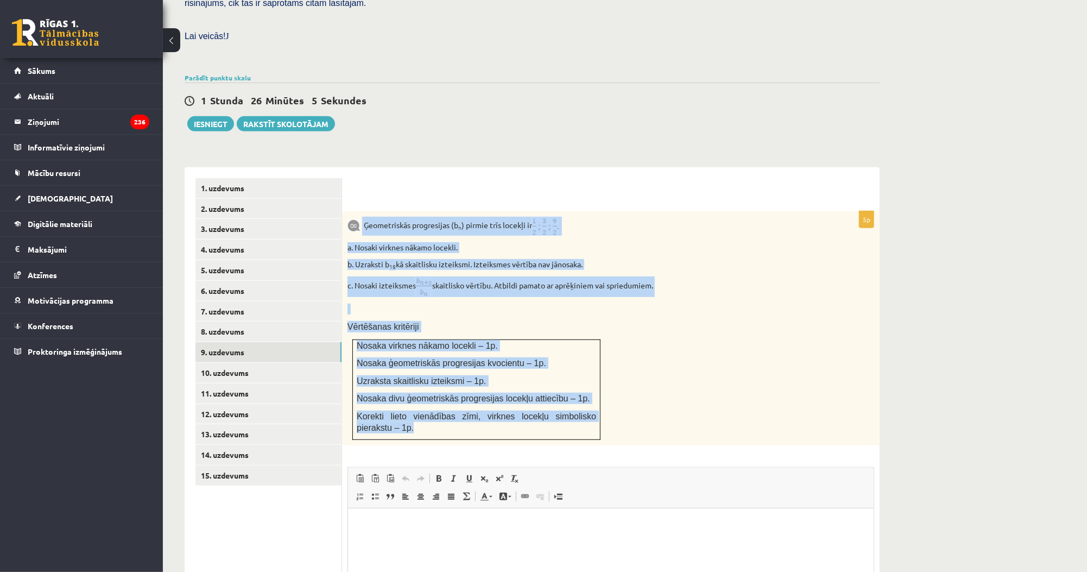
drag, startPoint x: 362, startPoint y: 197, endPoint x: 555, endPoint y: 408, distance: 286.0
click at [555, 408] on div "Ģeometriskās progresijas (b n ) pirmie trīs locekļi ir a. Nosaki virknes nākamo…" at bounding box center [611, 328] width 538 height 234
copy div "Ģeometriskās progresijas (b n ) pirmie trīs locekļi ir a. Nosaki virknes nākamo…"
click at [415, 275] on div "Ģeometriskās progresijas (b n ) pirmie trīs locekļi ir a. Nosaki virknes nākamo…" at bounding box center [611, 328] width 538 height 234
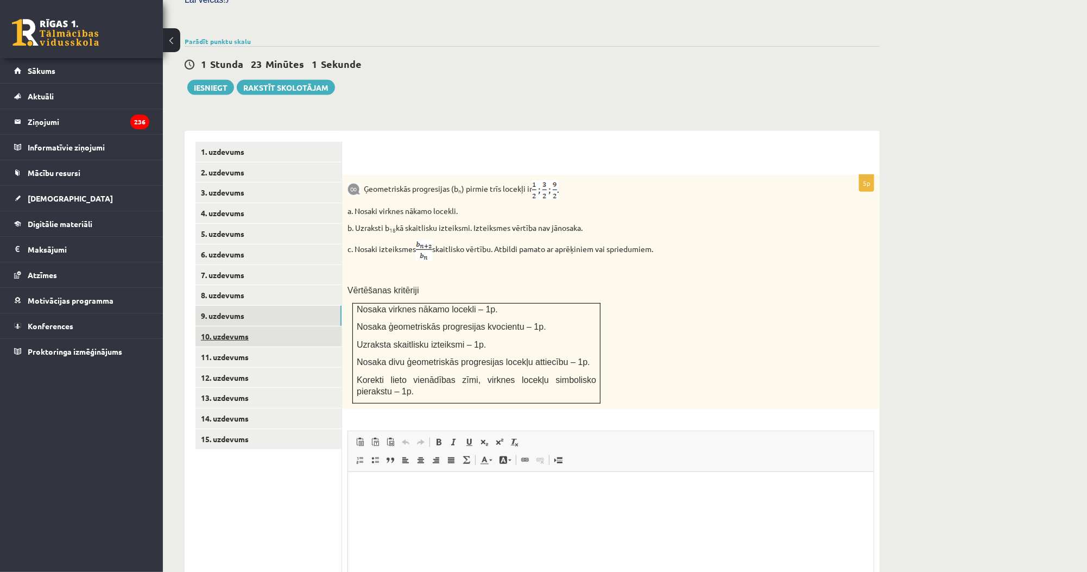
scroll to position [348, 0]
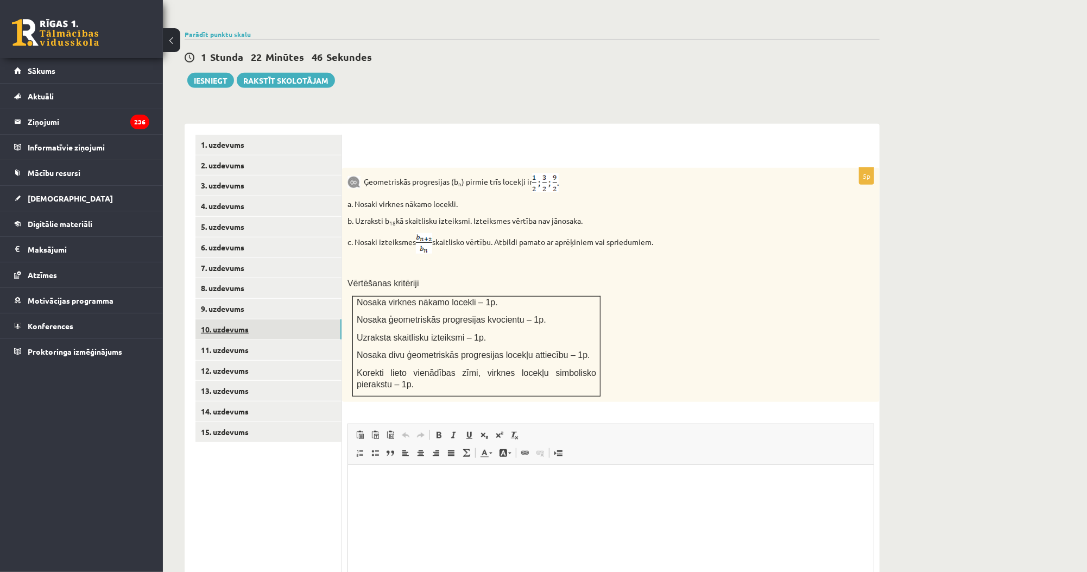
click at [291, 319] on link "10. uzdevums" at bounding box center [269, 329] width 146 height 20
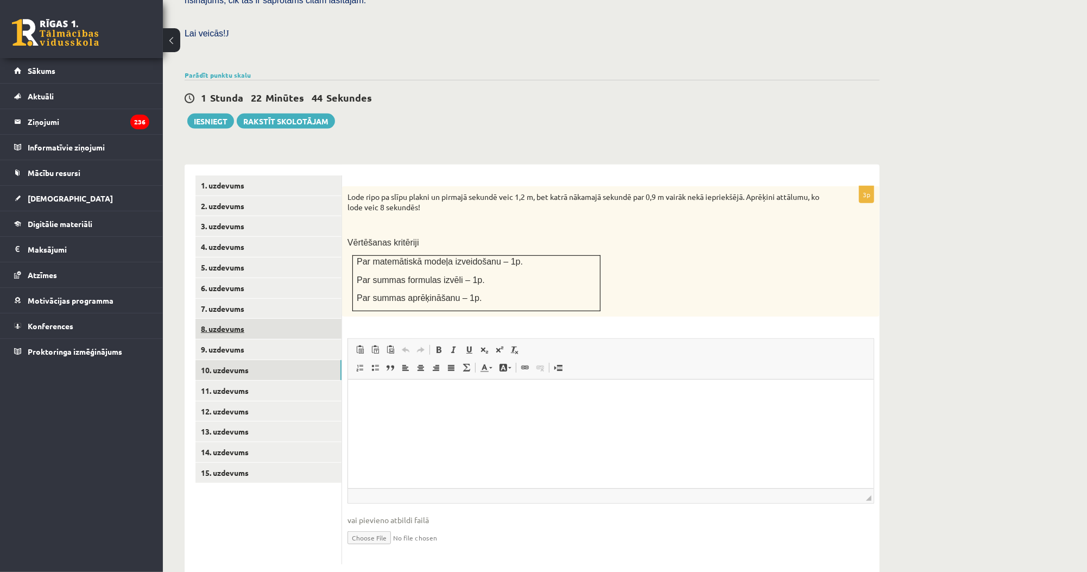
scroll to position [0, 0]
click at [444, 237] on p "Vērtēšanas kritēriji" at bounding box center [584, 242] width 472 height 11
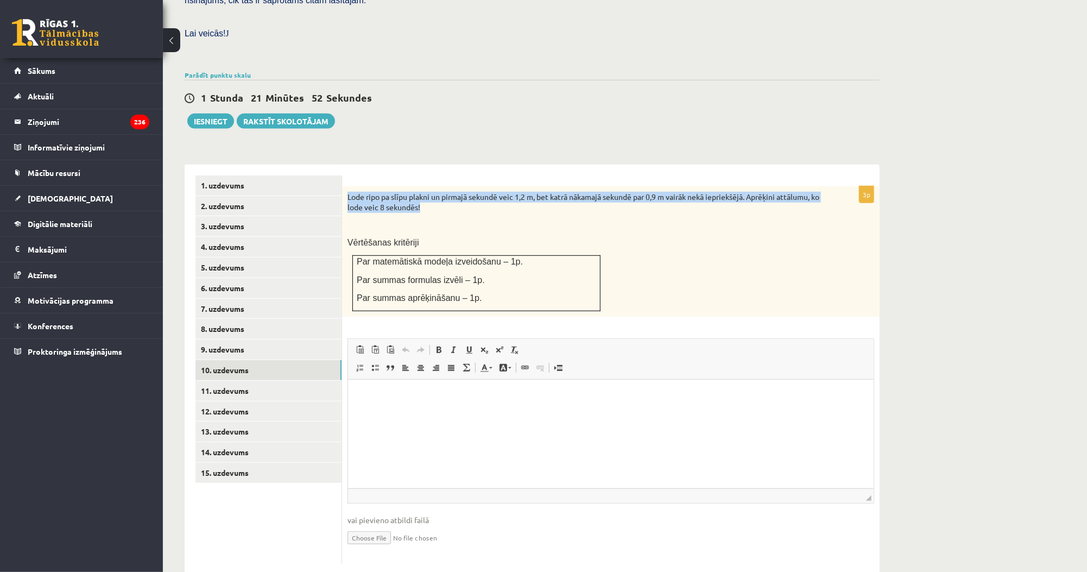
drag, startPoint x: 345, startPoint y: 174, endPoint x: 462, endPoint y: 187, distance: 117.5
click at [462, 187] on div "Lode ripo pa slīpu plakni un pirmajā sekundē veic 1,2 m, bet katrā nākamajā sek…" at bounding box center [611, 251] width 538 height 130
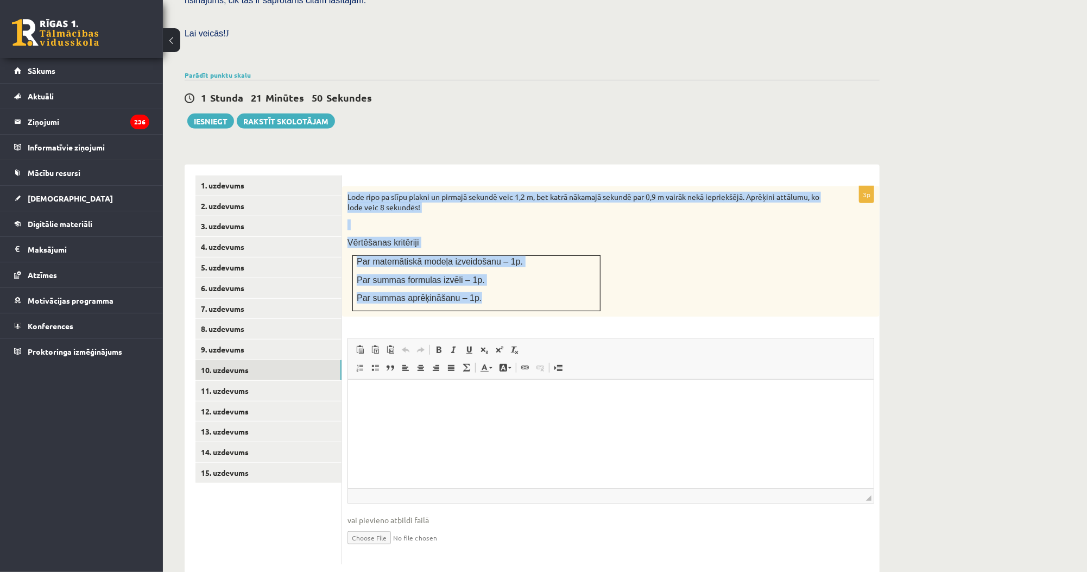
drag, startPoint x: 487, startPoint y: 275, endPoint x: 346, endPoint y: 176, distance: 171.5
click at [346, 186] on div "Lode ripo pa slīpu plakni un pirmajā sekundē veic 1,2 m, bet katrā nākamajā sek…" at bounding box center [611, 251] width 538 height 130
click at [392, 175] on form "3p Lode ripo pa slīpu plakni un pirmajā sekundē veic 1,2 m, bet katrā nākamajā …" at bounding box center [611, 369] width 516 height 389
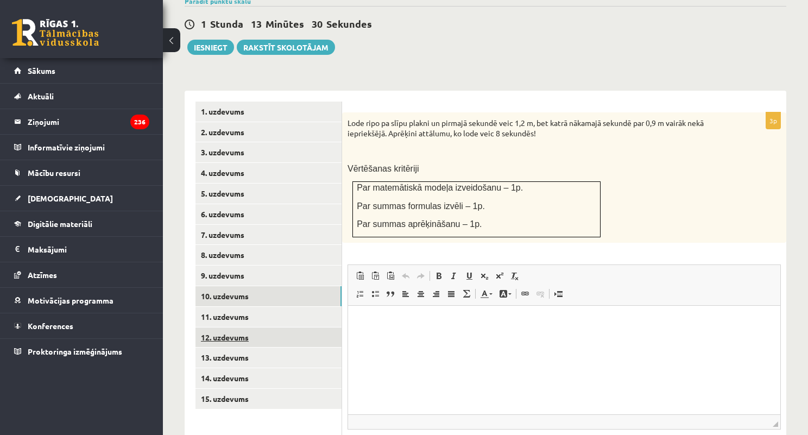
scroll to position [418, 0]
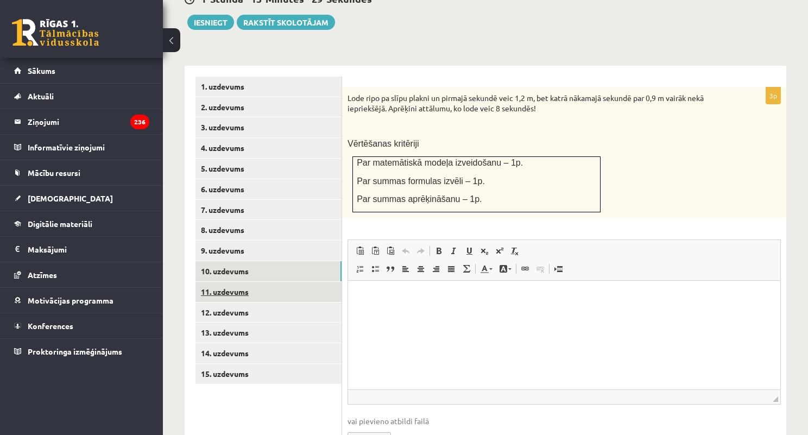
click at [261, 282] on link "11. uzdevums" at bounding box center [269, 292] width 146 height 20
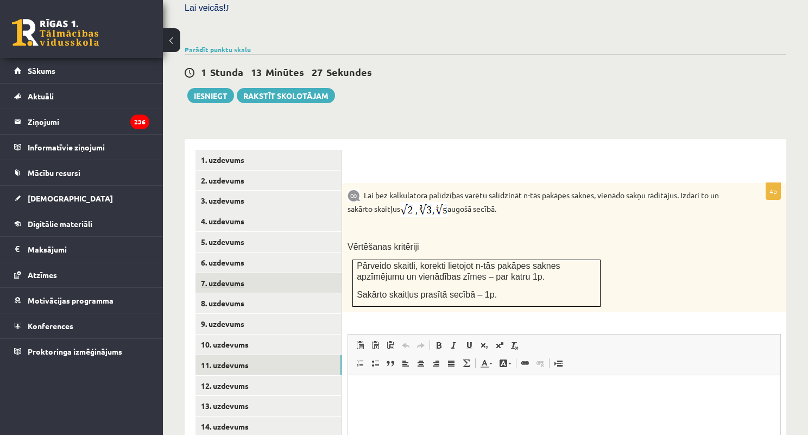
scroll to position [0, 0]
click at [229, 335] on link "10. uzdevums" at bounding box center [269, 345] width 146 height 20
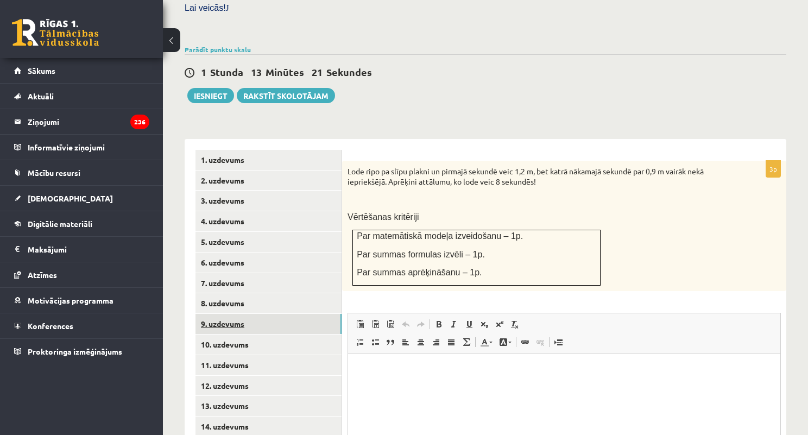
click at [243, 320] on link "9. uzdevums" at bounding box center [269, 324] width 146 height 20
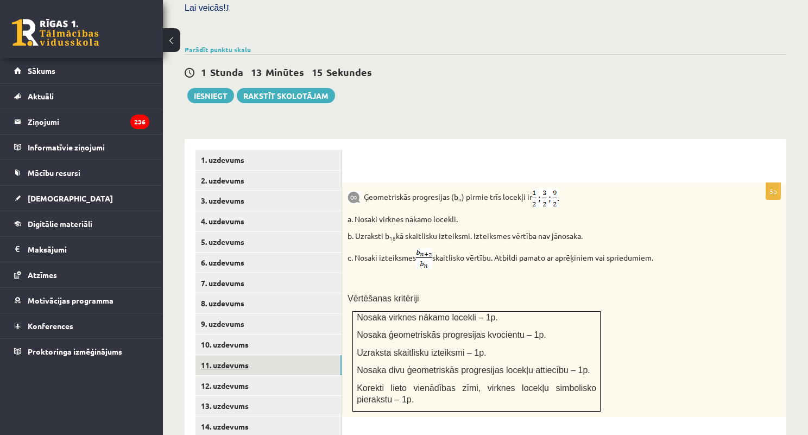
click at [252, 355] on link "11. uzdevums" at bounding box center [269, 365] width 146 height 20
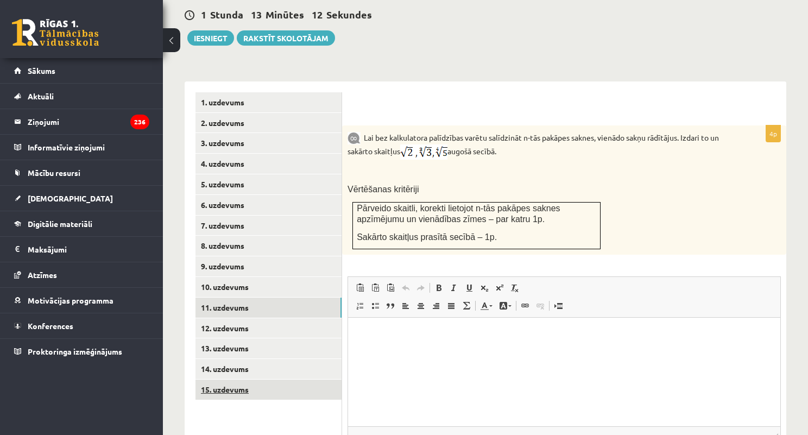
scroll to position [431, 0]
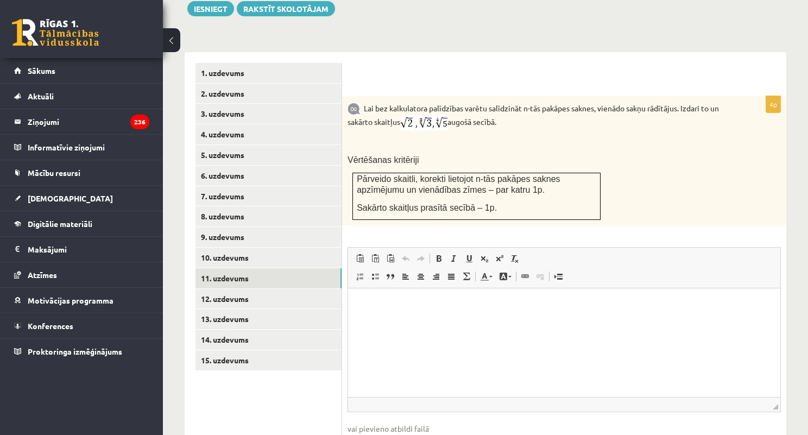
click at [332, 41] on div "**********" at bounding box center [486, 262] width 602 height 443
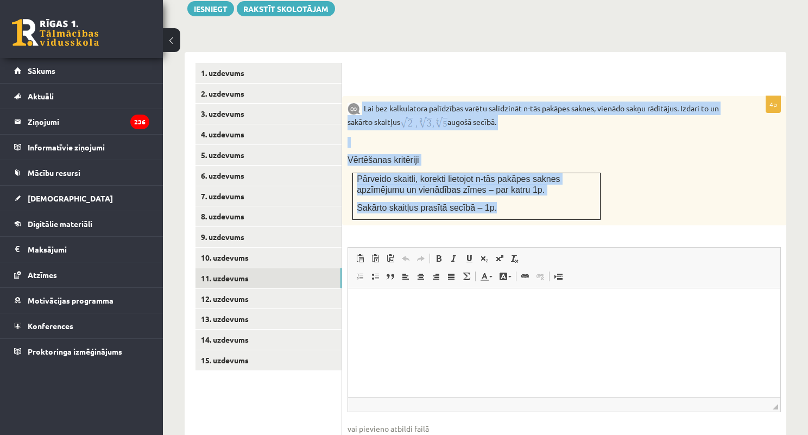
drag, startPoint x: 363, startPoint y: 96, endPoint x: 517, endPoint y: 188, distance: 179.7
click at [517, 188] on div "Lai bez kalkulatora palīdzības varētu salīdzināt n-tās pakāpes saknes, vienādo …" at bounding box center [564, 161] width 444 height 130
click at [456, 154] on p "Vērtēšanas kritēriji" at bounding box center [537, 159] width 379 height 11
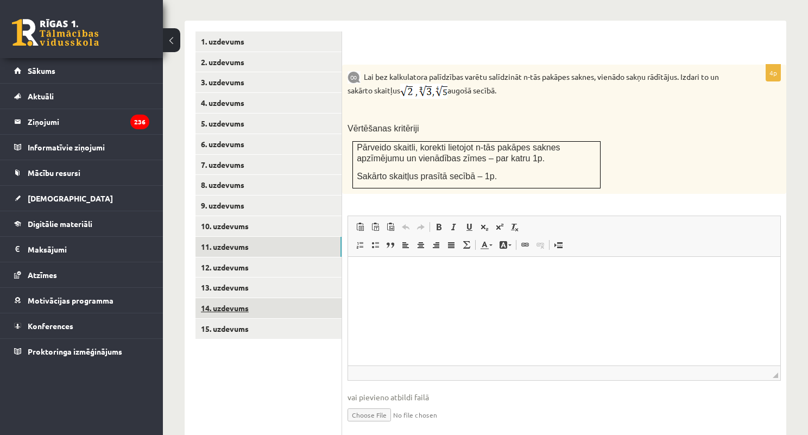
scroll to position [475, 0]
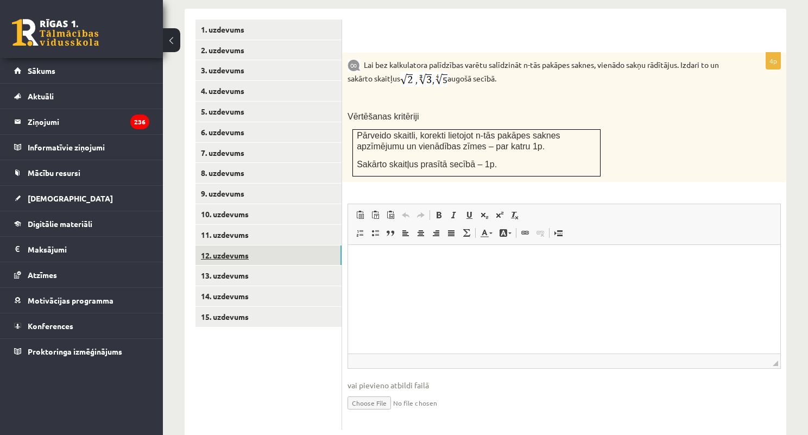
click at [286, 251] on link "12. uzdevums" at bounding box center [269, 255] width 146 height 20
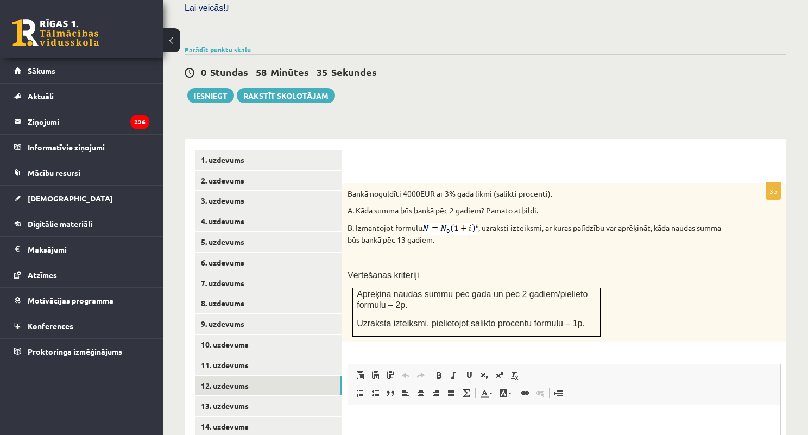
scroll to position [388, 0]
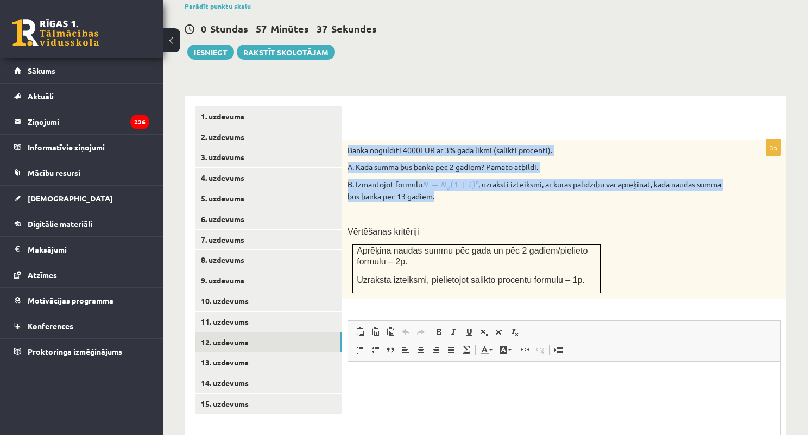
drag, startPoint x: 346, startPoint y: 135, endPoint x: 582, endPoint y: 180, distance: 240.0
click at [582, 180] on div "Bankā noguldīti 4000EUR ar 3% gada likmi (salikti procenti). A. Kāda summa būs …" at bounding box center [564, 219] width 444 height 159
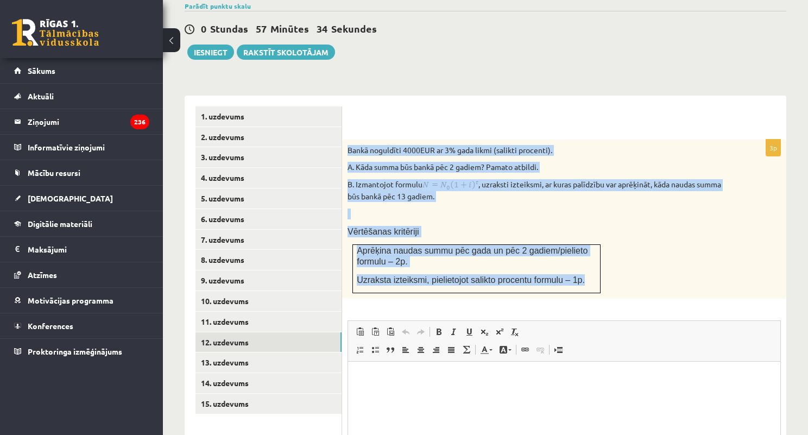
drag, startPoint x: 579, startPoint y: 272, endPoint x: 345, endPoint y: 141, distance: 268.4
click at [345, 141] on div "Bankā noguldīti 4000EUR ar 3% gada likmi (salikti procenti). A. Kāda summa būs …" at bounding box center [564, 219] width 444 height 159
click at [509, 224] on div "Bankā noguldīti 4000EUR ar 3% gada likmi (salikti procenti). A. Kāda summa būs …" at bounding box center [564, 219] width 444 height 159
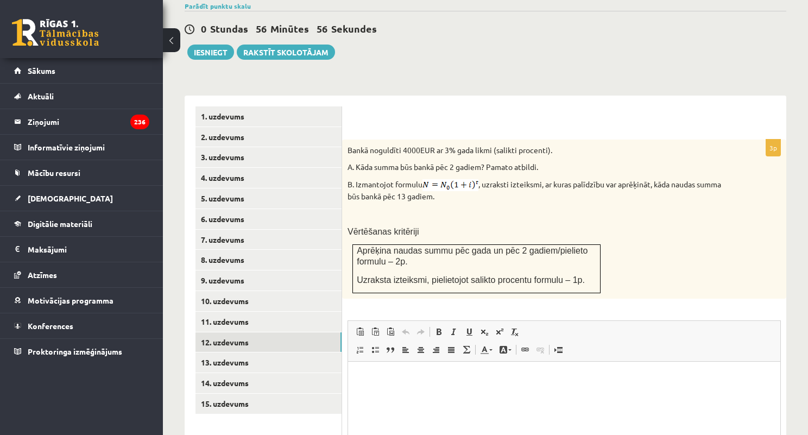
click at [518, 211] on div "Bankā noguldīti 4000EUR ar 3% gada likmi (salikti procenti). A. Kāda summa būs …" at bounding box center [564, 219] width 444 height 159
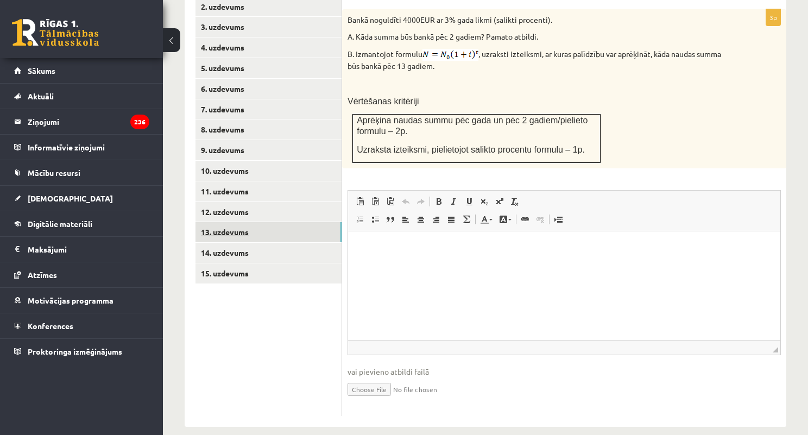
click at [242, 222] on link "13. uzdevums" at bounding box center [269, 232] width 146 height 20
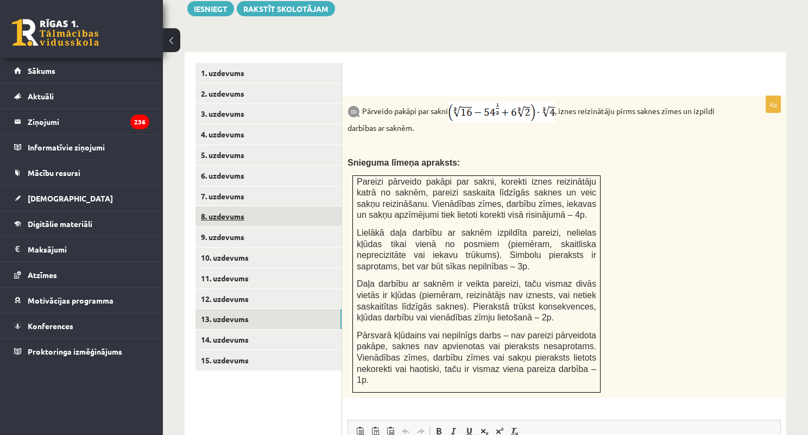
scroll to position [0, 0]
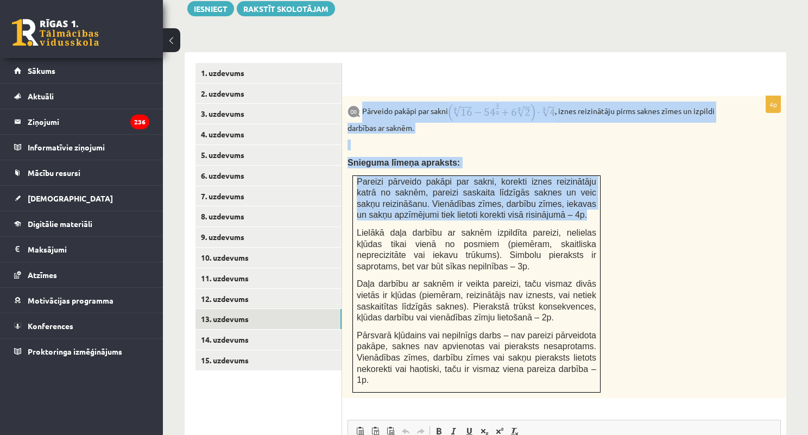
drag, startPoint x: 503, startPoint y: 202, endPoint x: 364, endPoint y: 96, distance: 174.8
click at [364, 96] on div "Pārveido pakāpi par sakni , iznes reizinātāju pirms saknes zīmes un izpildi dar…" at bounding box center [564, 247] width 444 height 302
click at [588, 159] on div "Pārveido pakāpi par sakni , iznes reizinātāju pirms saknes zīmes un izpildi dar…" at bounding box center [564, 247] width 444 height 302
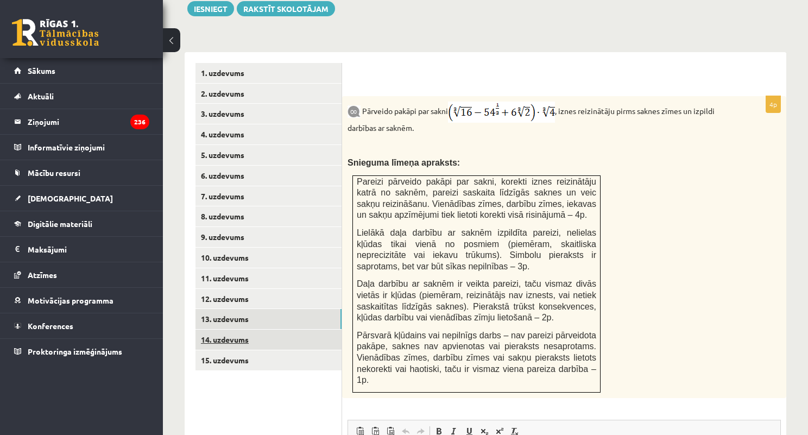
click at [273, 332] on link "14. uzdevums" at bounding box center [269, 340] width 146 height 20
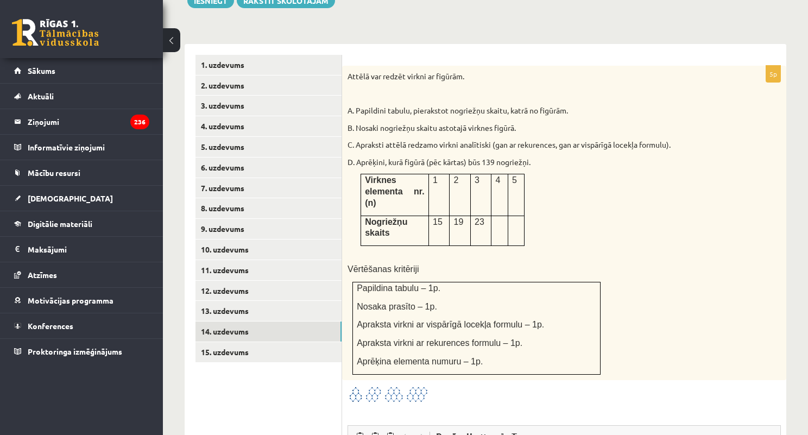
scroll to position [431, 0]
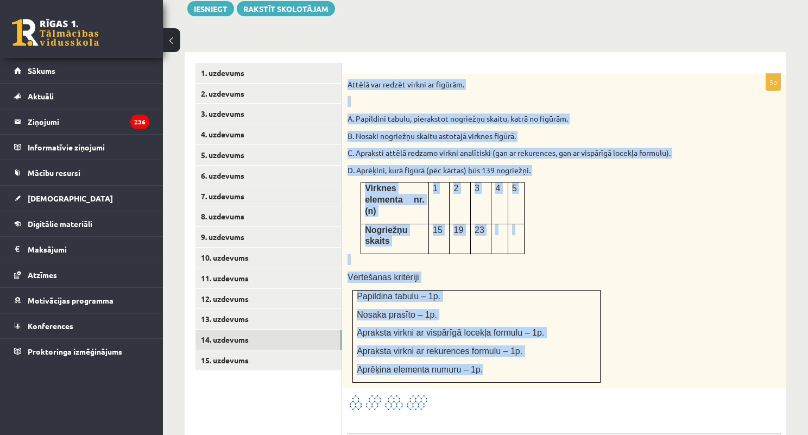
drag, startPoint x: 344, startPoint y: 72, endPoint x: 510, endPoint y: 333, distance: 309.6
click at [510, 333] on div "Attēlā var redzēt virkni ar figūrām. A. Papildini tabulu, pierakstot nogriežņu …" at bounding box center [564, 231] width 444 height 314
click at [501, 185] on td "4" at bounding box center [499, 202] width 16 height 41
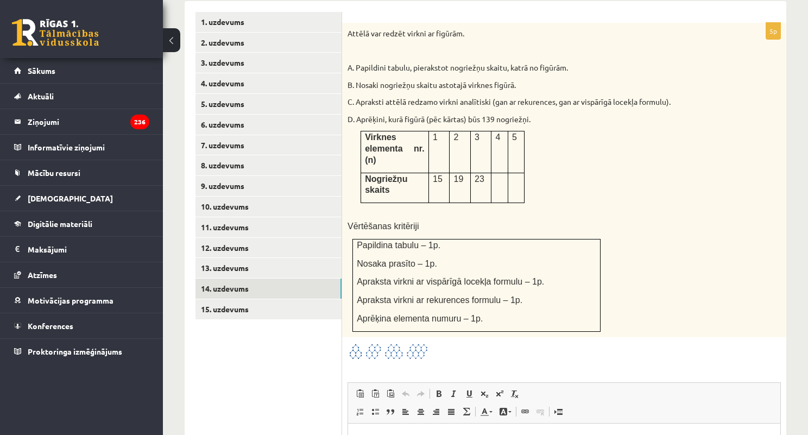
scroll to position [475, 0]
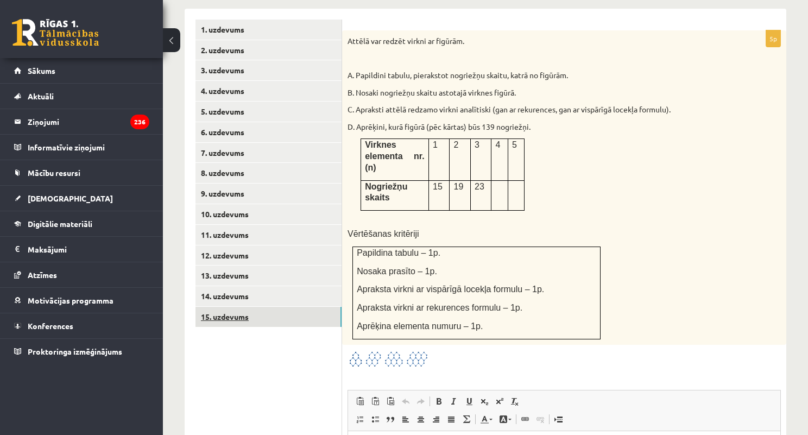
click at [252, 312] on link "15. uzdevums" at bounding box center [269, 317] width 146 height 20
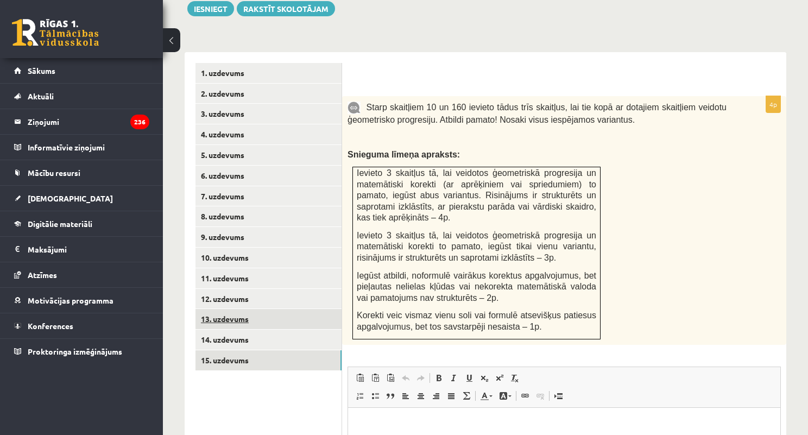
scroll to position [0, 0]
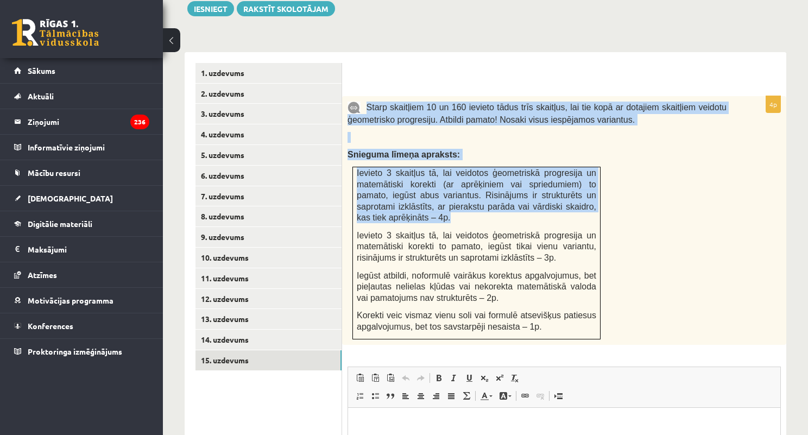
drag, startPoint x: 367, startPoint y: 91, endPoint x: 453, endPoint y: 205, distance: 142.7
click at [453, 205] on div "Starp skaitļiem 10 un 160 ievieto tādus trīs skaitļus, lai tie kopā ar dotajiem…" at bounding box center [564, 220] width 444 height 249
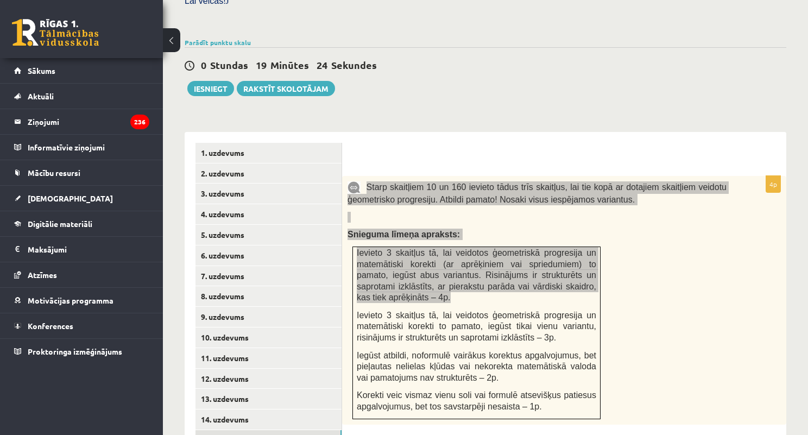
scroll to position [301, 0]
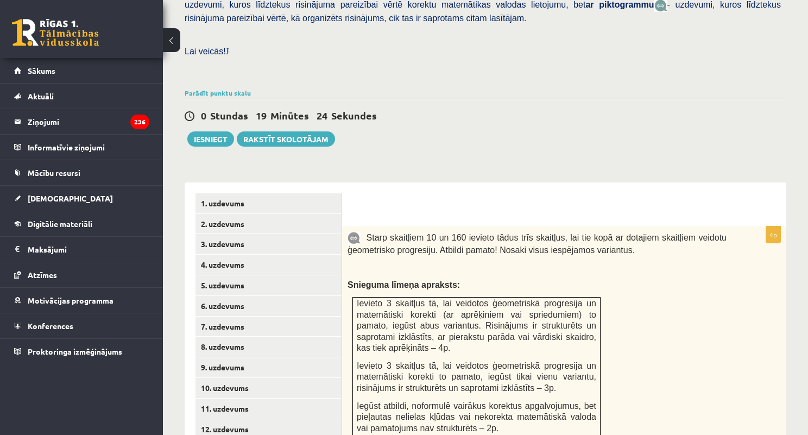
click at [518, 98] on div "0 Stundas 19 Minūtes 24 Sekundes Ieskaite saglabāta! Iesniegt Rakstīt skolotājam" at bounding box center [486, 122] width 602 height 49
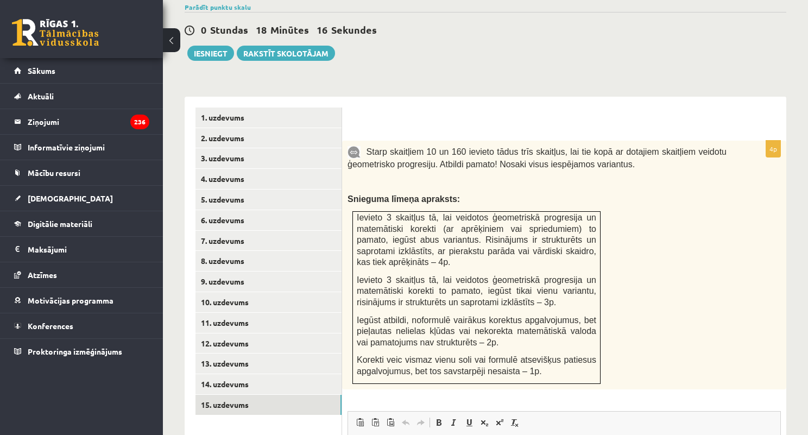
scroll to position [388, 0]
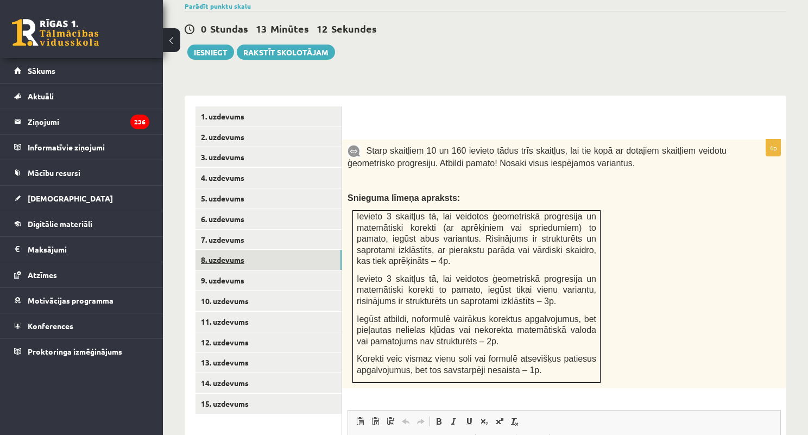
click at [266, 250] on link "8. uzdevums" at bounding box center [269, 260] width 146 height 20
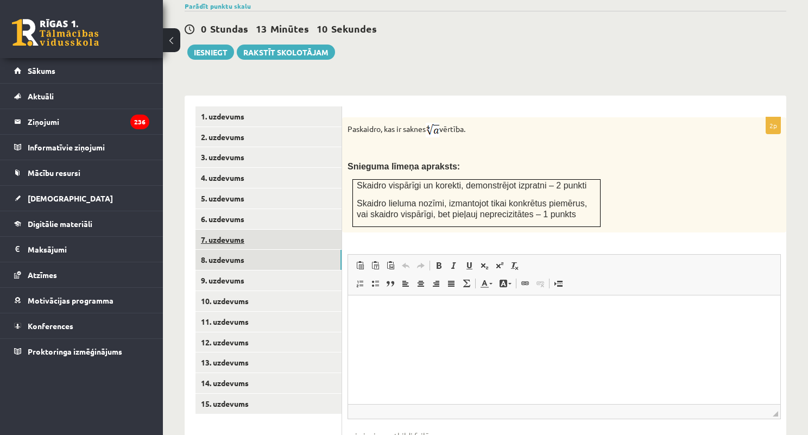
scroll to position [0, 0]
click at [263, 236] on link "7. uzdevums" at bounding box center [269, 240] width 146 height 20
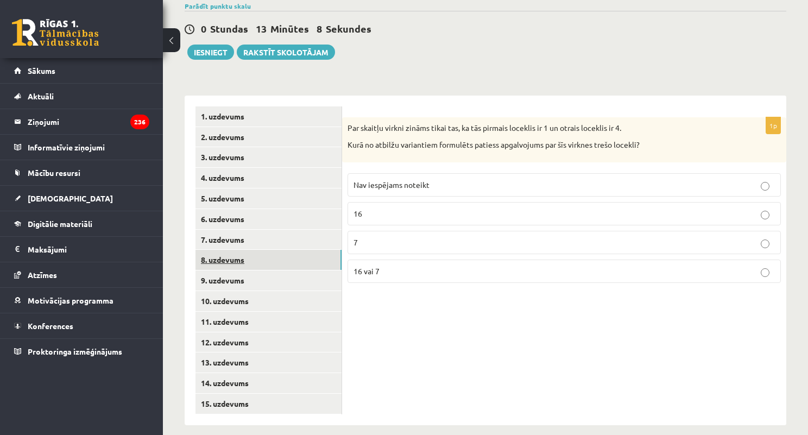
click at [263, 250] on link "8. uzdevums" at bounding box center [269, 260] width 146 height 20
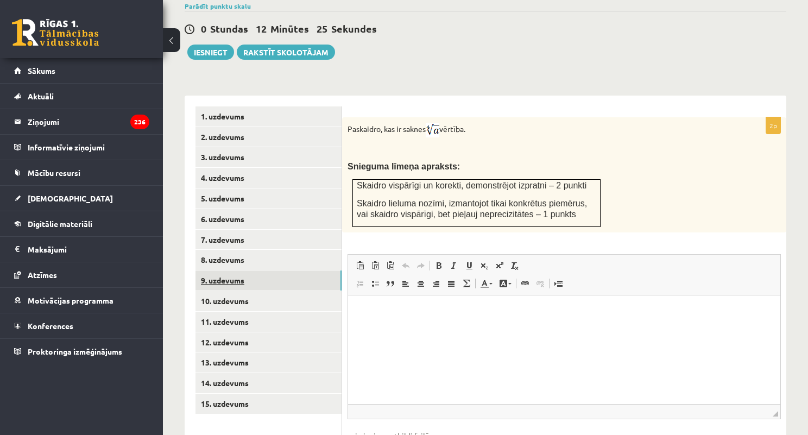
click at [251, 275] on link "9. uzdevums" at bounding box center [269, 280] width 146 height 20
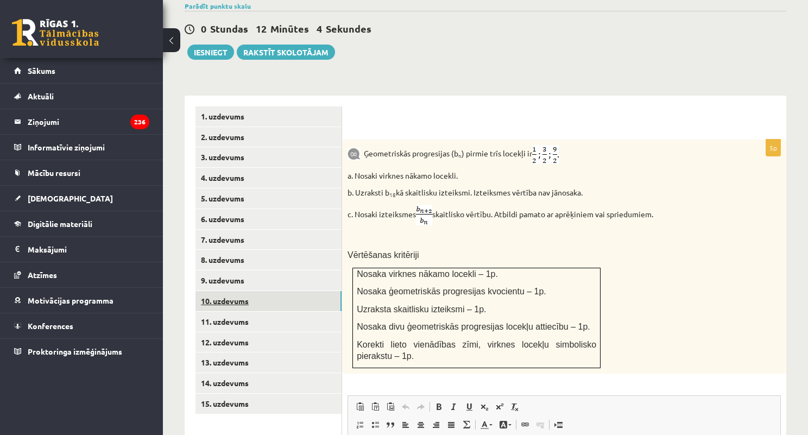
click at [251, 291] on link "10. uzdevums" at bounding box center [269, 301] width 146 height 20
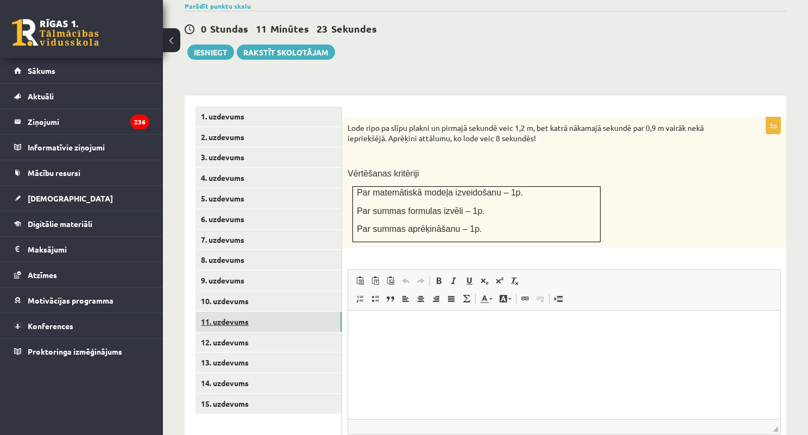
click at [275, 312] on link "11. uzdevums" at bounding box center [269, 322] width 146 height 20
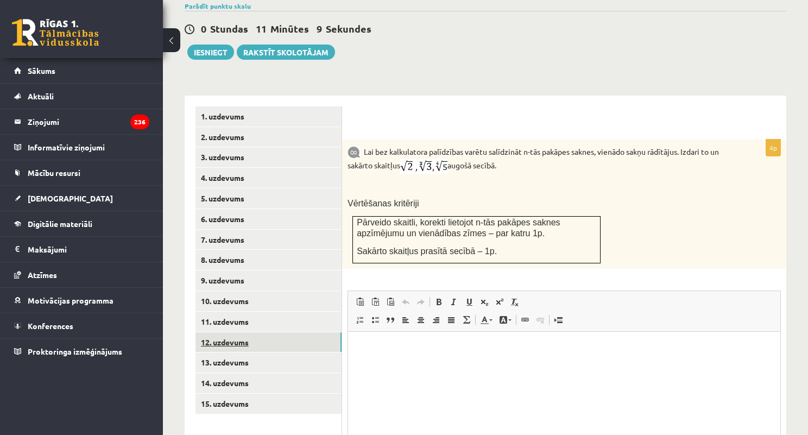
click at [270, 335] on link "12. uzdevums" at bounding box center [269, 342] width 146 height 20
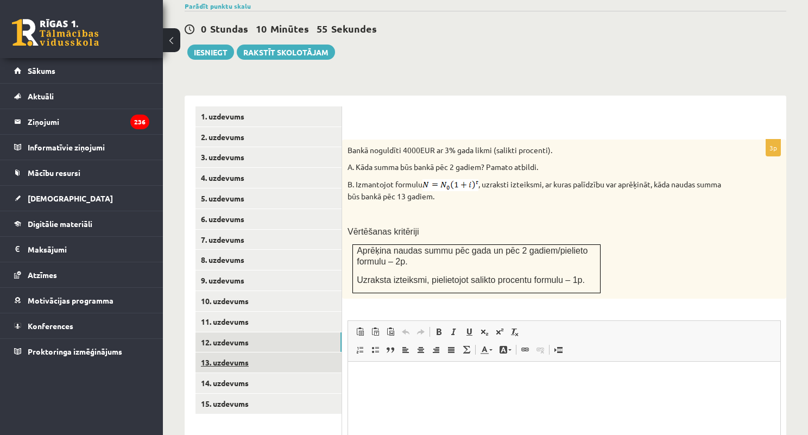
click at [250, 352] on link "13. uzdevums" at bounding box center [269, 362] width 146 height 20
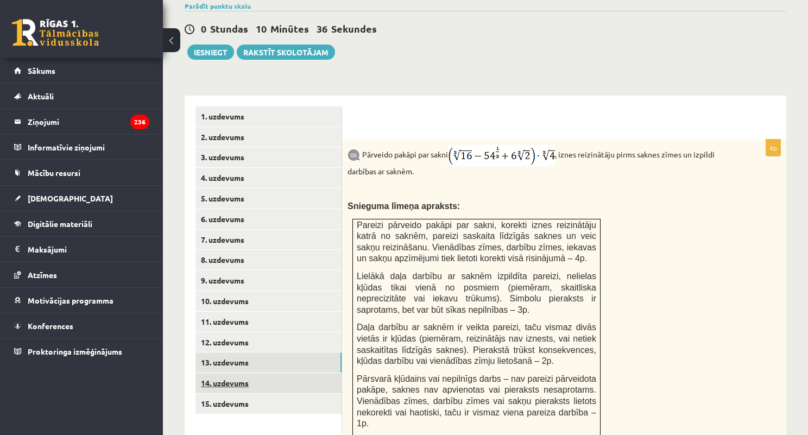
click at [243, 373] on link "14. uzdevums" at bounding box center [269, 383] width 146 height 20
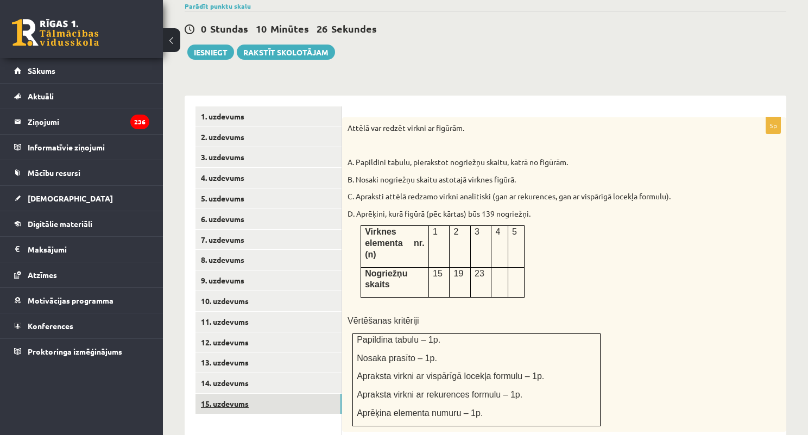
click at [269, 394] on link "15. uzdevums" at bounding box center [269, 404] width 146 height 20
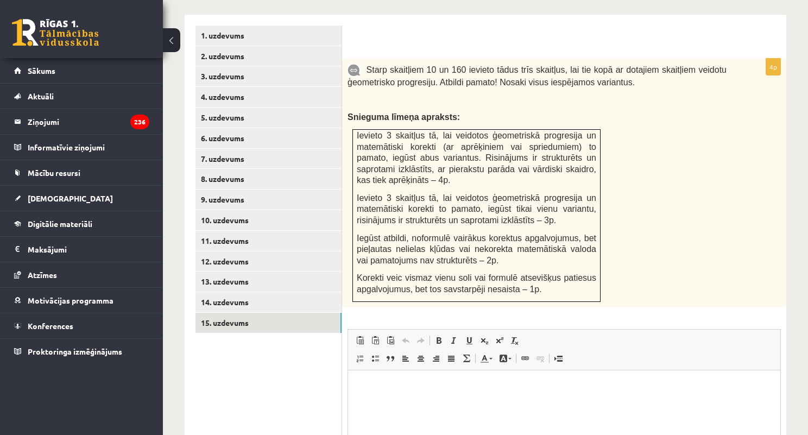
scroll to position [475, 0]
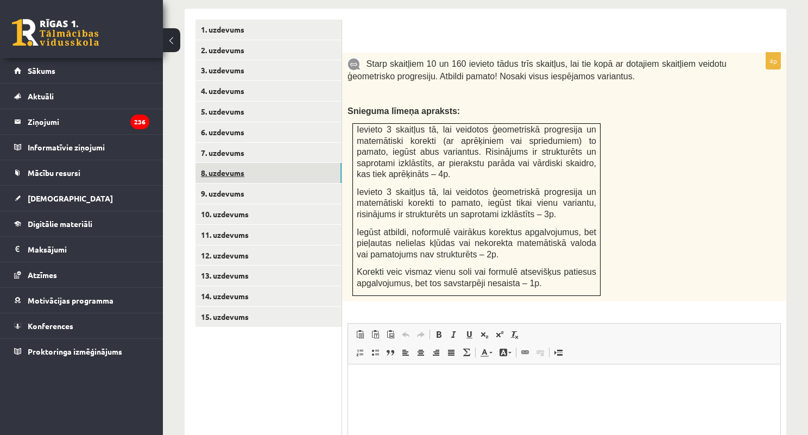
click at [245, 163] on link "8. uzdevums" at bounding box center [269, 173] width 146 height 20
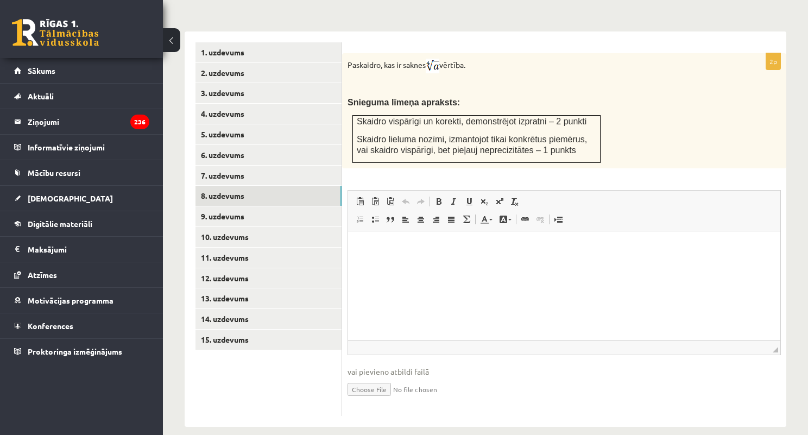
scroll to position [0, 0]
click at [239, 206] on link "9. uzdevums" at bounding box center [269, 216] width 146 height 20
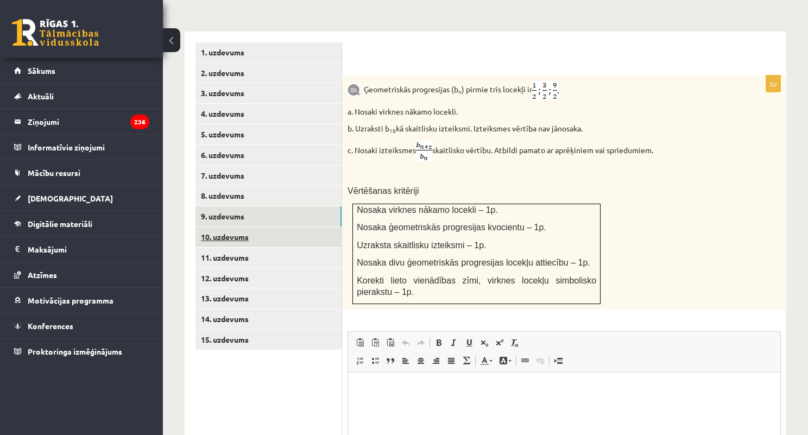
click at [247, 227] on link "10. uzdevums" at bounding box center [269, 237] width 146 height 20
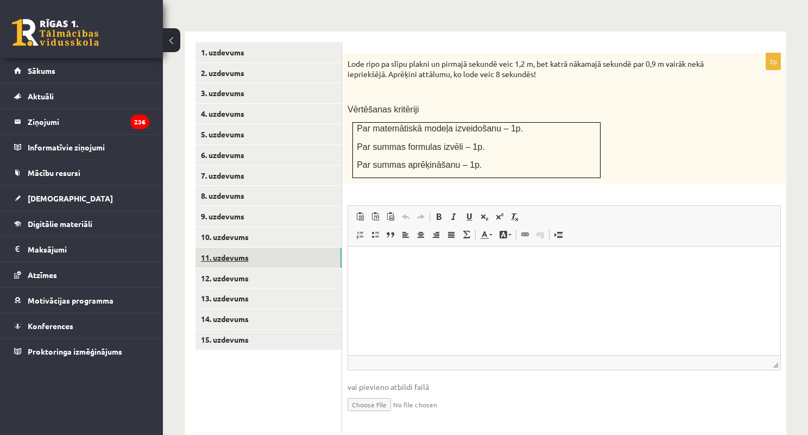
click at [232, 248] on link "11. uzdevums" at bounding box center [269, 258] width 146 height 20
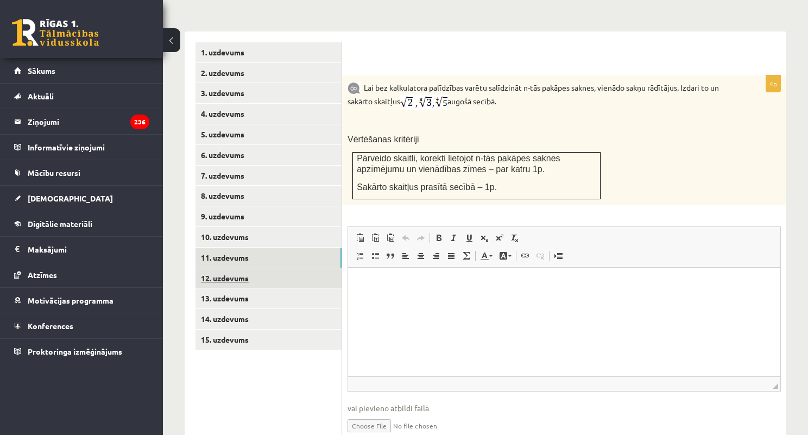
click at [214, 268] on link "12. uzdevums" at bounding box center [269, 278] width 146 height 20
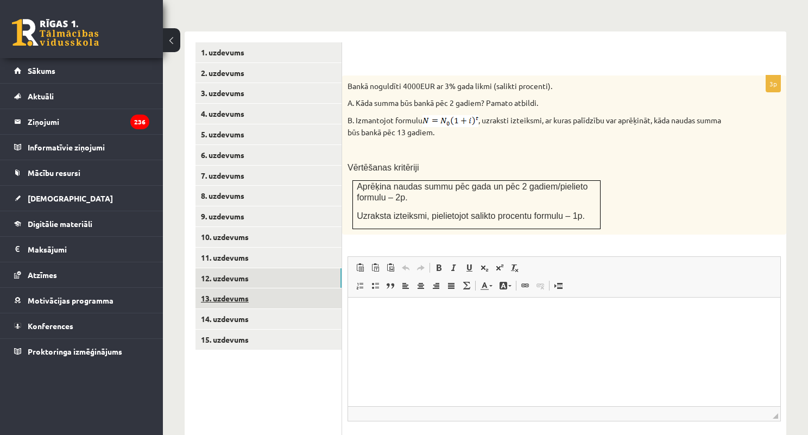
click at [259, 288] on link "13. uzdevums" at bounding box center [269, 298] width 146 height 20
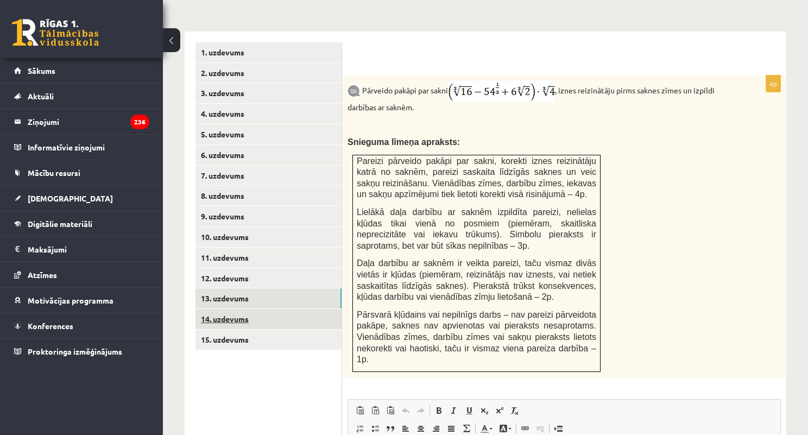
click at [226, 309] on link "14. uzdevums" at bounding box center [269, 319] width 146 height 20
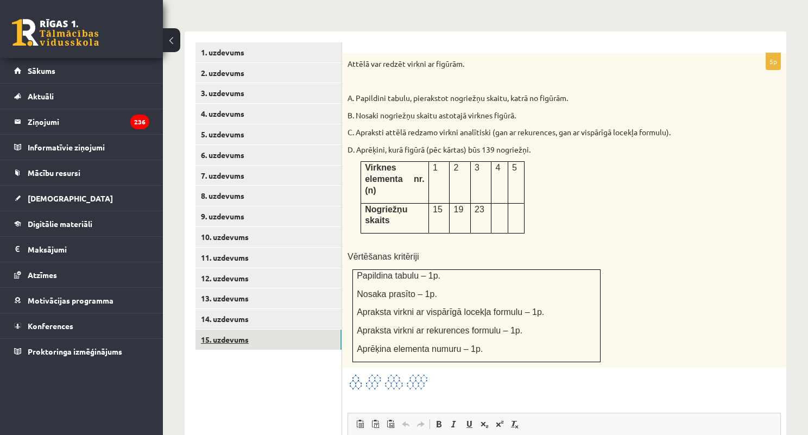
click at [216, 330] on link "15. uzdevums" at bounding box center [269, 340] width 146 height 20
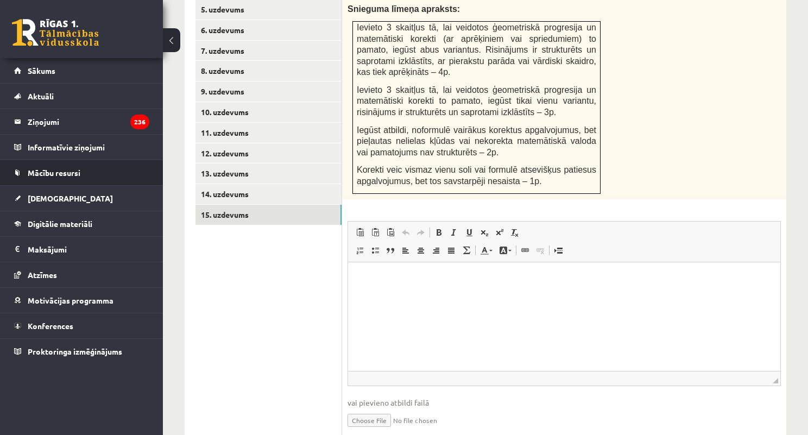
scroll to position [582, 0]
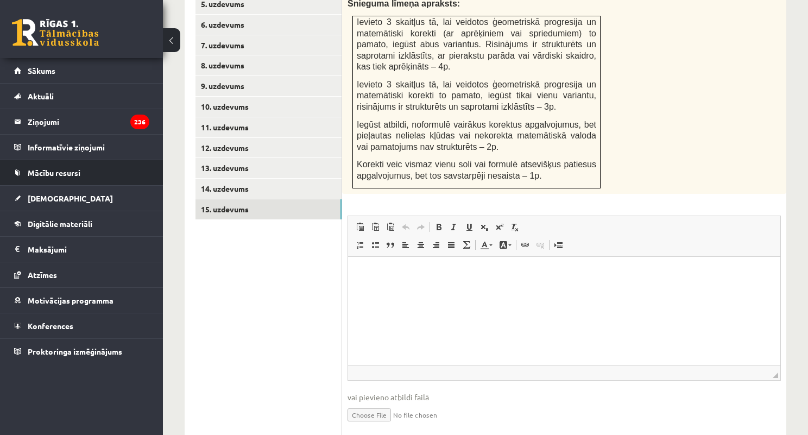
type input "**********"
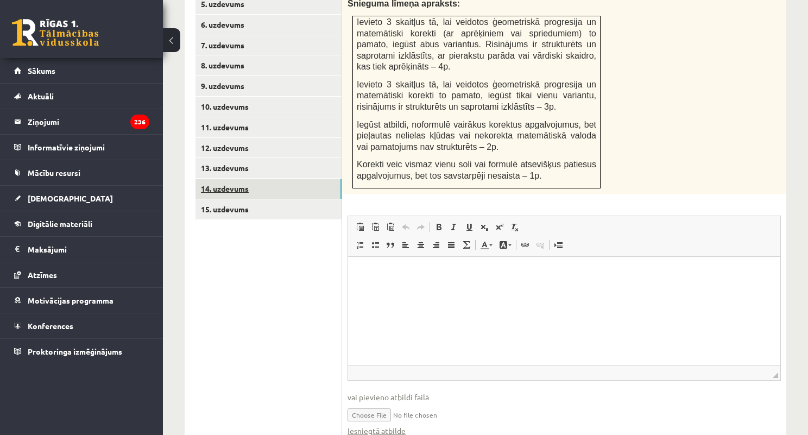
click at [243, 179] on link "14. uzdevums" at bounding box center [269, 189] width 146 height 20
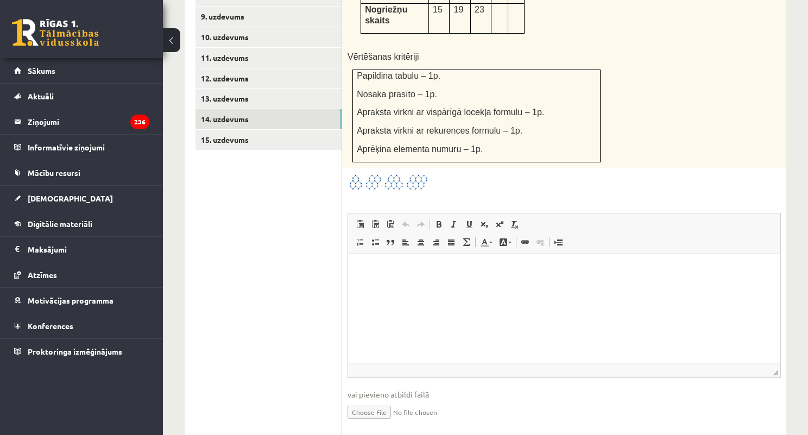
scroll to position [652, 0]
type input "**********"
click at [223, 88] on link "13. uzdevums" at bounding box center [269, 98] width 146 height 20
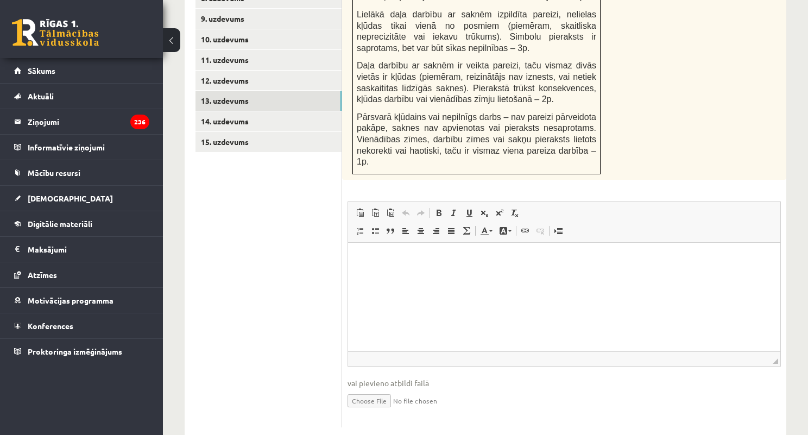
scroll to position [0, 0]
type input "**********"
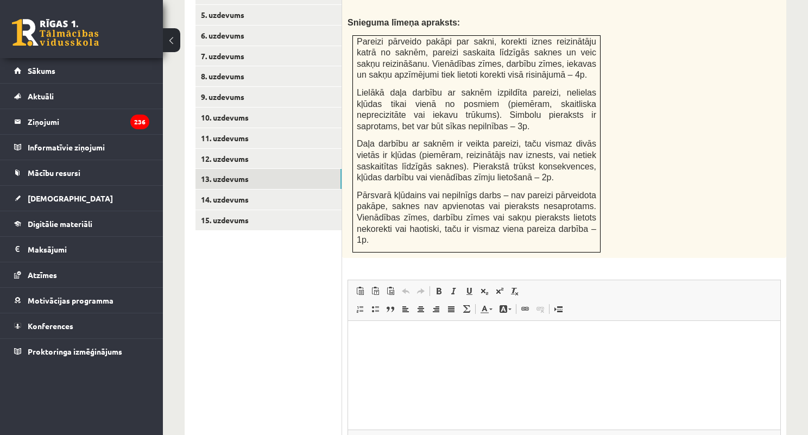
scroll to position [563, 0]
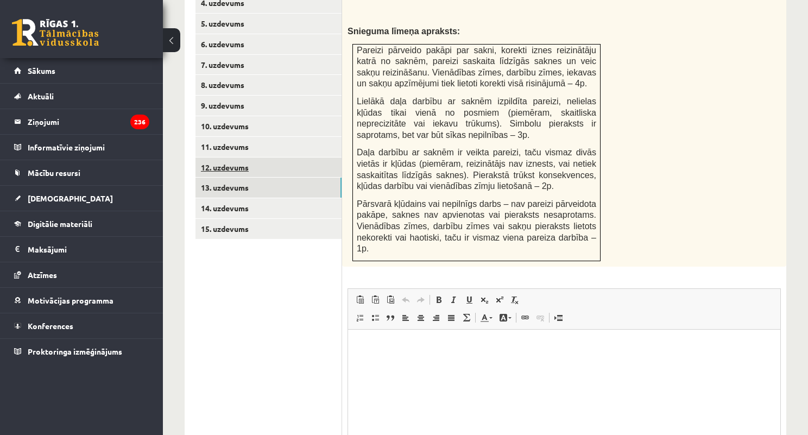
click at [232, 157] on link "12. uzdevums" at bounding box center [269, 167] width 146 height 20
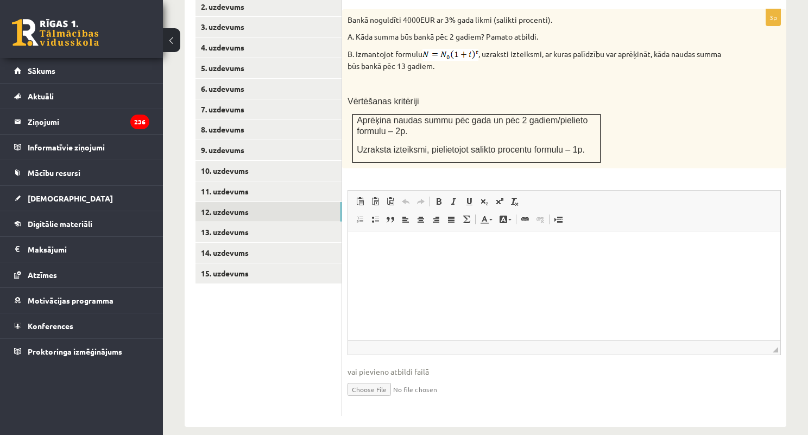
scroll to position [0, 0]
type input "**********"
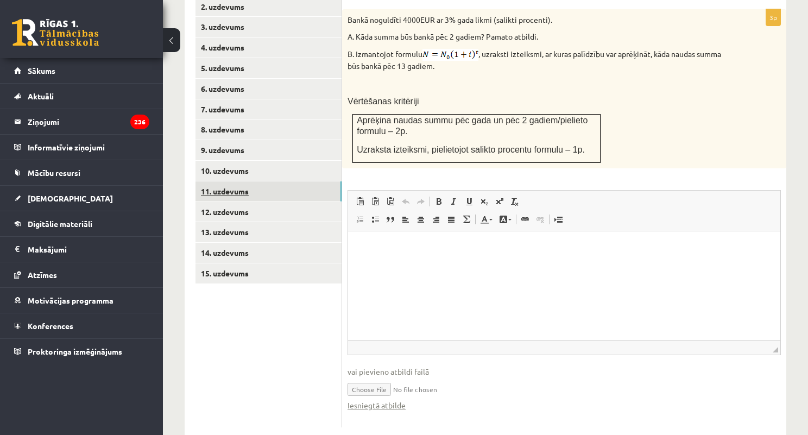
click at [215, 181] on link "11. uzdevums" at bounding box center [269, 191] width 146 height 20
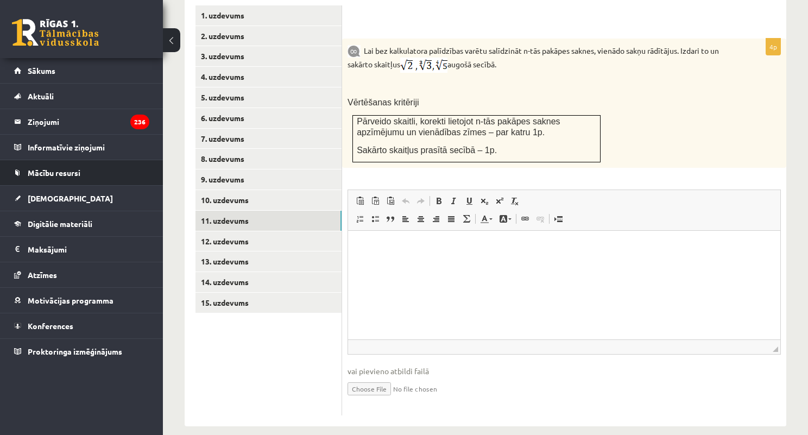
type input "**********"
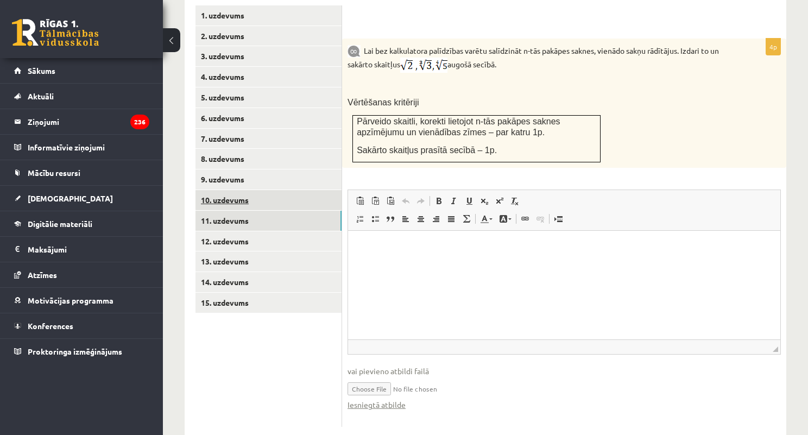
click at [254, 190] on link "10. uzdevums" at bounding box center [269, 200] width 146 height 20
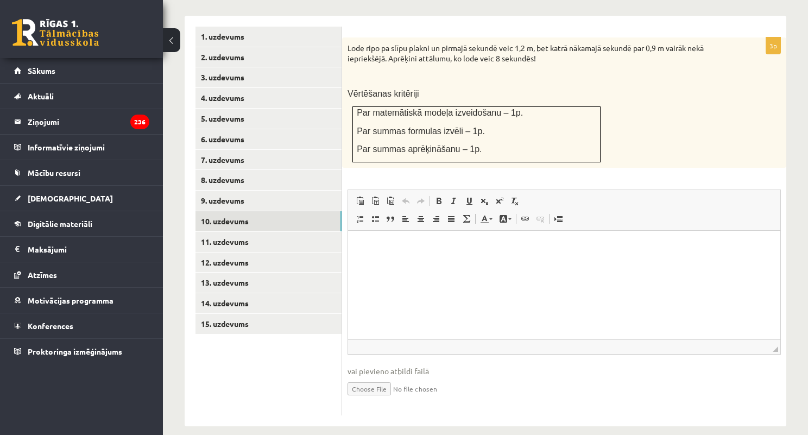
type input "**********"
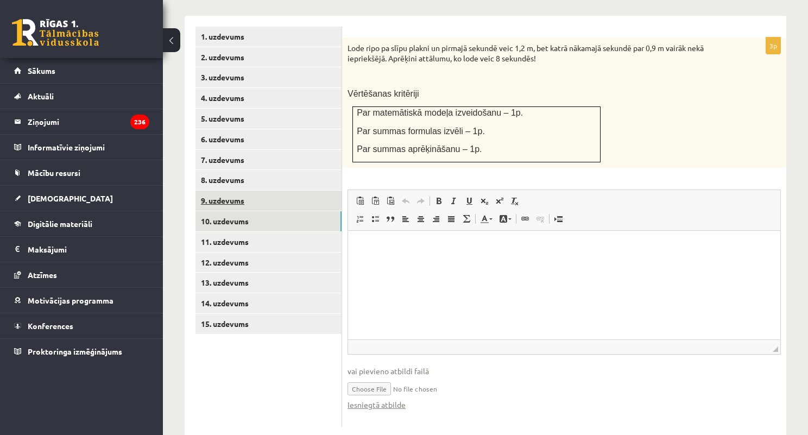
click at [227, 195] on link "9. uzdevums" at bounding box center [269, 201] width 146 height 20
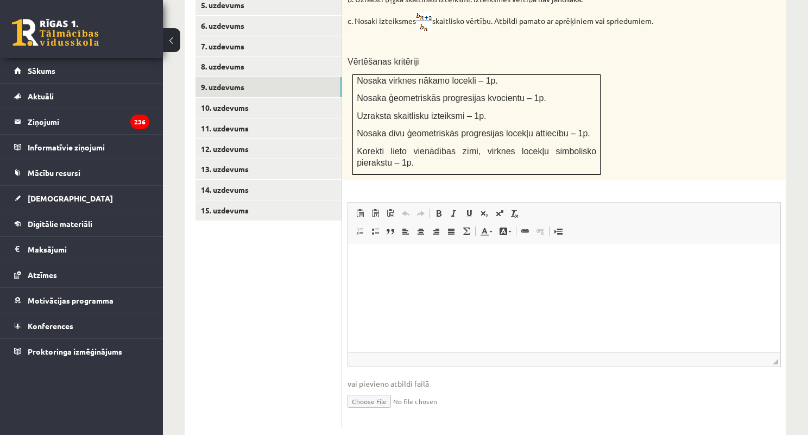
scroll to position [593, 0]
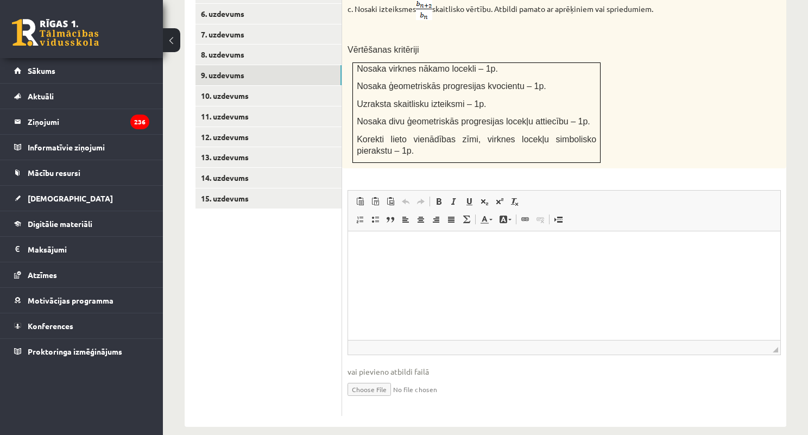
type input "**********"
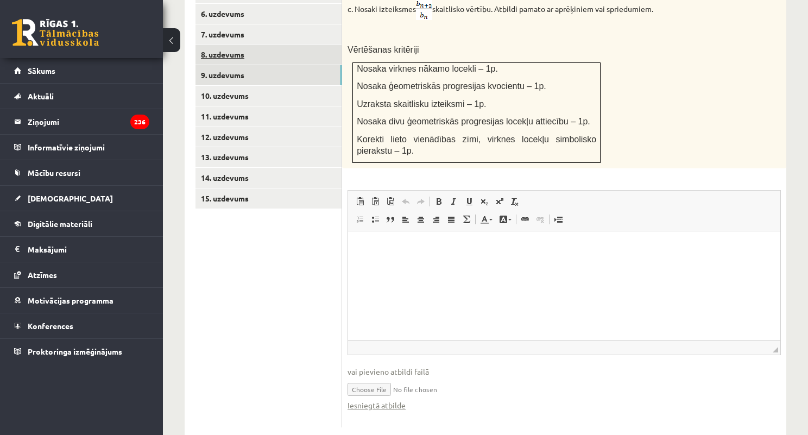
click at [234, 46] on link "8. uzdevums" at bounding box center [269, 55] width 146 height 20
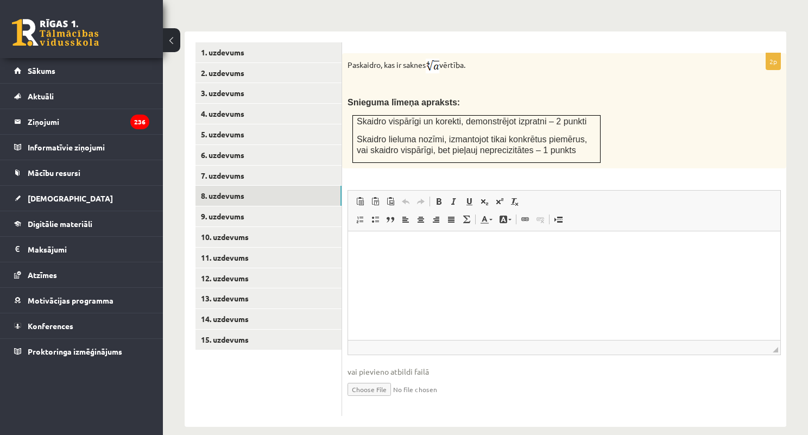
scroll to position [0, 0]
type input "**********"
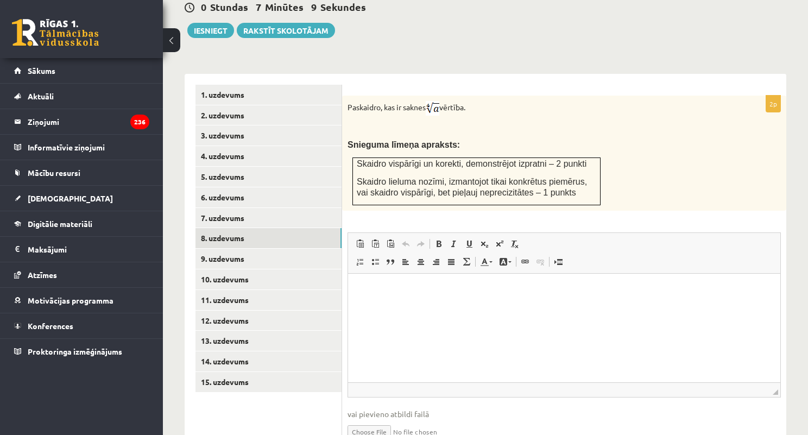
scroll to position [159, 0]
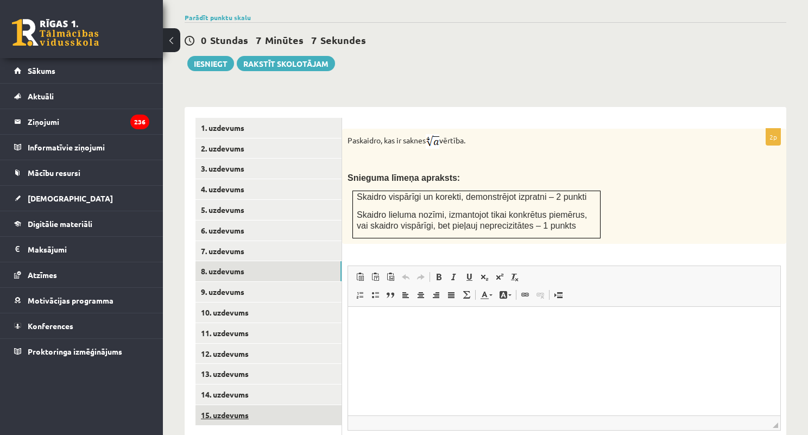
click at [255, 405] on link "15. uzdevums" at bounding box center [269, 415] width 146 height 20
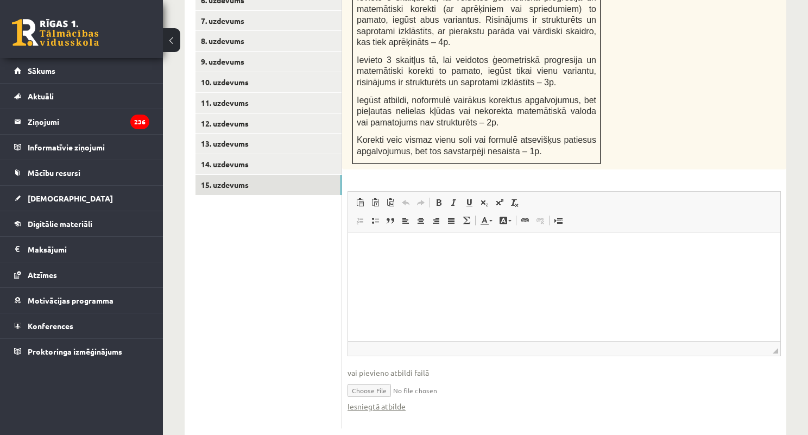
scroll to position [619, 0]
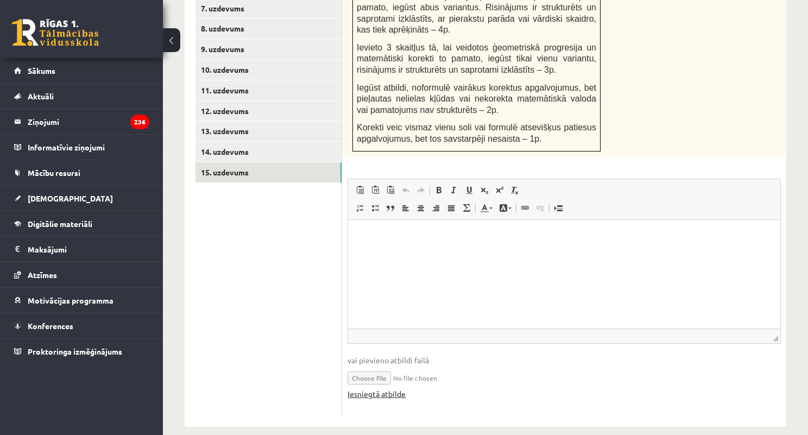
click at [384, 388] on link "Iesniegtā atbilde" at bounding box center [377, 393] width 58 height 11
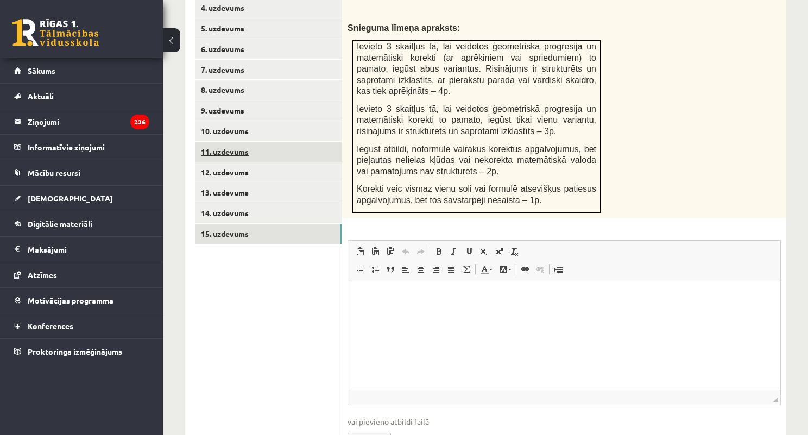
scroll to position [315, 0]
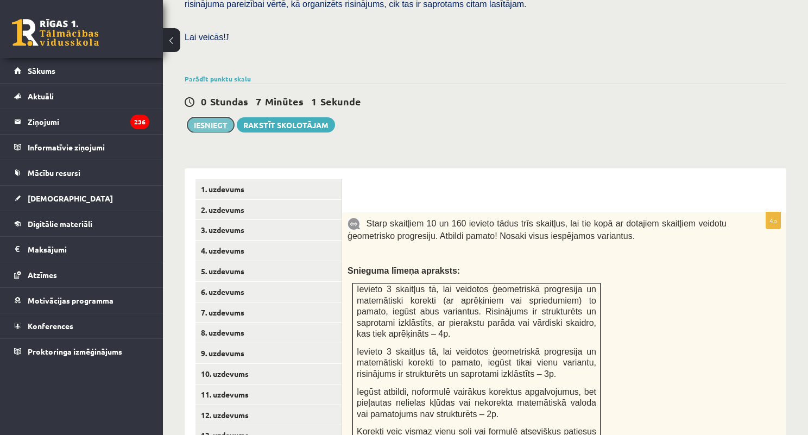
click at [210, 117] on button "Iesniegt" at bounding box center [210, 124] width 47 height 15
